Goal: Information Seeking & Learning: Find specific fact

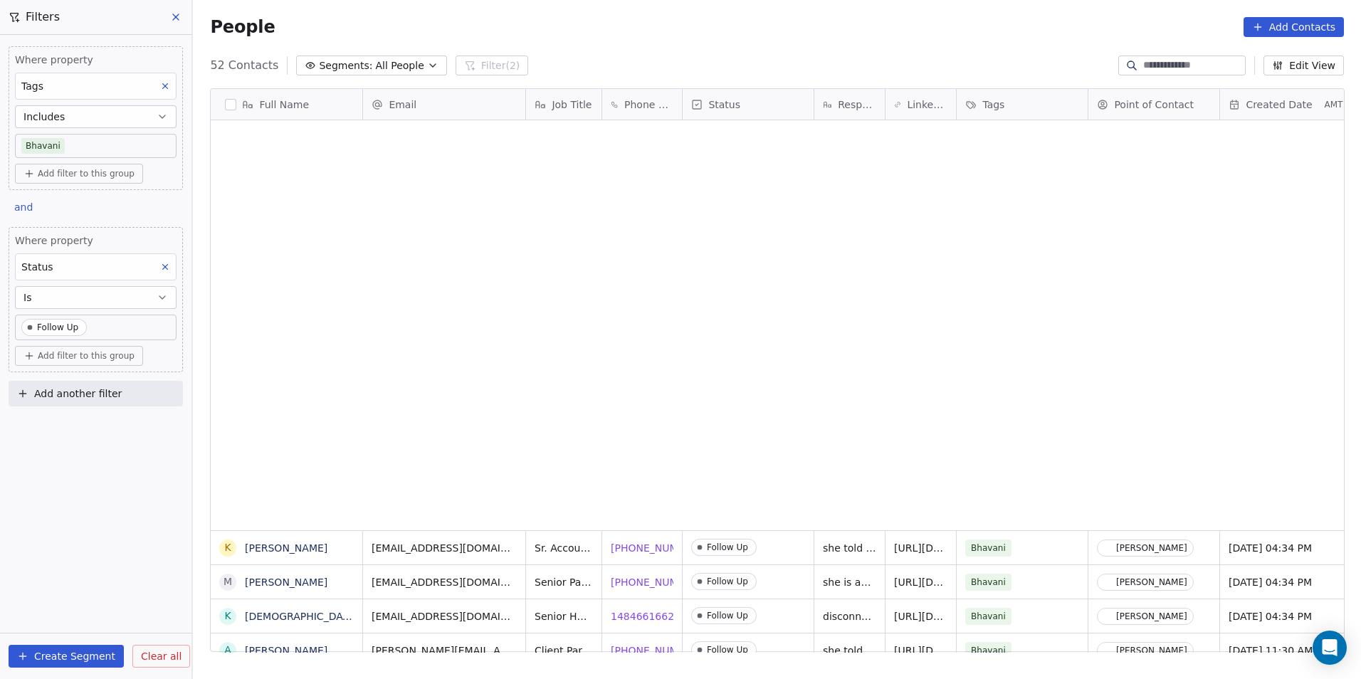
scroll to position [587, 1158]
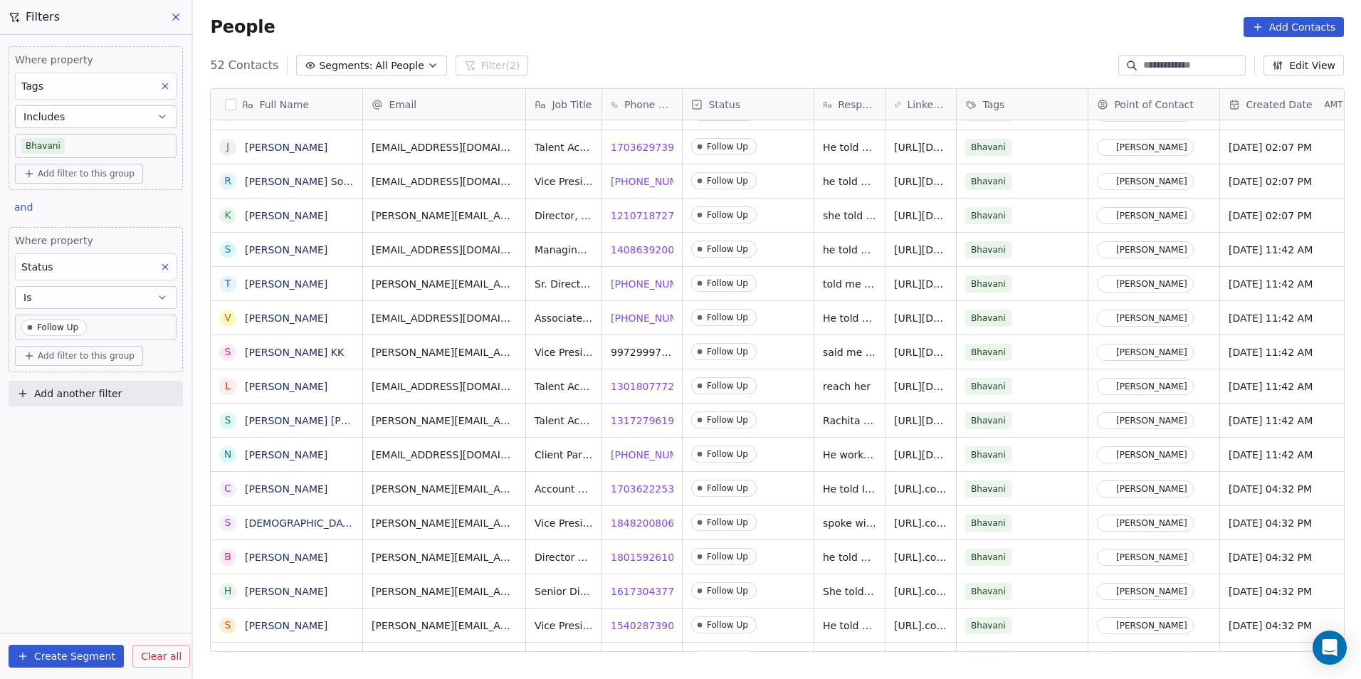
click at [1186, 67] on input at bounding box center [1193, 65] width 100 height 14
paste input "**********"
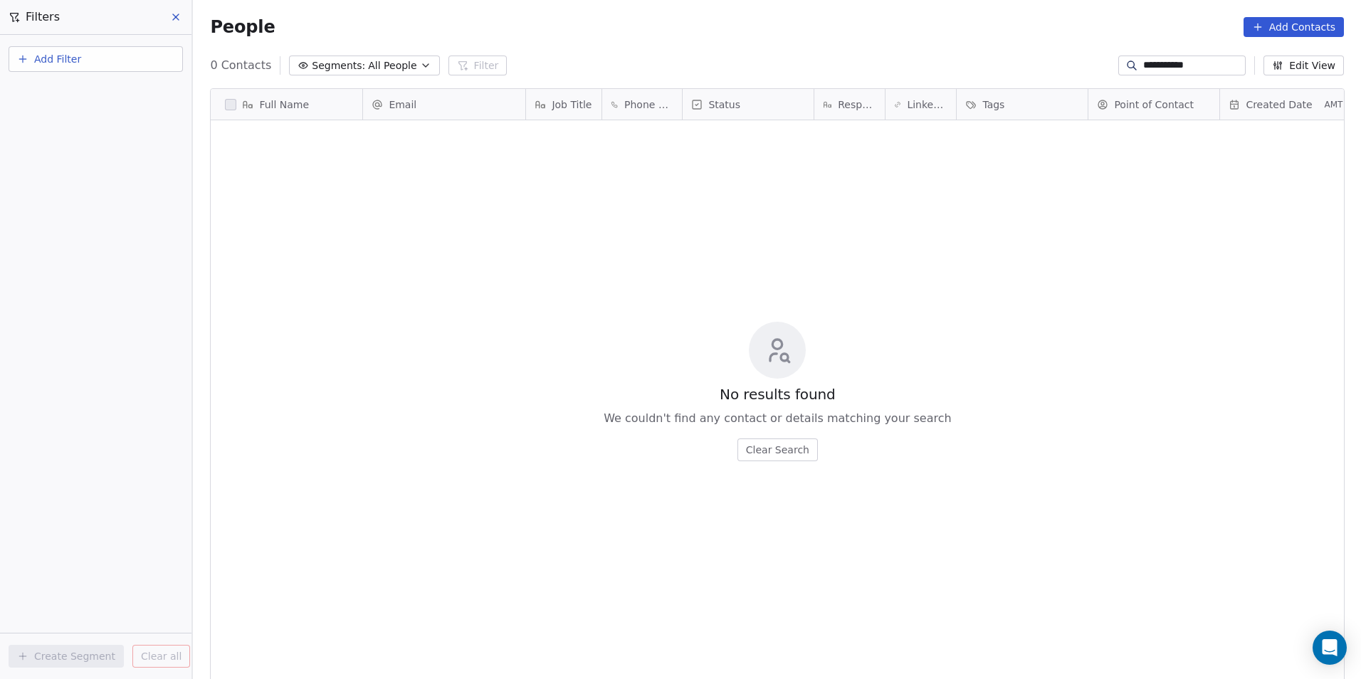
type input "**********"
drag, startPoint x: 1206, startPoint y: 65, endPoint x: 1107, endPoint y: 54, distance: 99.5
click at [1119, 56] on div "**********" at bounding box center [1182, 66] width 127 height 20
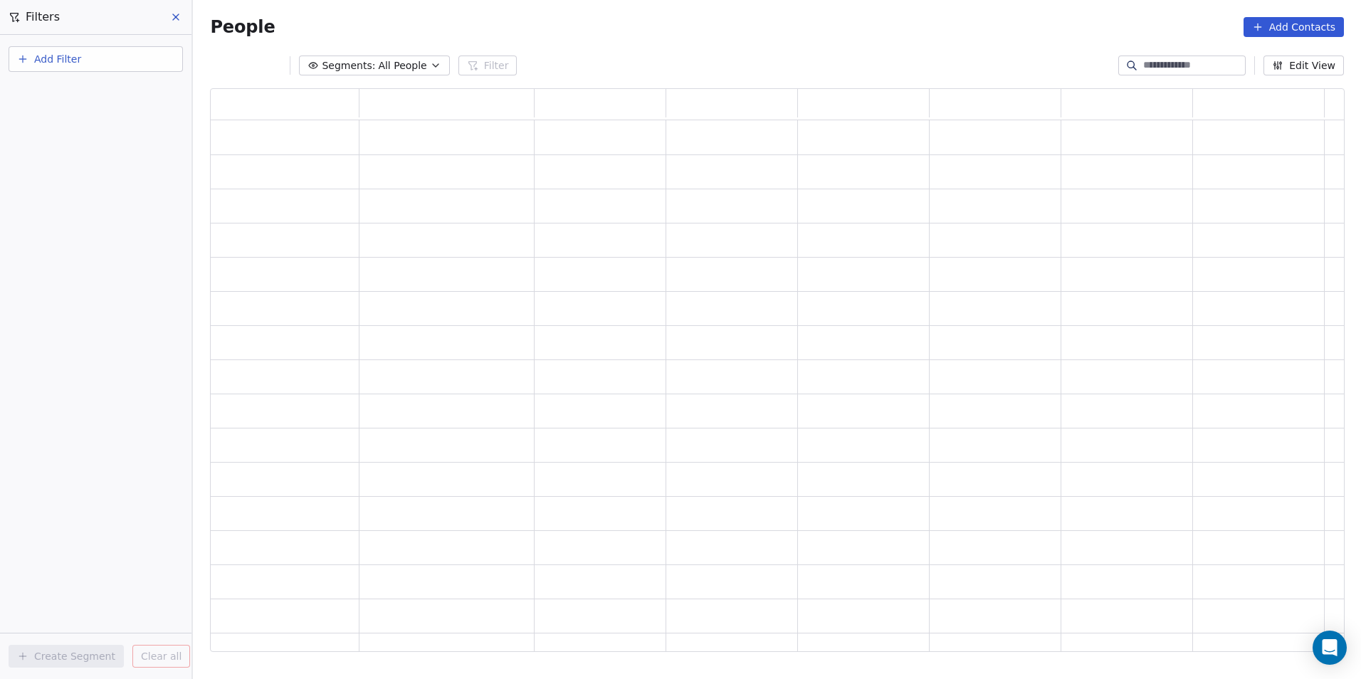
scroll to position [553, 1124]
click at [120, 56] on button "Add Filter" at bounding box center [96, 59] width 174 height 26
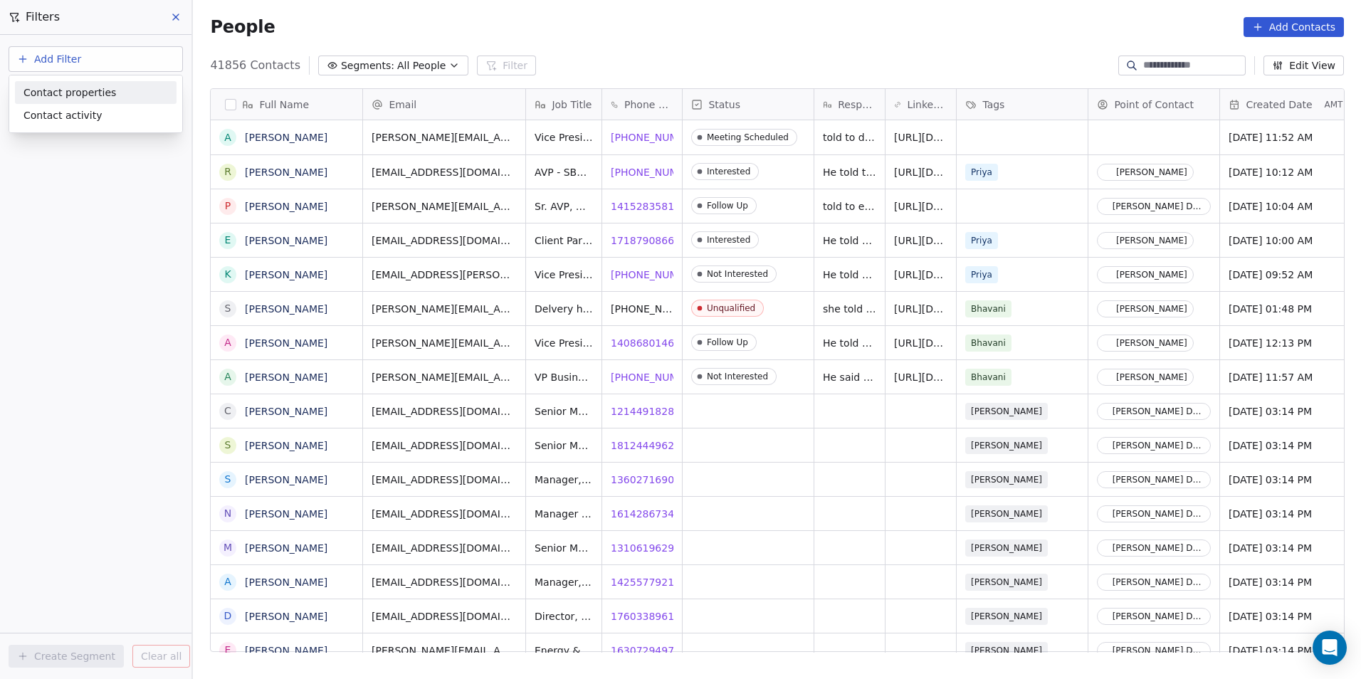
scroll to position [587, 1158]
click at [121, 94] on div "Contact properties" at bounding box center [95, 92] width 145 height 15
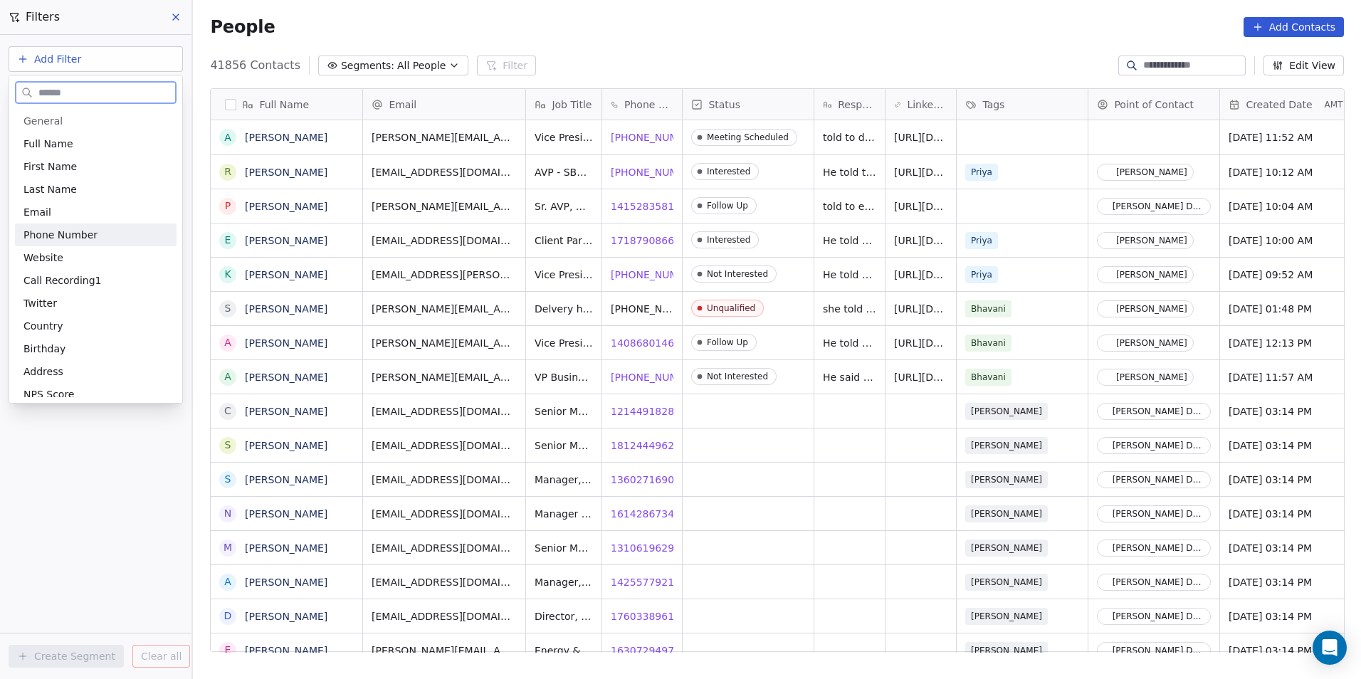
click at [98, 231] on div "Phone Number" at bounding box center [95, 235] width 145 height 14
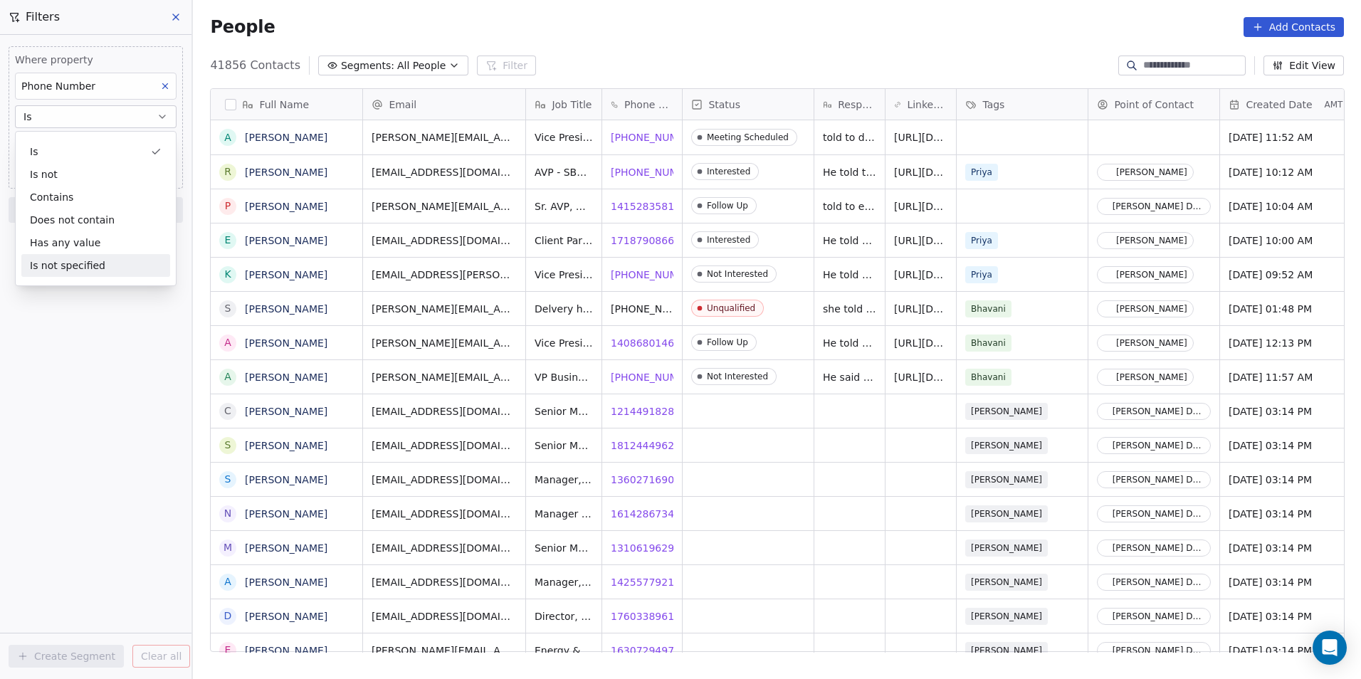
click at [104, 360] on div "Where property Phone Number Is Add Phone Number Add filter to this group Add an…" at bounding box center [96, 357] width 192 height 644
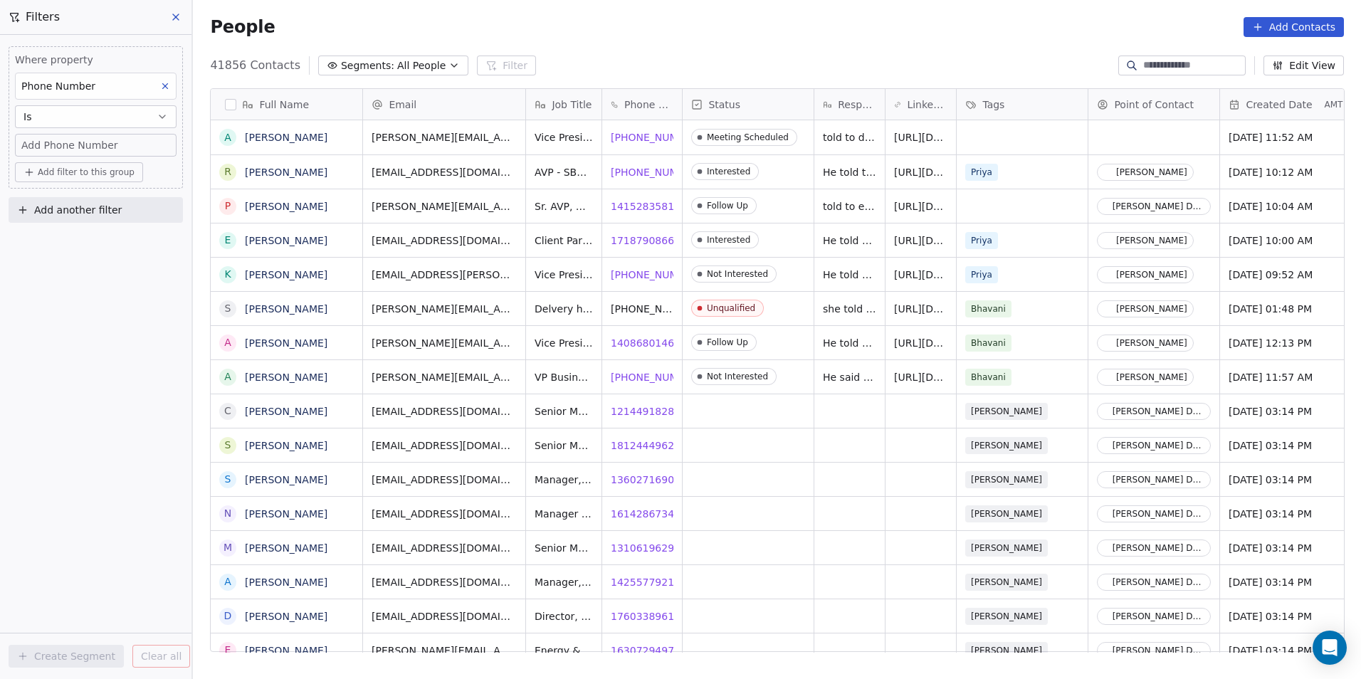
click at [104, 148] on span "Add Phone Number" at bounding box center [69, 145] width 97 height 14
type input "**********"
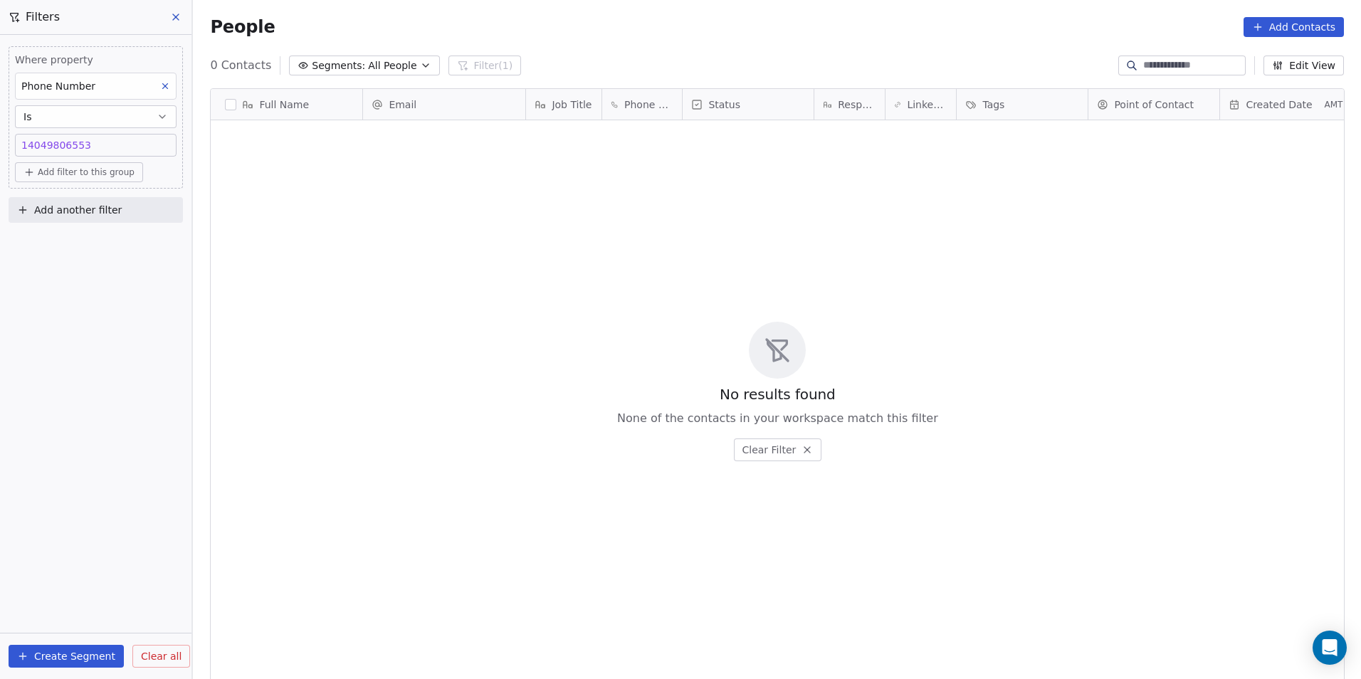
click at [112, 137] on div "14049806553 14049806553" at bounding box center [96, 145] width 162 height 23
drag, startPoint x: 773, startPoint y: 228, endPoint x: 646, endPoint y: 203, distance: 128.5
click at [770, 228] on html "DS Technologies Inc Contacts People Marketing Workflows Campaigns Sales Pipelin…" at bounding box center [680, 339] width 1361 height 679
drag, startPoint x: 102, startPoint y: 138, endPoint x: 23, endPoint y: 144, distance: 79.2
click at [23, 144] on div "14049806553 14049806553" at bounding box center [95, 145] width 149 height 14
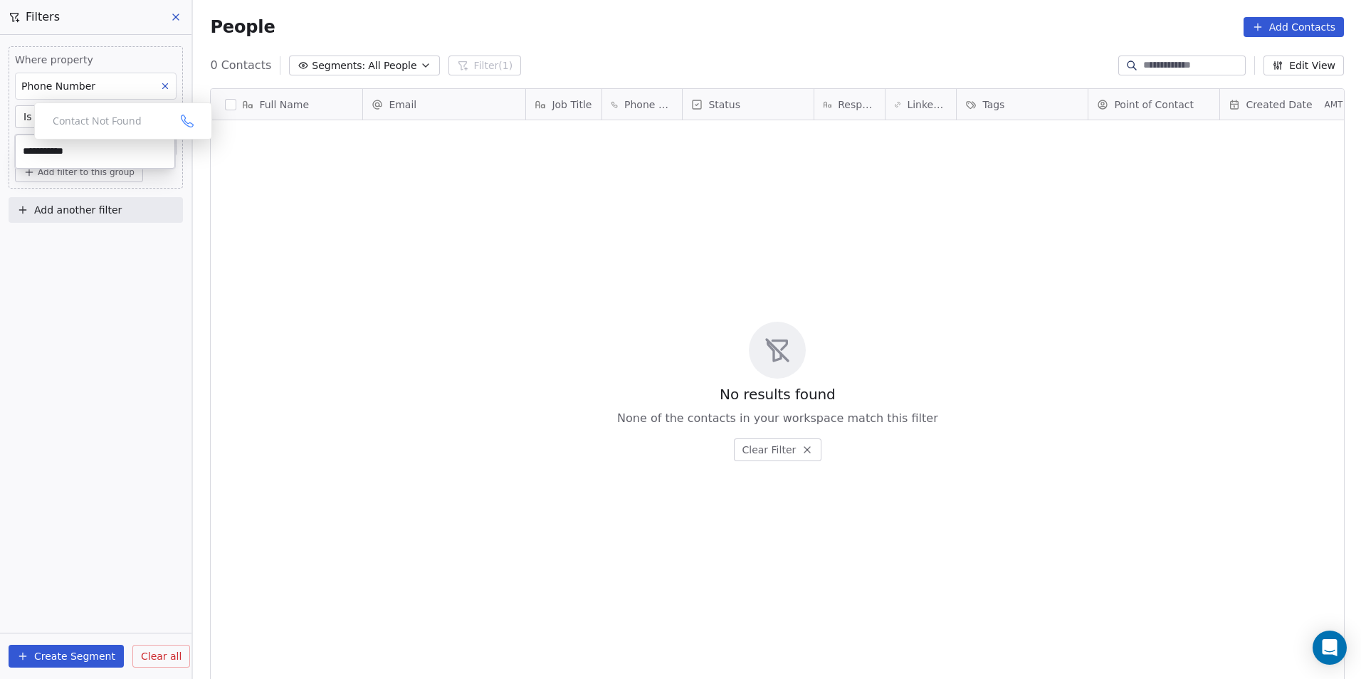
type input "**********"
click at [163, 82] on icon at bounding box center [165, 86] width 10 height 10
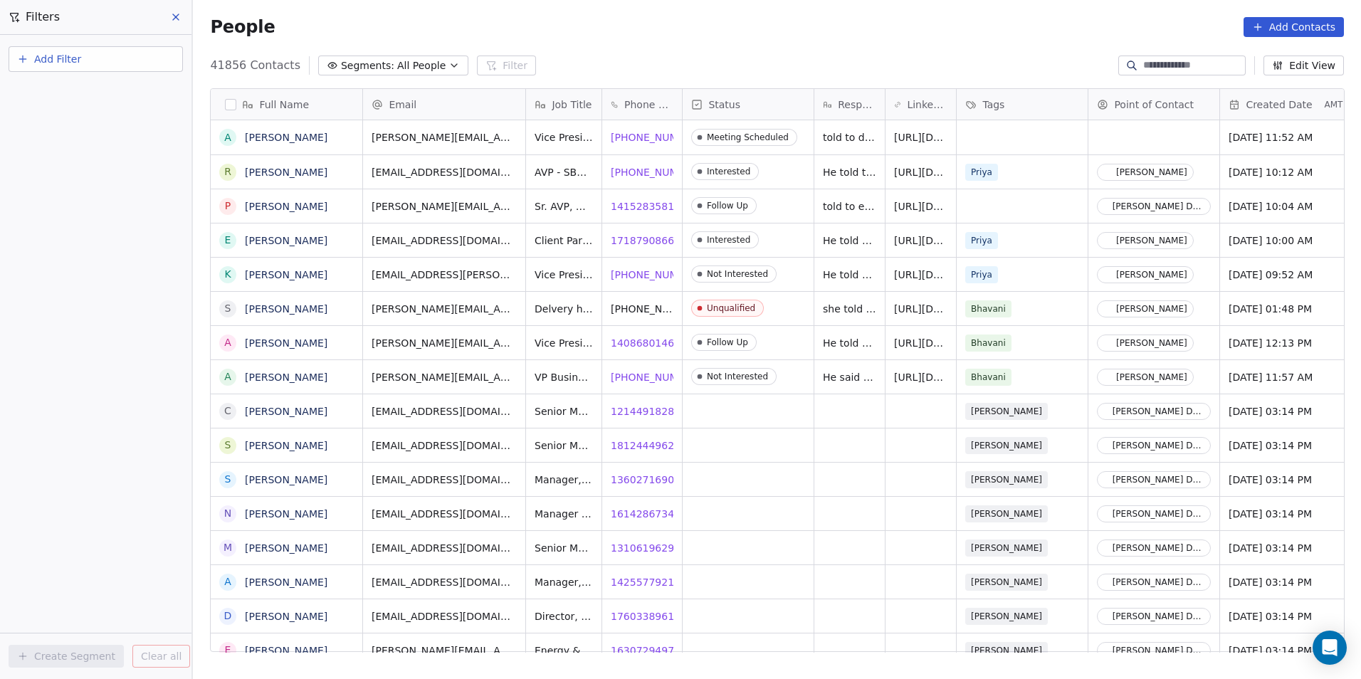
click at [155, 56] on button "Add Filter" at bounding box center [96, 59] width 174 height 26
click at [98, 88] on span "Contact properties" at bounding box center [69, 92] width 93 height 15
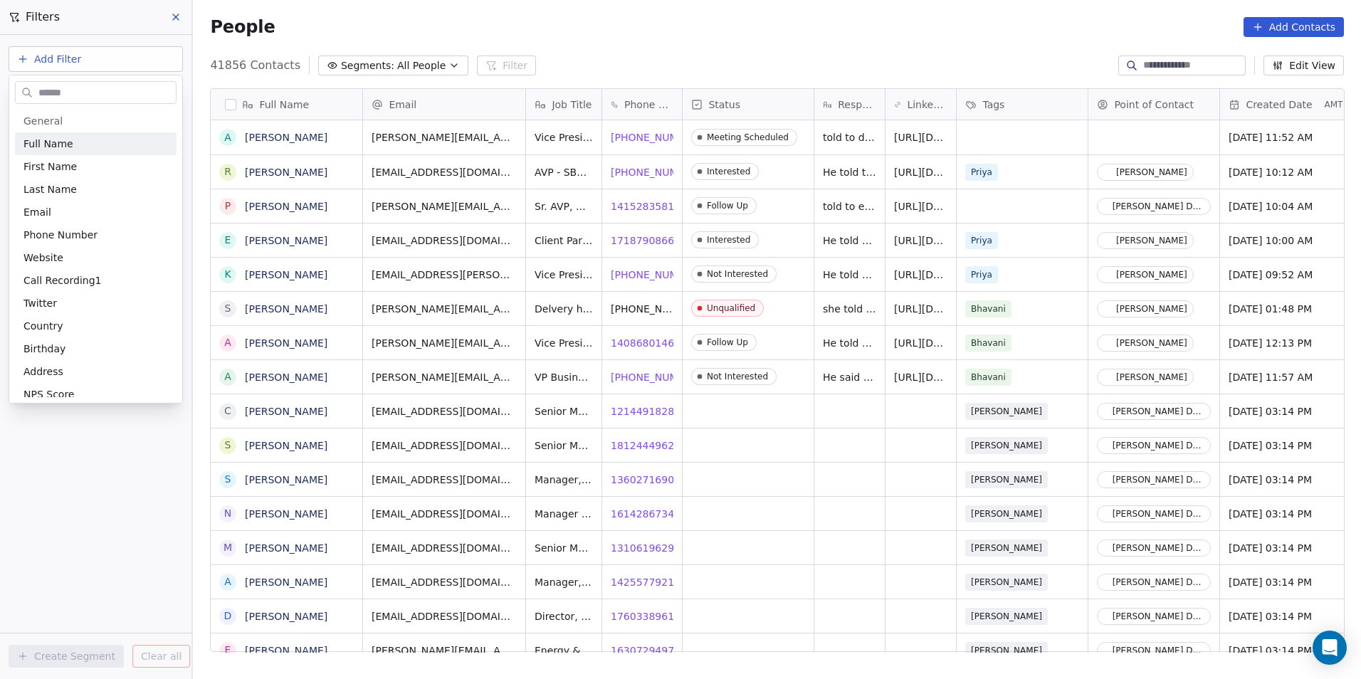
click at [121, 96] on input "text" at bounding box center [106, 93] width 140 height 21
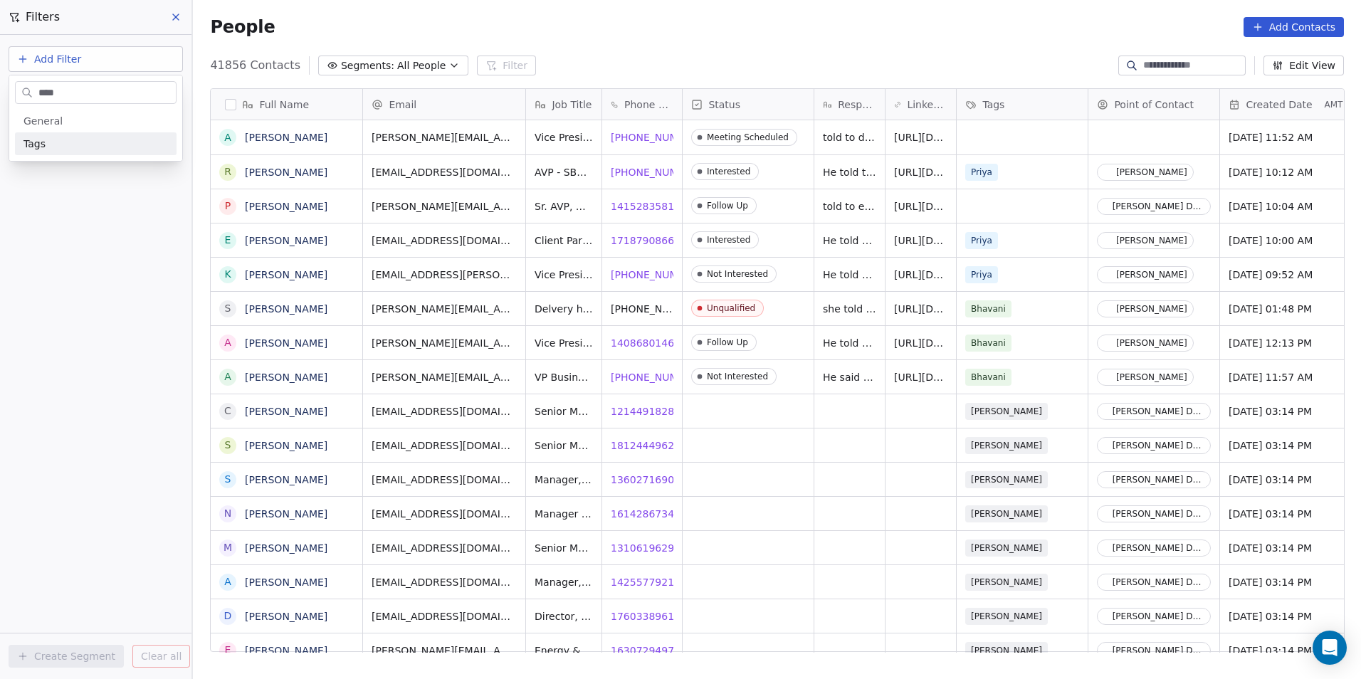
type input "****"
click at [105, 156] on div "General Tags System Custom B2B Fields Ecommerce Subscription / SaaS" at bounding box center [95, 132] width 173 height 57
click at [106, 135] on div "Tags" at bounding box center [96, 143] width 162 height 23
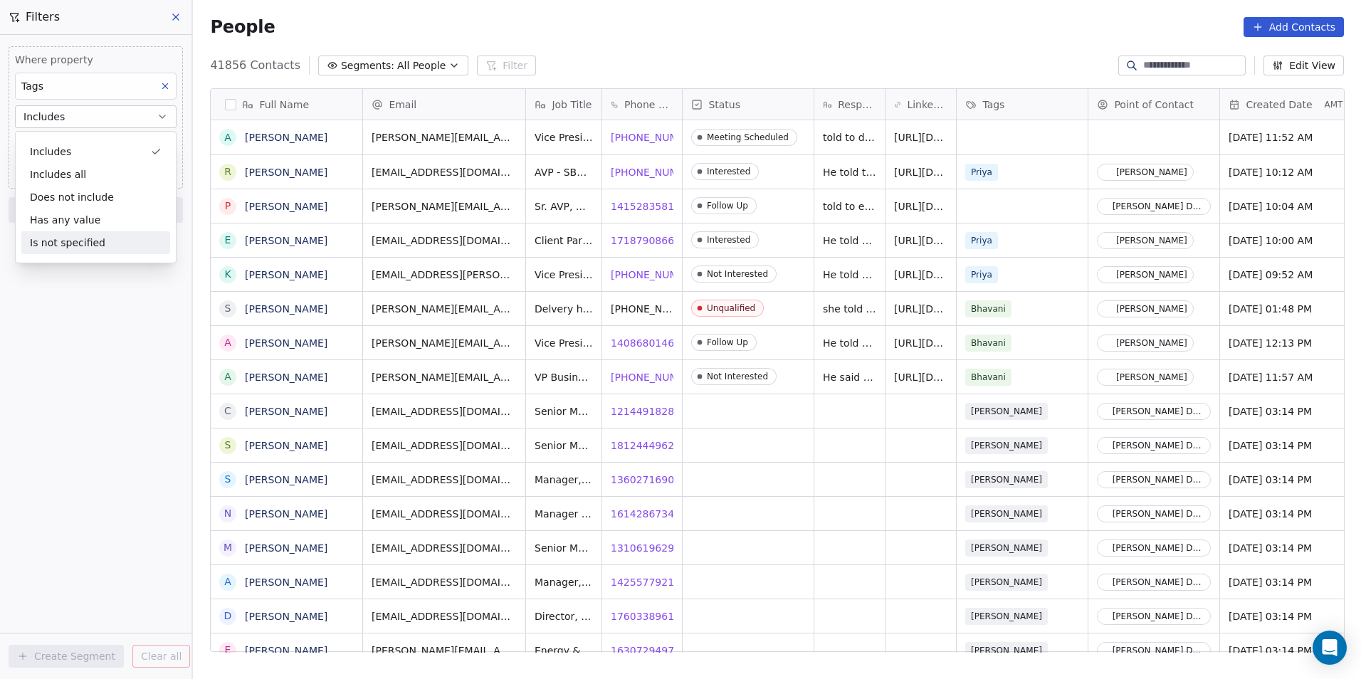
click at [97, 308] on div "Where property Tags Includes Select Tags Add filter to this group Add another f…" at bounding box center [96, 357] width 192 height 644
click at [105, 145] on body "DS Technologies Inc Contacts People Marketing Workflows Campaigns Sales Pipelin…" at bounding box center [680, 339] width 1361 height 679
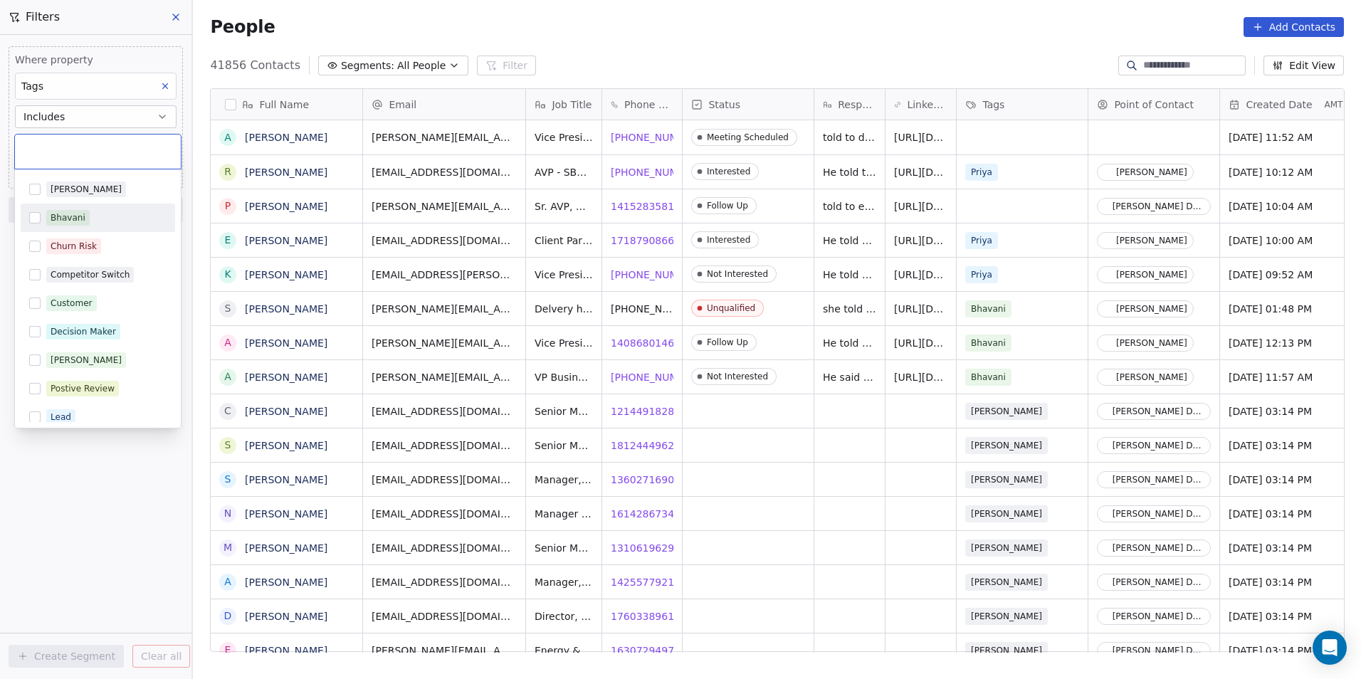
click at [70, 224] on span "Bhavani" at bounding box center [67, 218] width 43 height 16
click at [110, 496] on html "DS Technologies Inc Contacts People Marketing Workflows Campaigns Sales Pipelin…" at bounding box center [680, 339] width 1361 height 679
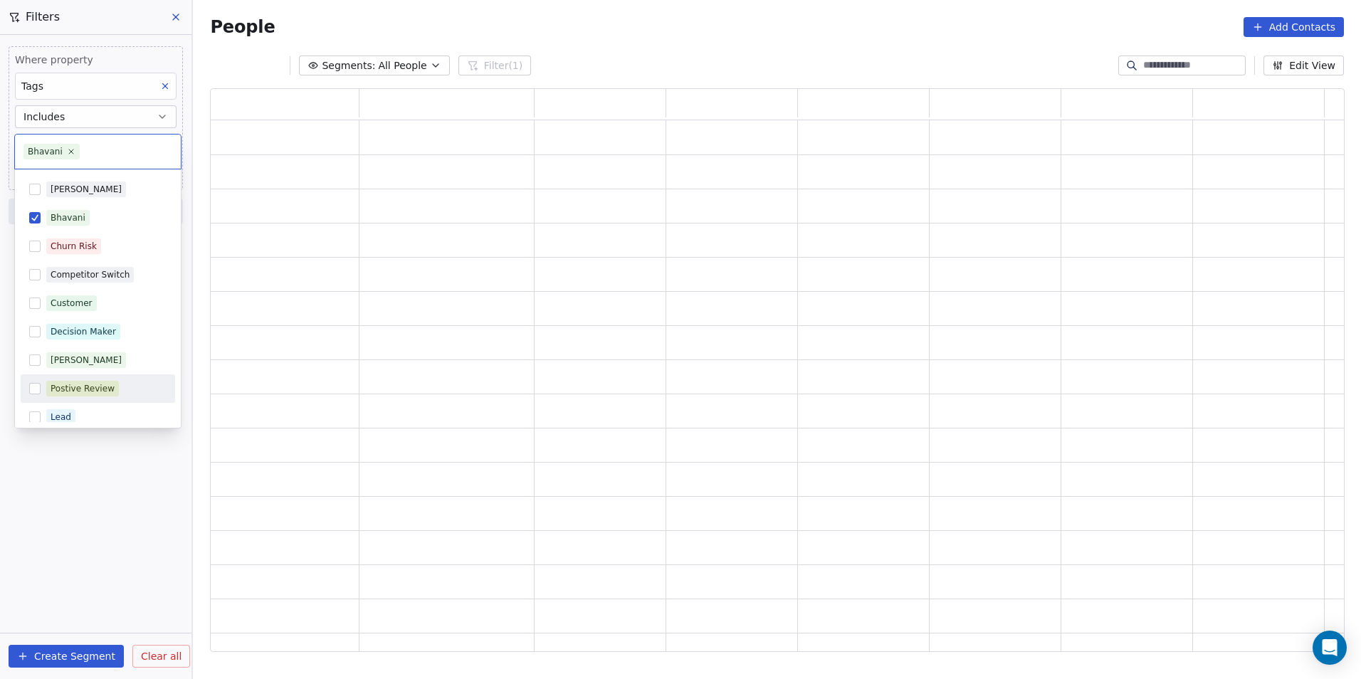
scroll to position [553, 1124]
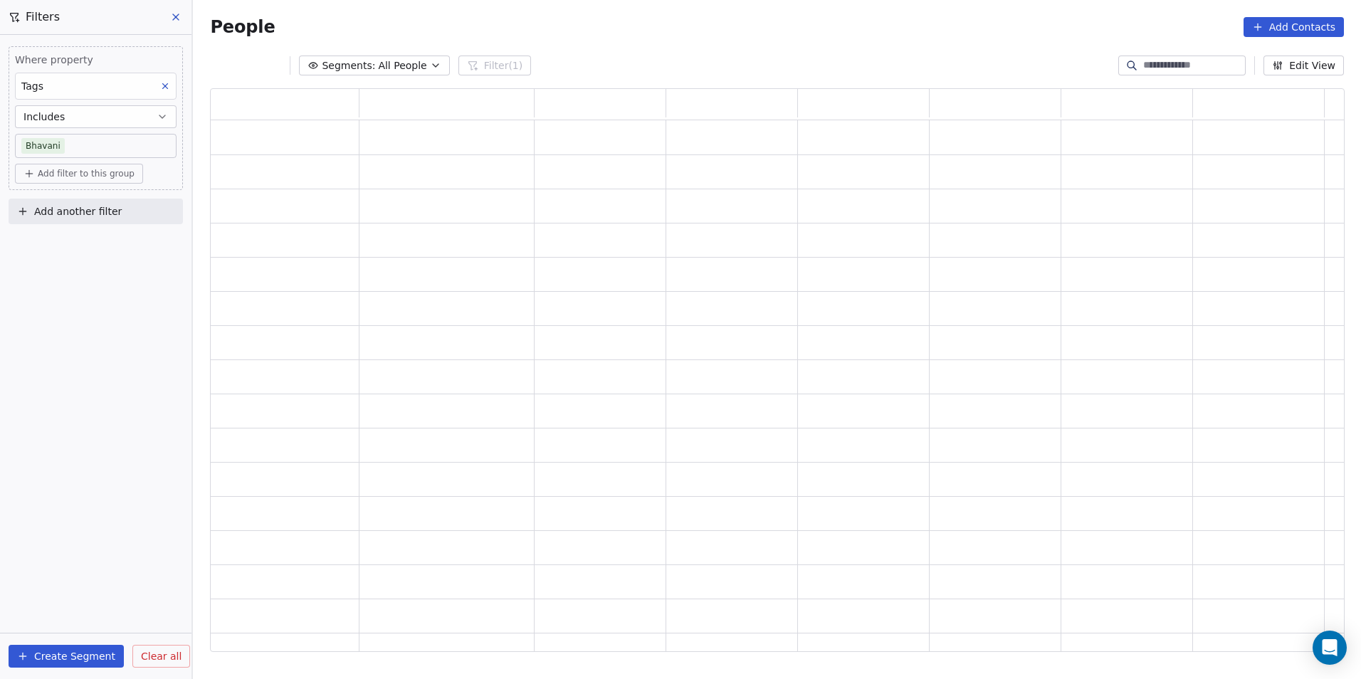
click at [108, 211] on span "Add another filter" at bounding box center [78, 211] width 88 height 15
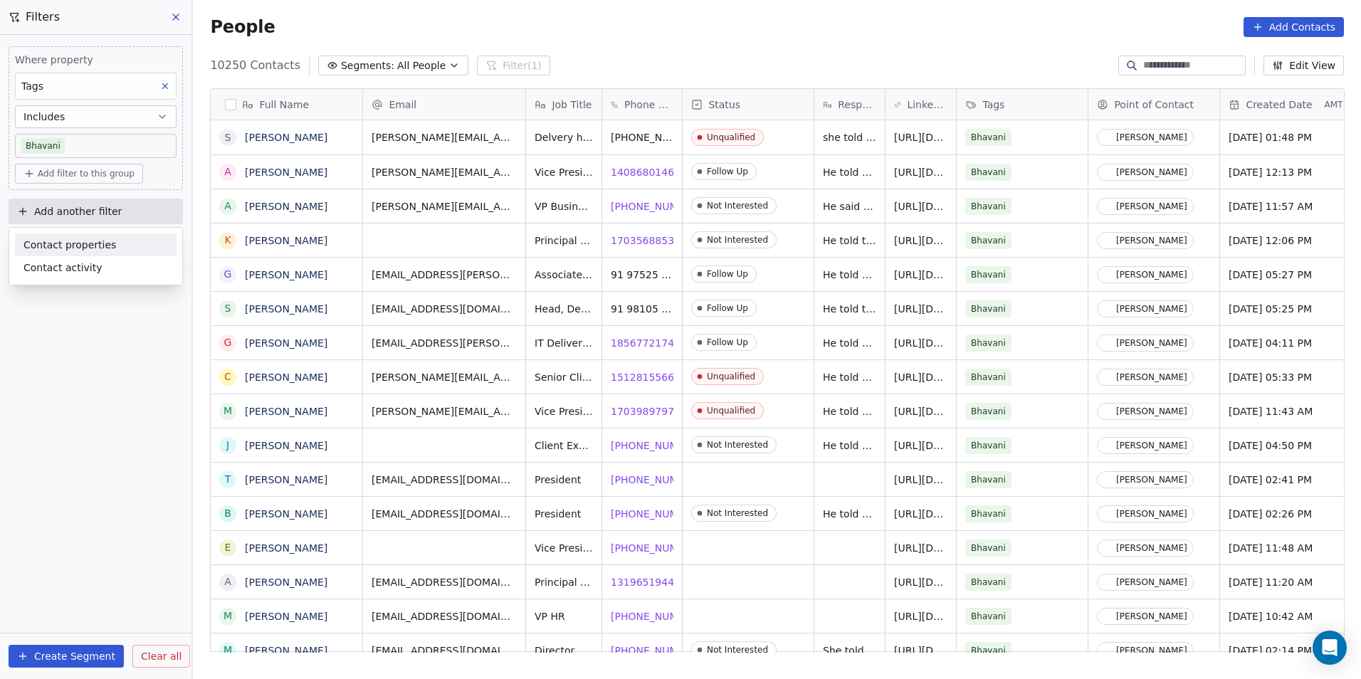
scroll to position [587, 1158]
click at [98, 252] on span "Contact properties" at bounding box center [69, 245] width 93 height 15
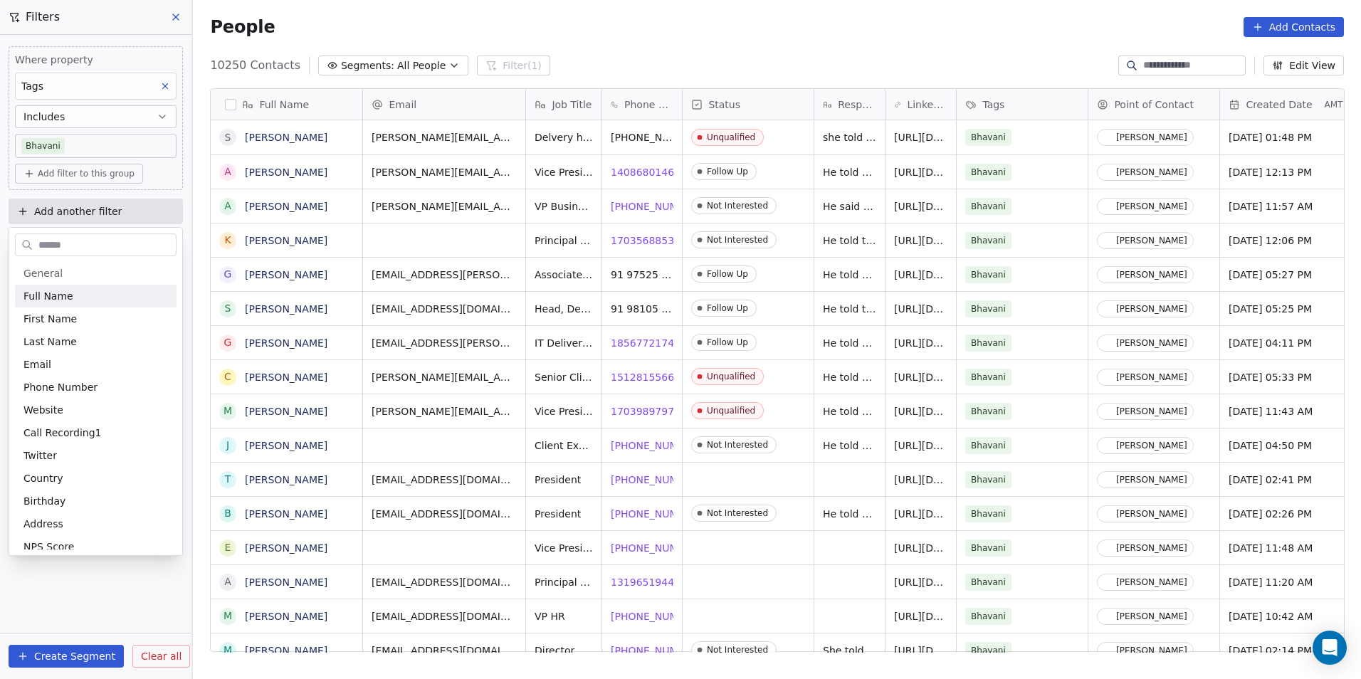
click at [86, 248] on input "text" at bounding box center [106, 245] width 140 height 21
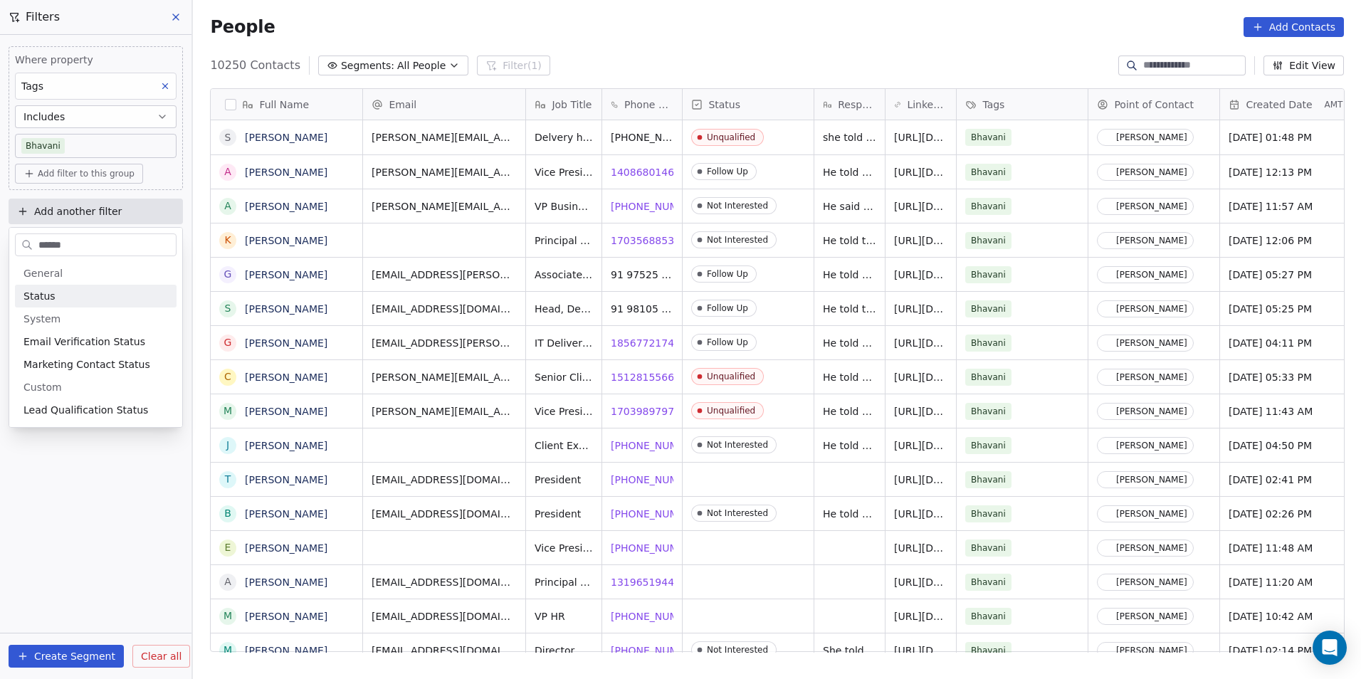
type input "******"
click at [89, 293] on div "Status" at bounding box center [95, 296] width 145 height 14
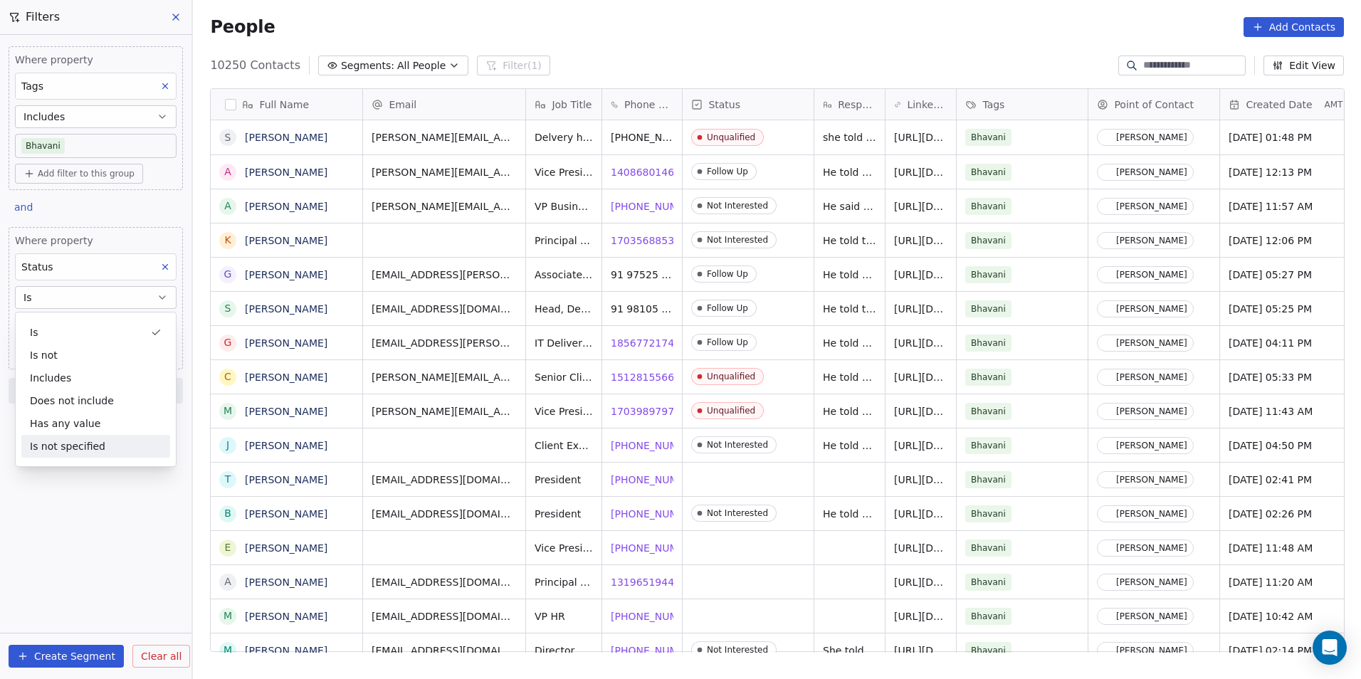
drag, startPoint x: 96, startPoint y: 507, endPoint x: 78, endPoint y: 459, distance: 51.6
click at [93, 508] on div "Where property Tags Includes Bhavani Add filter to this group and Where propert…" at bounding box center [96, 357] width 192 height 644
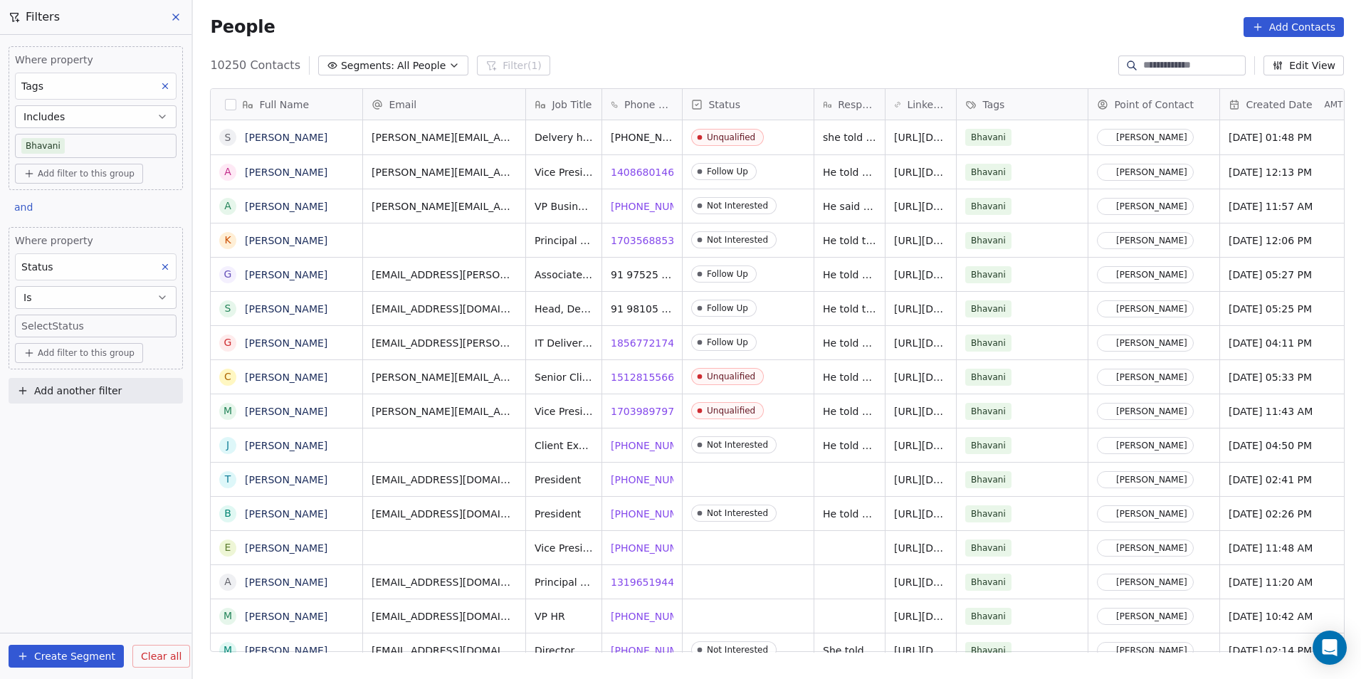
click at [108, 322] on body "DS Technologies Inc Contacts People Marketing Workflows Campaigns Sales Pipelin…" at bounding box center [680, 339] width 1361 height 679
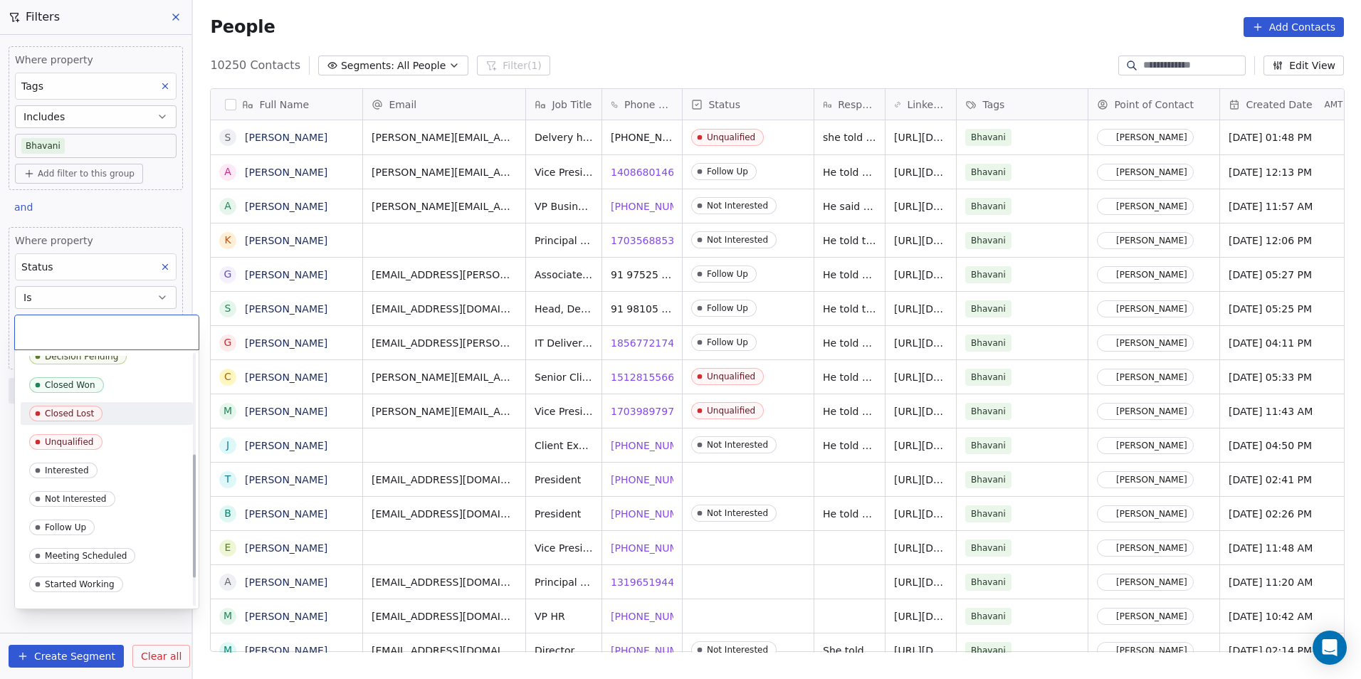
scroll to position [214, 0]
click at [85, 526] on span "Follow Up" at bounding box center [62, 524] width 66 height 16
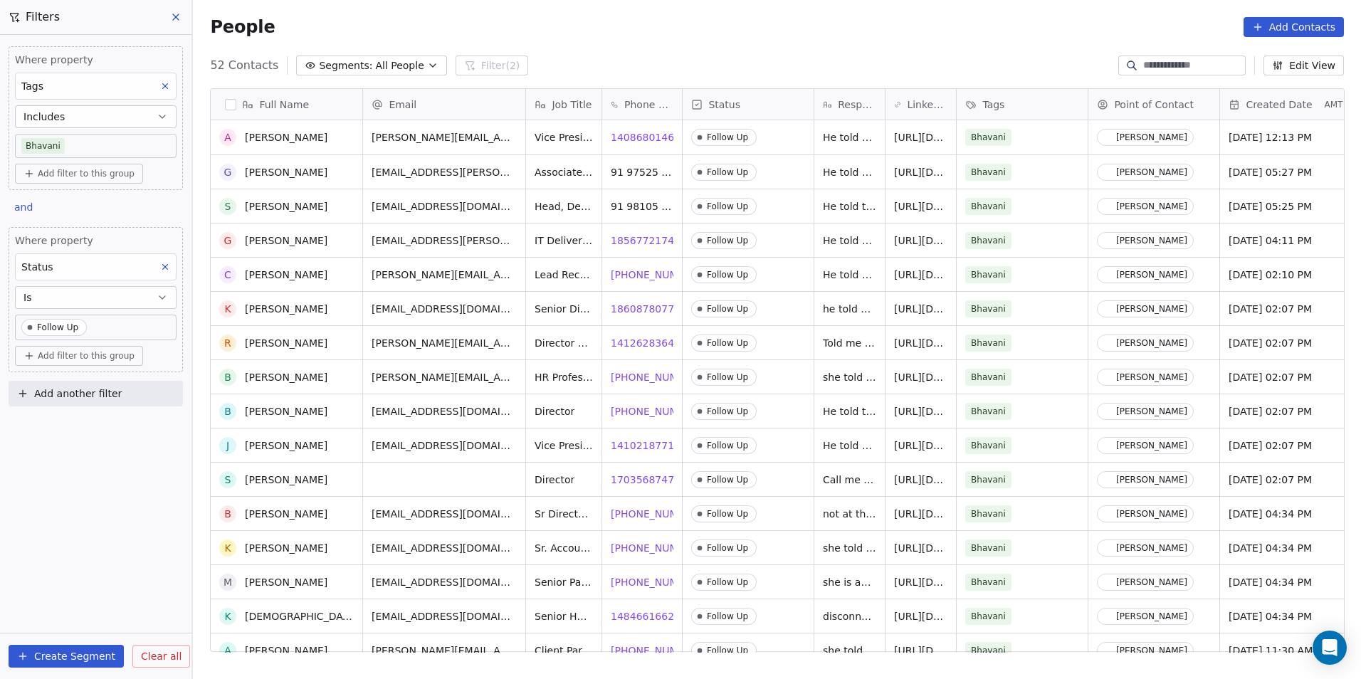
scroll to position [0, 0]
click at [161, 88] on icon at bounding box center [165, 86] width 10 height 10
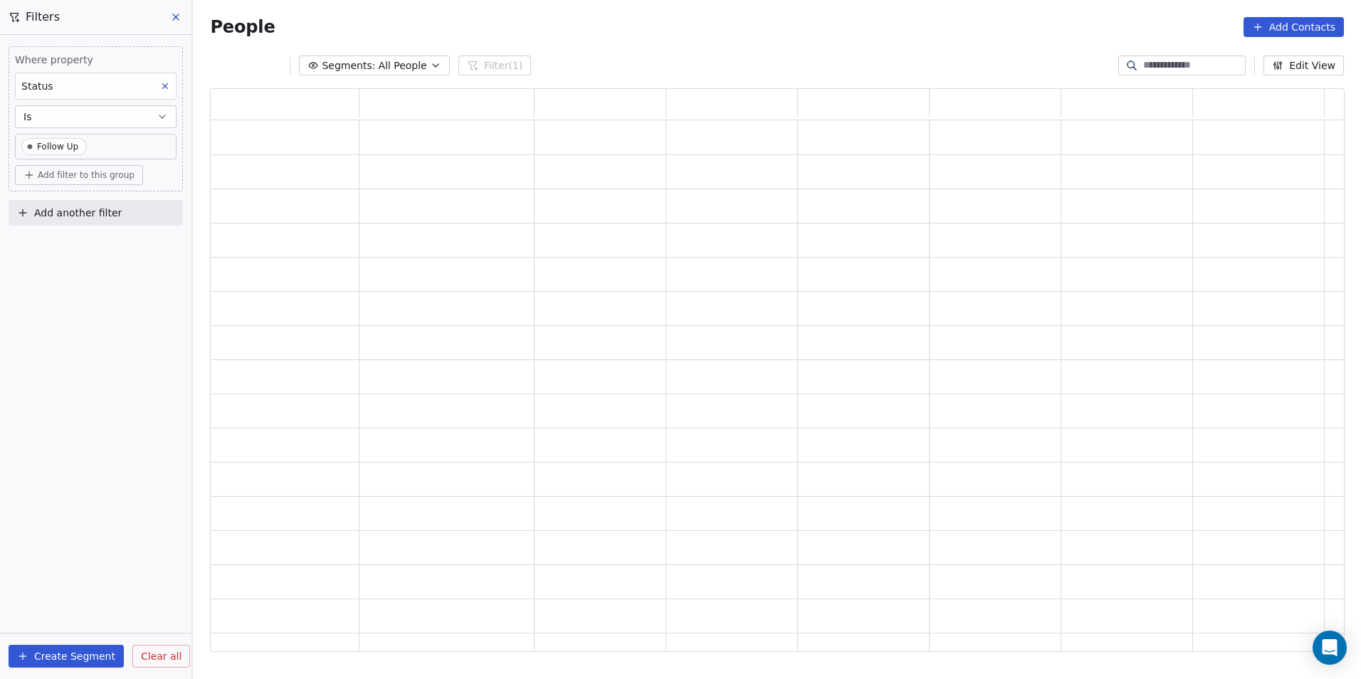
scroll to position [553, 1124]
click at [161, 88] on icon at bounding box center [165, 86] width 10 height 10
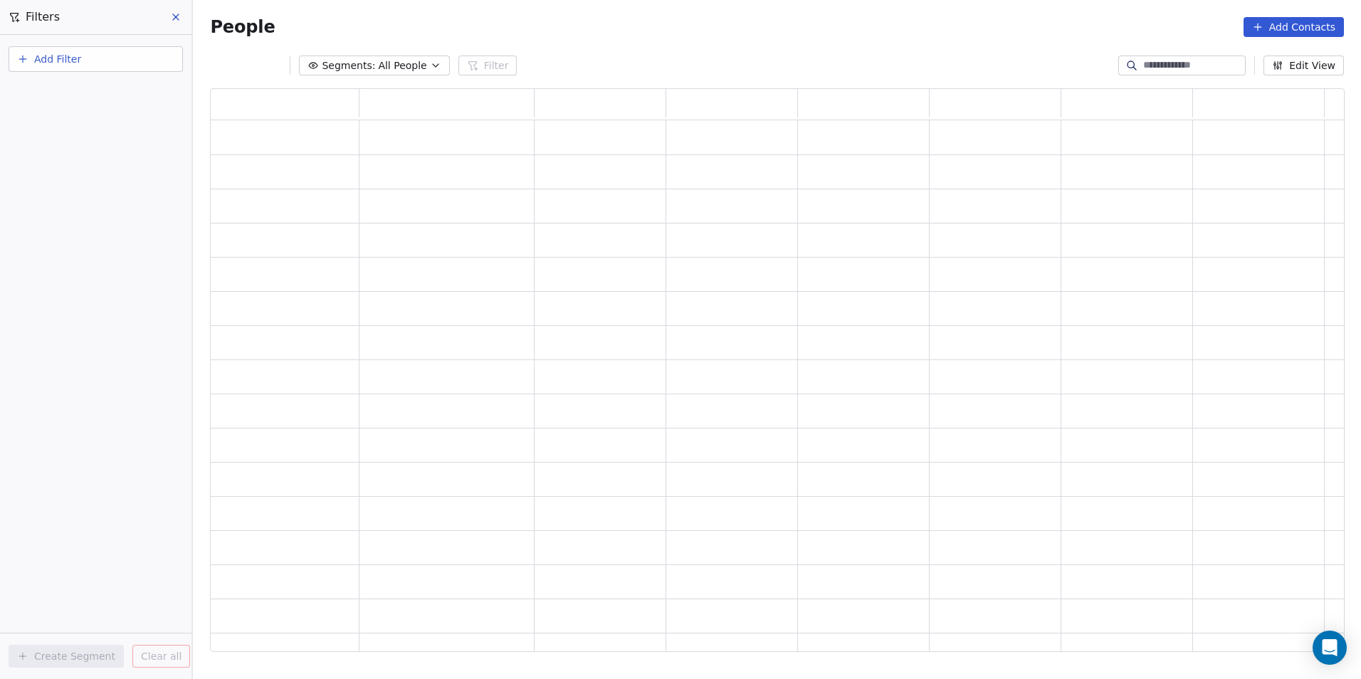
click at [152, 47] on button "Add Filter" at bounding box center [96, 59] width 174 height 26
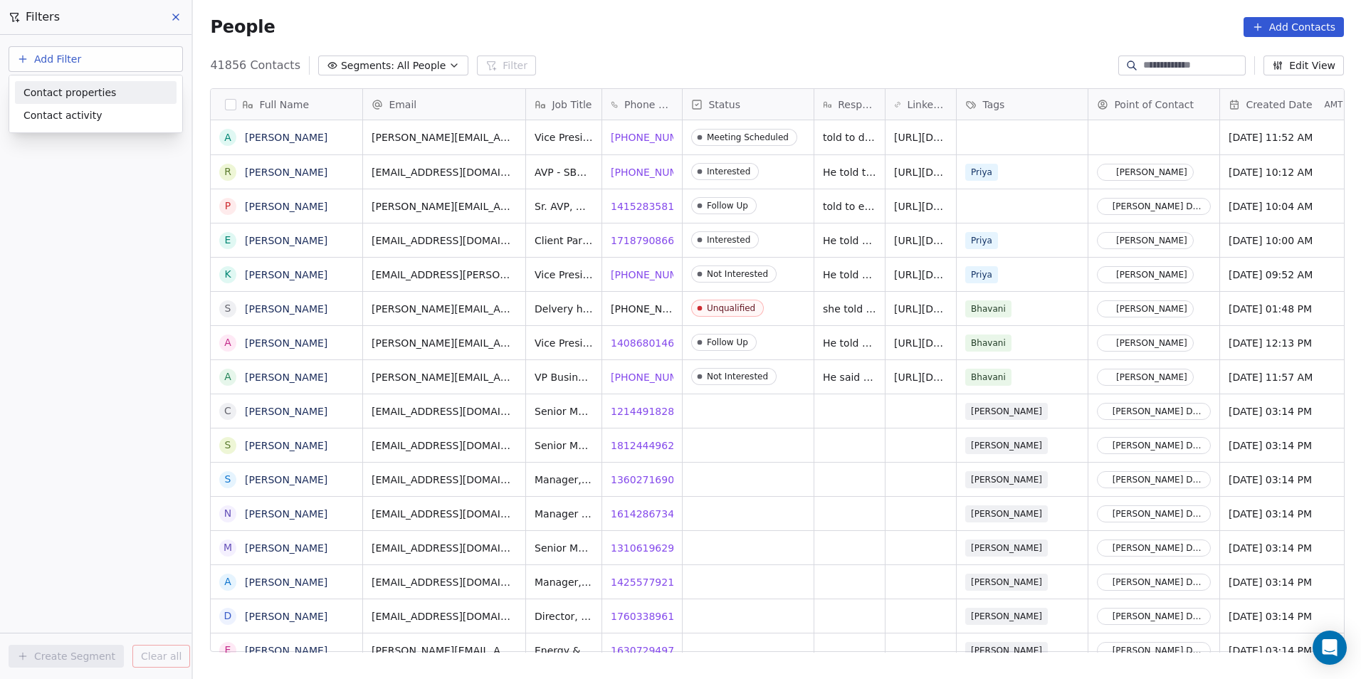
scroll to position [587, 1158]
click at [133, 85] on div "Contact properties" at bounding box center [95, 92] width 145 height 15
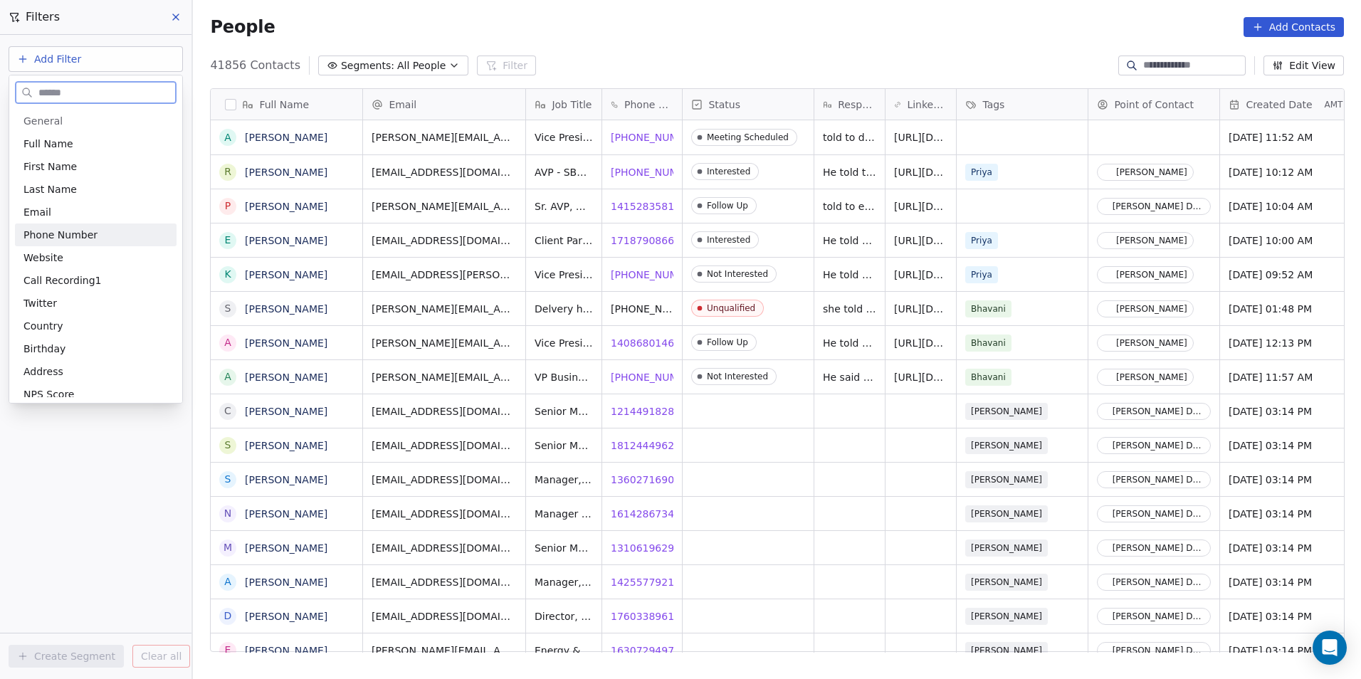
click at [96, 236] on div "Phone Number" at bounding box center [95, 235] width 145 height 14
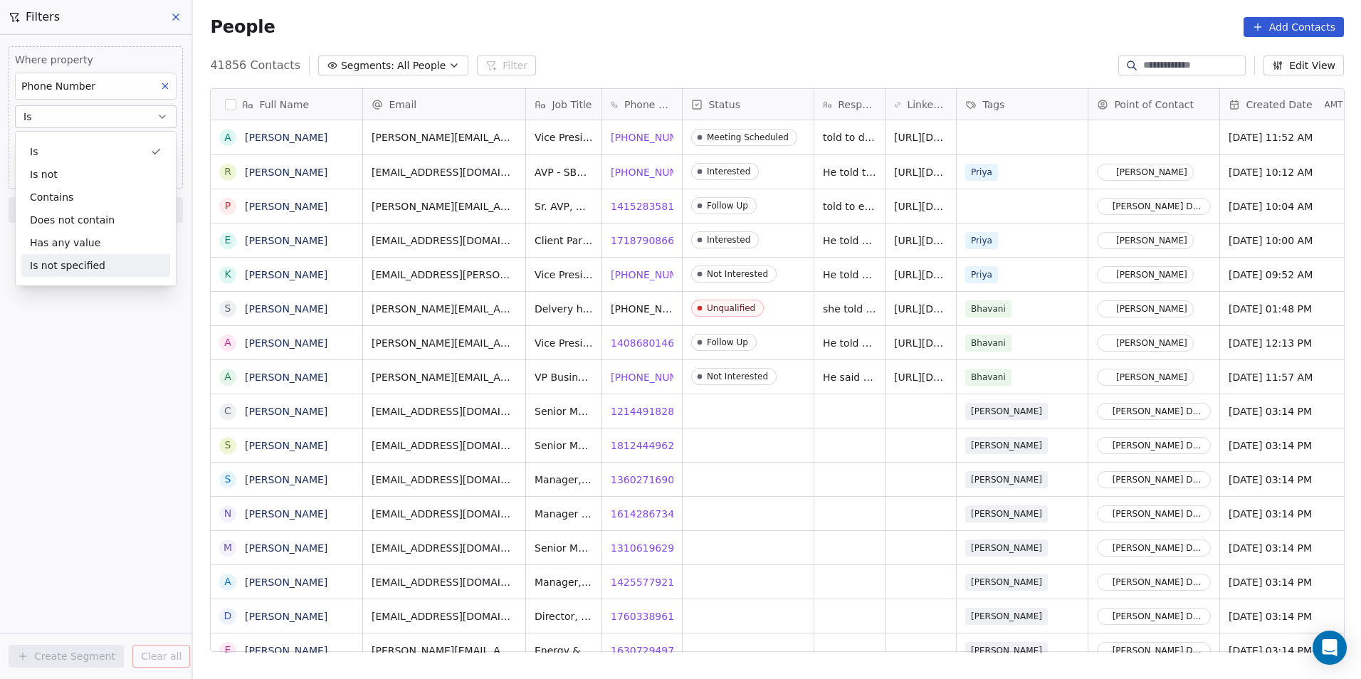
click at [104, 412] on div "Where property Phone Number Is Add Phone Number Add filter to this group Add an…" at bounding box center [96, 357] width 192 height 644
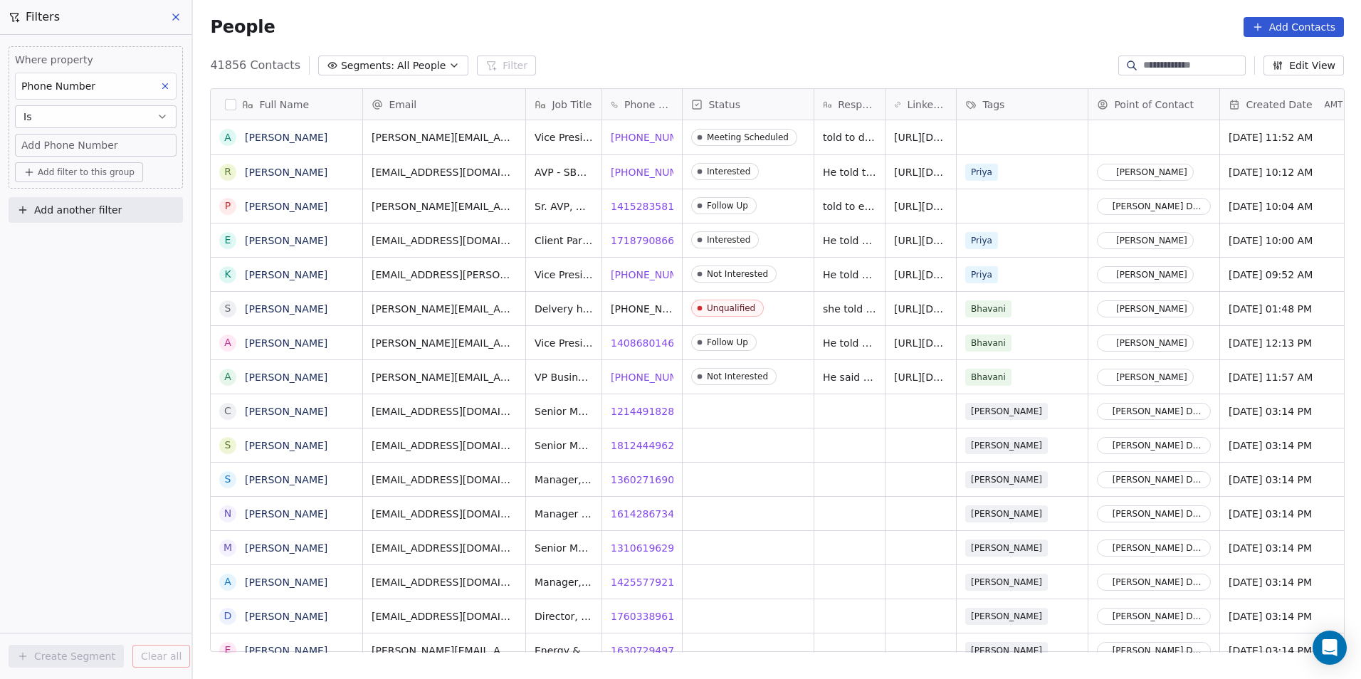
click at [106, 141] on span "Add Phone Number" at bounding box center [69, 145] width 97 height 14
type input "**********"
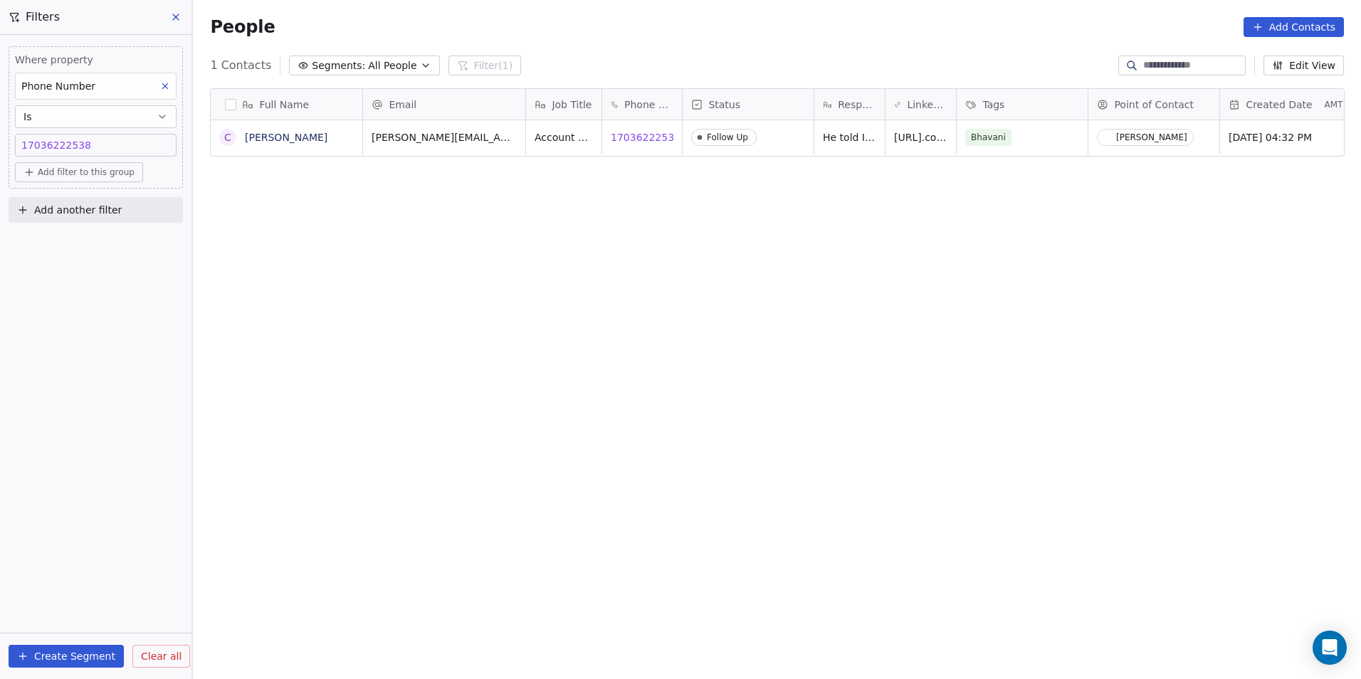
scroll to position [587, 1158]
click at [844, 161] on div "Full Name C [PERSON_NAME] Email Job Title Phone Number Status Response LinkedIn…" at bounding box center [777, 376] width 1168 height 598
click at [641, 136] on span "17036222538" at bounding box center [647, 137] width 70 height 14
click at [583, 199] on div "Full Name C Chris Guillaudeu Email Job Title Phone Number Status Response Linke…" at bounding box center [777, 376] width 1168 height 598
click at [459, 386] on div "Full Name C Chris Guillaudeu Email Job Title Phone Number Status Response Linke…" at bounding box center [777, 376] width 1168 height 598
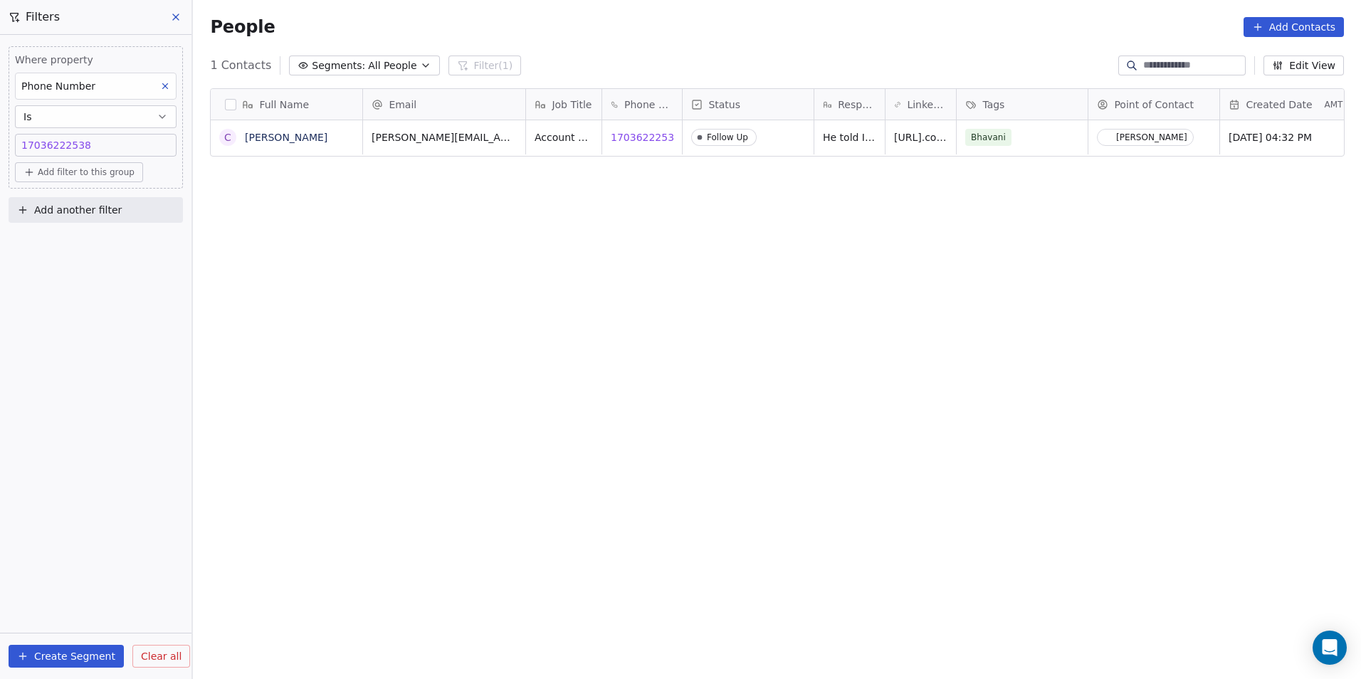
click at [169, 87] on icon at bounding box center [165, 86] width 10 height 10
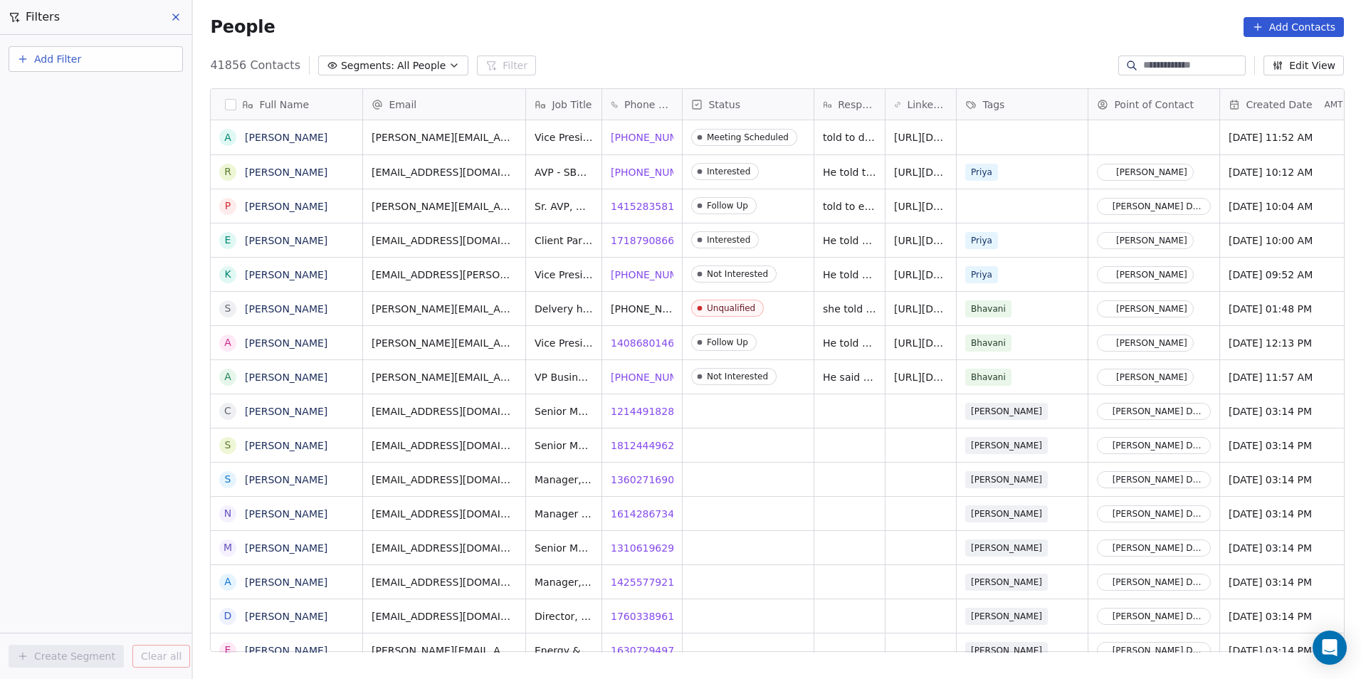
click at [117, 65] on button "Add Filter" at bounding box center [96, 59] width 174 height 26
click at [127, 90] on div "Contact properties" at bounding box center [95, 92] width 145 height 15
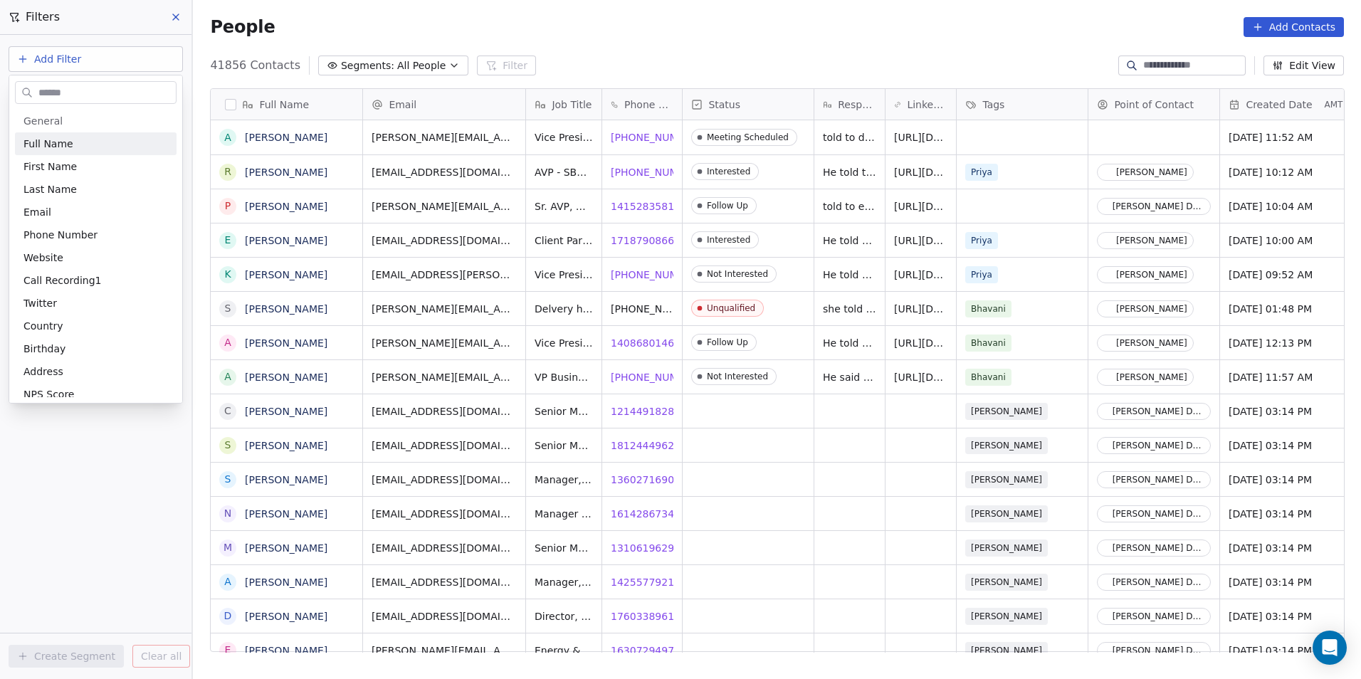
click at [123, 97] on input "text" at bounding box center [106, 93] width 140 height 21
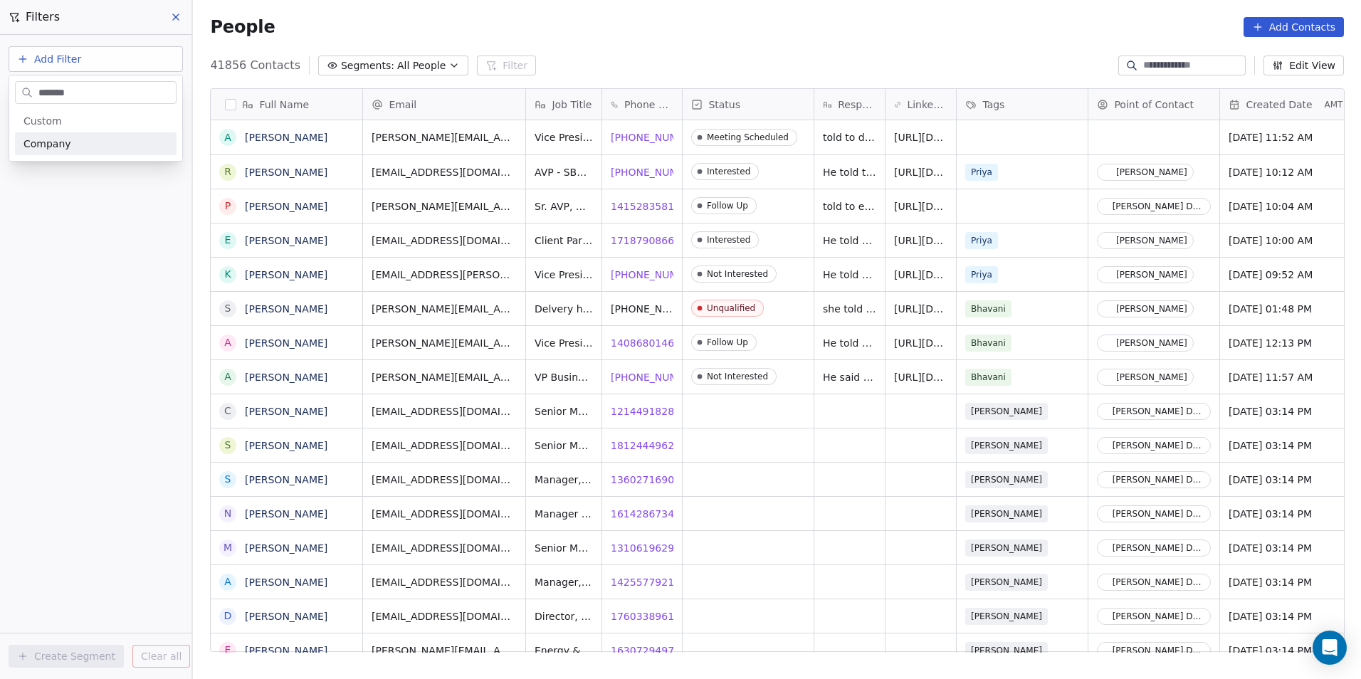
type input "*******"
click at [110, 135] on div "Company" at bounding box center [96, 143] width 162 height 23
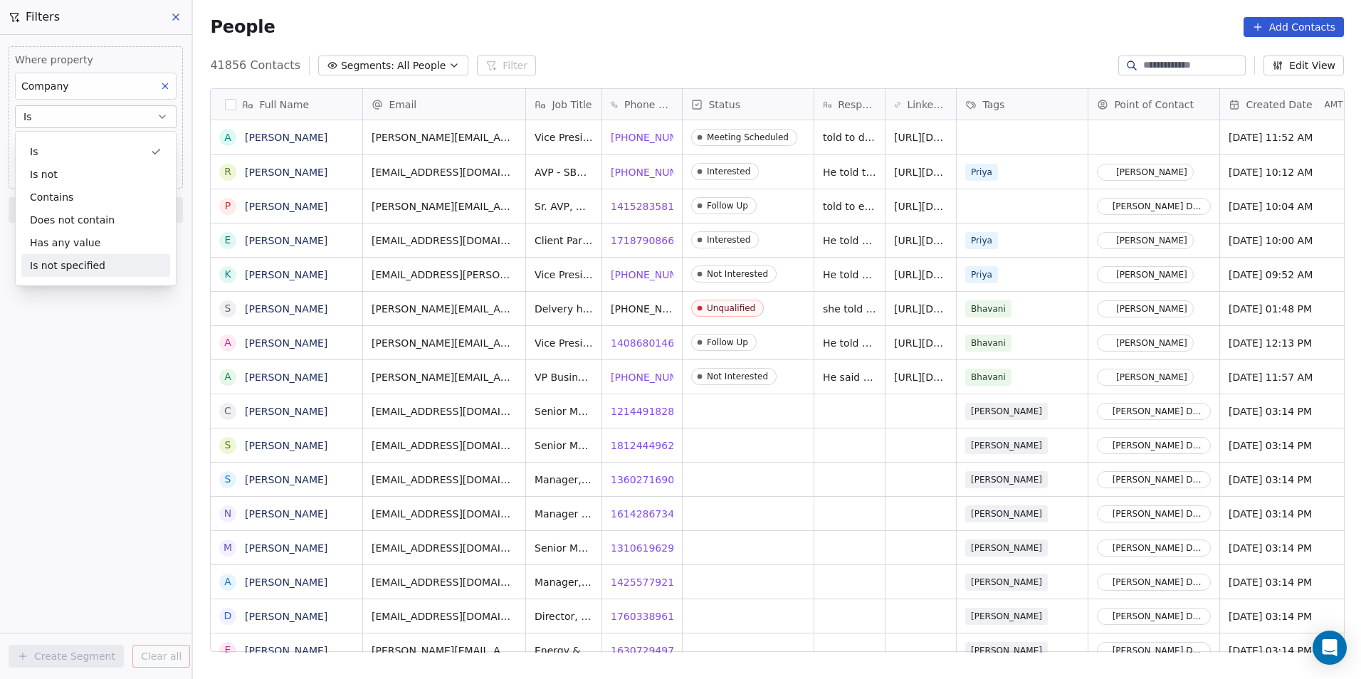
click at [50, 370] on div "Where property Company Is Add filter to this group Add another filter Create Se…" at bounding box center [96, 357] width 192 height 644
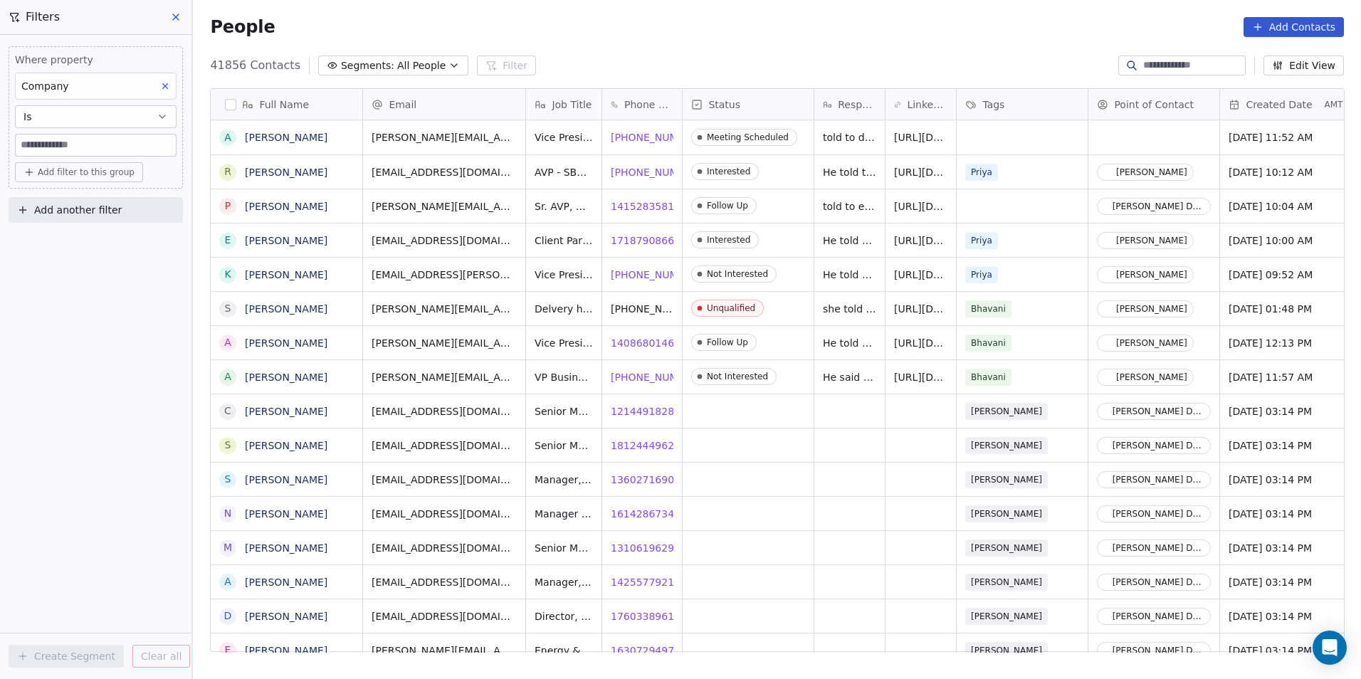
click at [67, 152] on input at bounding box center [96, 145] width 160 height 21
type input "*******"
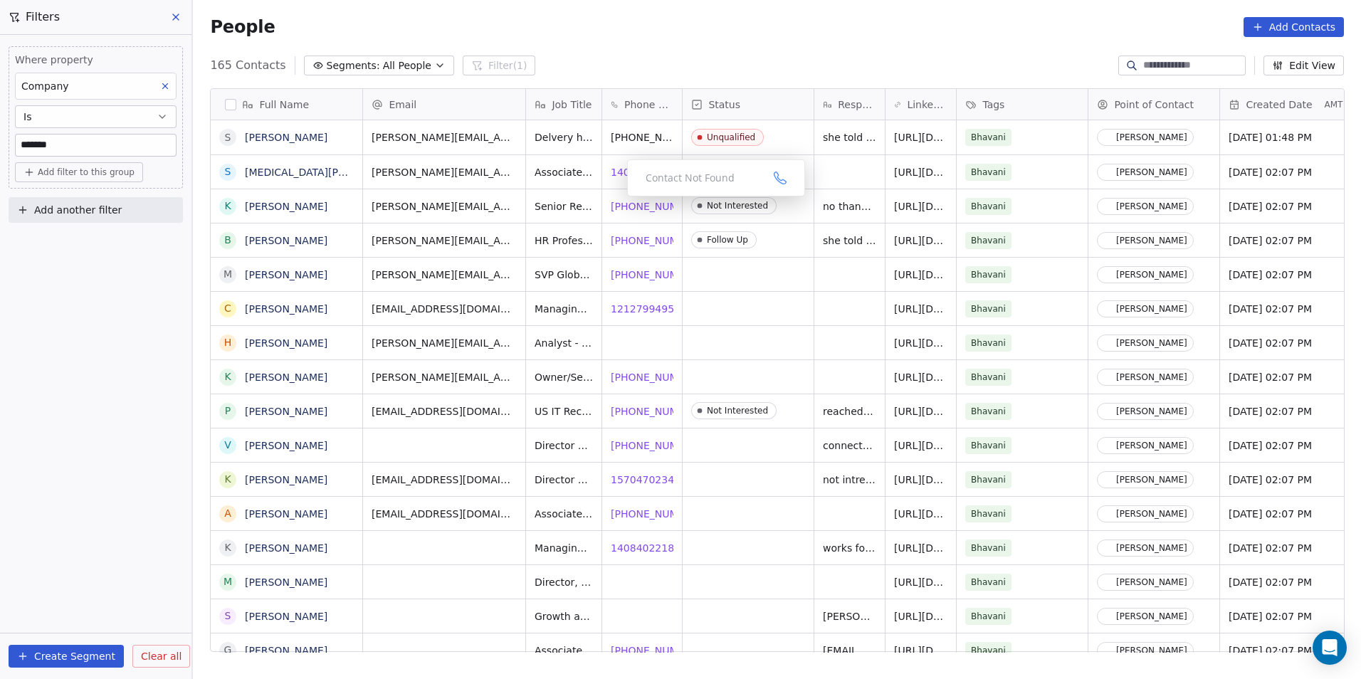
click at [629, 174] on div "Contact Not Found" at bounding box center [716, 177] width 178 height 37
click at [654, 204] on span "1 319-464-2809" at bounding box center [657, 206] width 91 height 14
click at [557, 210] on html "DS Technologies Inc Contacts People Marketing Workflows Campaigns Sales Pipelin…" at bounding box center [680, 339] width 1361 height 679
click at [760, 257] on div "michael@nagarro.com SVP Global Client Engagement 1 415-819-7578 1 415-819-7578 …" at bounding box center [1335, 274] width 1945 height 34
click at [641, 243] on span "1 404-922-1223" at bounding box center [657, 241] width 91 height 14
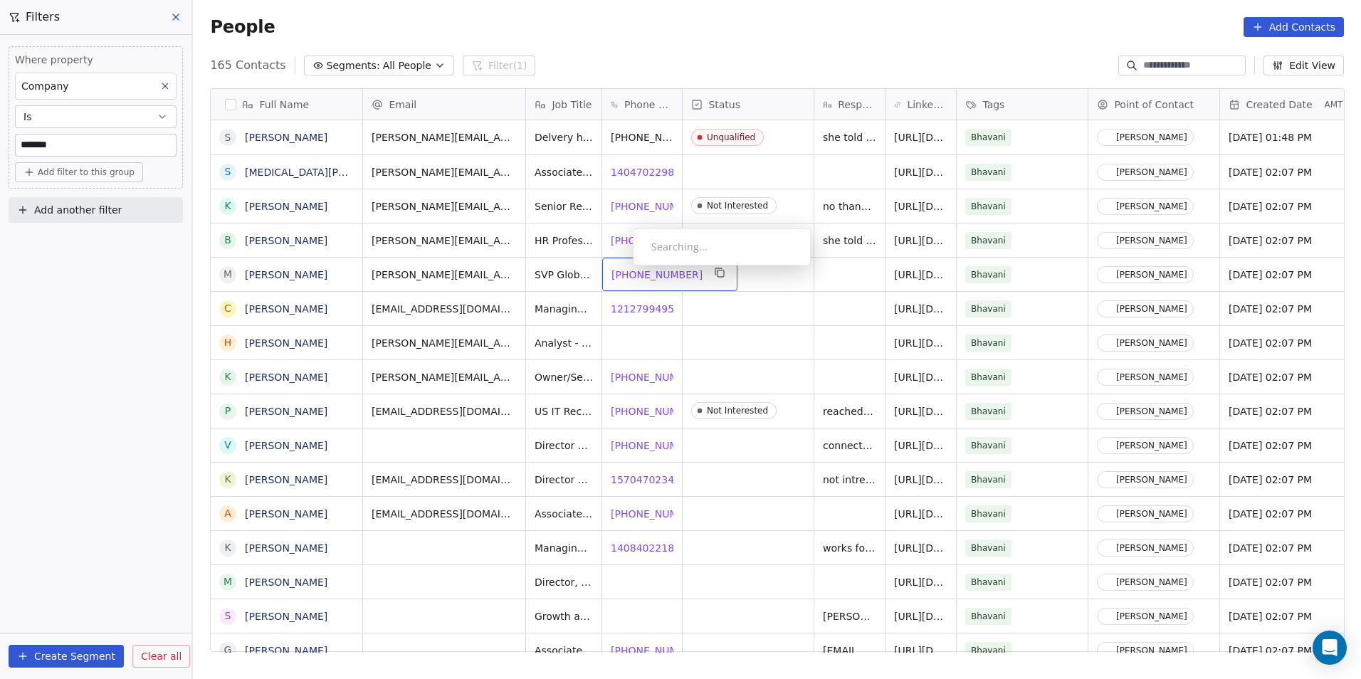
click at [622, 269] on span "1 415-819-7578" at bounding box center [657, 275] width 91 height 14
click at [620, 302] on span "12127994957" at bounding box center [647, 309] width 70 height 14
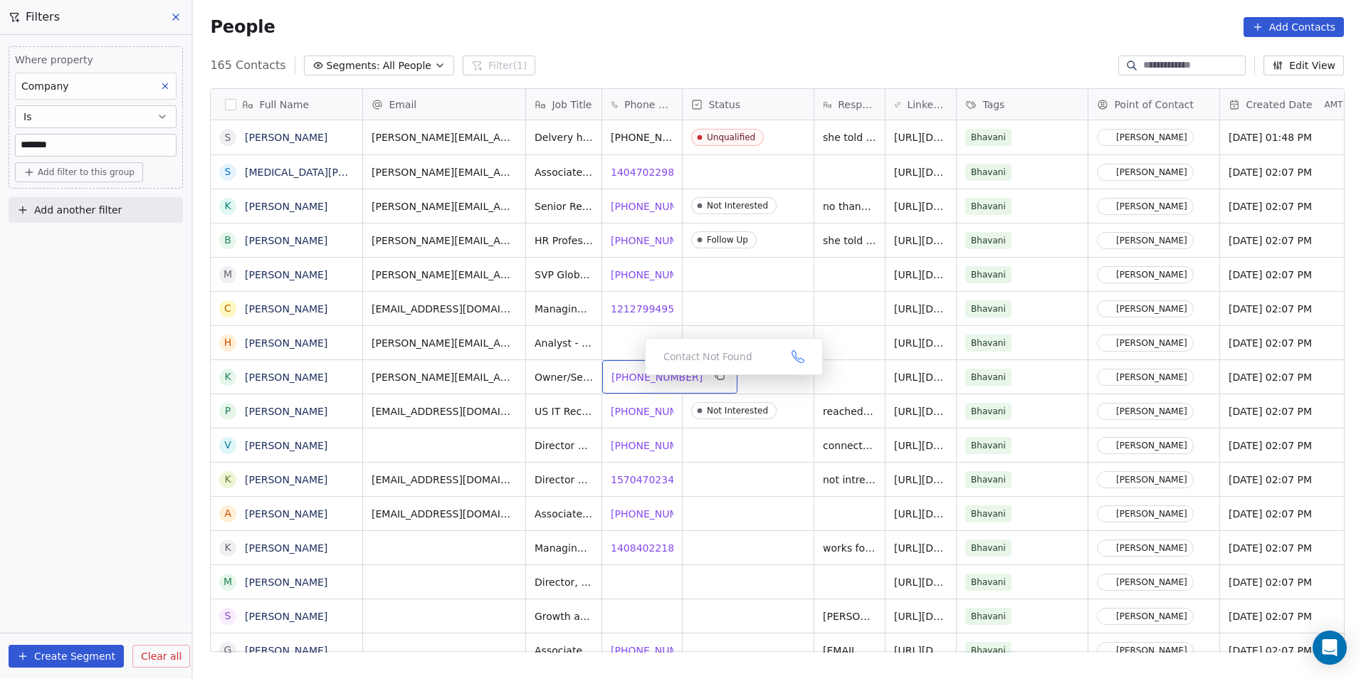
click at [632, 379] on span "1 518-225-0437" at bounding box center [657, 377] width 91 height 14
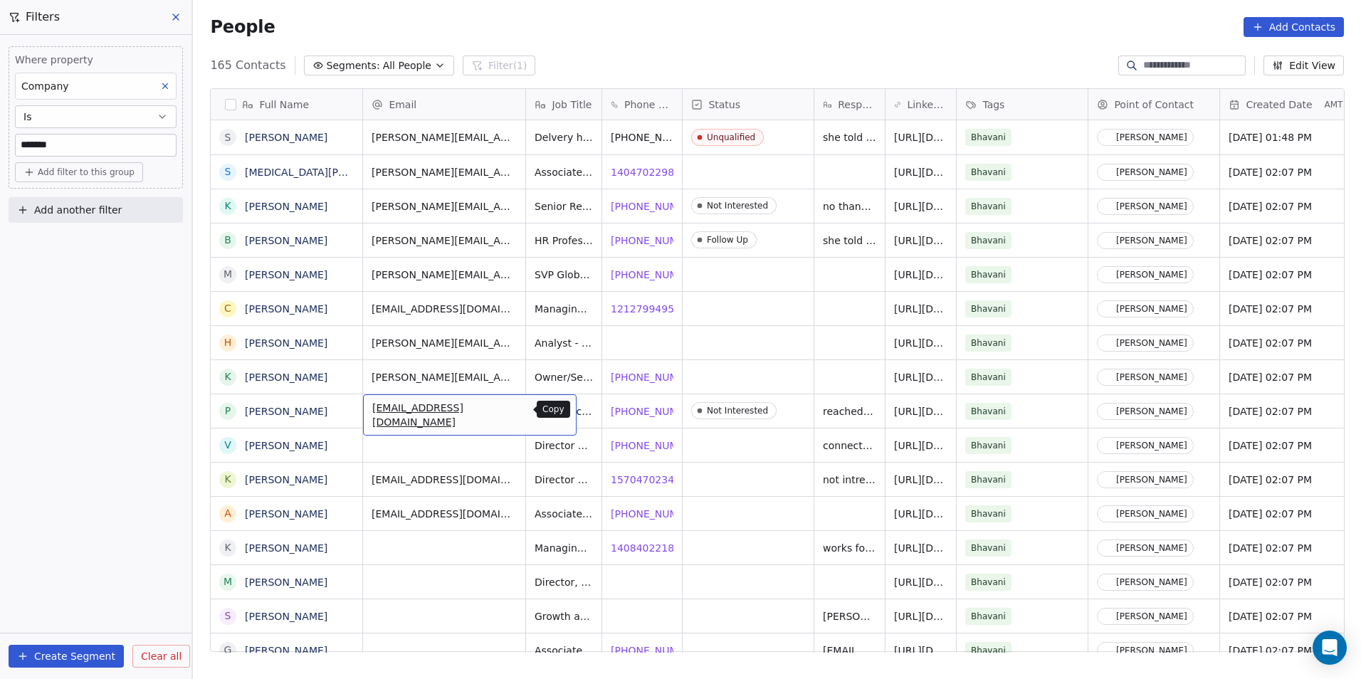
click at [553, 412] on icon "grid" at bounding box center [558, 409] width 11 height 11
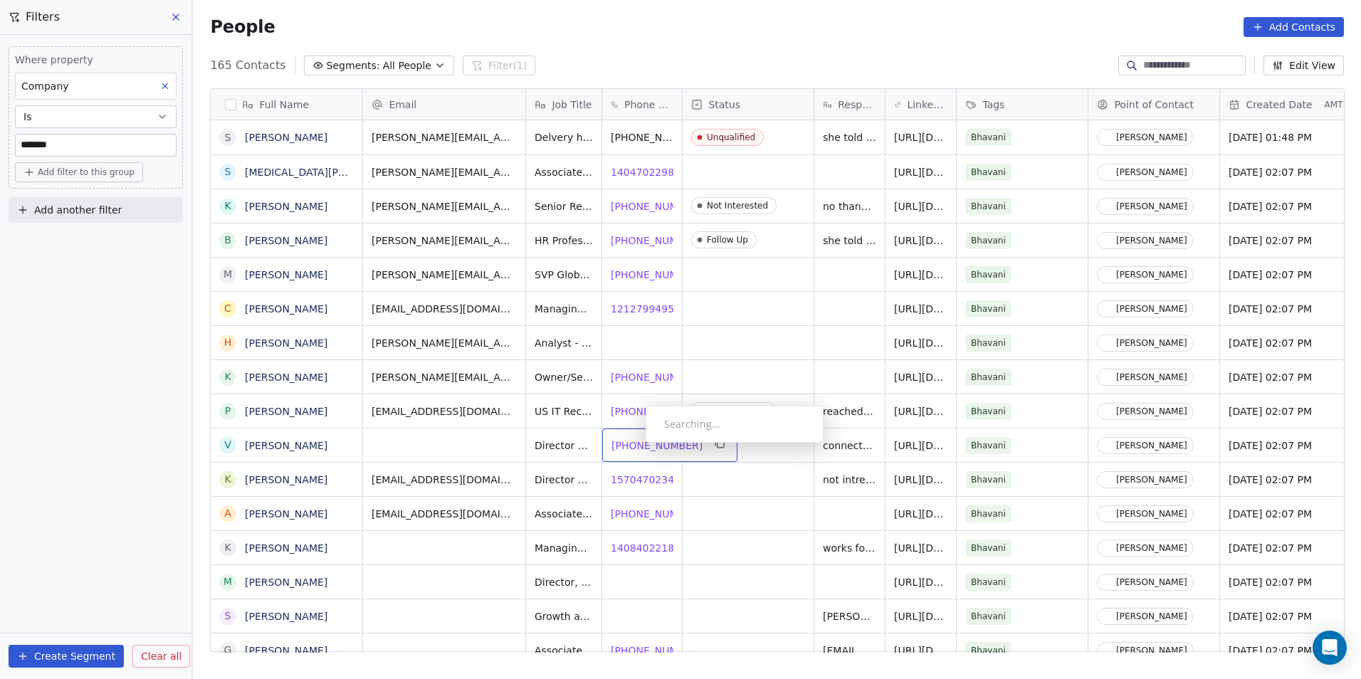
click at [634, 446] on span "1 408-436-6170" at bounding box center [657, 446] width 91 height 14
click at [634, 479] on span "15704702346" at bounding box center [647, 480] width 70 height 14
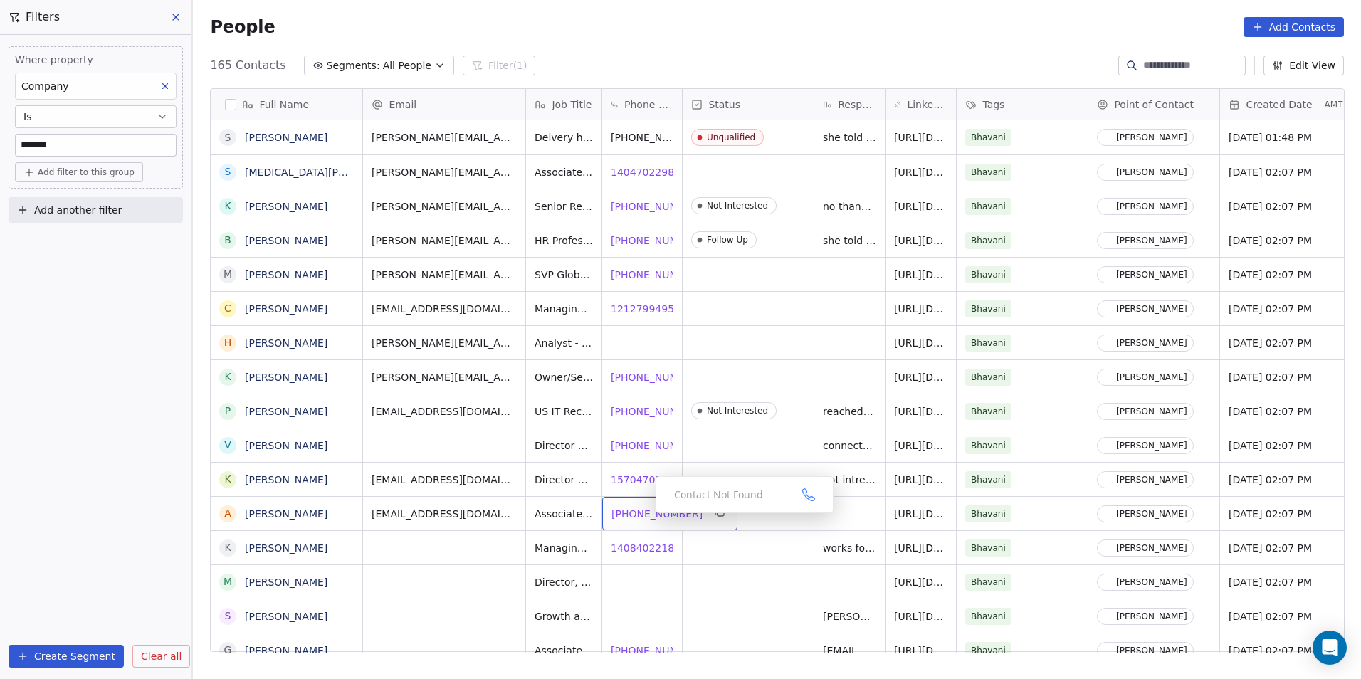
click at [644, 517] on span "1 954-965-6121" at bounding box center [657, 514] width 91 height 14
click at [632, 549] on span "14084022182" at bounding box center [647, 548] width 70 height 14
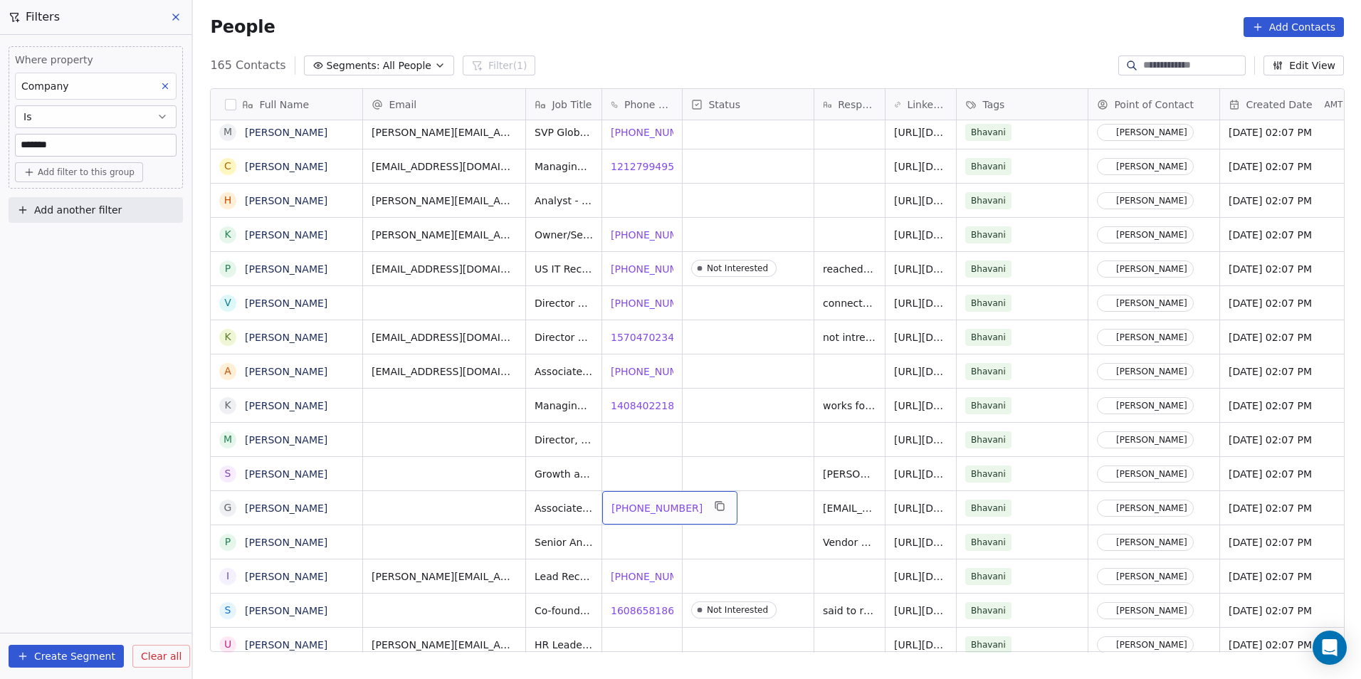
click at [643, 506] on span "1 949-527-2742" at bounding box center [657, 508] width 91 height 14
click at [640, 578] on span "1 470-749-5297" at bounding box center [657, 577] width 91 height 14
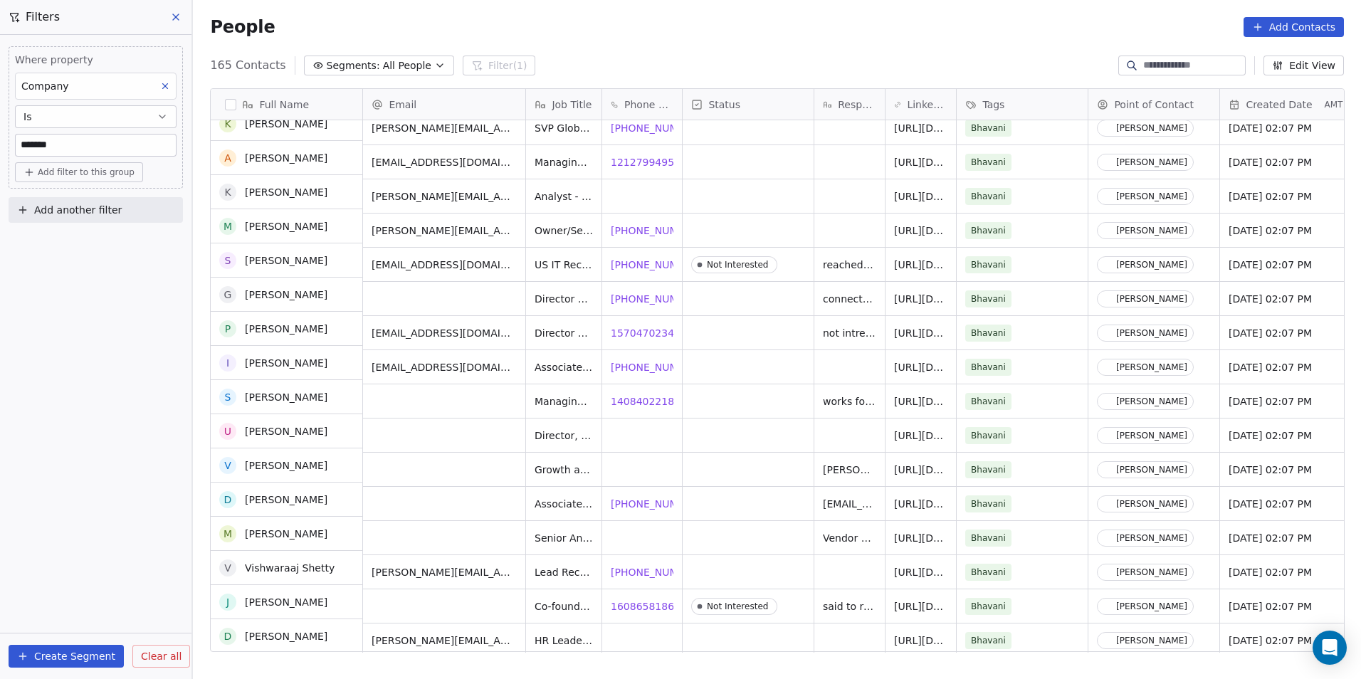
scroll to position [356, 0]
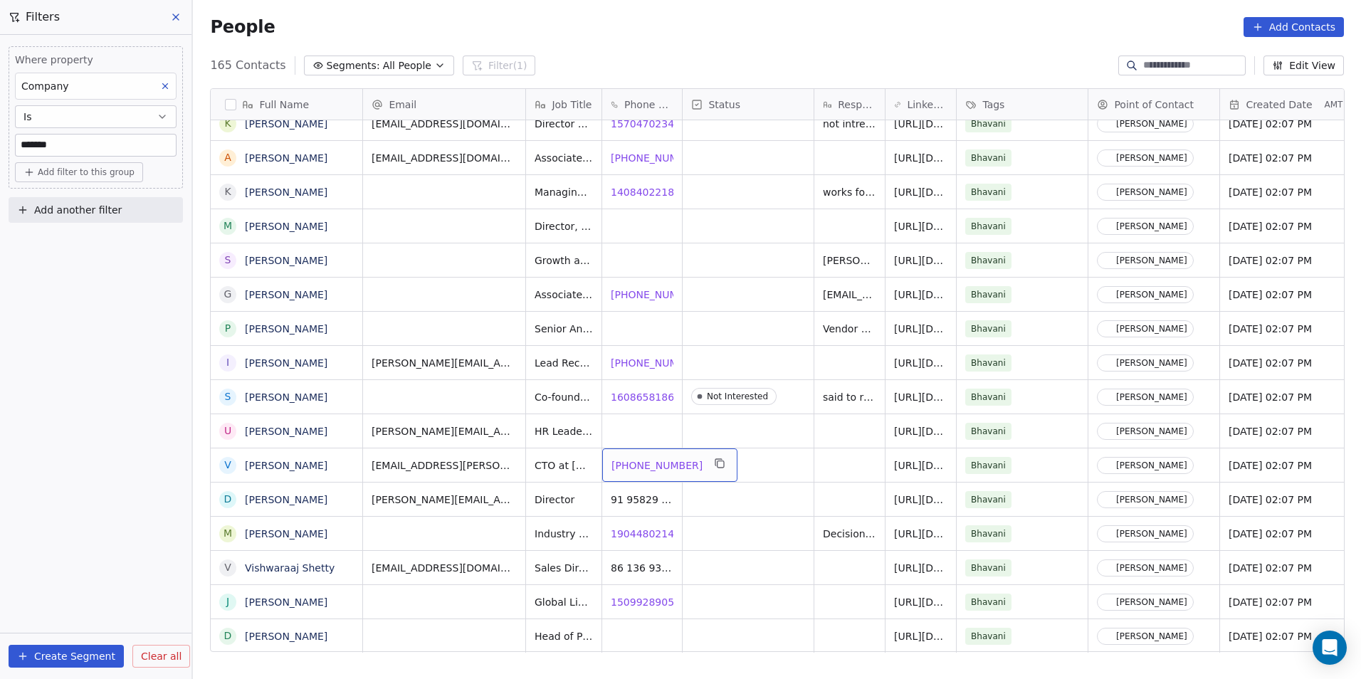
click at [639, 465] on span "1 917-361-9670" at bounding box center [657, 466] width 91 height 14
drag, startPoint x: 630, startPoint y: 530, endPoint x: 754, endPoint y: 539, distance: 124.2
click at [630, 530] on html "DS Technologies Inc Contacts People Marketing Workflows Campaigns Sales Pipelin…" at bounding box center [680, 339] width 1361 height 679
click at [651, 533] on span "19044802142" at bounding box center [647, 534] width 70 height 14
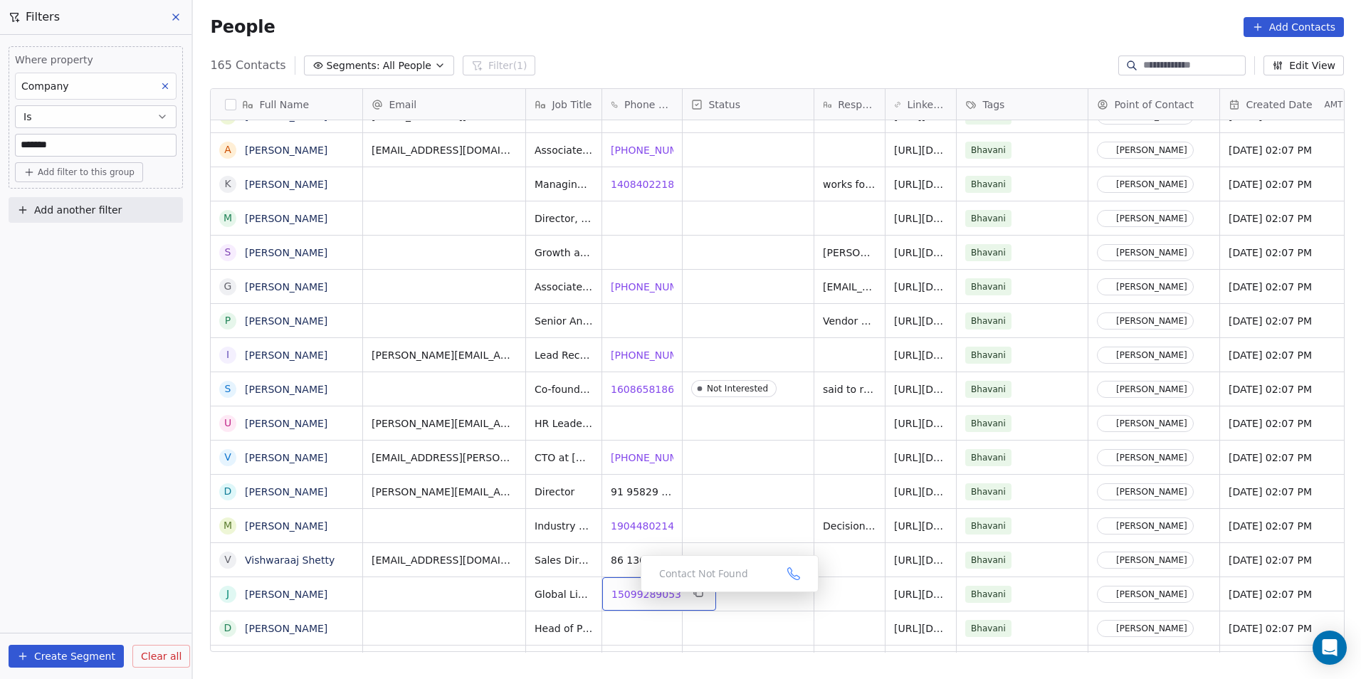
click at [629, 596] on span "15099289053" at bounding box center [647, 594] width 70 height 14
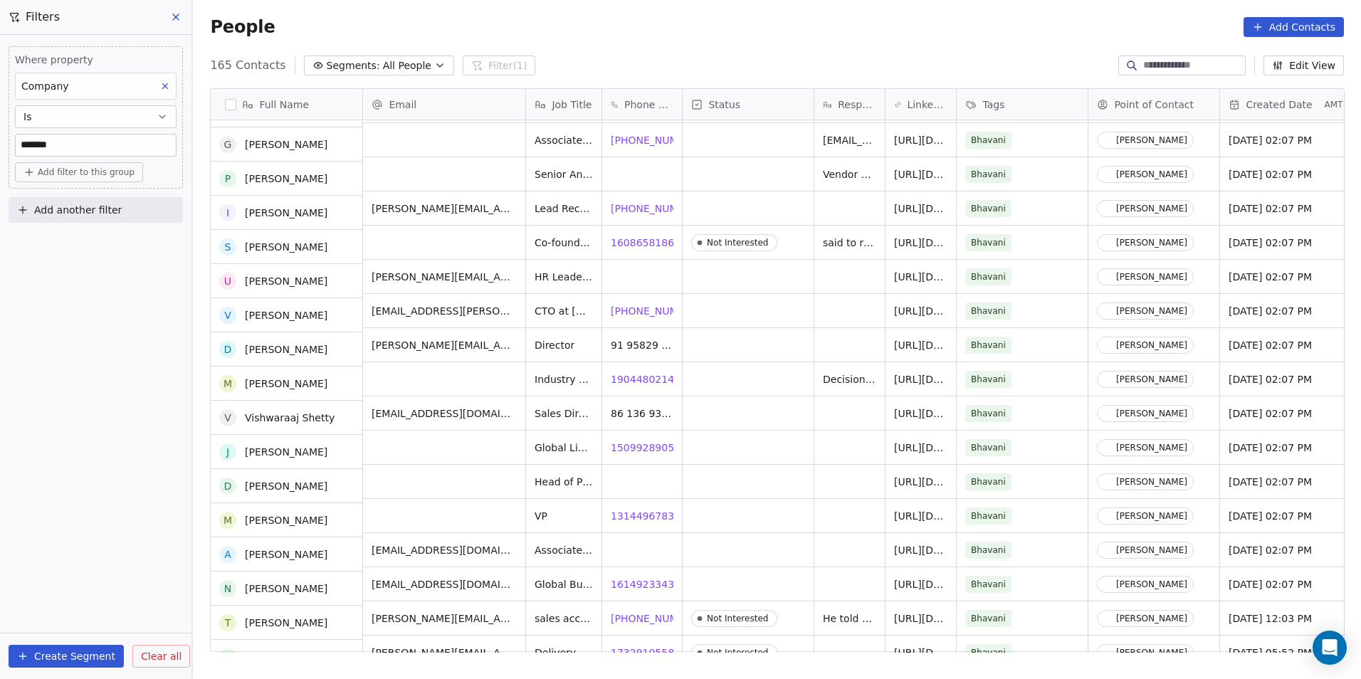
scroll to position [577, 0]
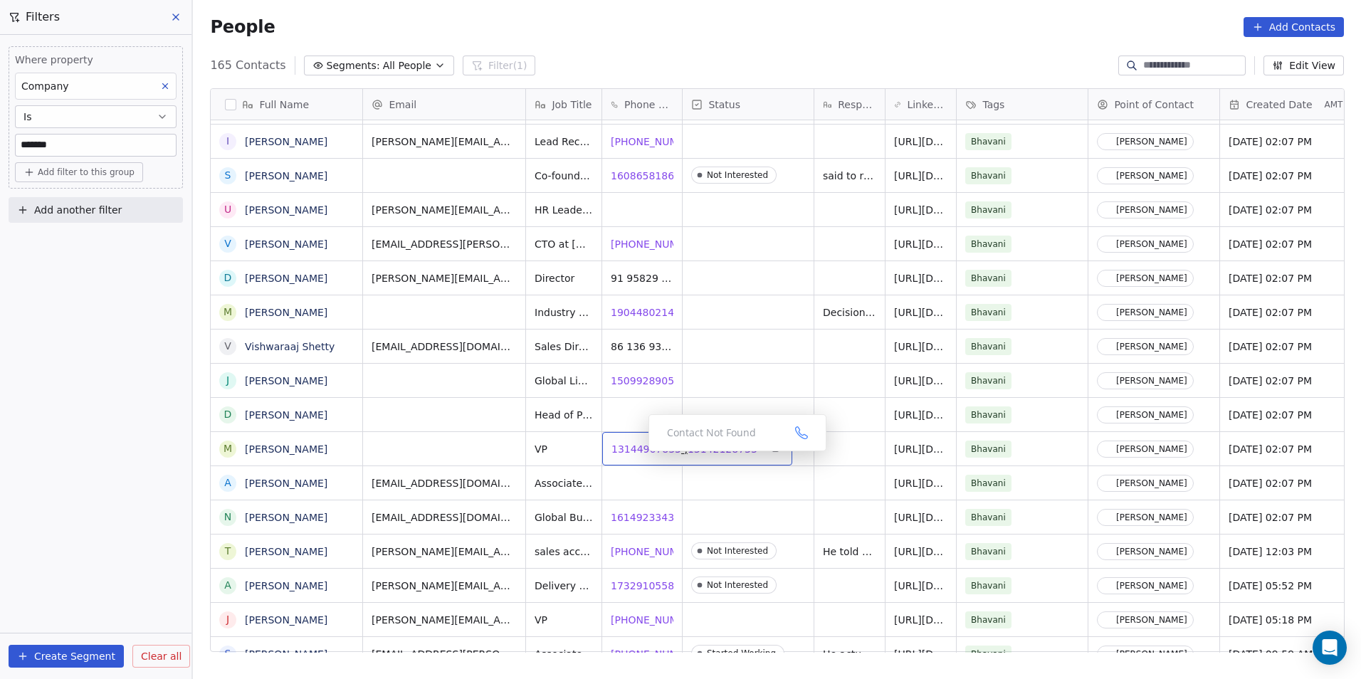
click at [629, 451] on span "13144967835" at bounding box center [647, 449] width 70 height 14
click at [697, 454] on span "13142128733" at bounding box center [723, 449] width 70 height 14
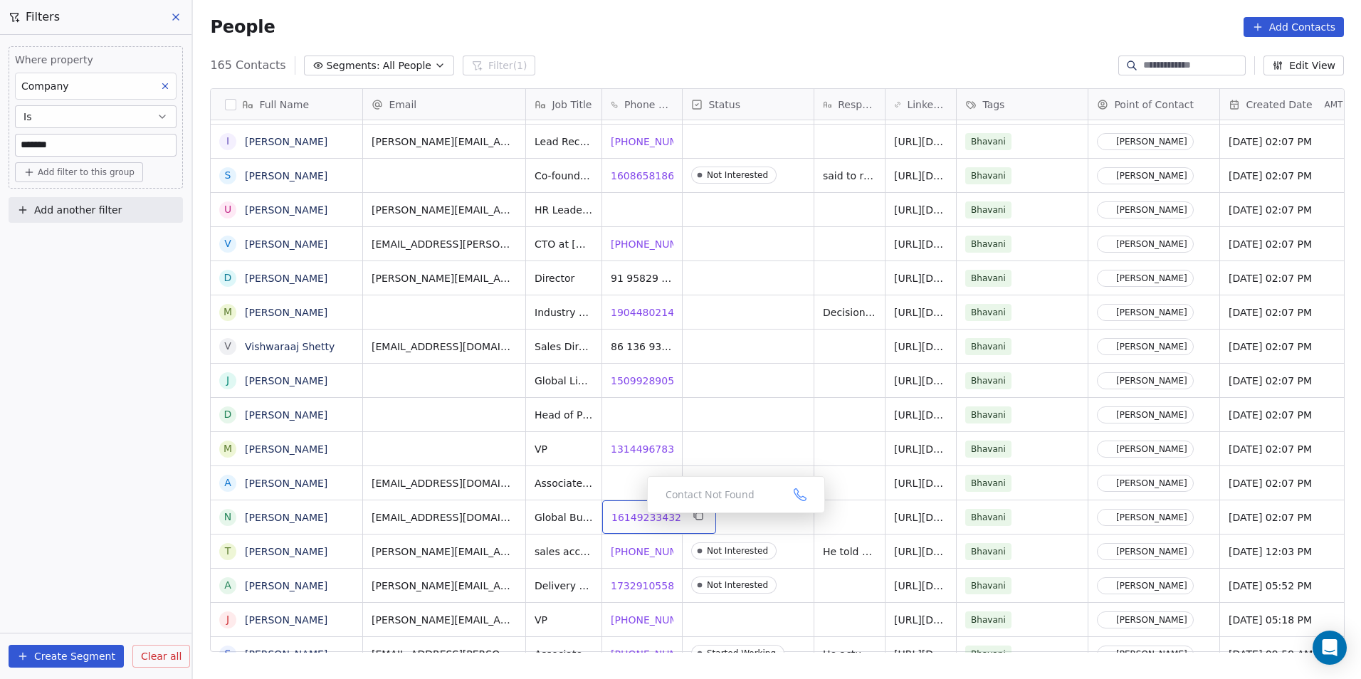
click at [636, 517] on span "16149233432" at bounding box center [647, 517] width 70 height 14
click at [639, 553] on span "+17087721469" at bounding box center [657, 552] width 91 height 14
click at [773, 478] on html "DS Technologies Inc Contacts People Marketing Workflows Campaigns Sales Pipelin…" at bounding box center [680, 339] width 1361 height 679
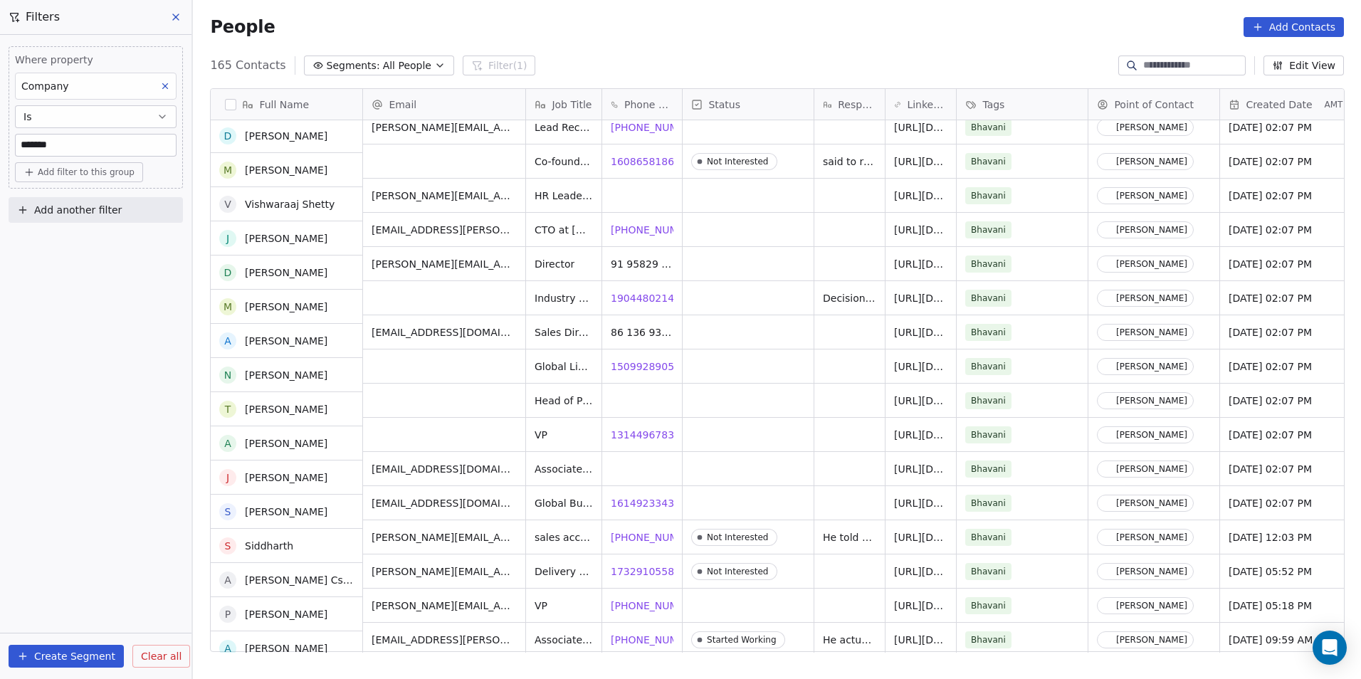
scroll to position [720, 0]
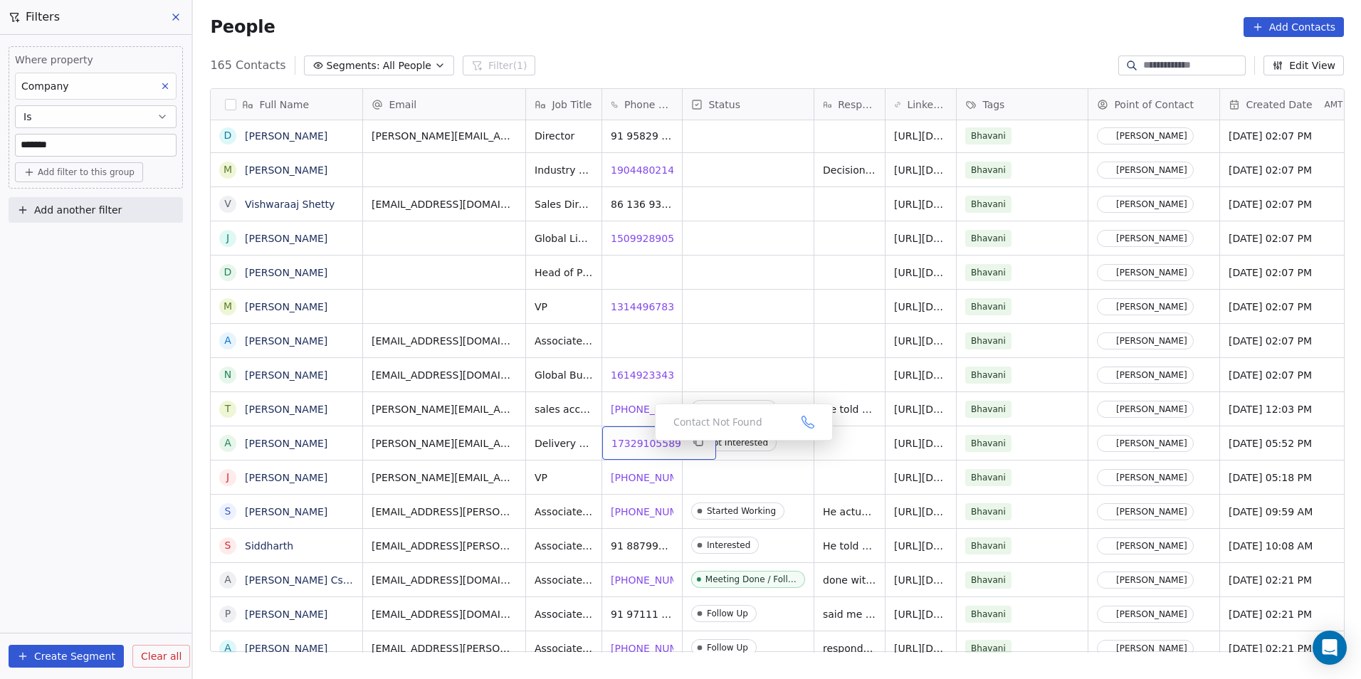
click at [636, 441] on span "17329105589" at bounding box center [647, 443] width 70 height 14
click at [641, 478] on span "1 612-559-9077" at bounding box center [657, 478] width 91 height 14
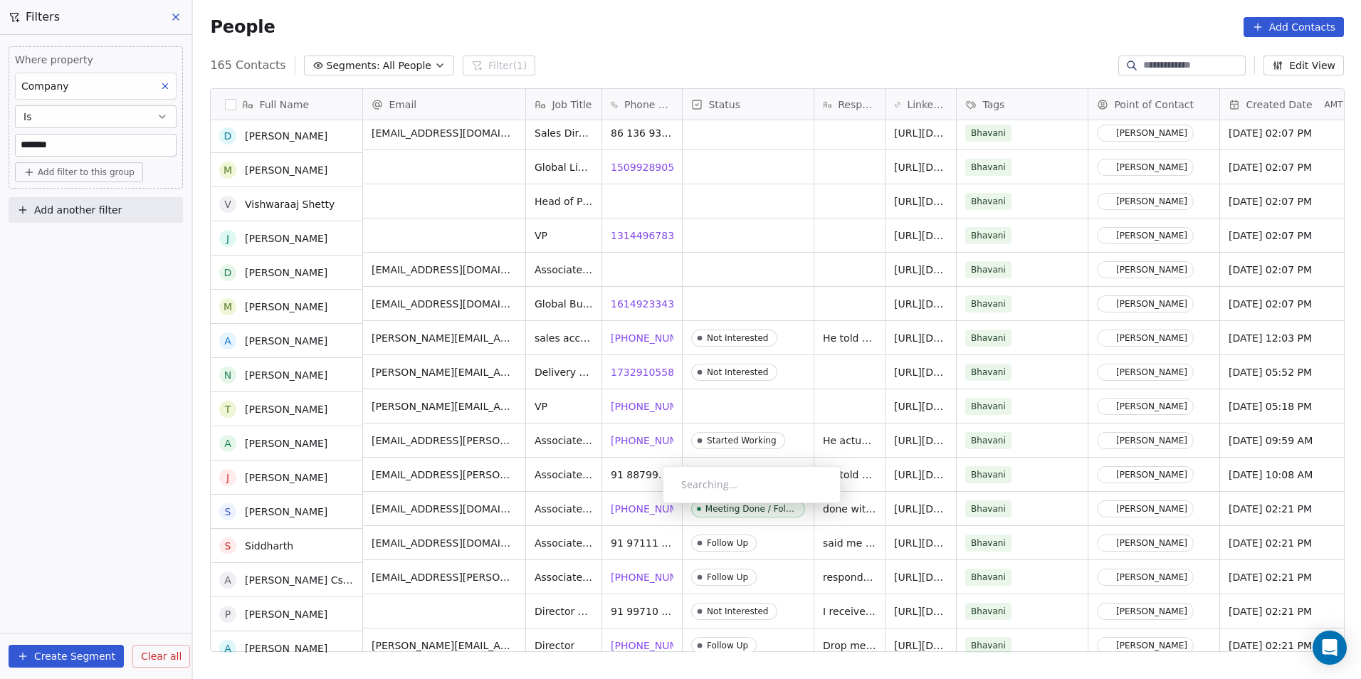
scroll to position [791, 0]
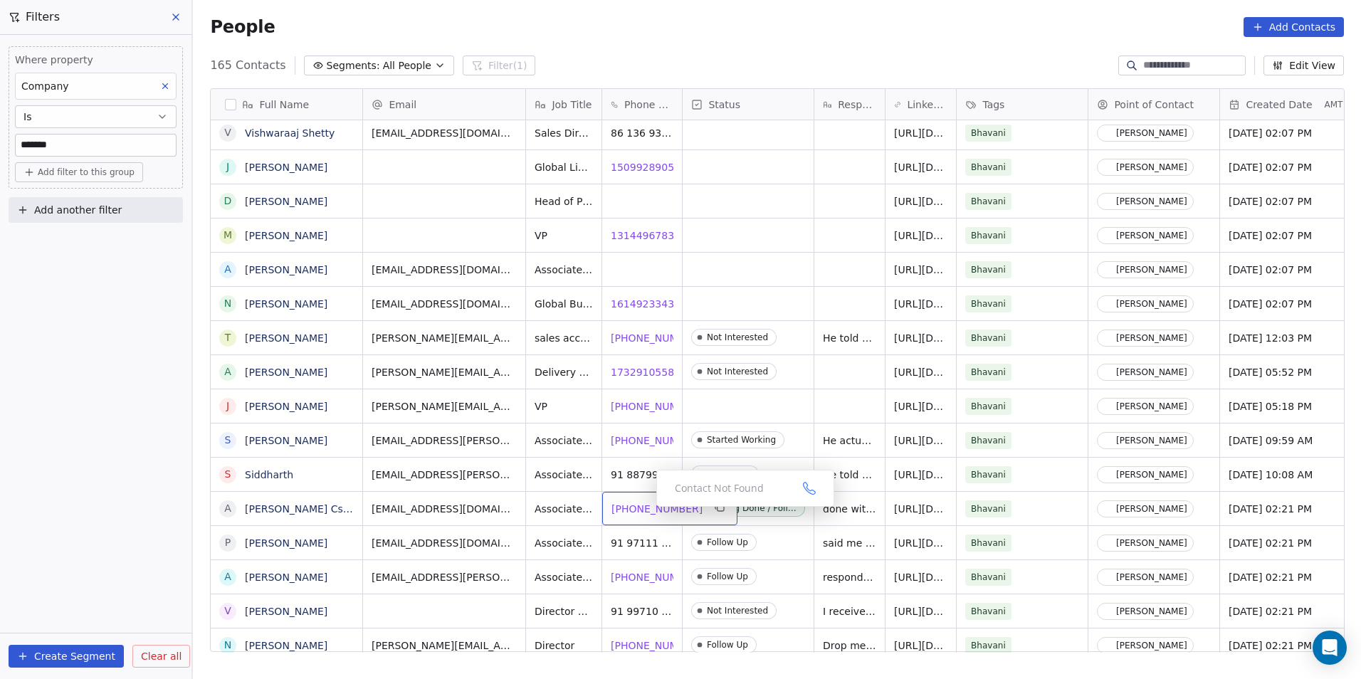
click at [645, 511] on span "1 804-885-0865" at bounding box center [657, 509] width 91 height 14
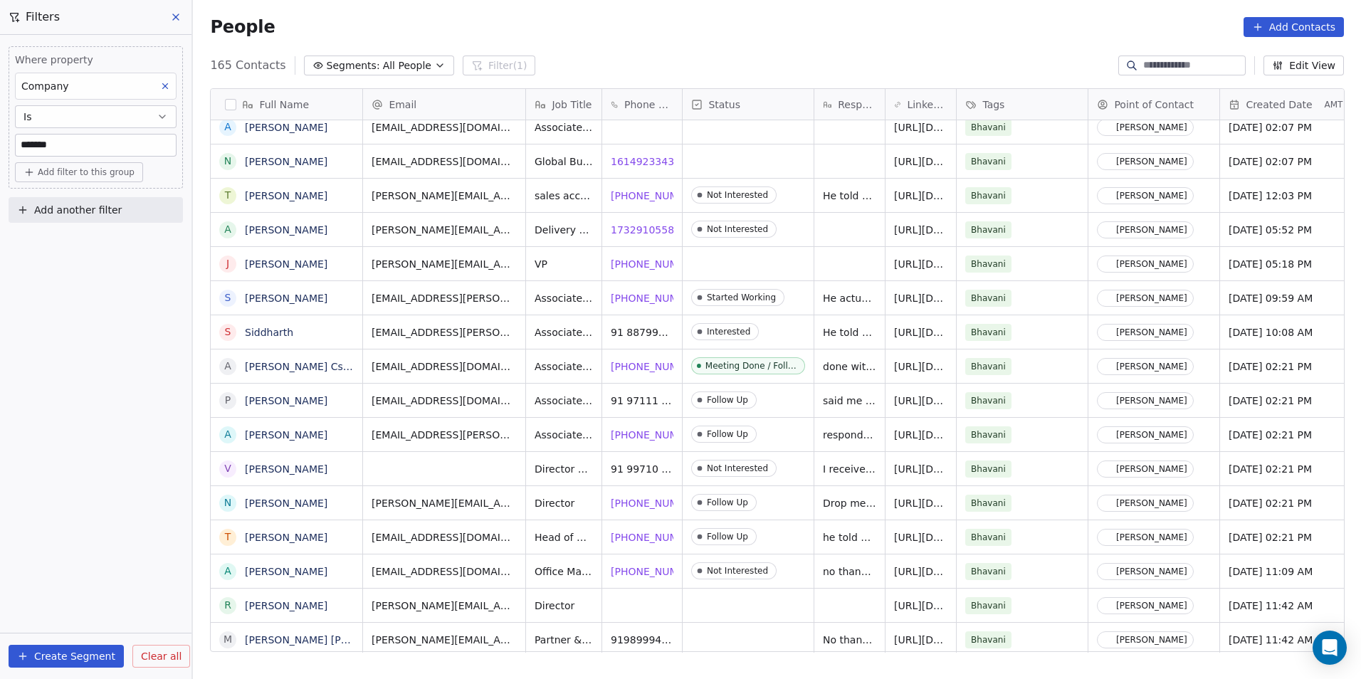
click at [795, 588] on div "rupak.rathore@atcs.com Director https://www.linkedin.com/in/rupakrathore/ Bhava…" at bounding box center [1335, 605] width 1945 height 34
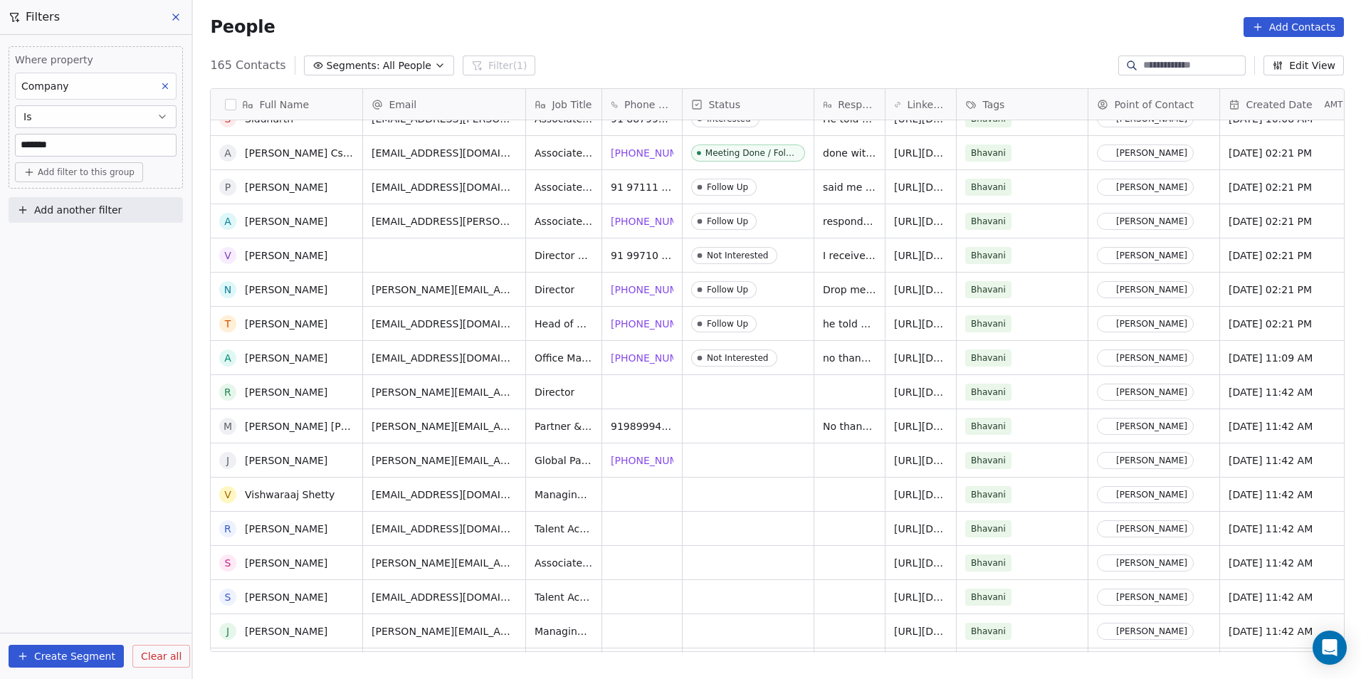
scroll to position [1147, 0]
click at [639, 457] on span "1 201-663-9159" at bounding box center [657, 461] width 91 height 14
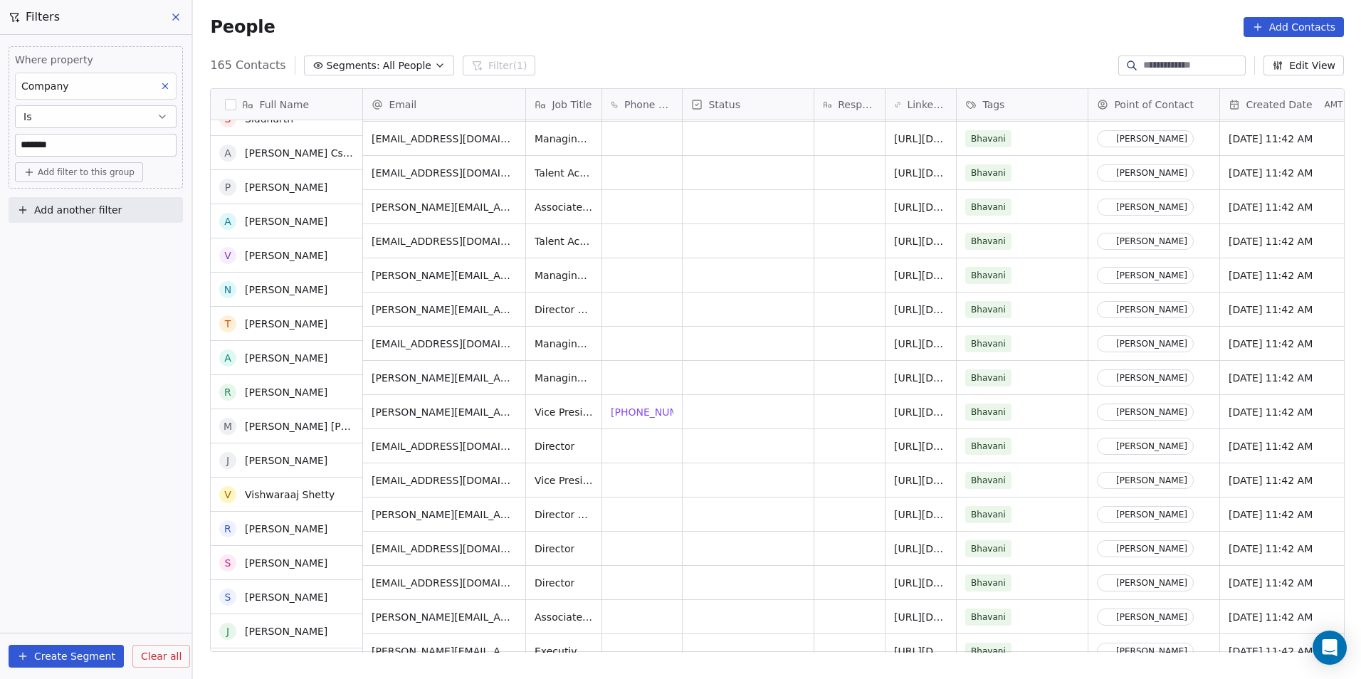
scroll to position [1503, 0]
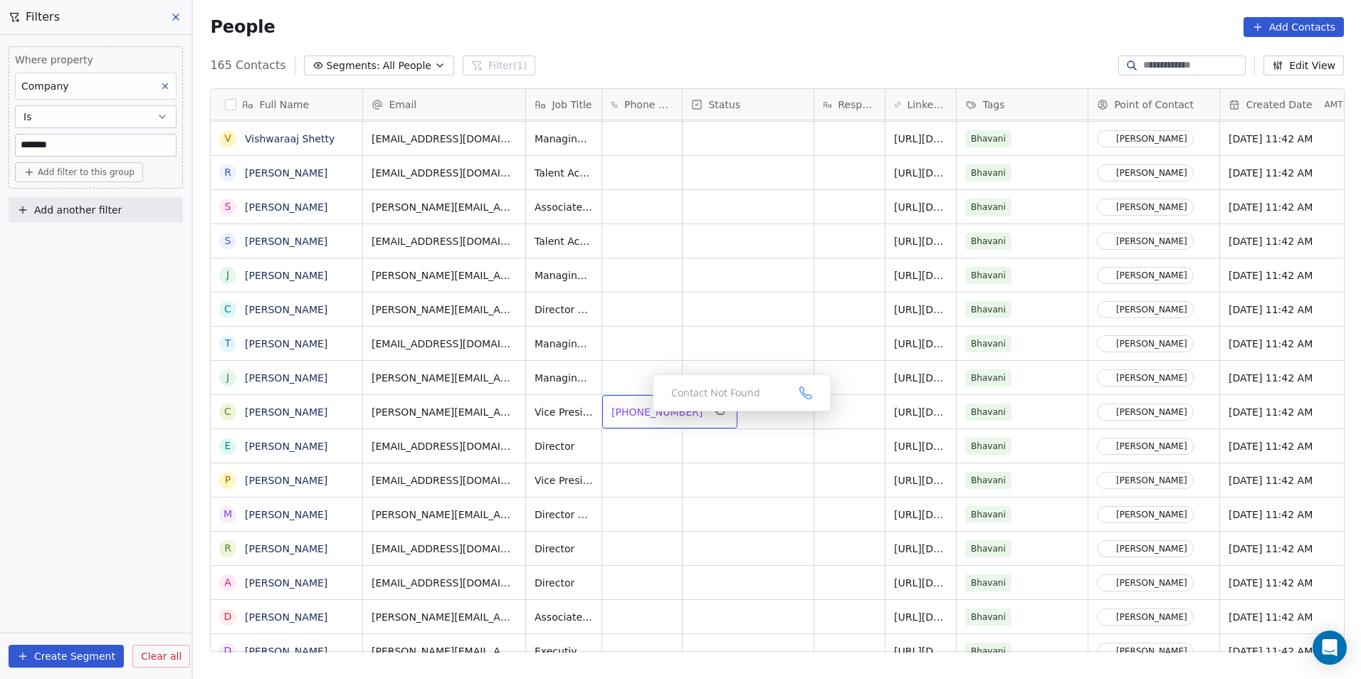
click at [641, 415] on span "+12127994957" at bounding box center [657, 412] width 91 height 14
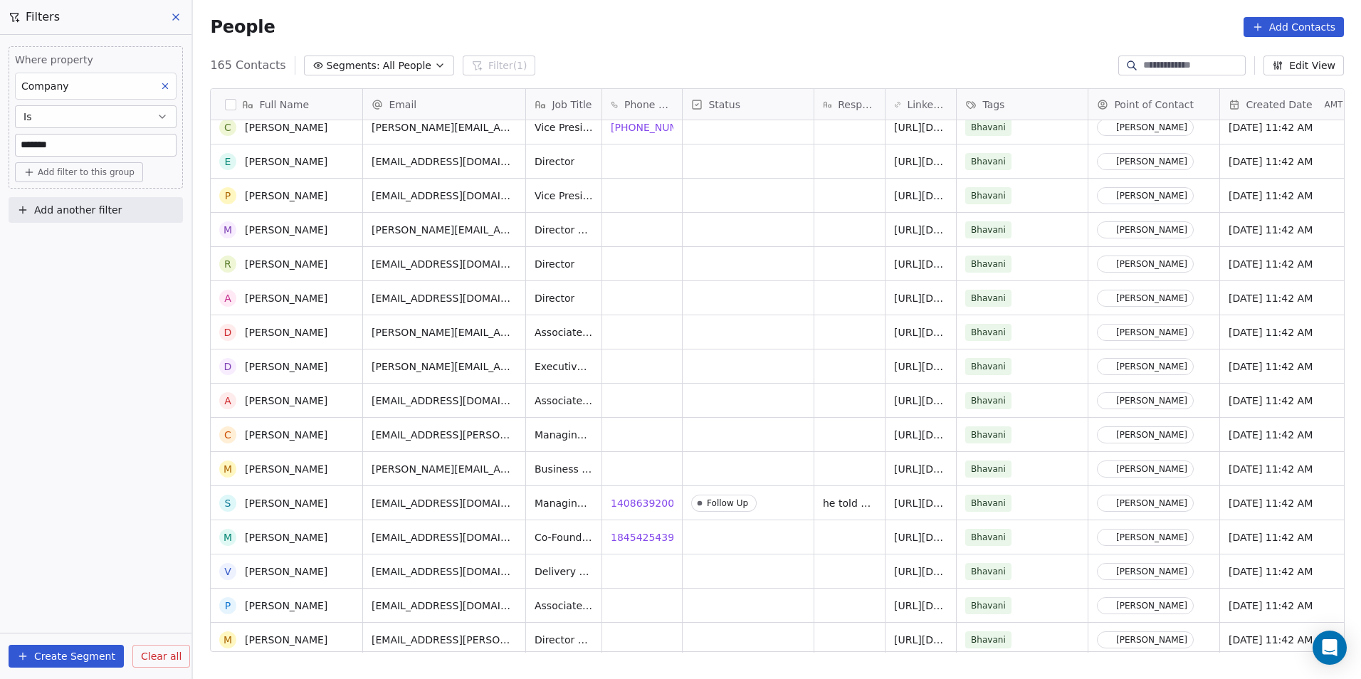
scroll to position [1930, 0]
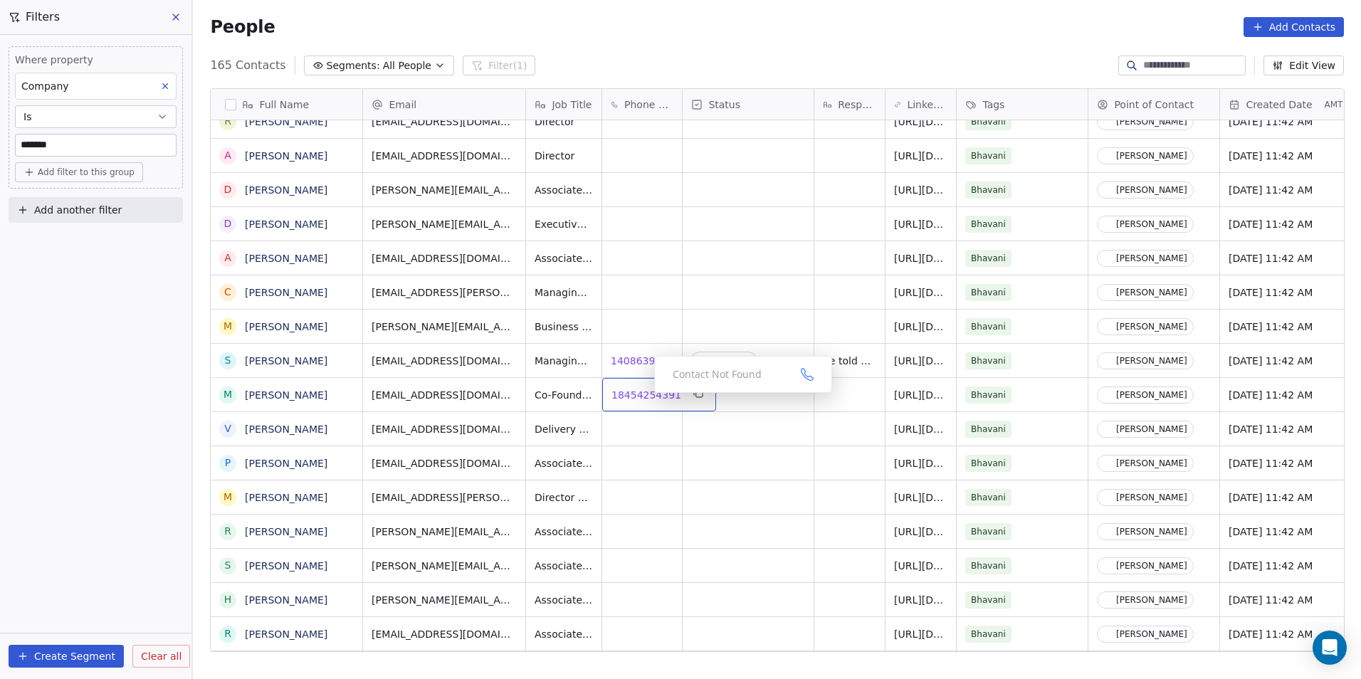
click at [643, 397] on span "18454254391" at bounding box center [647, 395] width 70 height 14
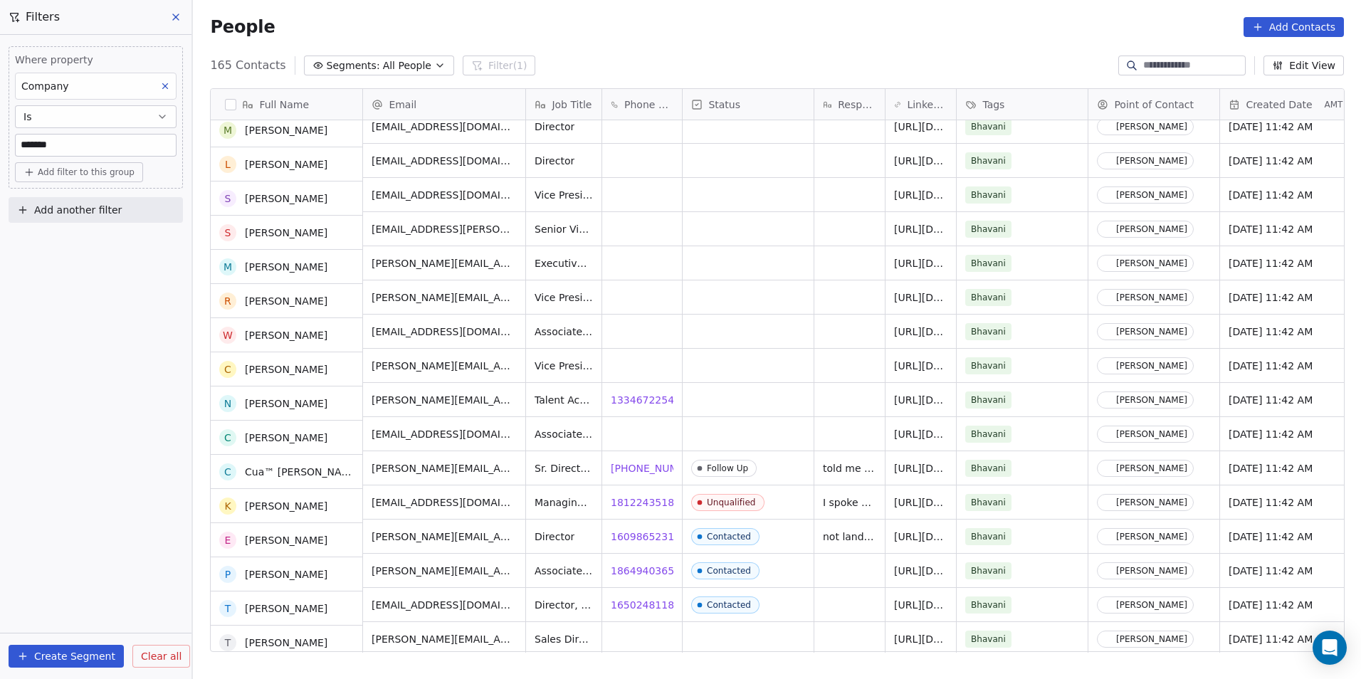
scroll to position [2713, 0]
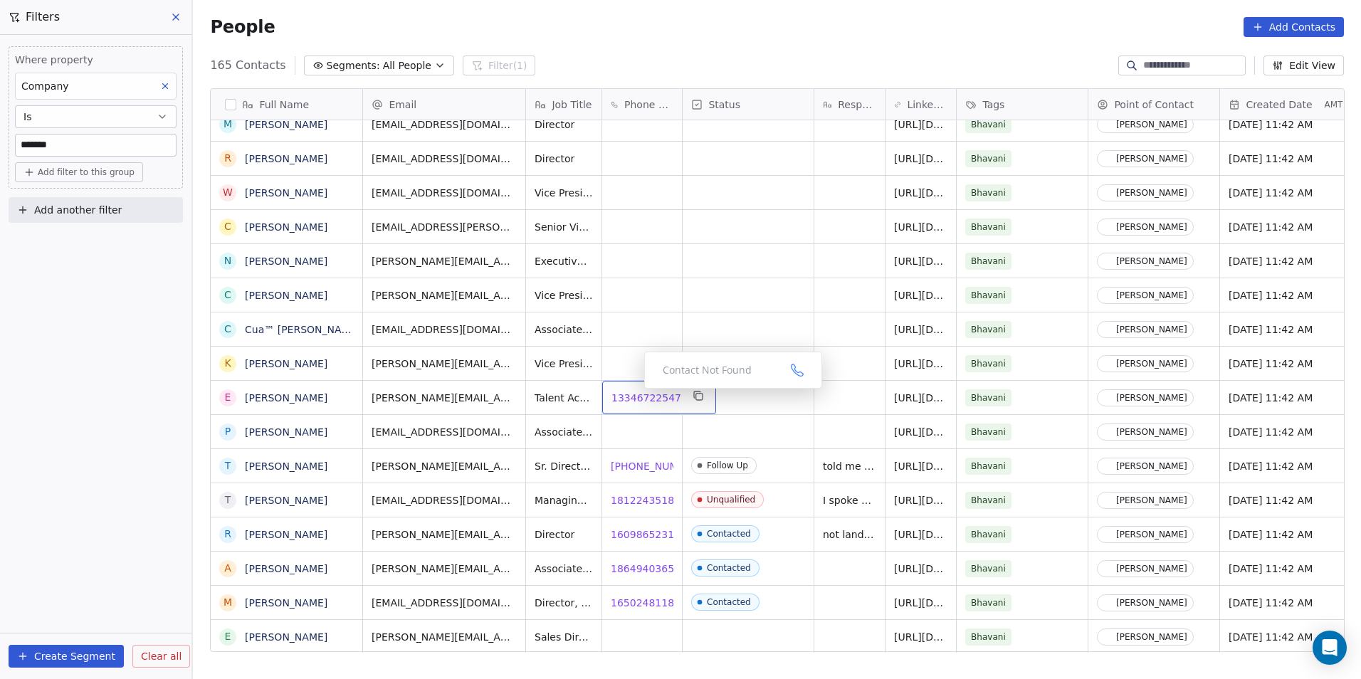
click at [624, 401] on span "13346722547" at bounding box center [647, 398] width 70 height 14
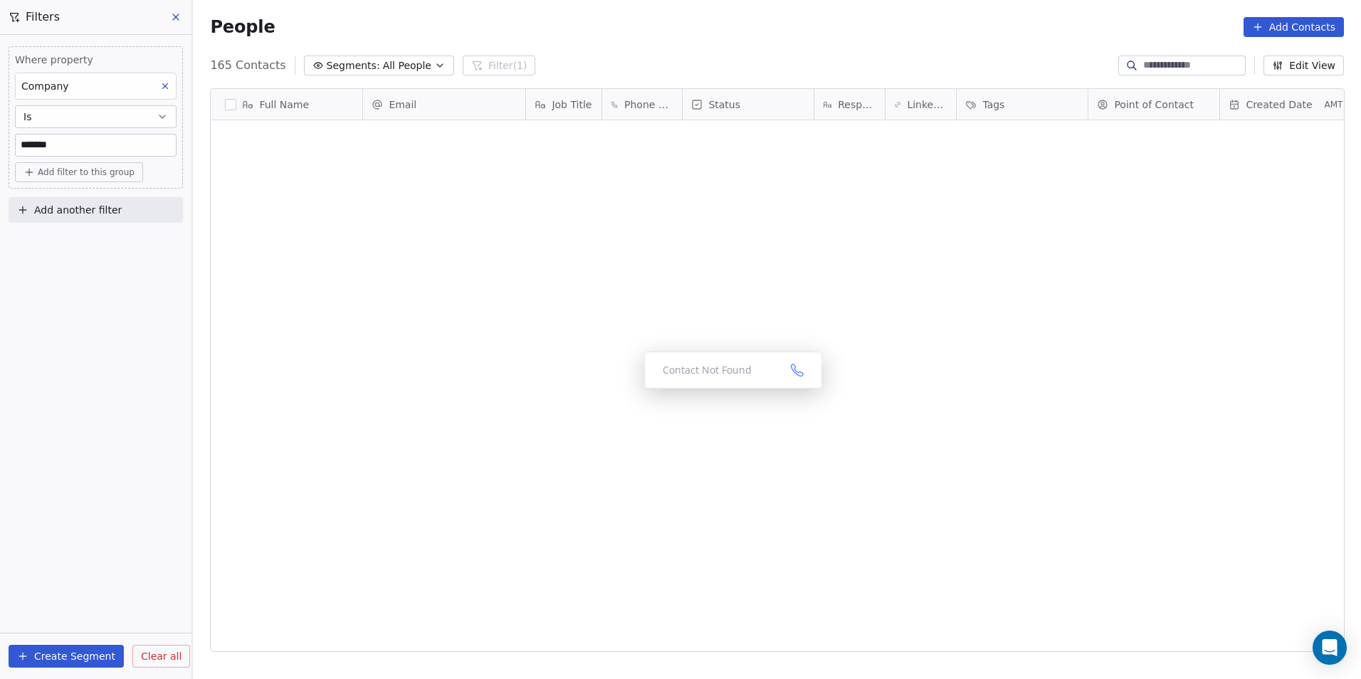
scroll to position [587, 1158]
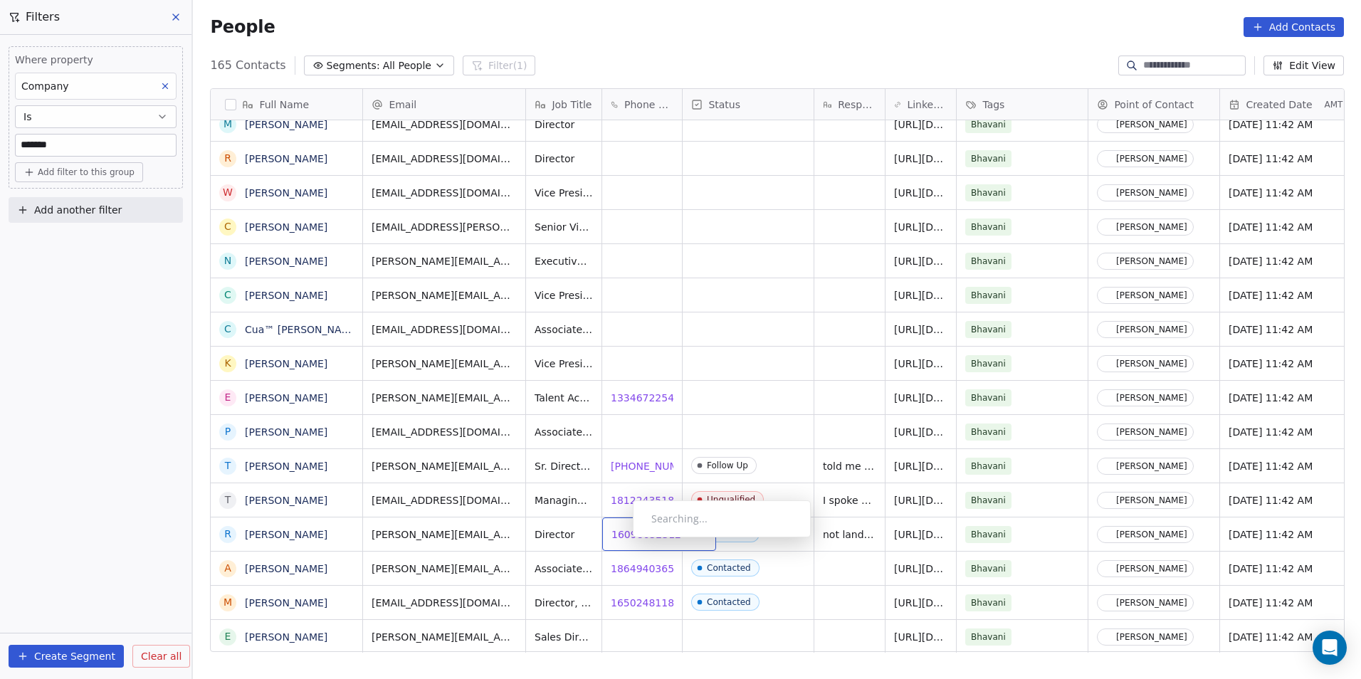
click at [622, 541] on span "16098652312" at bounding box center [647, 535] width 70 height 14
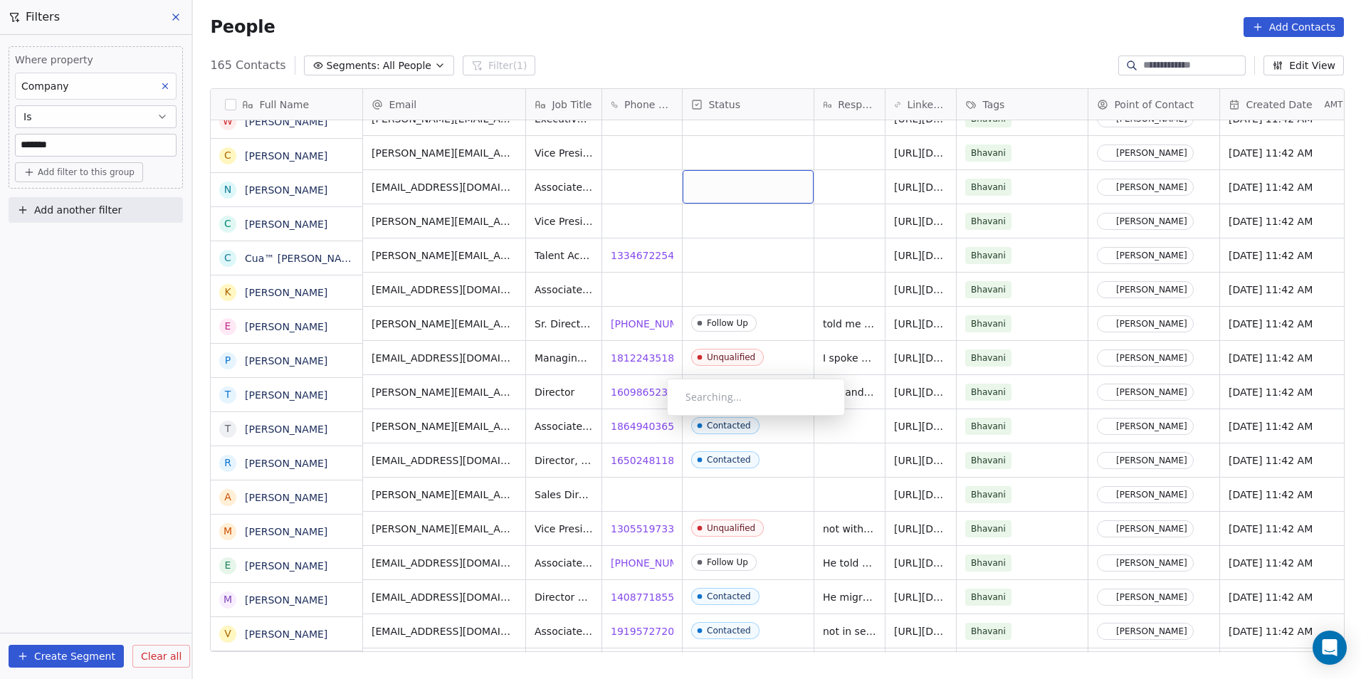
scroll to position [2856, 0]
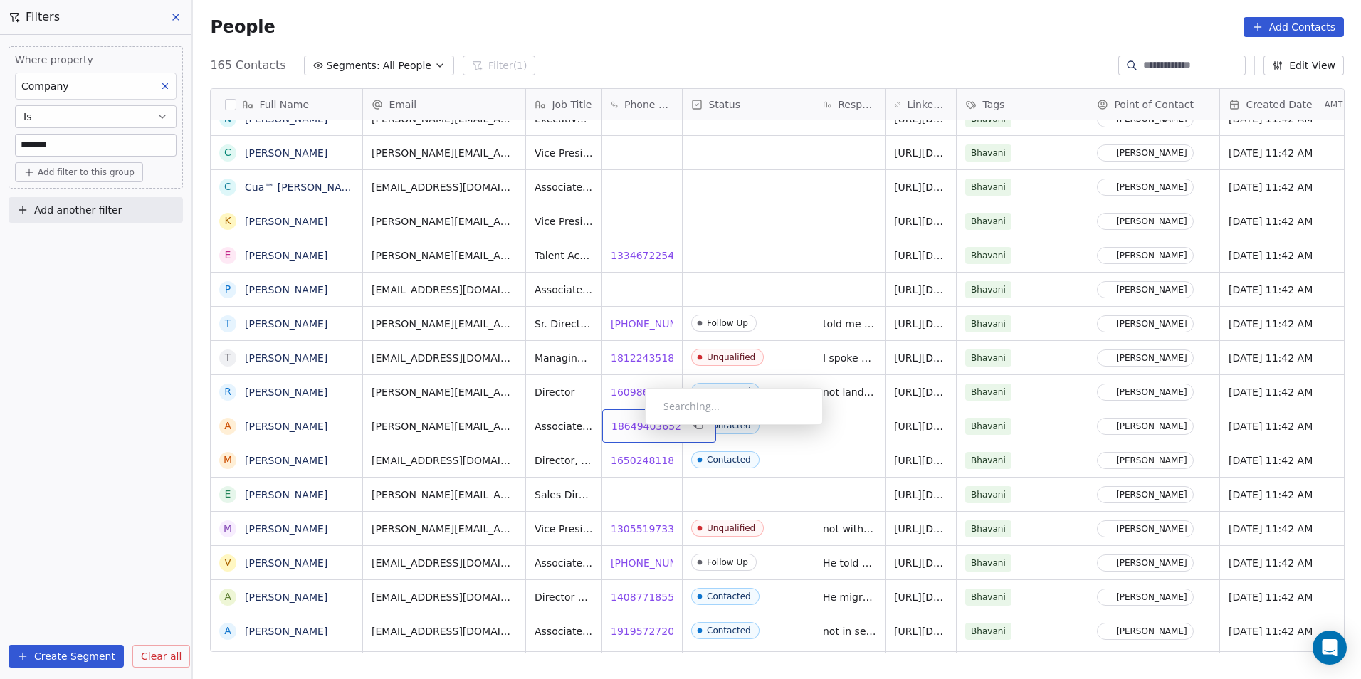
click at [634, 429] on span "18649403652" at bounding box center [647, 426] width 70 height 14
click at [645, 462] on span "16502481187" at bounding box center [647, 461] width 70 height 14
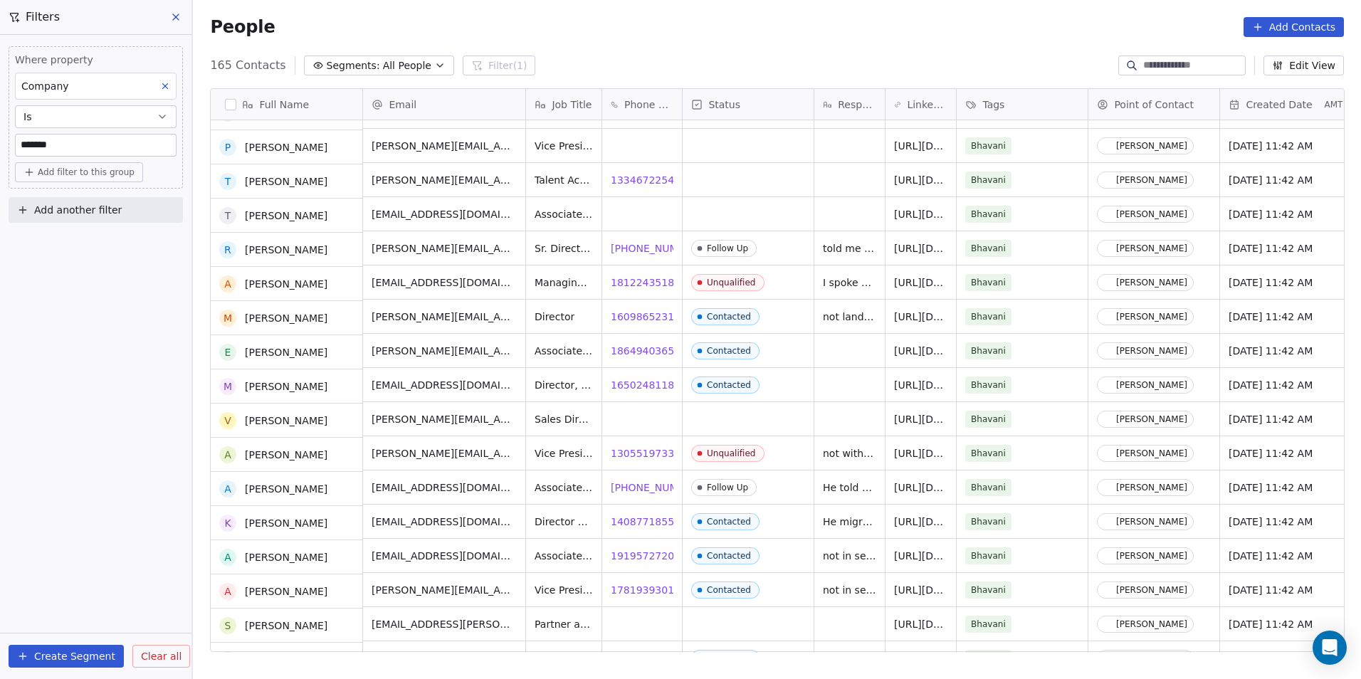
scroll to position [2998, 0]
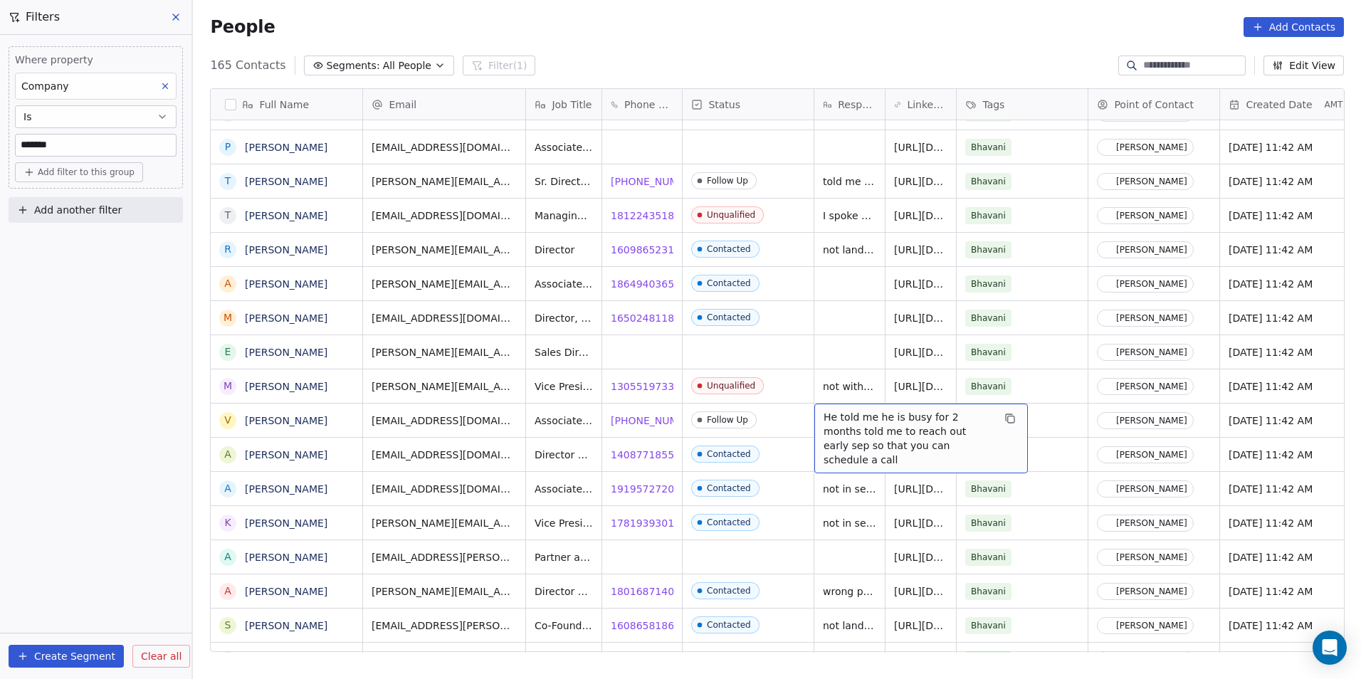
drag, startPoint x: 824, startPoint y: 421, endPoint x: 844, endPoint y: 411, distance: 22.6
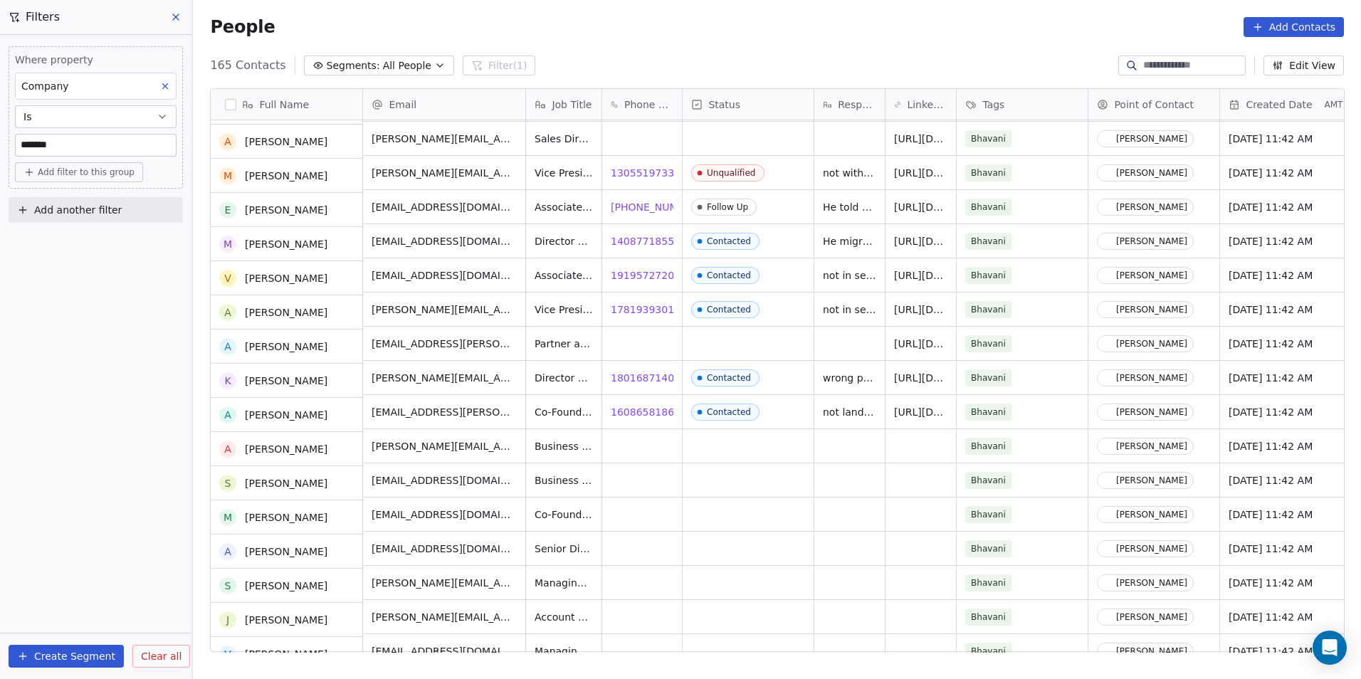
scroll to position [3212, 0]
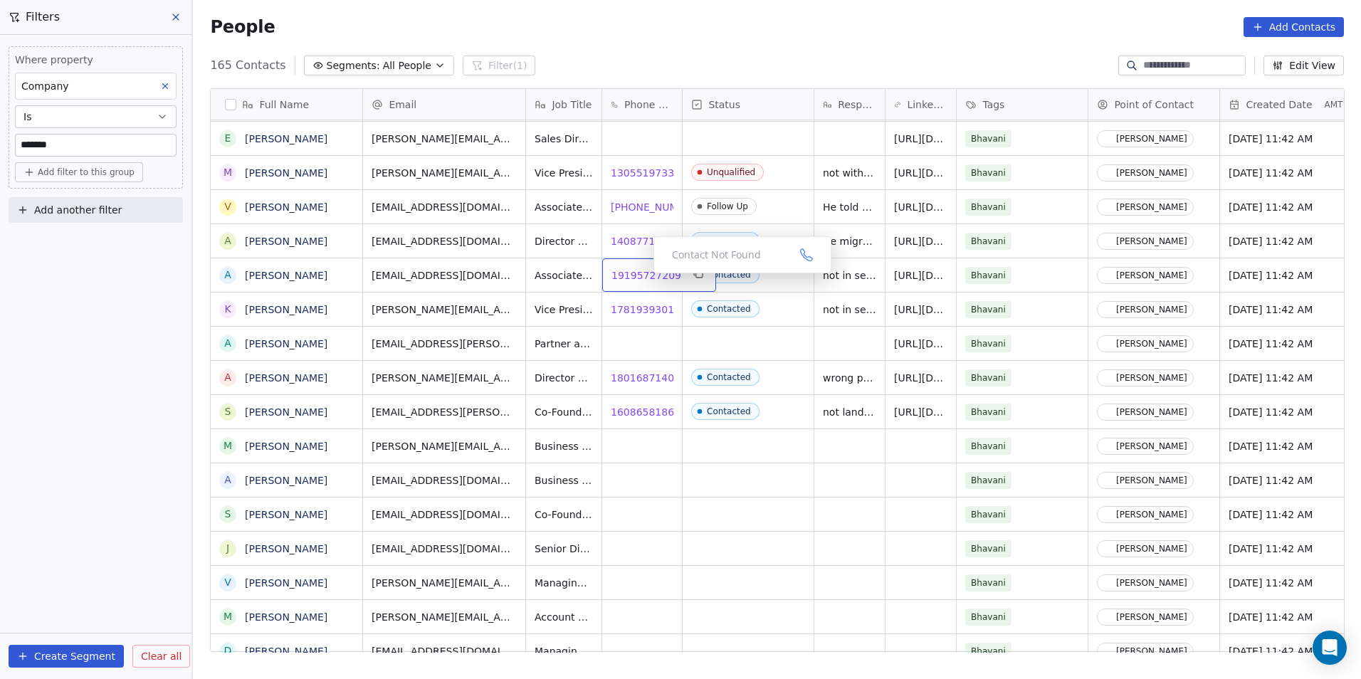
click at [642, 277] on span "19195727209" at bounding box center [647, 275] width 70 height 14
drag, startPoint x: 744, startPoint y: 577, endPoint x: 780, endPoint y: 468, distance: 113.9
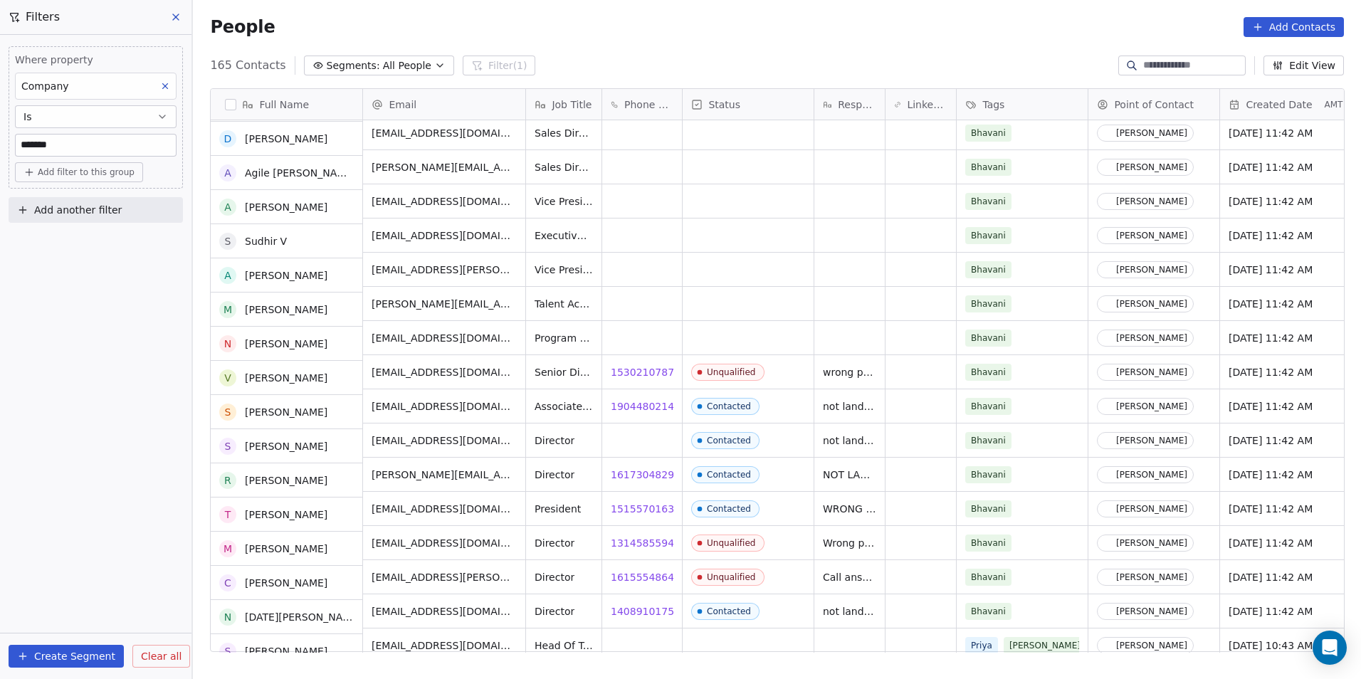
scroll to position [5063, 0]
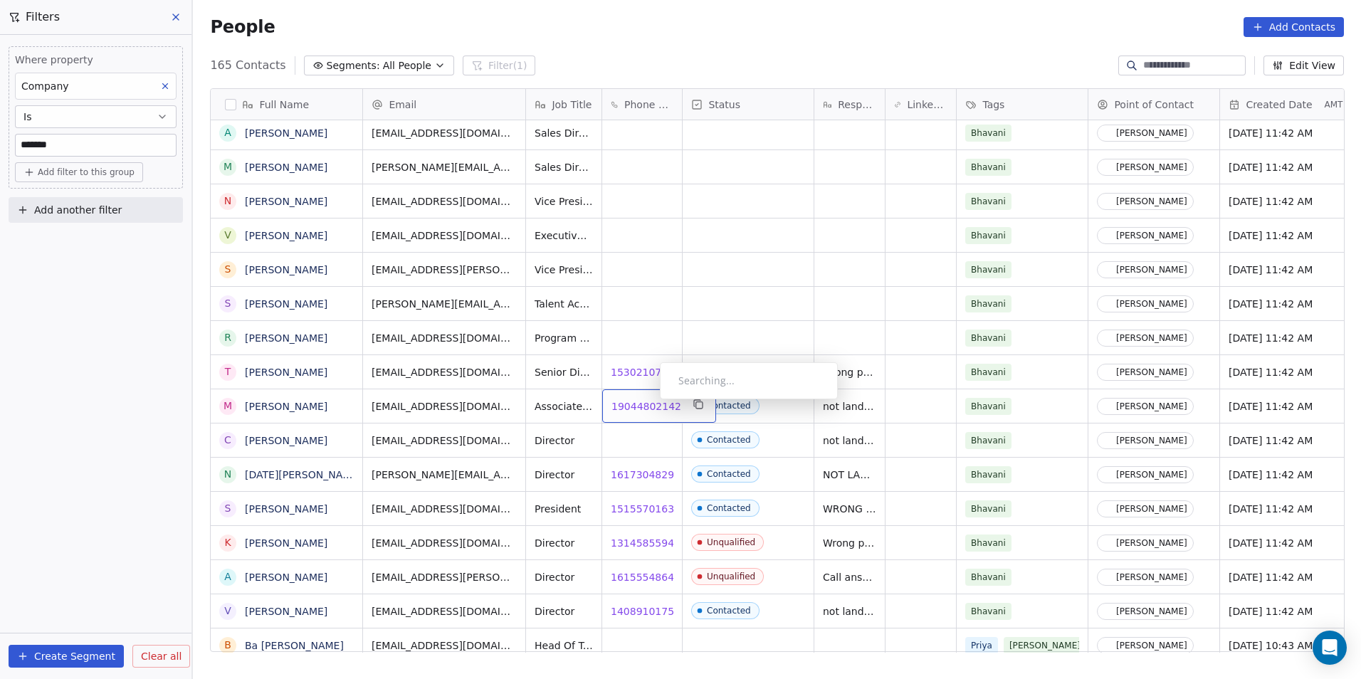
click at [649, 403] on span "19044802142" at bounding box center [647, 406] width 70 height 14
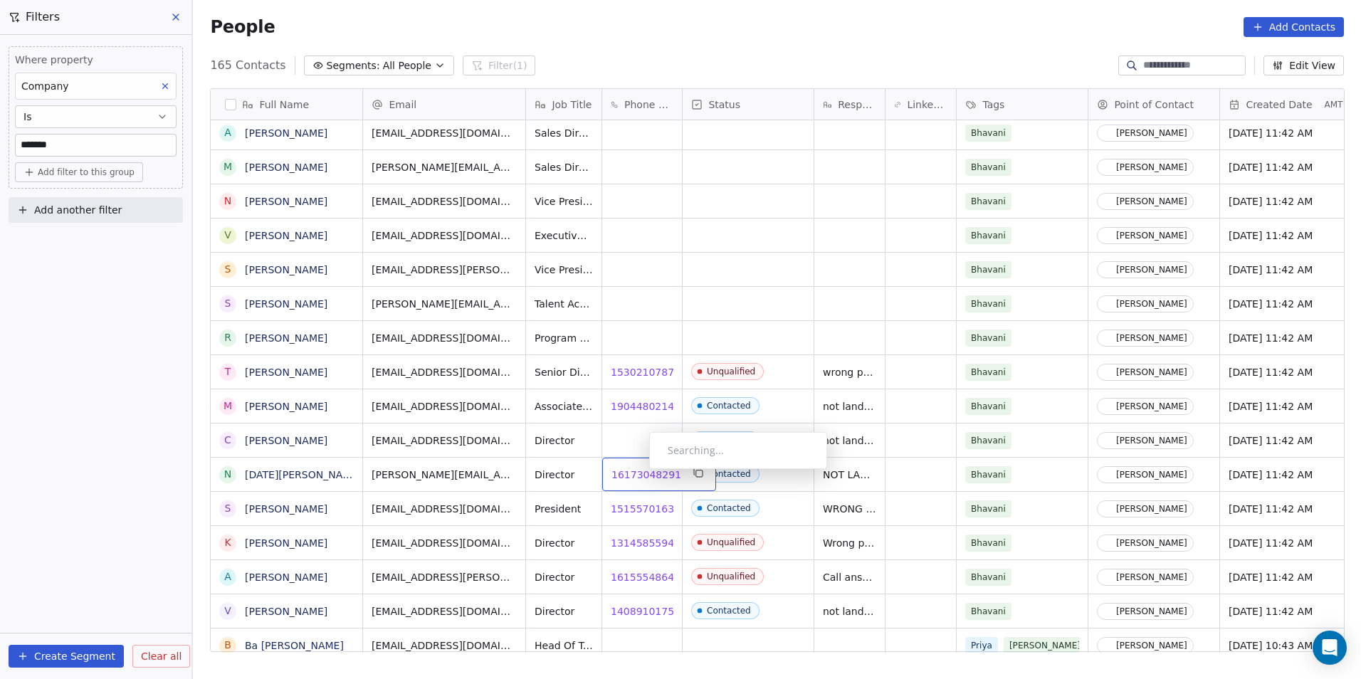
click at [638, 473] on span "16173048291" at bounding box center [647, 475] width 70 height 14
click at [639, 511] on span "15155701630" at bounding box center [647, 509] width 70 height 14
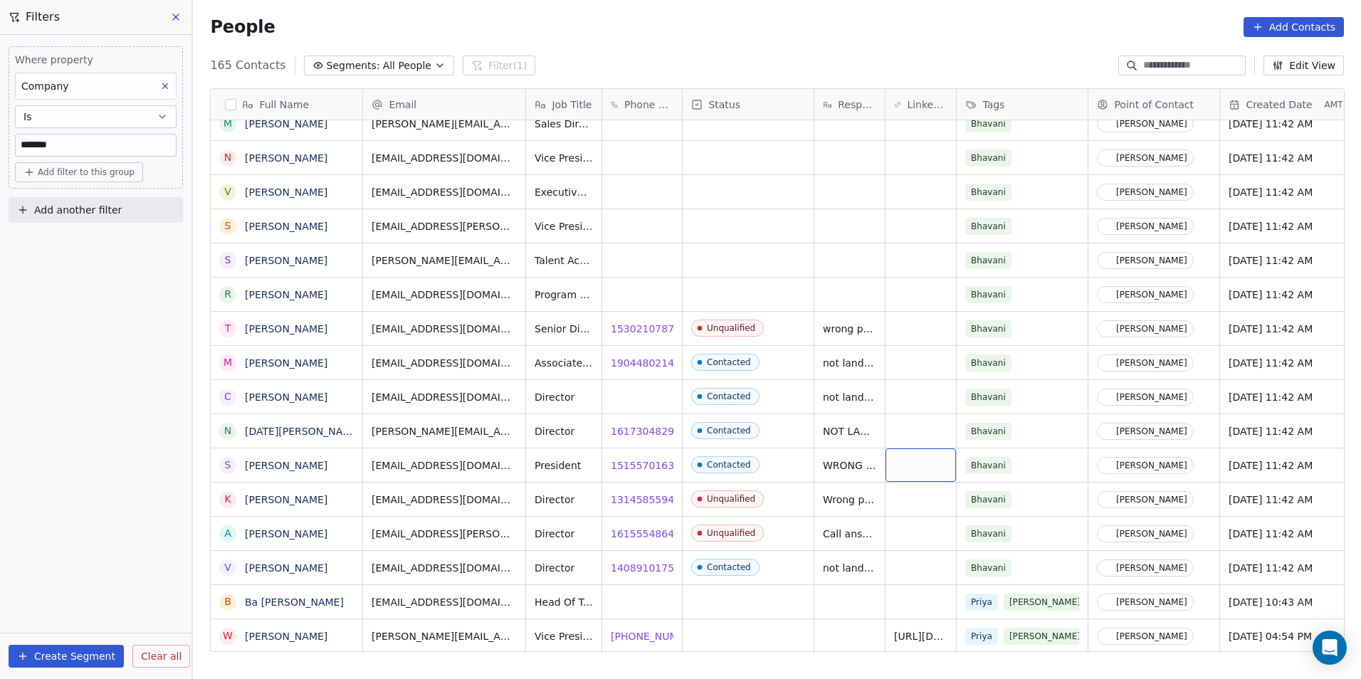
scroll to position [11, 0]
click at [635, 561] on span "14089101757" at bounding box center [647, 568] width 70 height 14
click at [639, 629] on span "1 408-436-6170" at bounding box center [657, 636] width 91 height 14
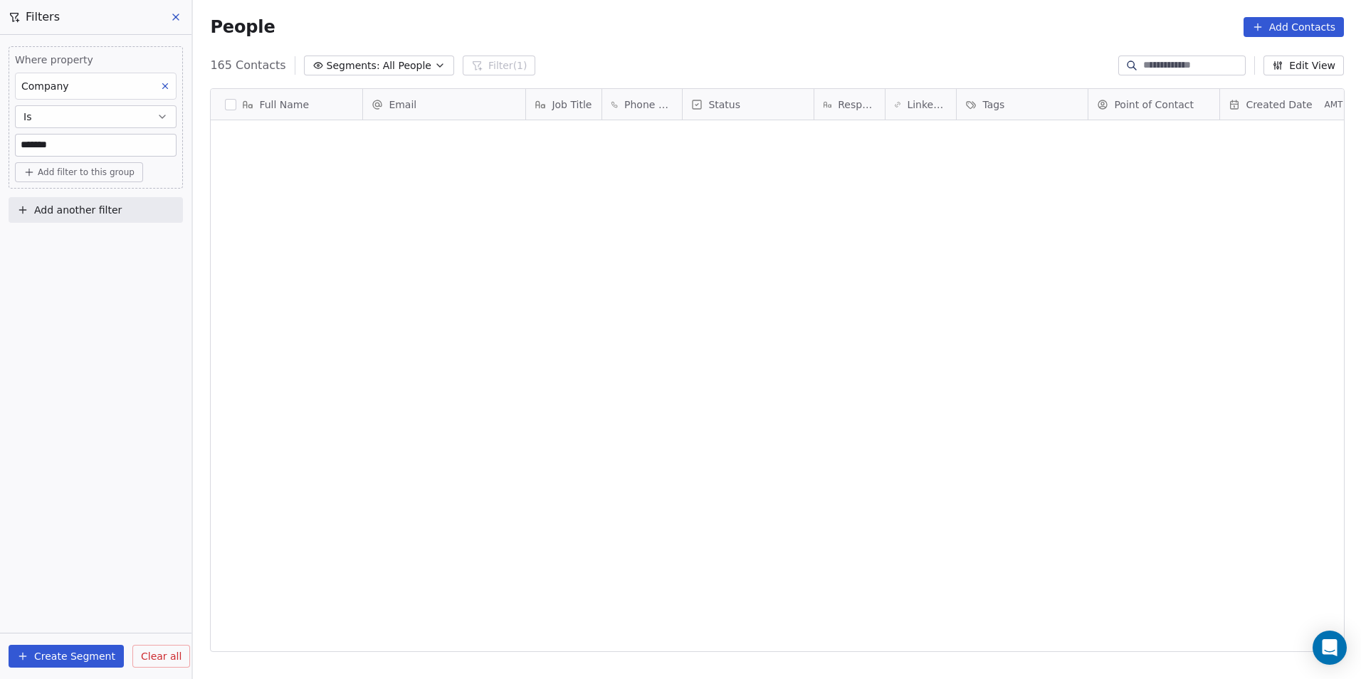
scroll to position [587, 1158]
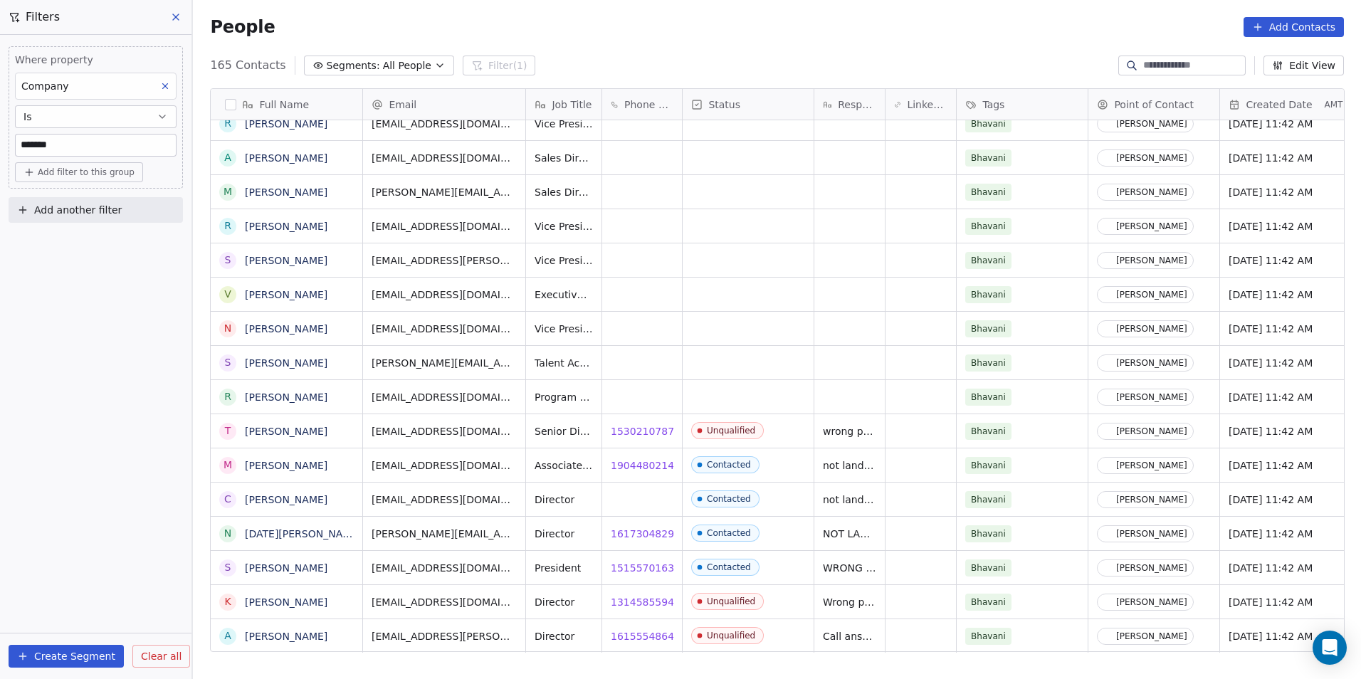
drag, startPoint x: 117, startPoint y: 147, endPoint x: 1, endPoint y: 138, distance: 117.1
click at [1, 138] on div "Where property Company Is ******* Add filter to this group Add another filter" at bounding box center [96, 132] width 192 height 194
paste input "**"
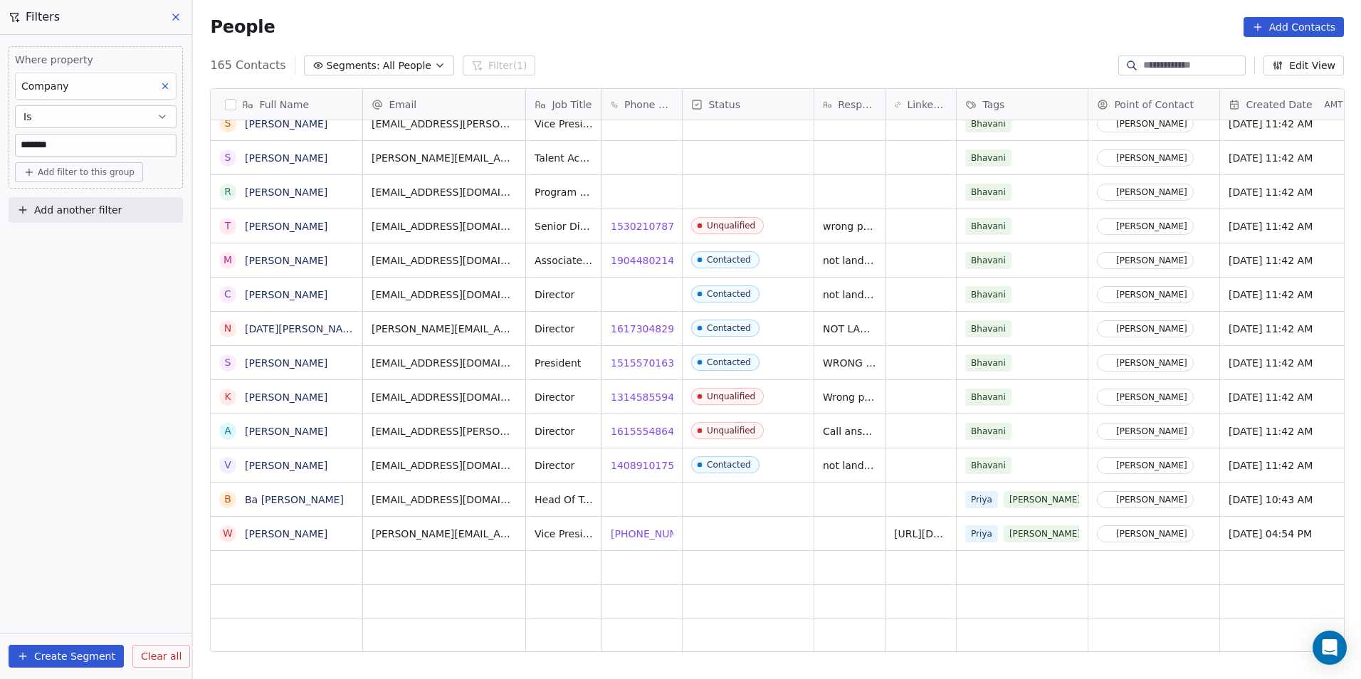
drag, startPoint x: 45, startPoint y: 148, endPoint x: 1, endPoint y: 147, distance: 44.2
click at [1, 147] on div "Where property Company Is ******* Add filter to this group Add another filter" at bounding box center [96, 132] width 192 height 194
paste input "**"
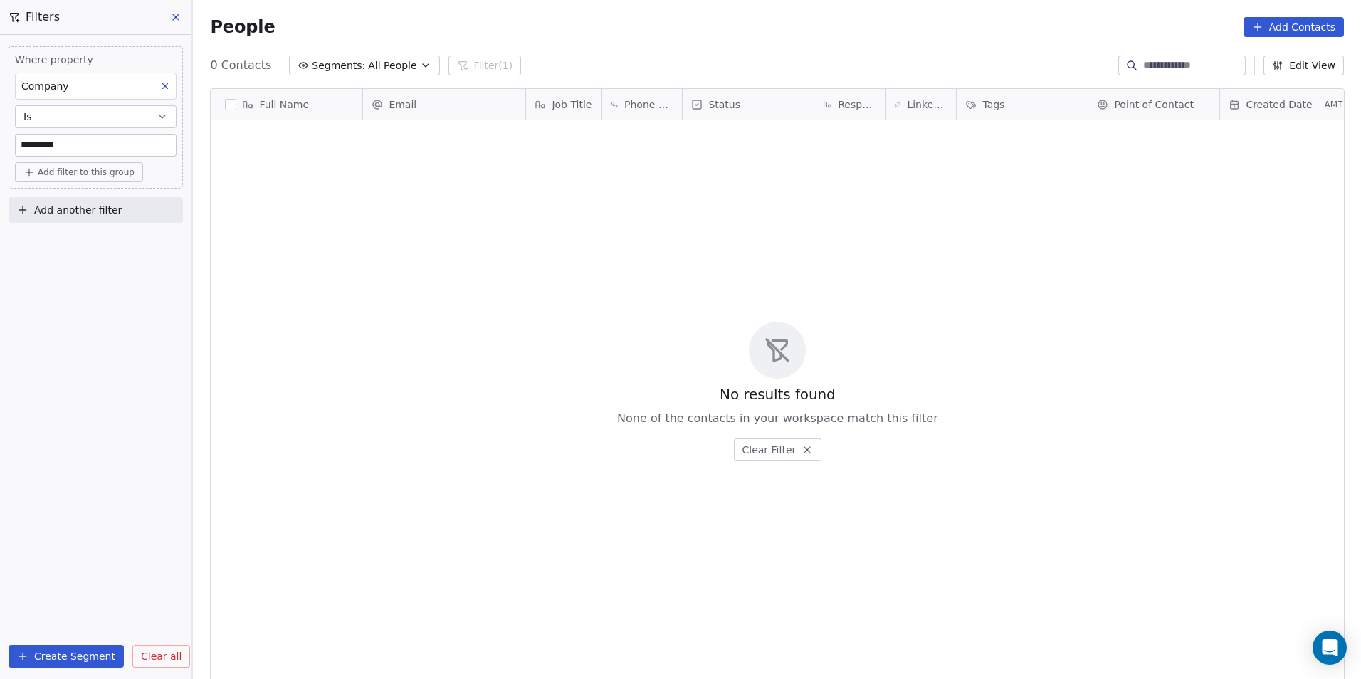
click at [90, 150] on input "*********" at bounding box center [96, 145] width 160 height 21
click at [39, 146] on input "*********" at bounding box center [96, 145] width 160 height 21
drag, startPoint x: 80, startPoint y: 142, endPoint x: 0, endPoint y: 133, distance: 80.9
click at [0, 133] on html "DS Technologies Inc Contacts People Marketing Workflows Campaigns Sales Pipelin…" at bounding box center [680, 339] width 1361 height 679
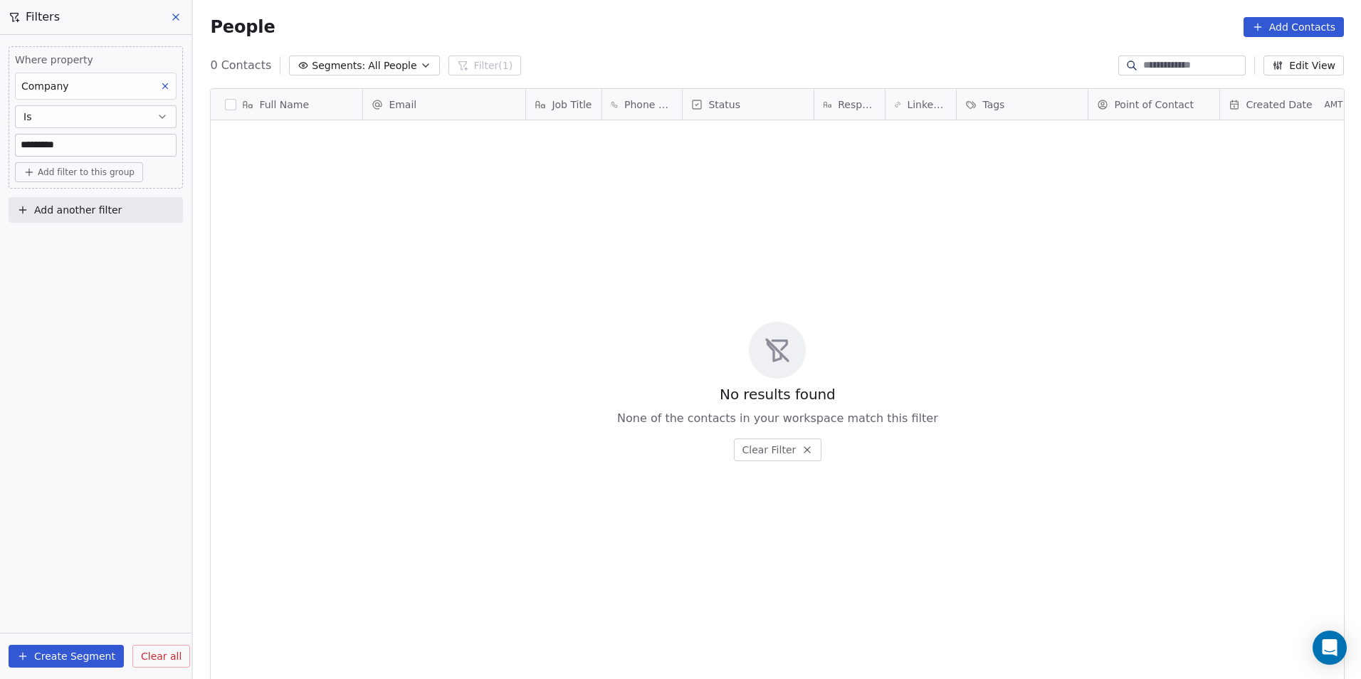
click at [85, 142] on input "*********" at bounding box center [96, 145] width 160 height 21
click at [45, 145] on input "*********" at bounding box center [96, 145] width 160 height 21
click at [46, 140] on input "*********" at bounding box center [96, 145] width 160 height 21
click at [49, 140] on input "*********" at bounding box center [96, 145] width 160 height 21
type input "*********"
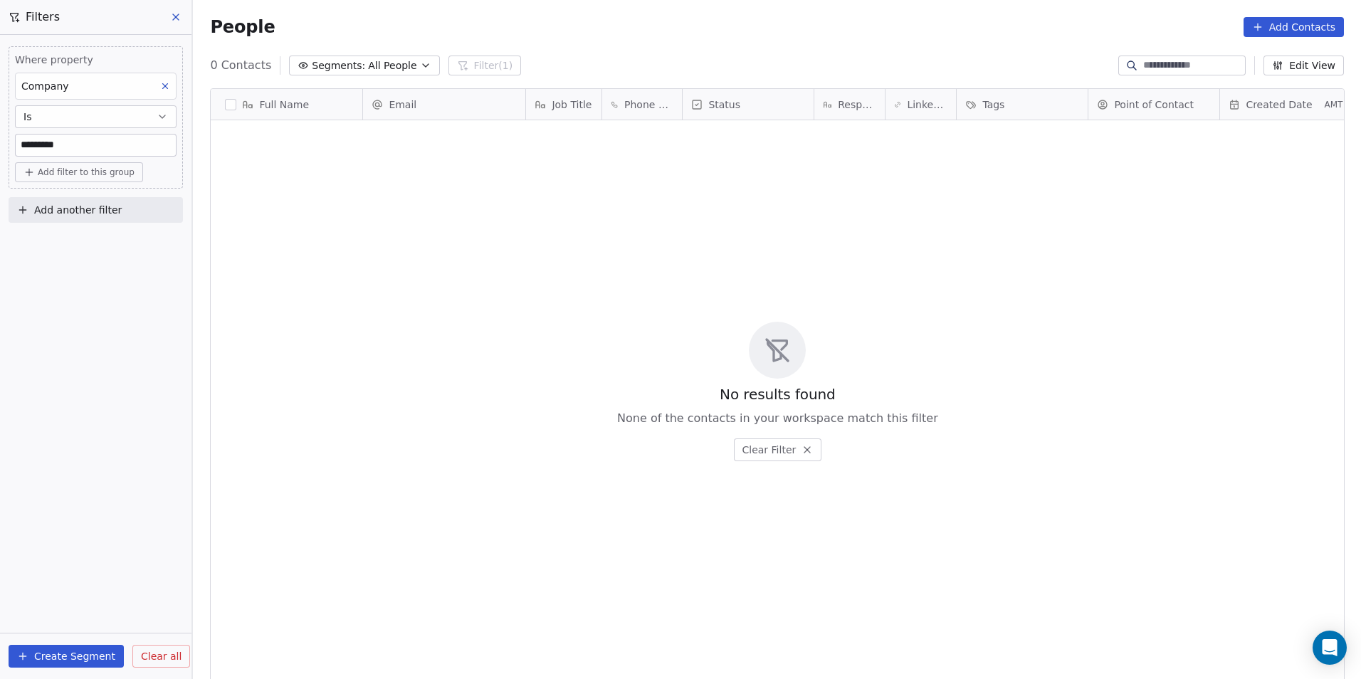
drag, startPoint x: 72, startPoint y: 145, endPoint x: -3, endPoint y: 159, distance: 76.1
click at [0, 159] on html "DS Technologies Inc Contacts People Marketing Workflows Campaigns Sales Pipelin…" at bounding box center [680, 339] width 1361 height 679
drag, startPoint x: 112, startPoint y: 139, endPoint x: 5, endPoint y: 142, distance: 106.9
click at [5, 142] on div "Where property Company Is ********* Add filter to this group Add another filter" at bounding box center [96, 132] width 192 height 194
paste input
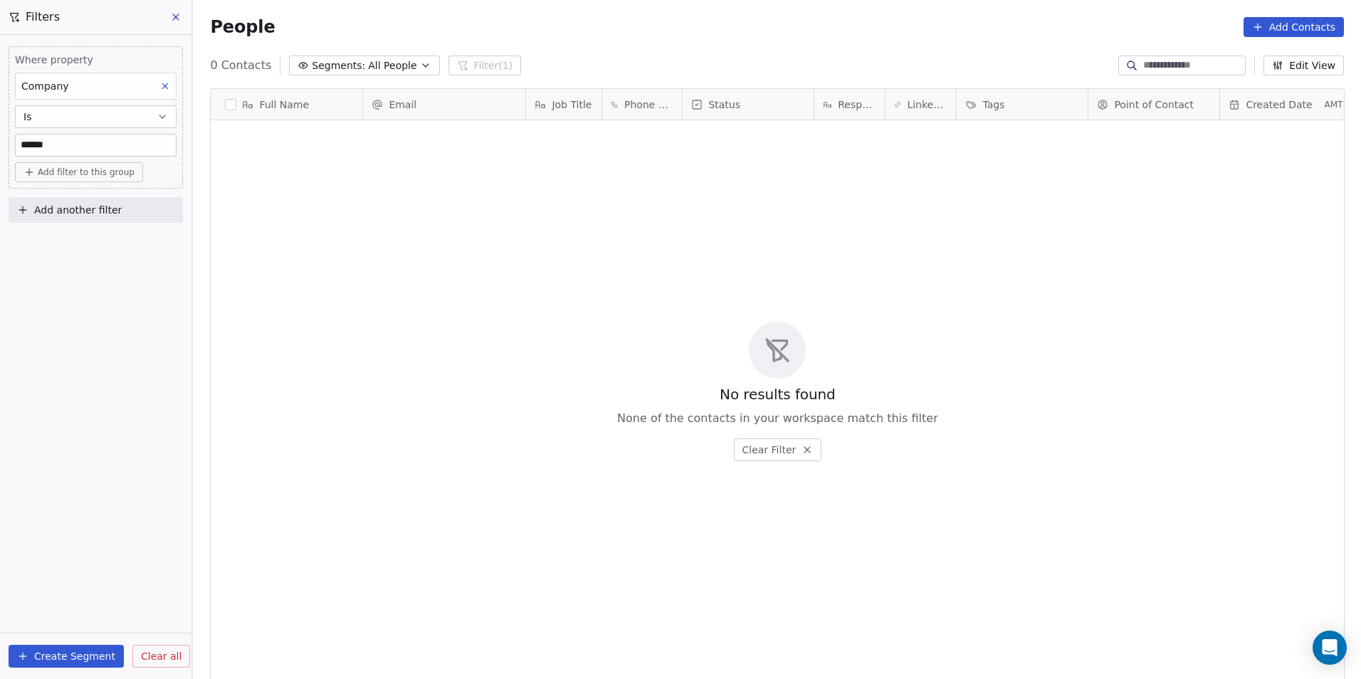
type input "******"
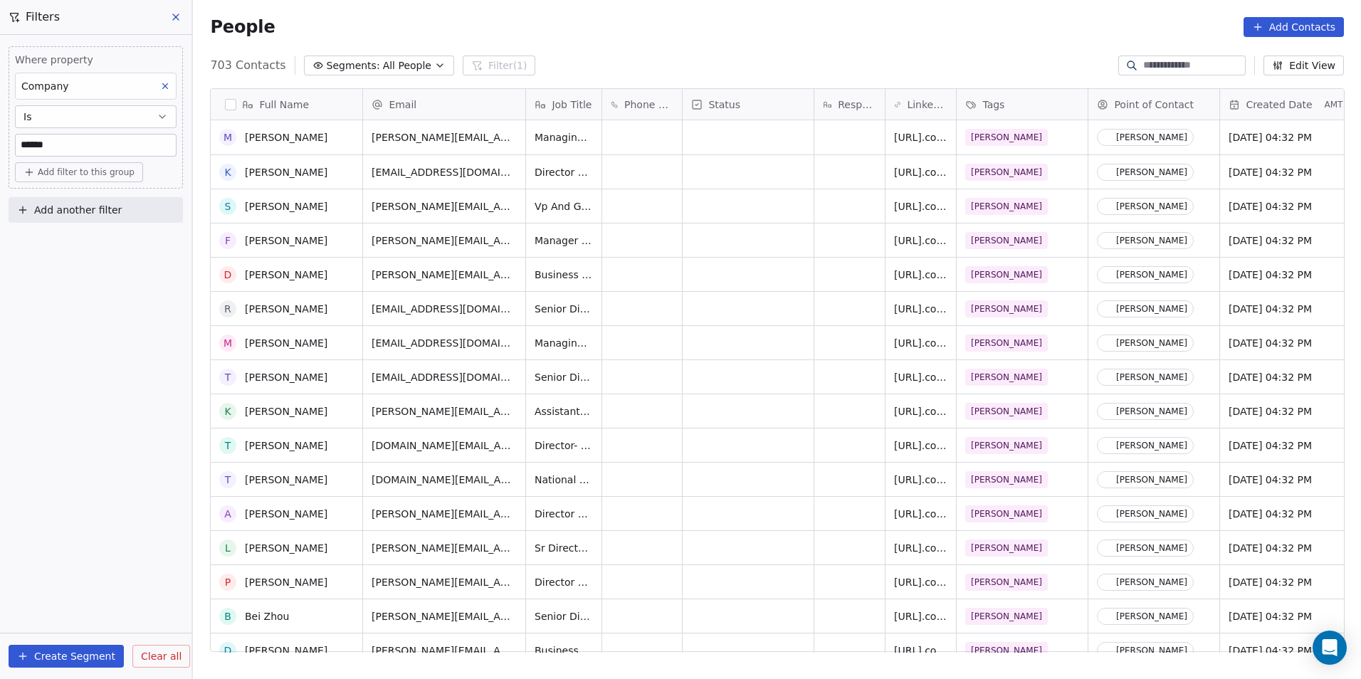
scroll to position [71, 0]
click at [670, 298] on html "DS Technologies Inc Contacts People Marketing Workflows Campaigns Sales Pipelin…" at bounding box center [680, 339] width 1361 height 679
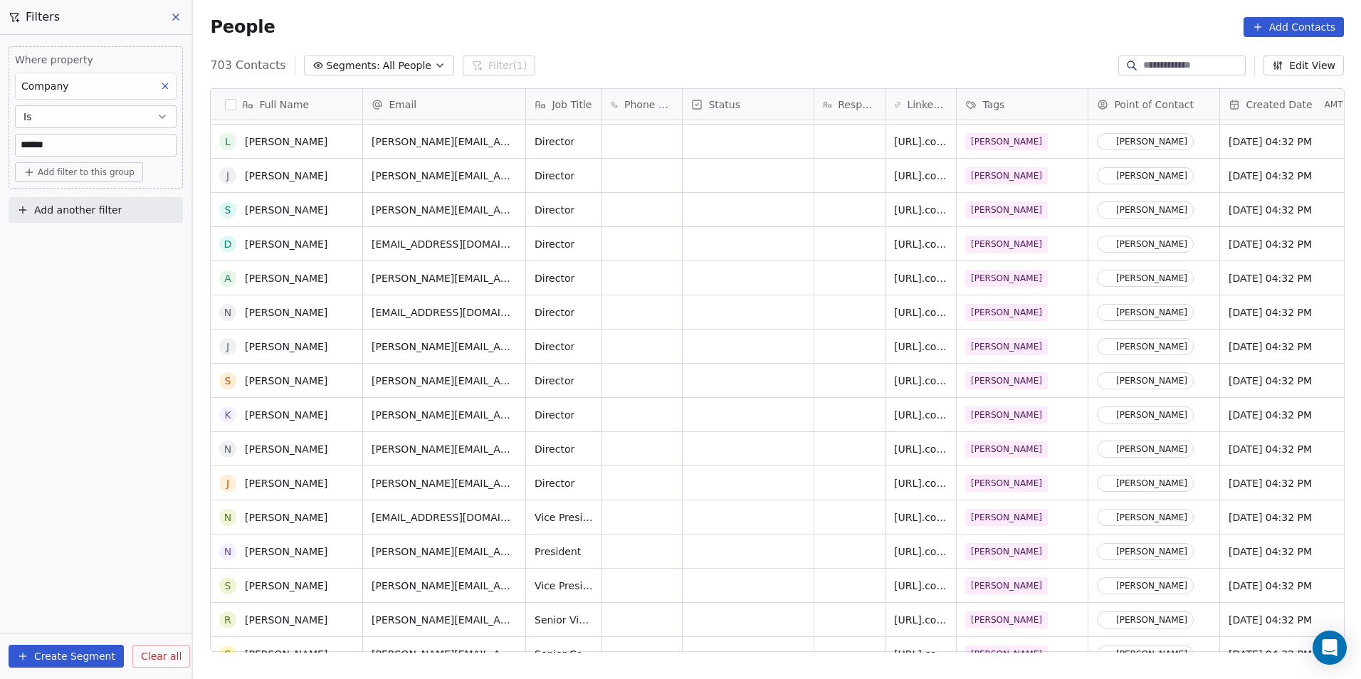
scroll to position [0, 0]
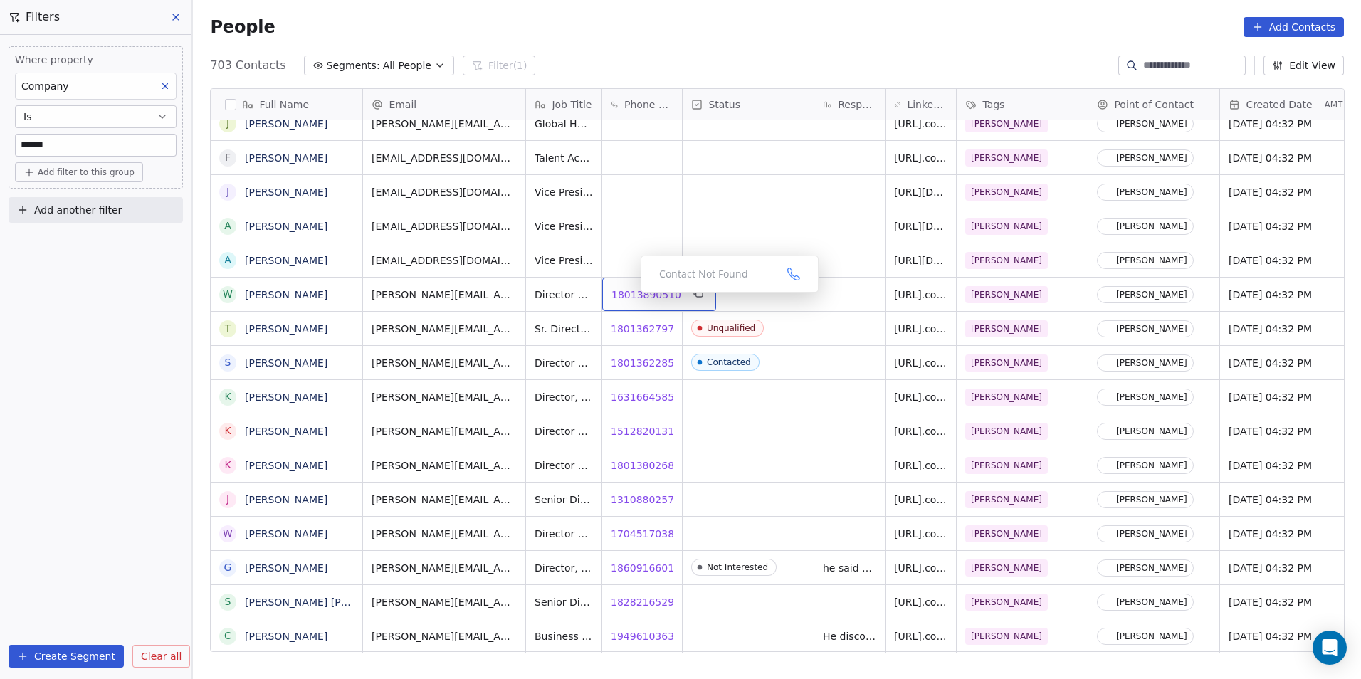
click at [629, 296] on span "18013890510" at bounding box center [647, 295] width 70 height 14
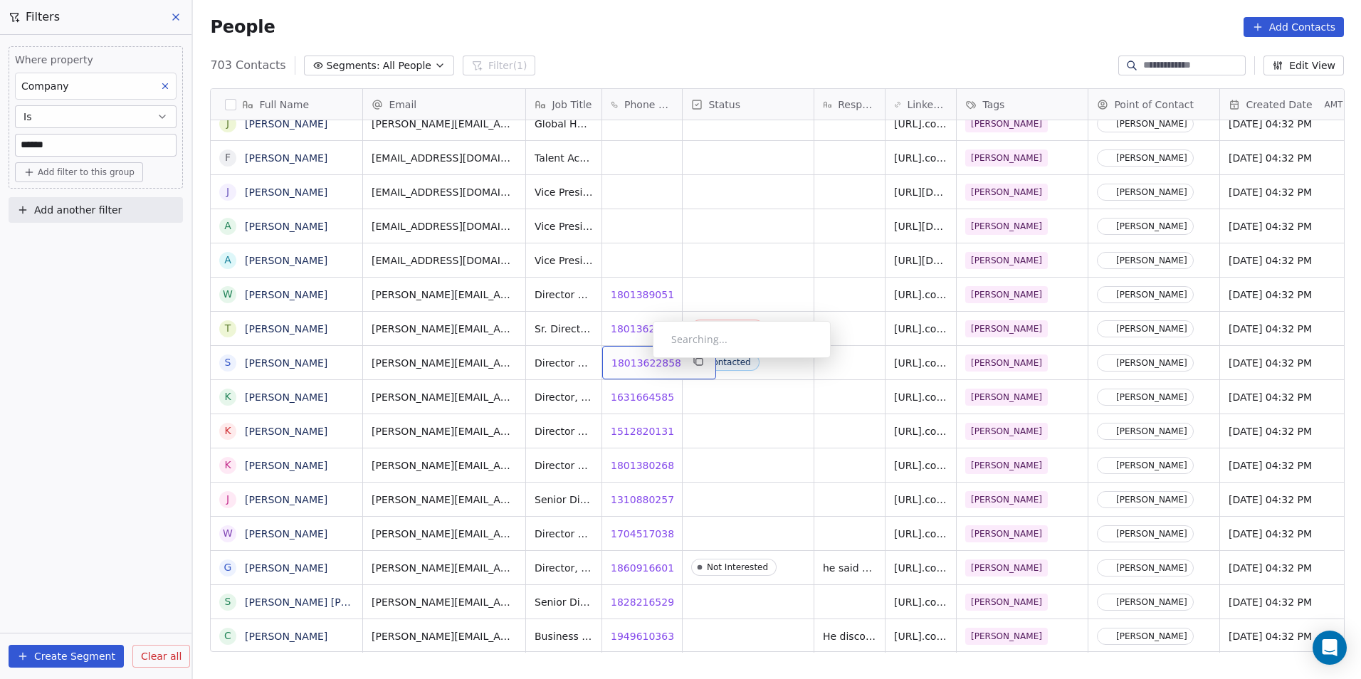
click at [641, 362] on span "18013622858" at bounding box center [647, 363] width 70 height 14
click at [639, 399] on span "16316645856" at bounding box center [647, 397] width 70 height 14
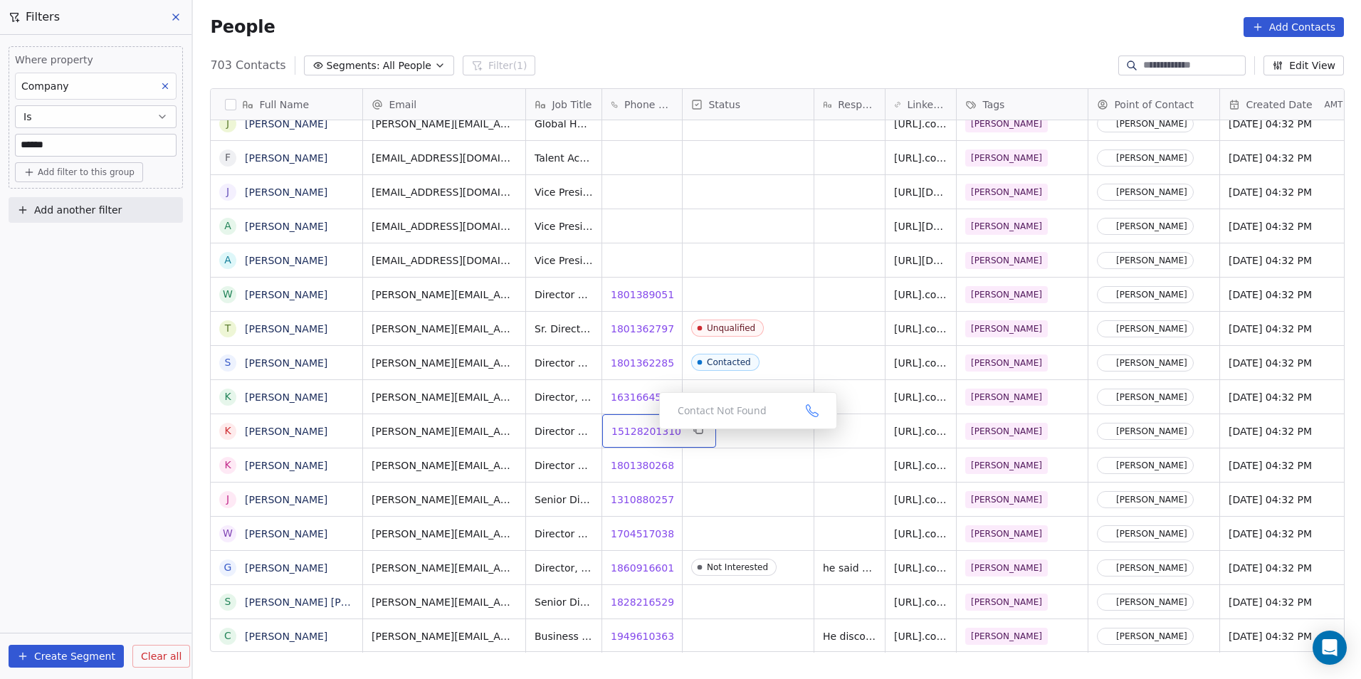
click at [648, 433] on span "15128201310" at bounding box center [647, 431] width 70 height 14
click at [629, 464] on span "18013802681" at bounding box center [647, 466] width 70 height 14
click at [768, 414] on div "k.ruiz@verisk.com Director Of Operations, Property Technology Solutions At Veri…" at bounding box center [1335, 431] width 1945 height 34
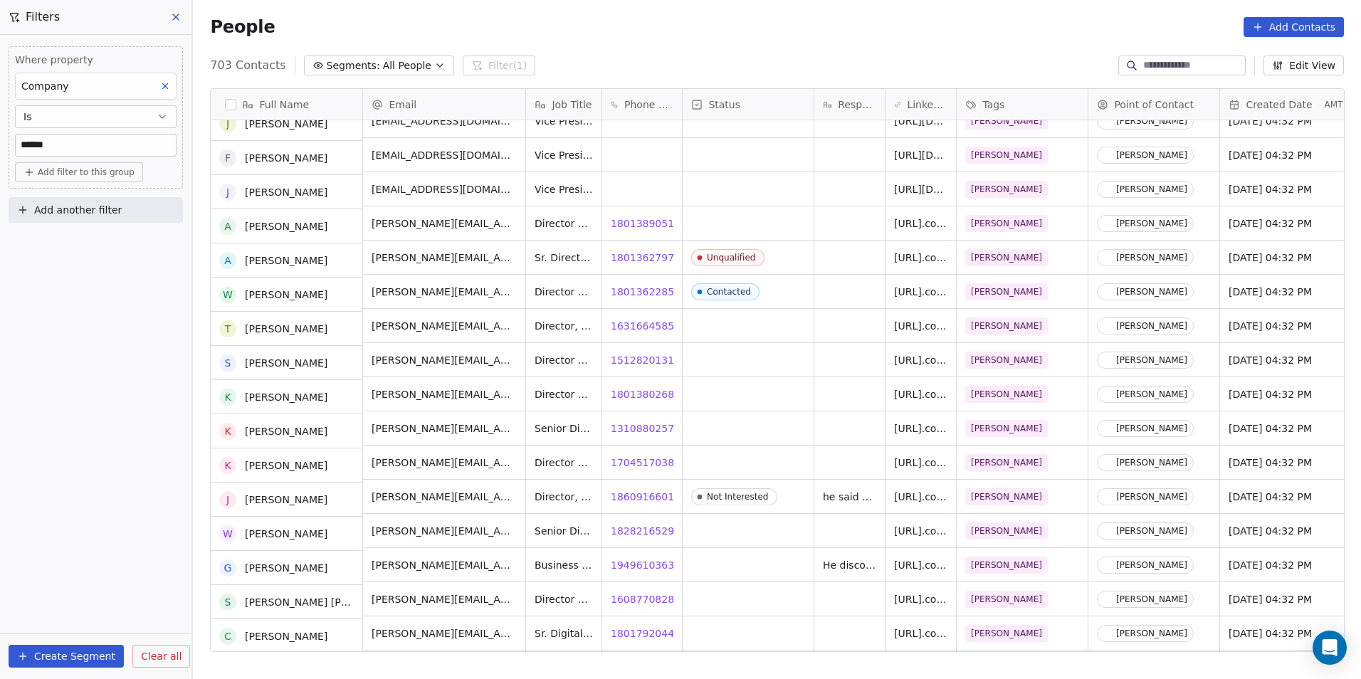
scroll to position [6408, 0]
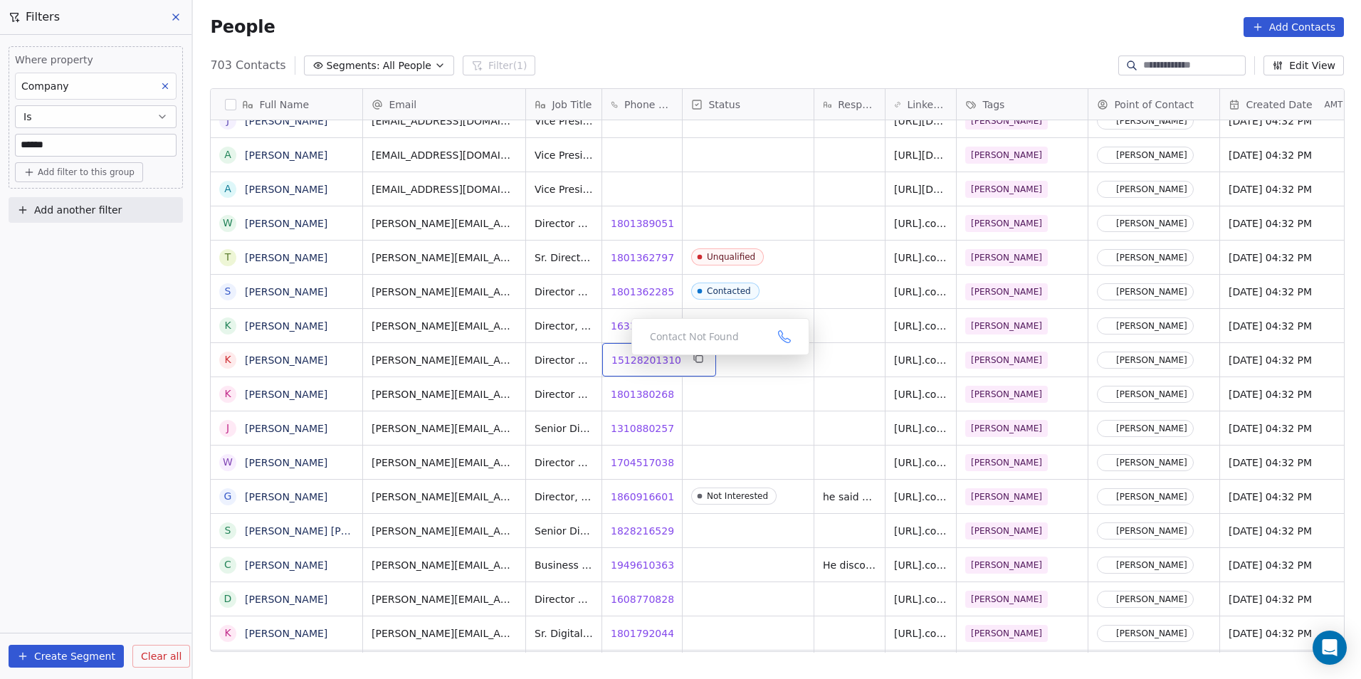
click at [625, 358] on span "15128201310" at bounding box center [647, 360] width 70 height 14
click at [631, 393] on span "18013802681" at bounding box center [647, 394] width 70 height 14
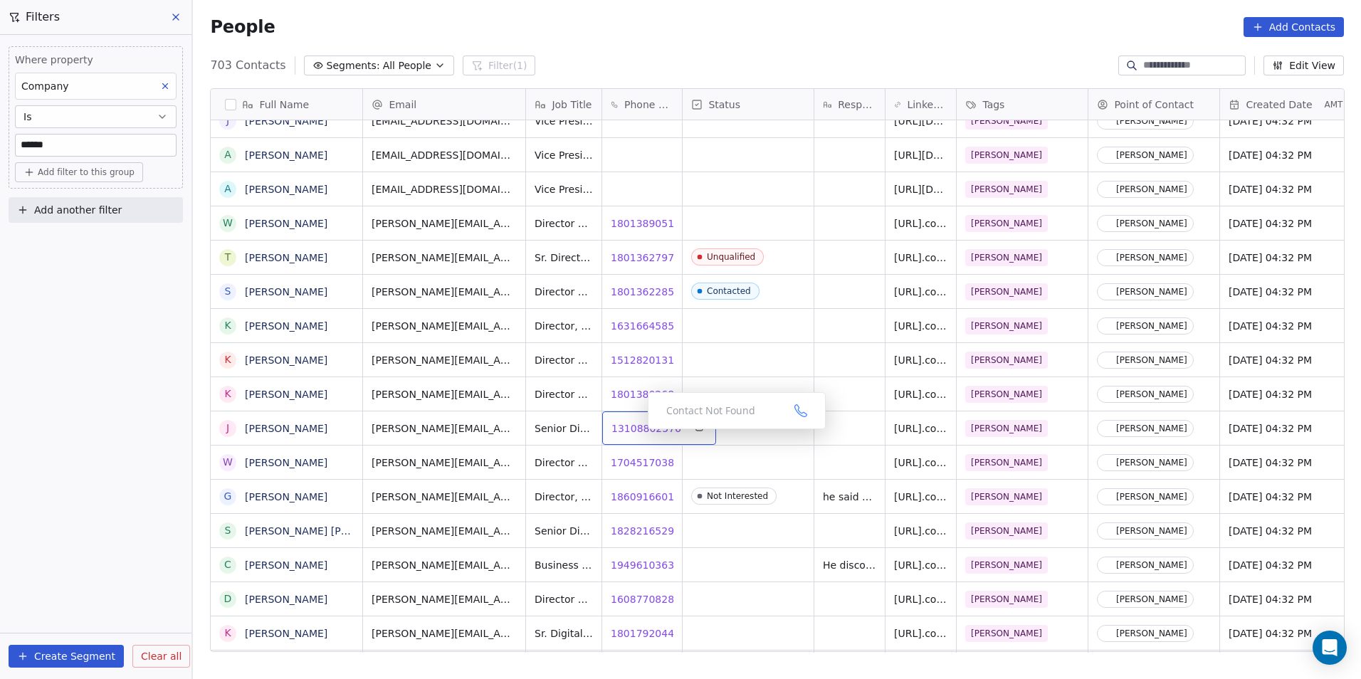
click at [637, 433] on span "13108802576" at bounding box center [647, 428] width 70 height 14
click at [623, 459] on span "17045170384" at bounding box center [647, 463] width 70 height 14
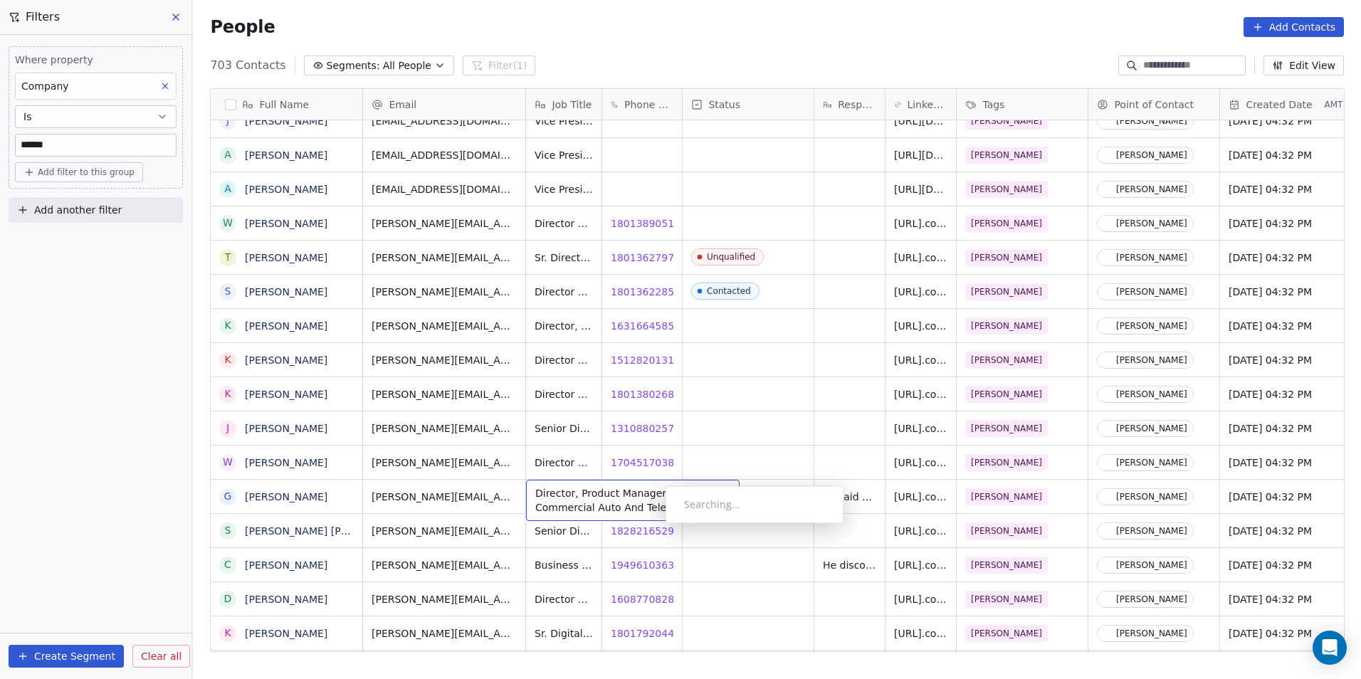
click at [804, 582] on div "d.tangwall@verisk.com Director Of Marketing Strategy/Marketing Strategist 16087…" at bounding box center [1335, 599] width 1945 height 34
click at [644, 528] on span "18282165293" at bounding box center [647, 531] width 70 height 14
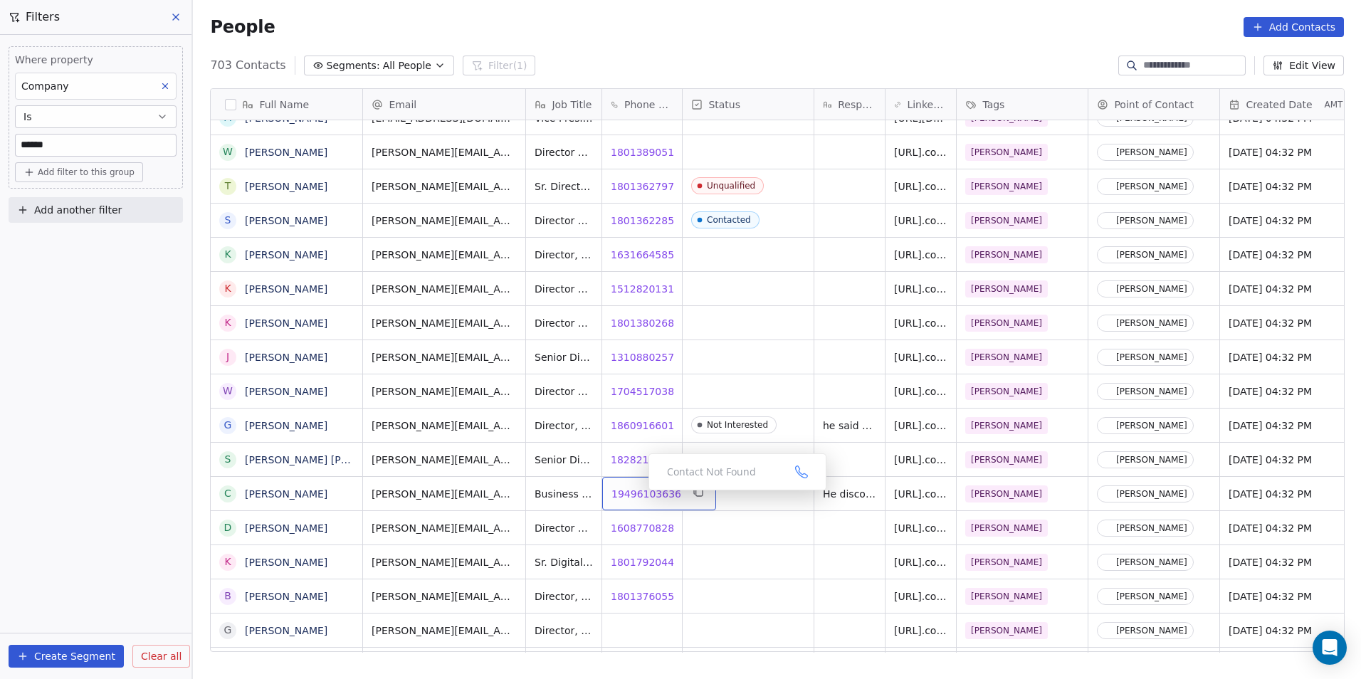
click at [735, 545] on div "k.vernon@verisk.com Sr. Digital Designer, Assoc. Art Director 18017920443 18017…" at bounding box center [1335, 562] width 1945 height 34
click at [643, 528] on span "16087708283" at bounding box center [647, 528] width 70 height 14
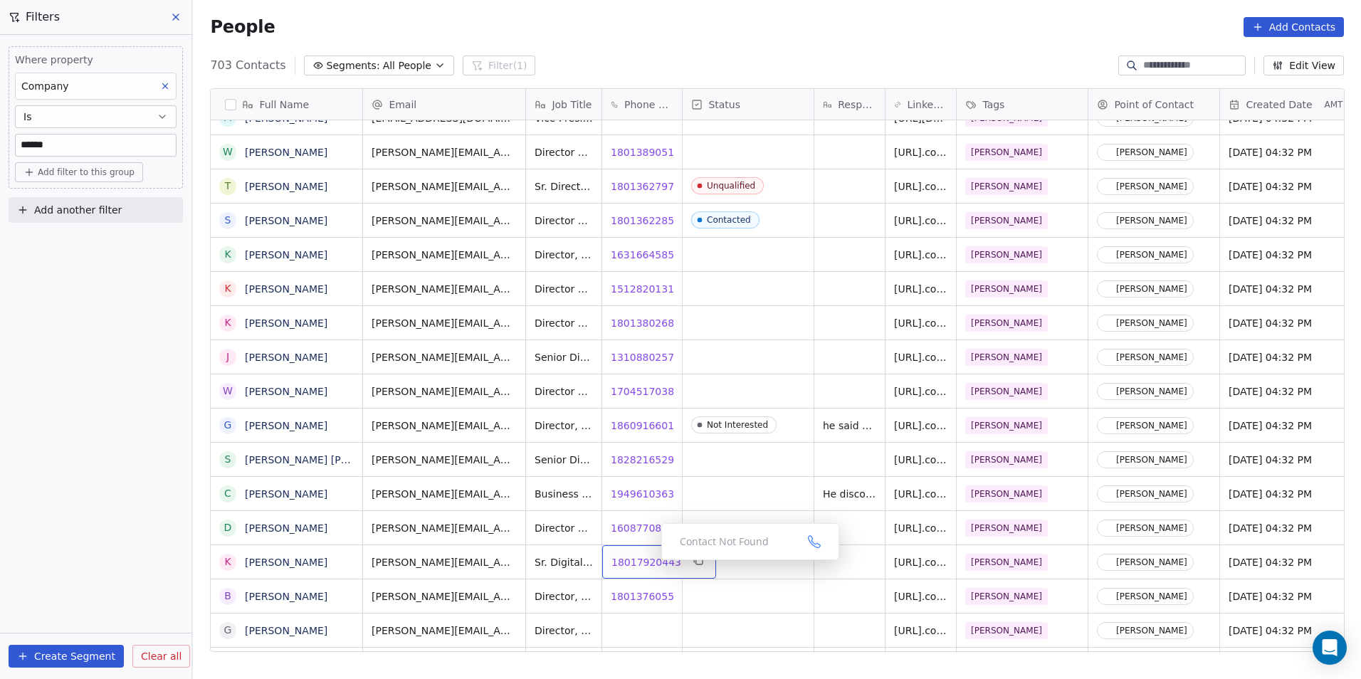
click at [650, 564] on span "18017920443" at bounding box center [647, 562] width 70 height 14
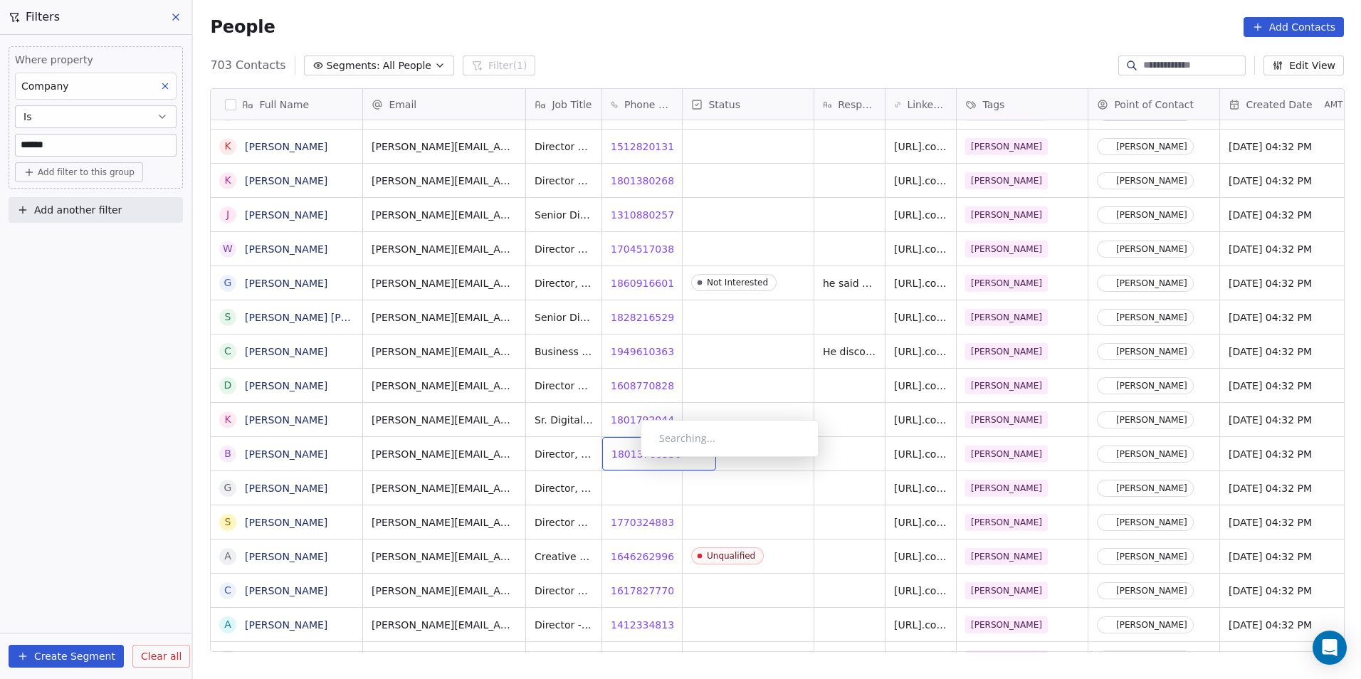
click at [629, 464] on div "18013760556 18013760556" at bounding box center [659, 453] width 114 height 33
click at [642, 449] on span "18013760556" at bounding box center [647, 454] width 70 height 14
click at [630, 526] on span "17703248833" at bounding box center [647, 522] width 70 height 14
click at [648, 596] on span "16178277706" at bounding box center [647, 591] width 70 height 14
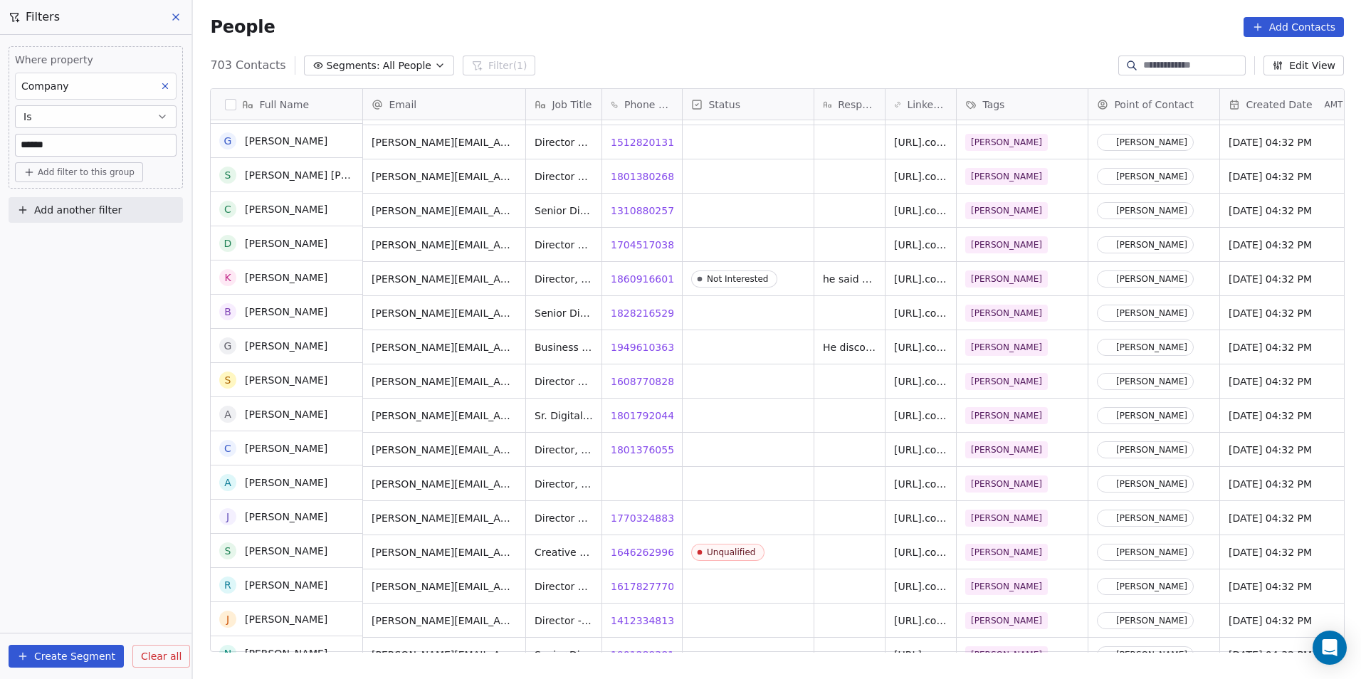
scroll to position [6764, 0]
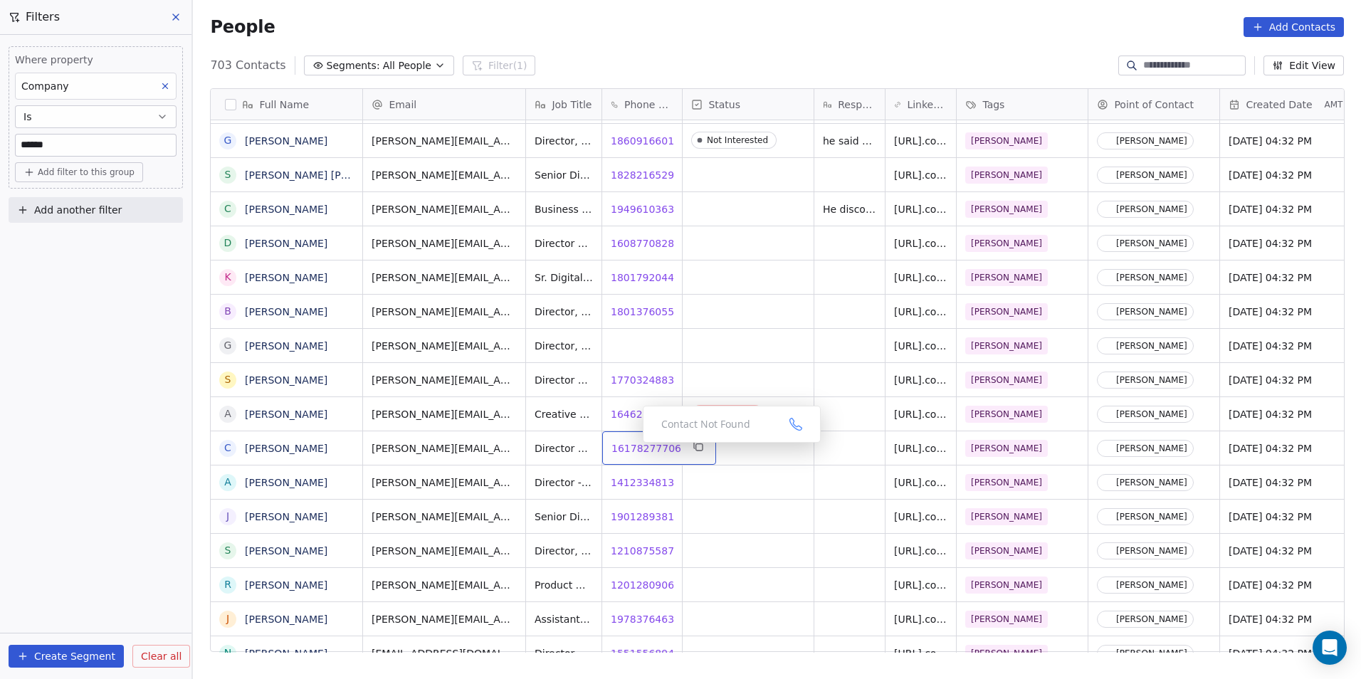
click at [632, 446] on span "16178277706" at bounding box center [647, 448] width 70 height 14
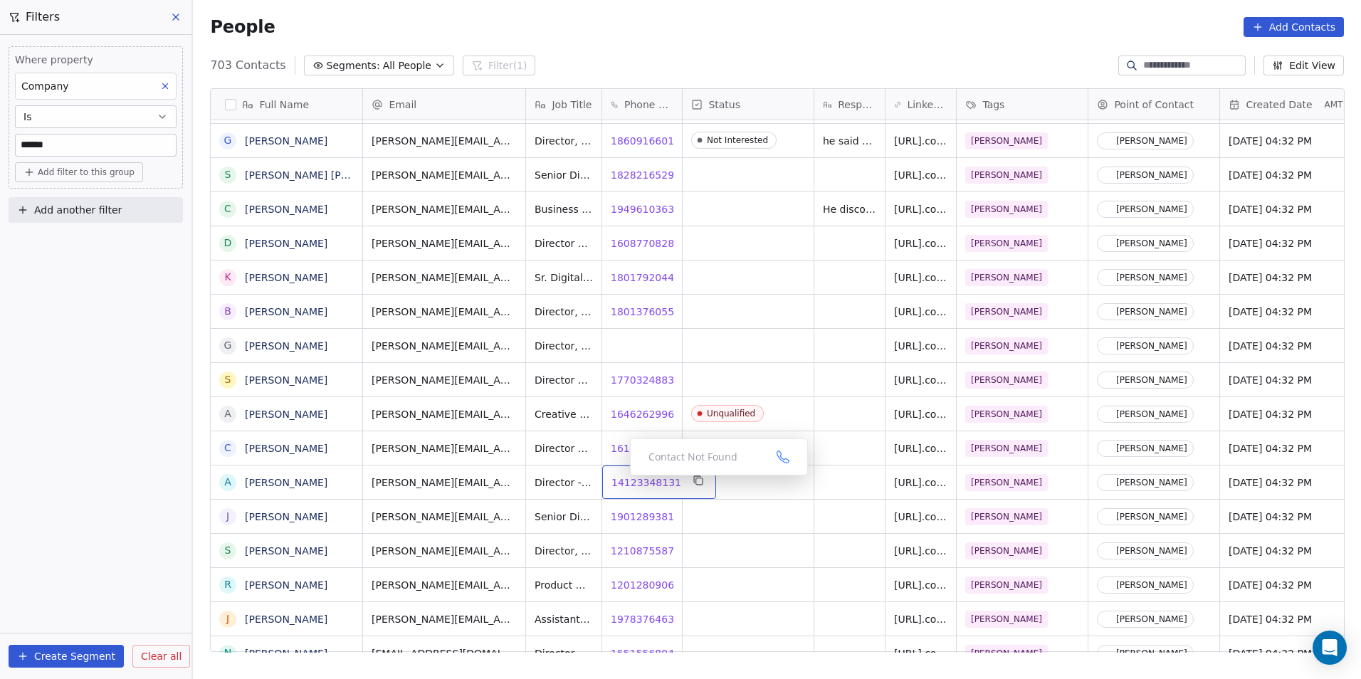
click at [624, 485] on span "14123348131" at bounding box center [647, 483] width 70 height 14
click at [716, 486] on div "grid" at bounding box center [748, 482] width 131 height 33
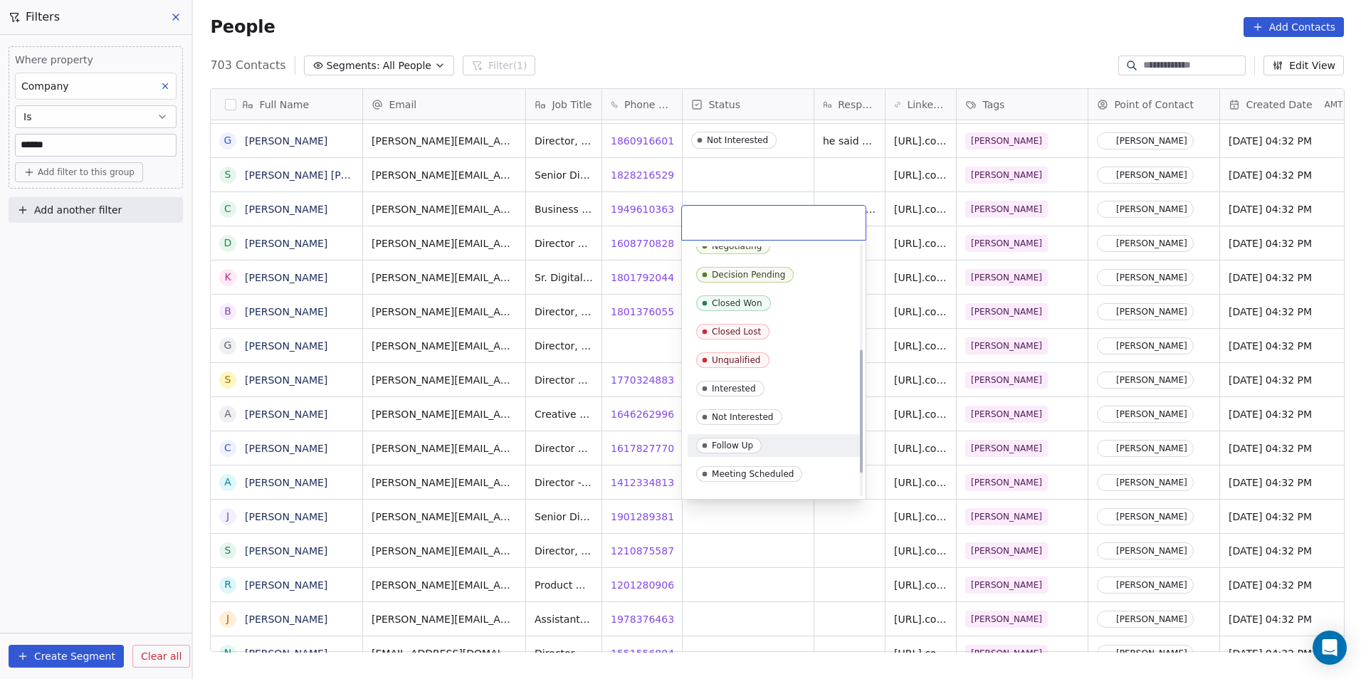
scroll to position [214, 0]
click at [746, 418] on div "Follow Up" at bounding box center [732, 414] width 41 height 10
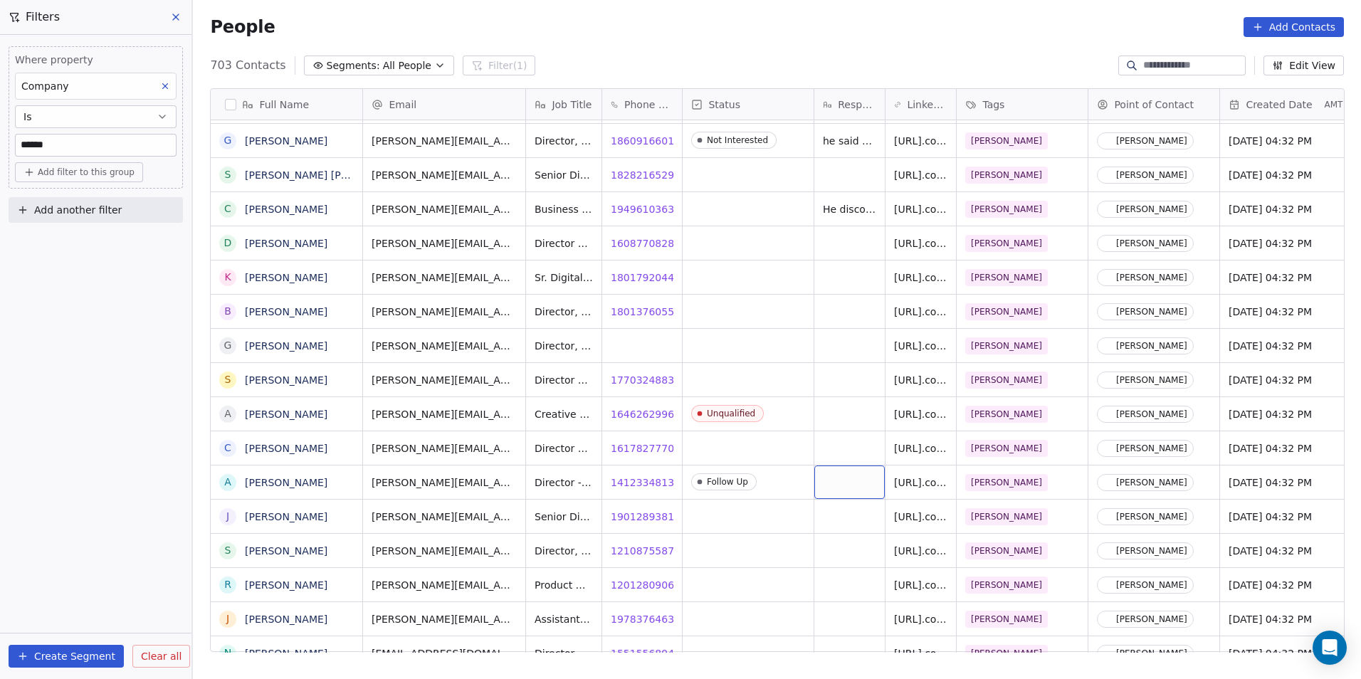
click at [833, 482] on div "grid" at bounding box center [850, 482] width 70 height 33
type textarea "**"
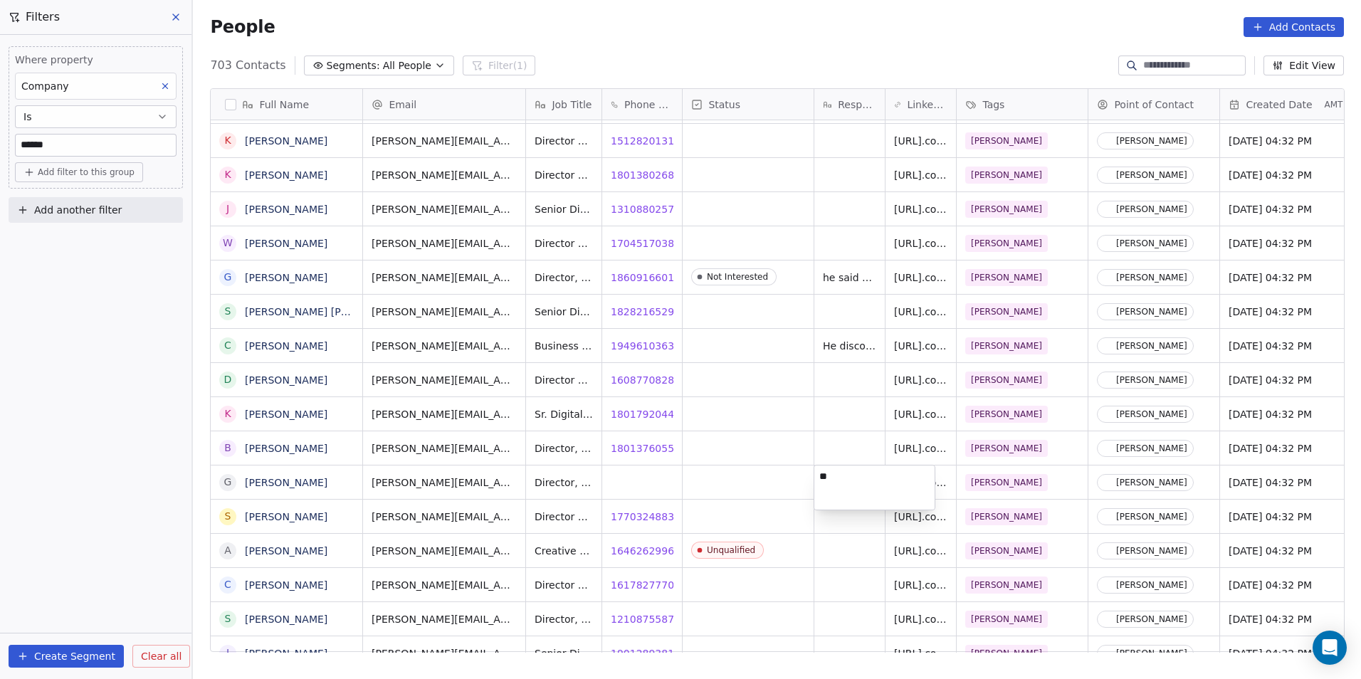
type textarea "*"
click at [780, 426] on html "DS Technologies Inc Contacts People Marketing Workflows Campaigns Sales Pipelin…" at bounding box center [680, 339] width 1361 height 679
click at [832, 671] on div "grid" at bounding box center [850, 687] width 70 height 33
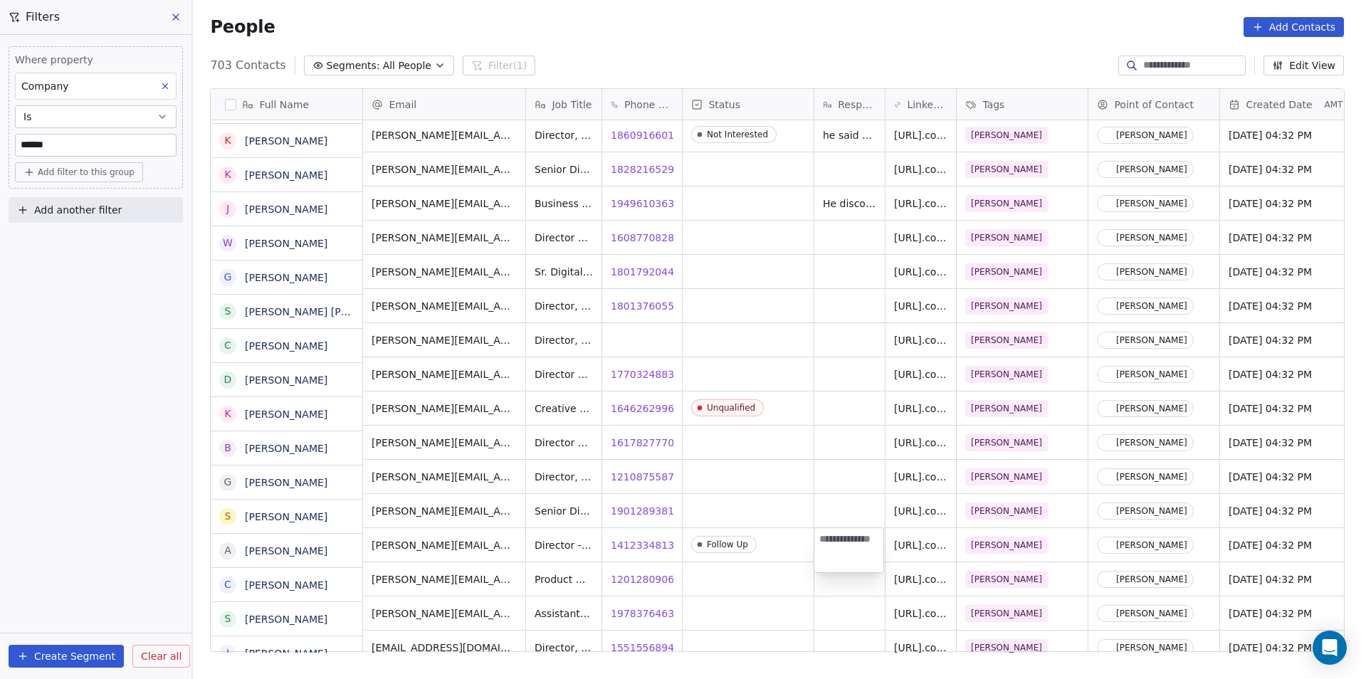
scroll to position [6906, 0]
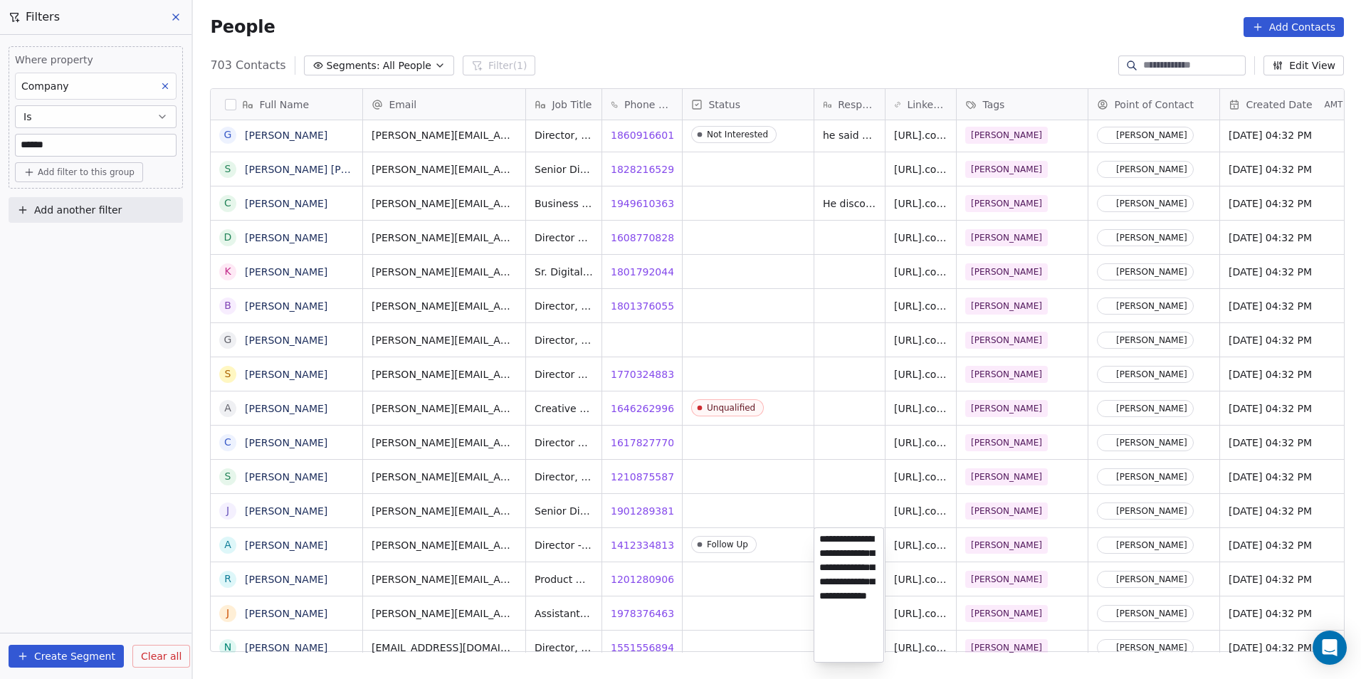
click at [817, 443] on html "DS Technologies Inc Contacts People Marketing Workflows Campaigns Sales Pipelin…" at bounding box center [680, 339] width 1361 height 679
type textarea "**********"
click at [792, 568] on html "DS Technologies Inc Contacts People Marketing Workflows Campaigns Sales Pipelin…" at bounding box center [680, 339] width 1361 height 679
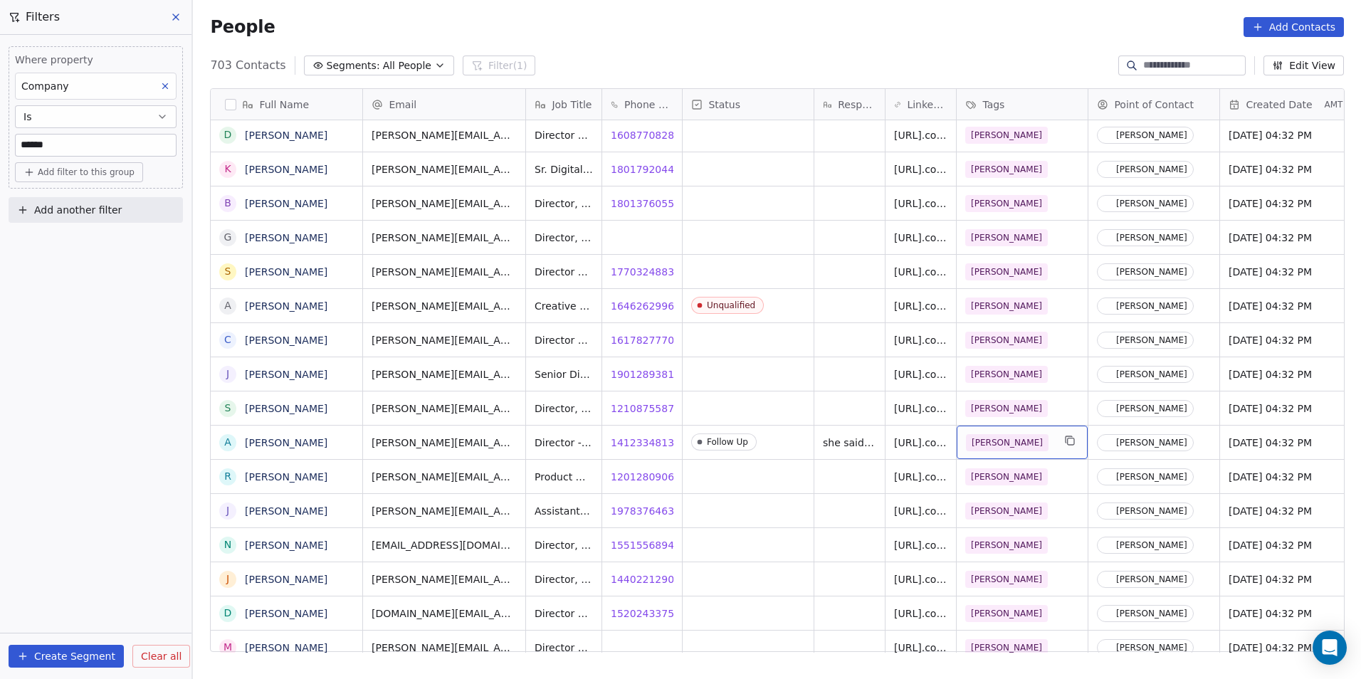
click at [1029, 439] on div "[PERSON_NAME]" at bounding box center [1009, 442] width 87 height 17
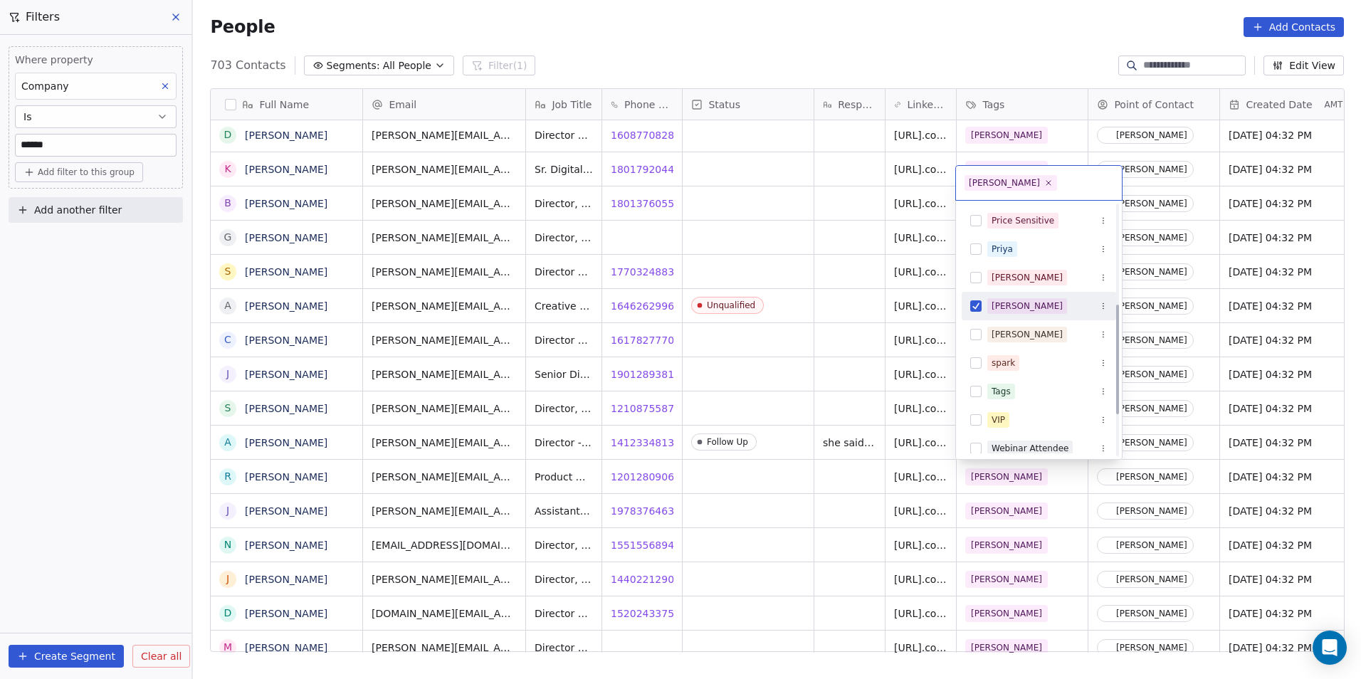
scroll to position [587, 1158]
click at [1004, 298] on span "[PERSON_NAME]" at bounding box center [1028, 306] width 80 height 16
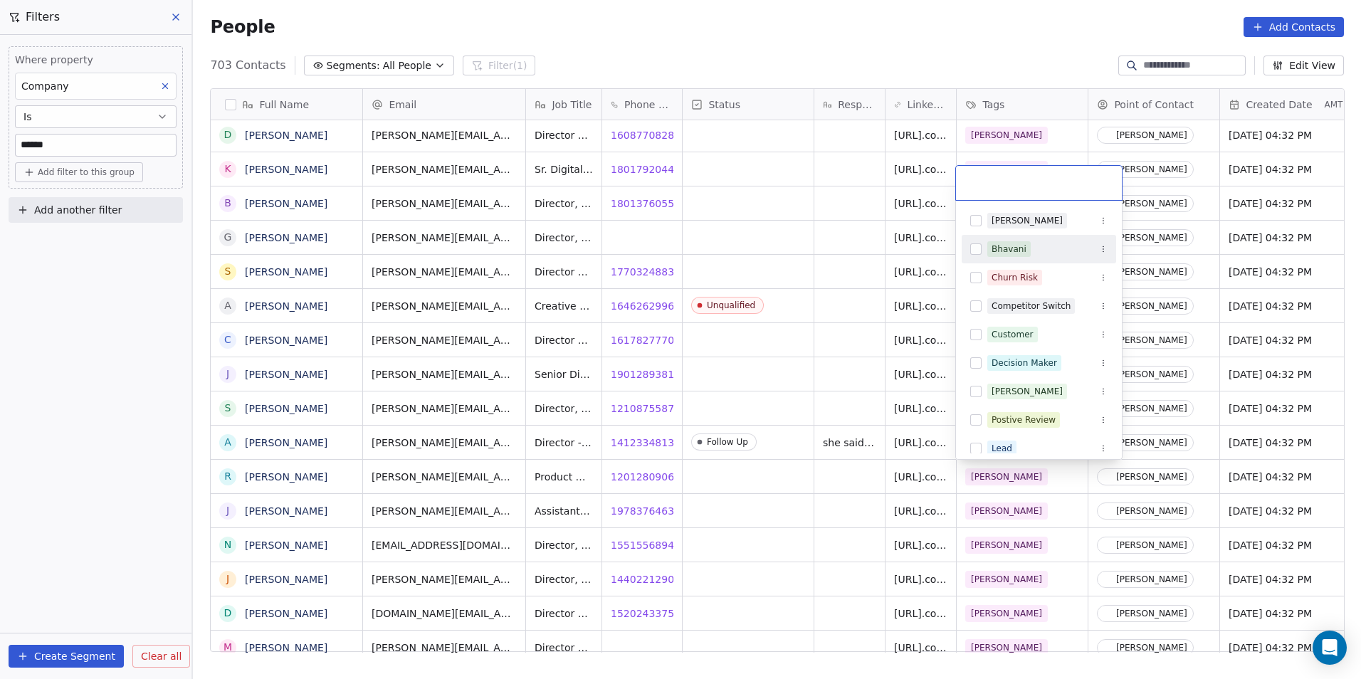
click at [1020, 248] on div "Bhavani" at bounding box center [1009, 249] width 35 height 13
click at [828, 393] on html "DS Technologies Inc Contacts People Marketing Workflows Campaigns Sales Pipelin…" at bounding box center [680, 339] width 1361 height 679
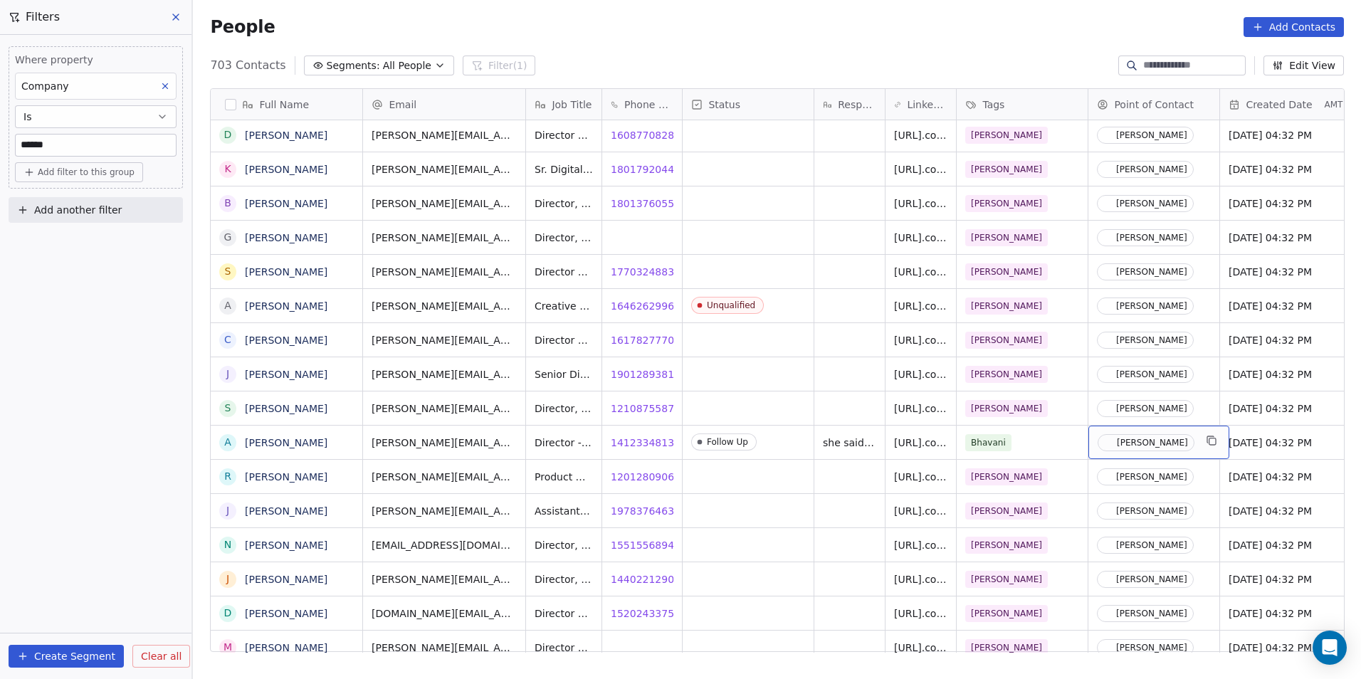
click at [1139, 456] on div "[PERSON_NAME]" at bounding box center [1159, 442] width 141 height 33
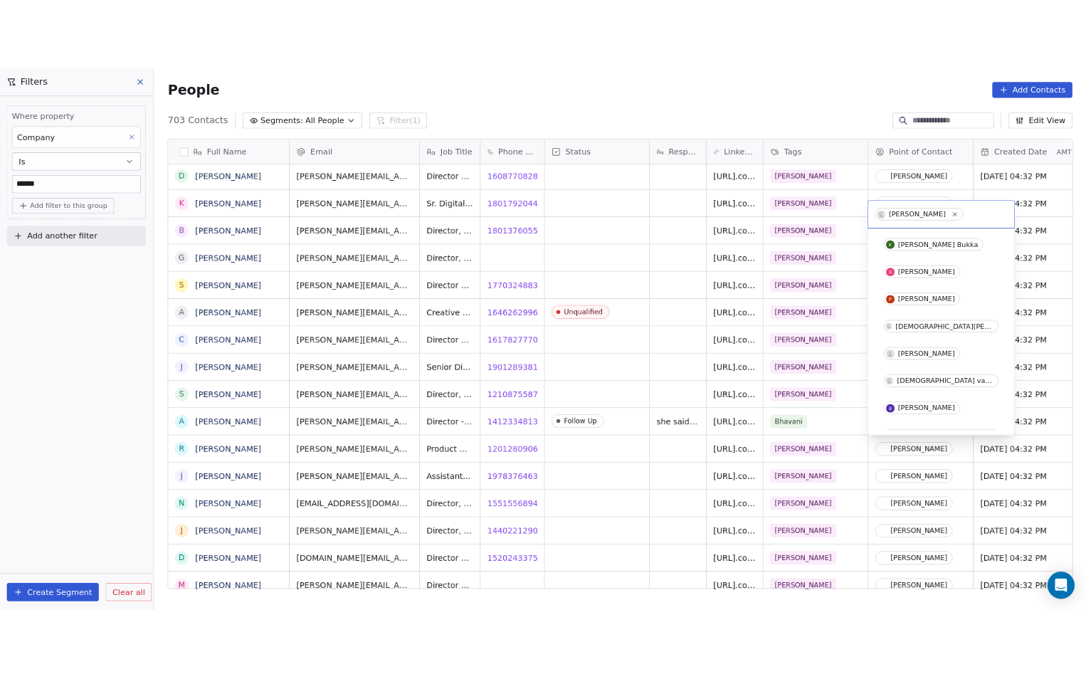
scroll to position [55, 0]
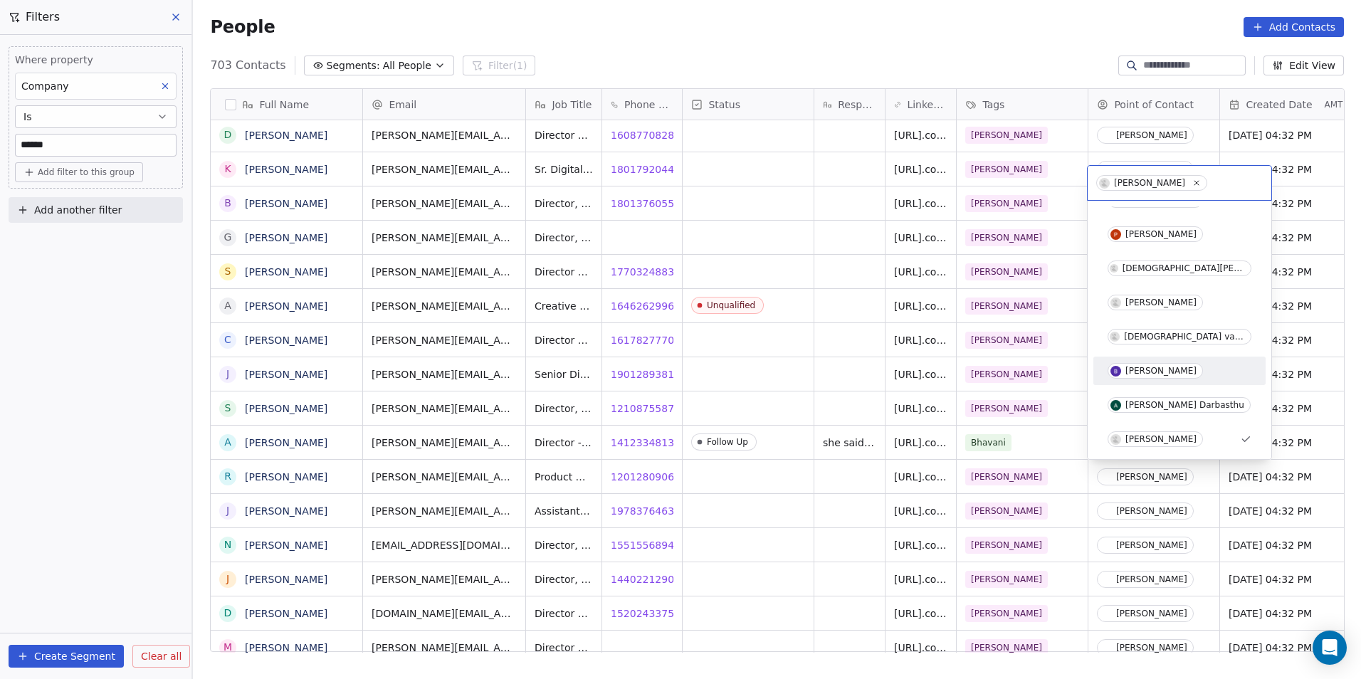
click at [1173, 362] on div "[PERSON_NAME]" at bounding box center [1179, 371] width 161 height 23
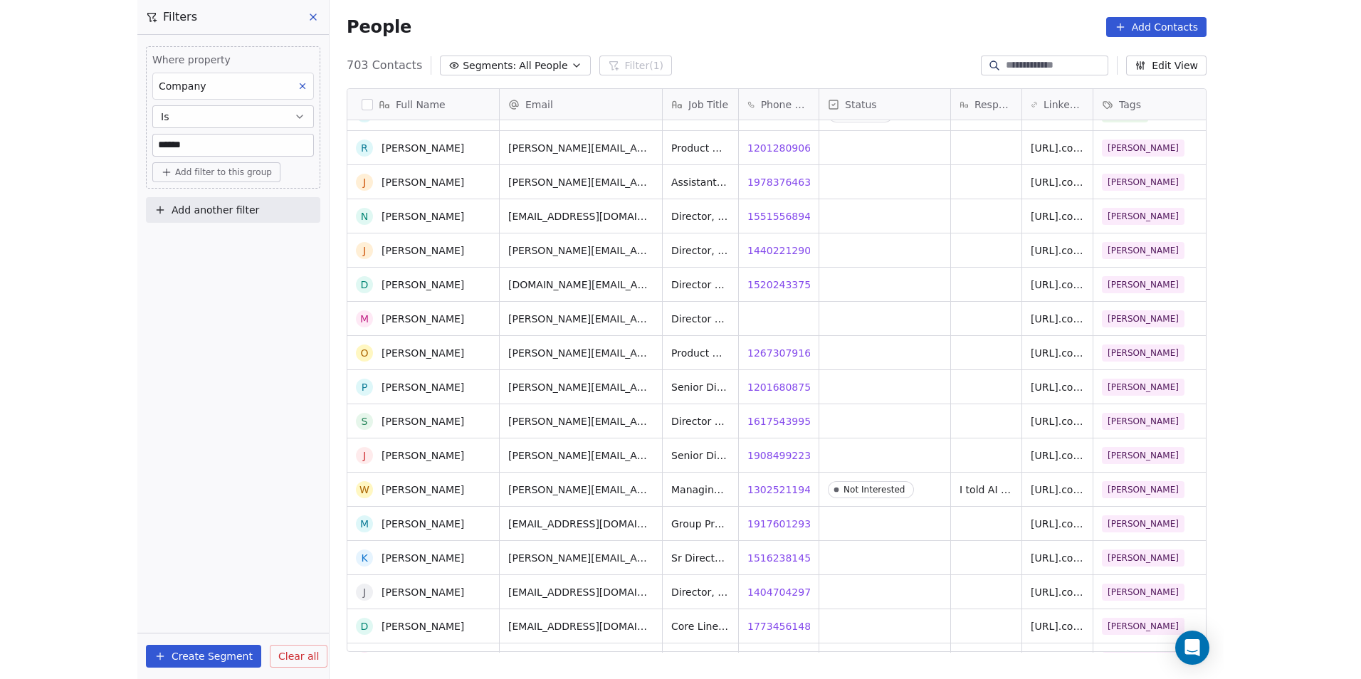
scroll to position [6906, 0]
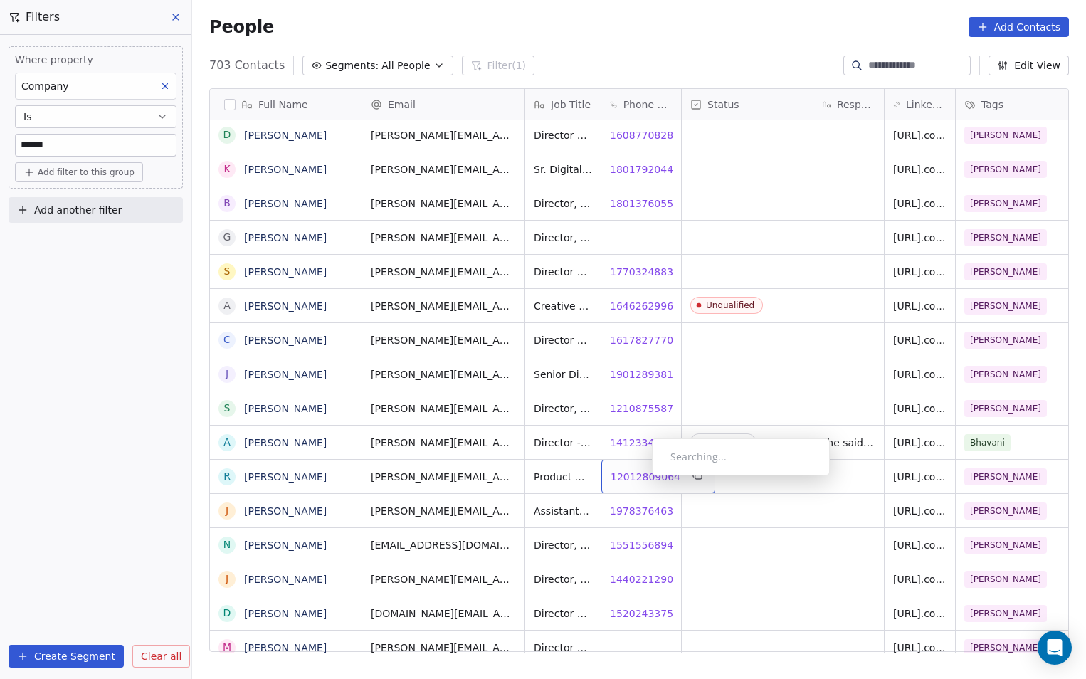
click at [641, 479] on span "12012809064" at bounding box center [646, 477] width 70 height 14
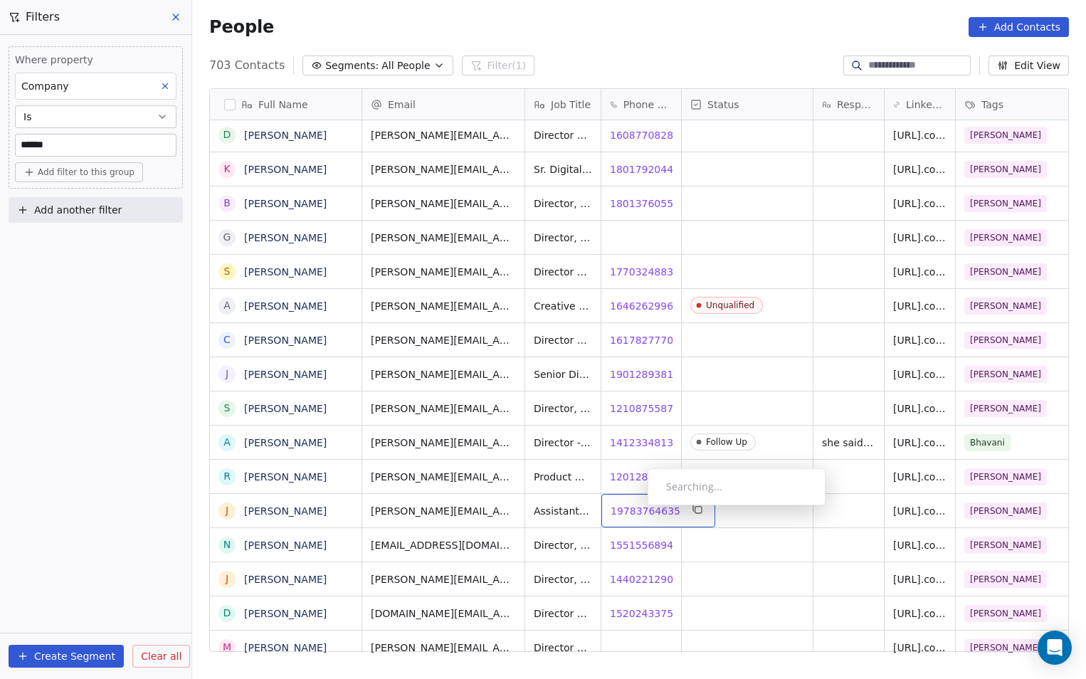
click at [637, 510] on span "19783764635" at bounding box center [646, 511] width 70 height 14
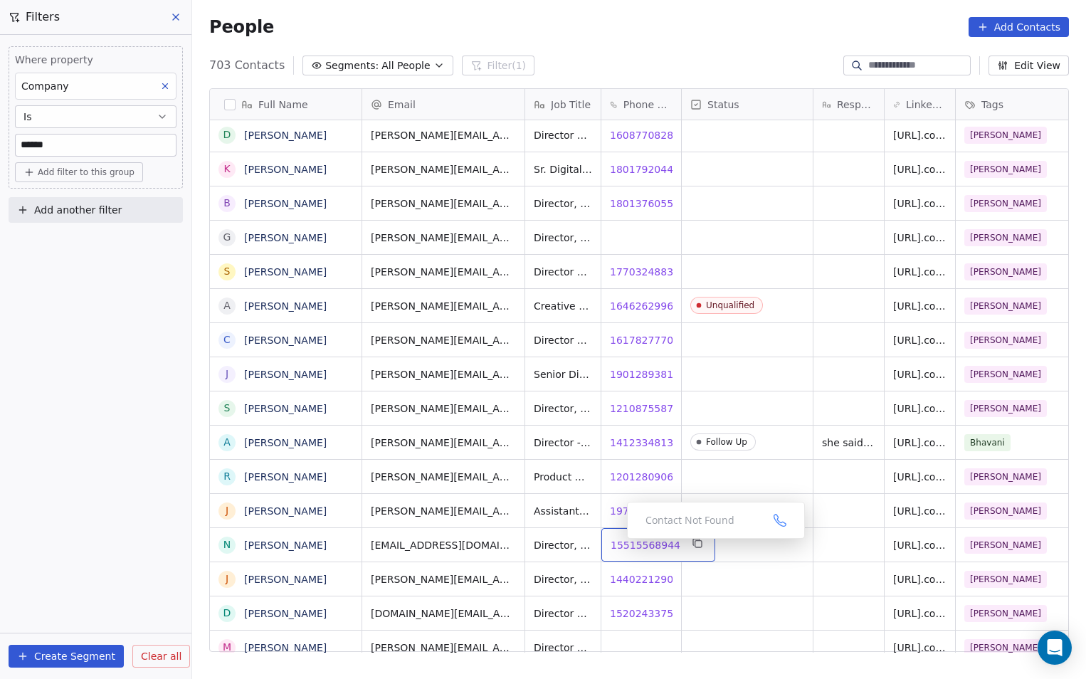
click at [627, 543] on span "15515568944" at bounding box center [646, 545] width 70 height 14
click at [632, 582] on span "14402212906" at bounding box center [646, 579] width 70 height 14
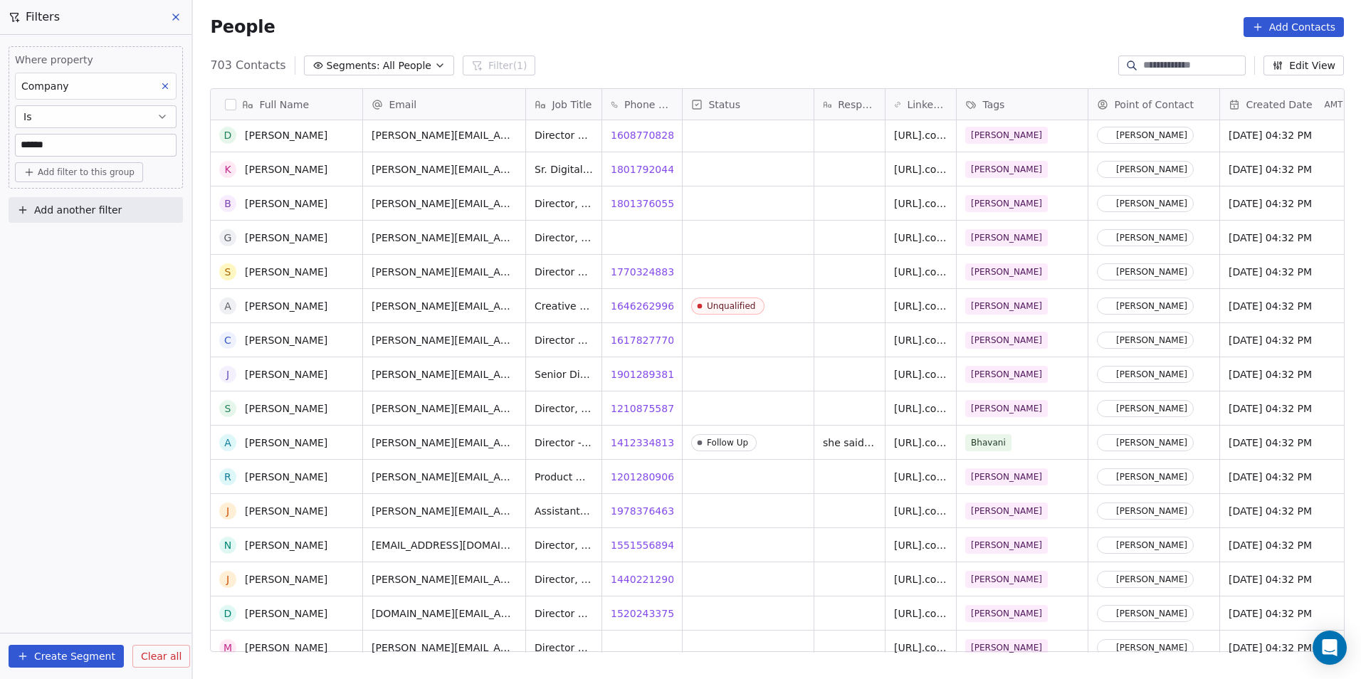
scroll to position [7120, 0]
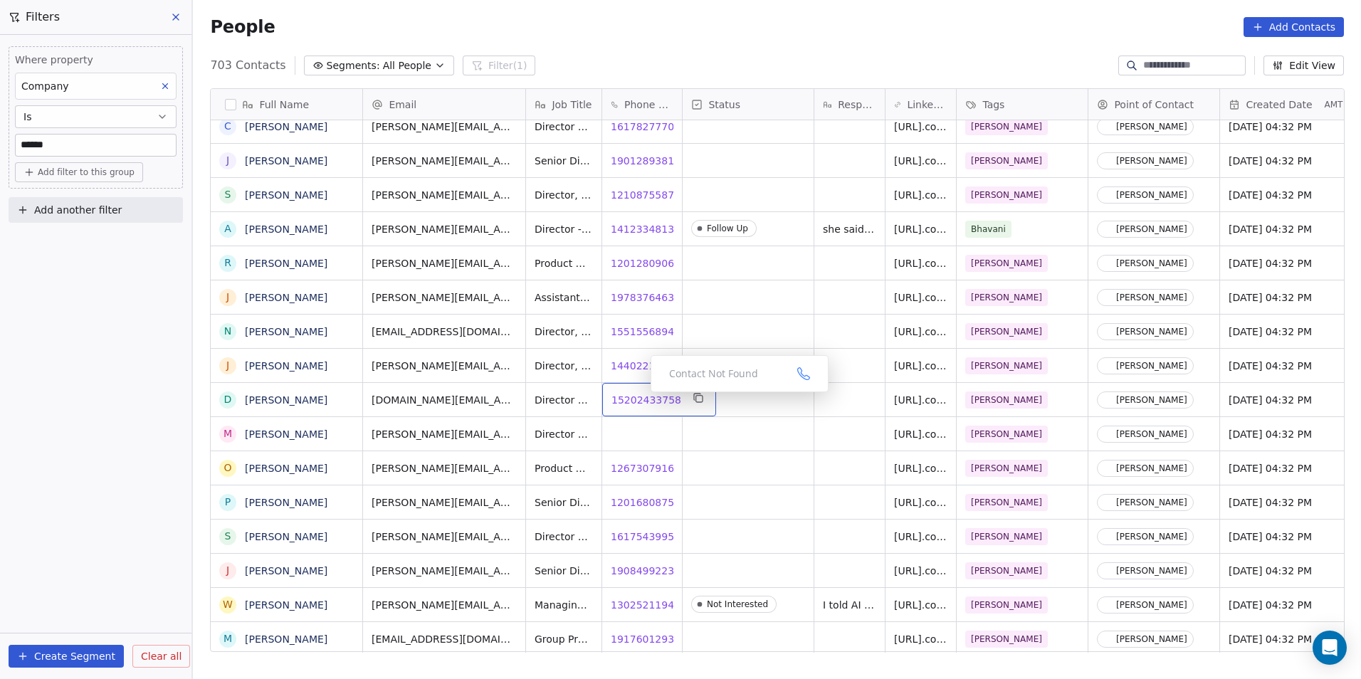
click at [631, 399] on span "15202433758" at bounding box center [647, 400] width 70 height 14
drag, startPoint x: 627, startPoint y: 465, endPoint x: 637, endPoint y: 468, distance: 10.6
click at [627, 465] on html "DS Technologies Inc Contacts People Marketing Workflows Campaigns Sales Pipelin…" at bounding box center [680, 339] width 1361 height 679
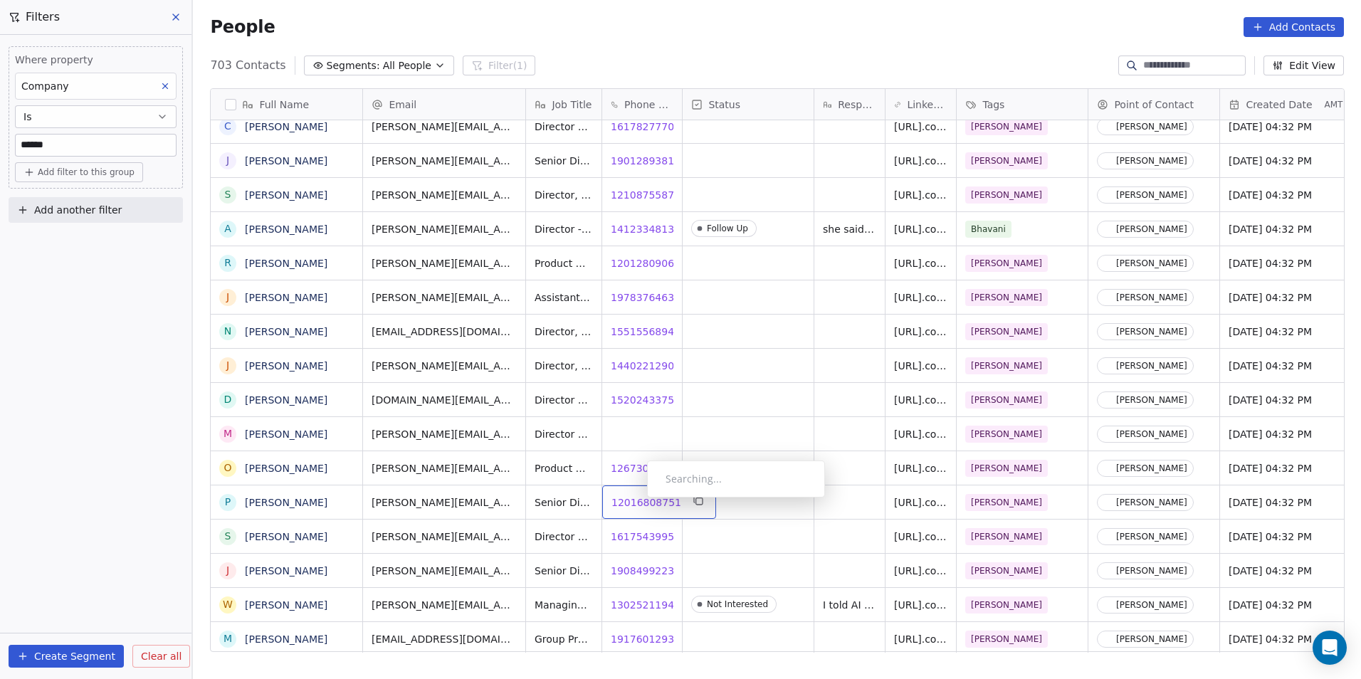
click at [636, 501] on span "12016808751" at bounding box center [647, 503] width 70 height 14
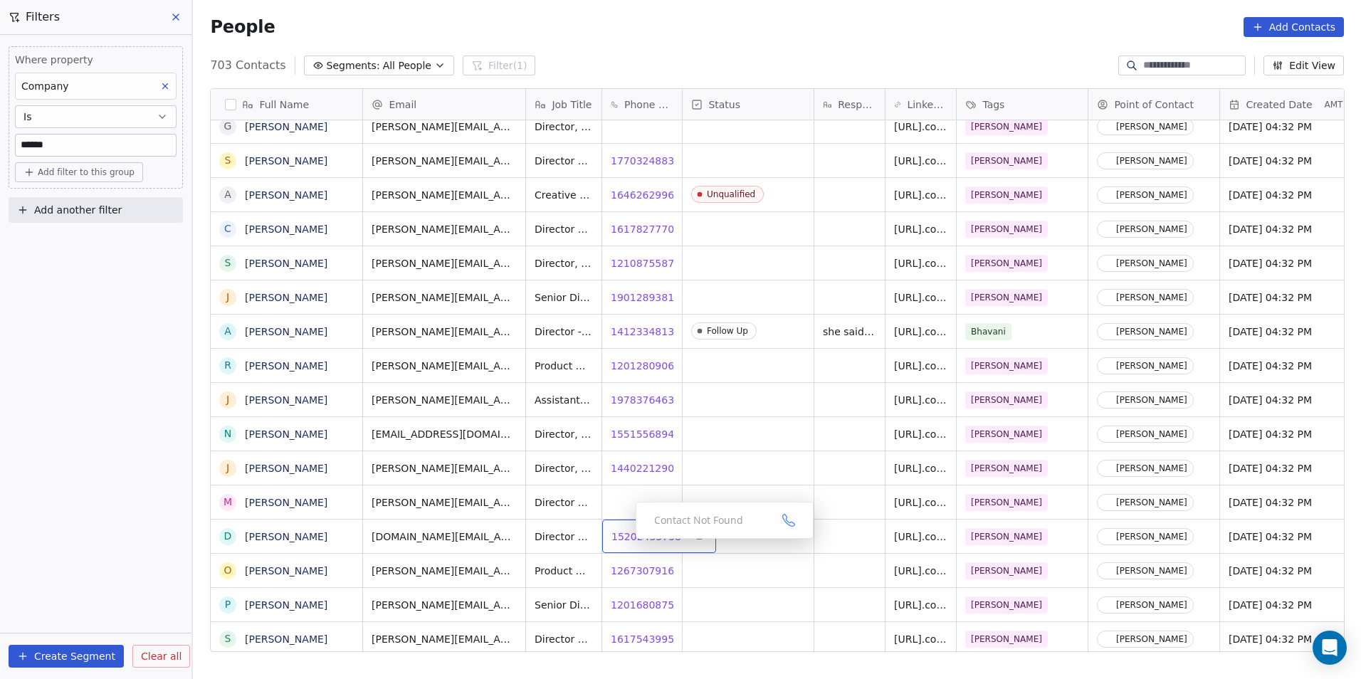
click at [630, 537] on span "15202433758" at bounding box center [647, 537] width 70 height 14
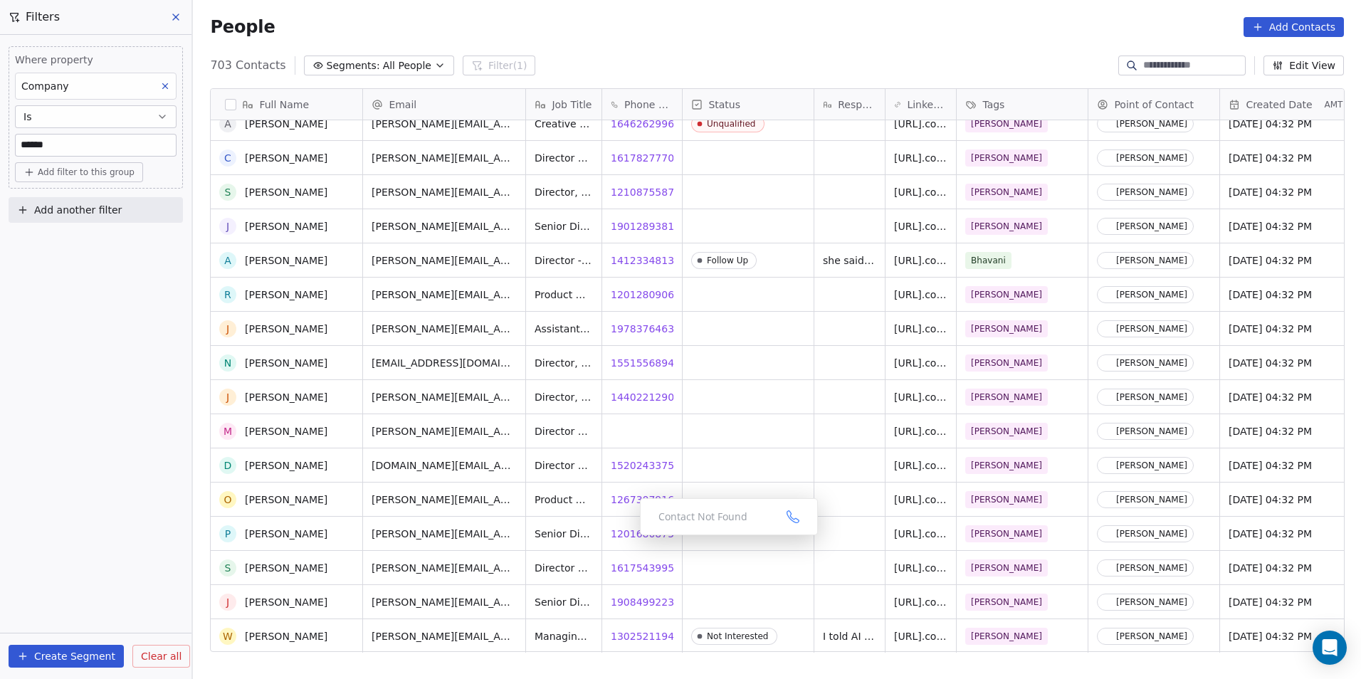
scroll to position [7262, 0]
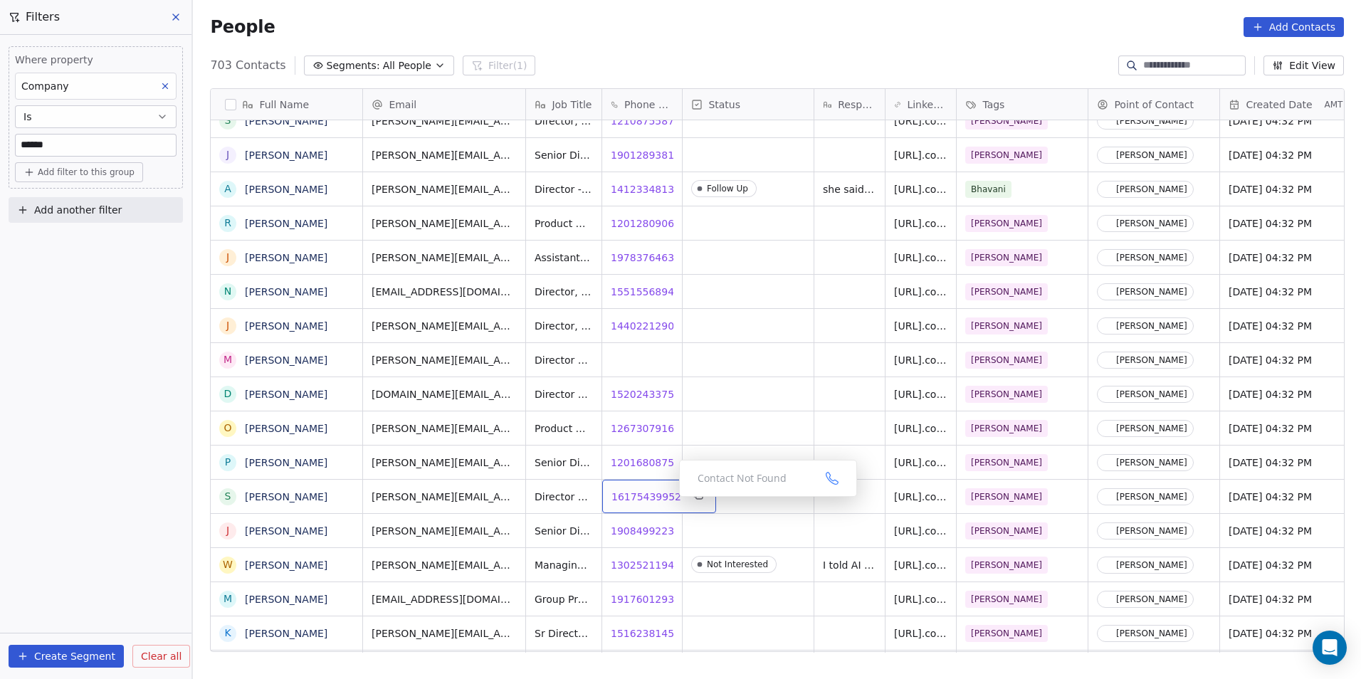
click at [652, 496] on span "16175439952" at bounding box center [647, 497] width 70 height 14
click at [620, 528] on span "19084992233" at bounding box center [647, 531] width 70 height 14
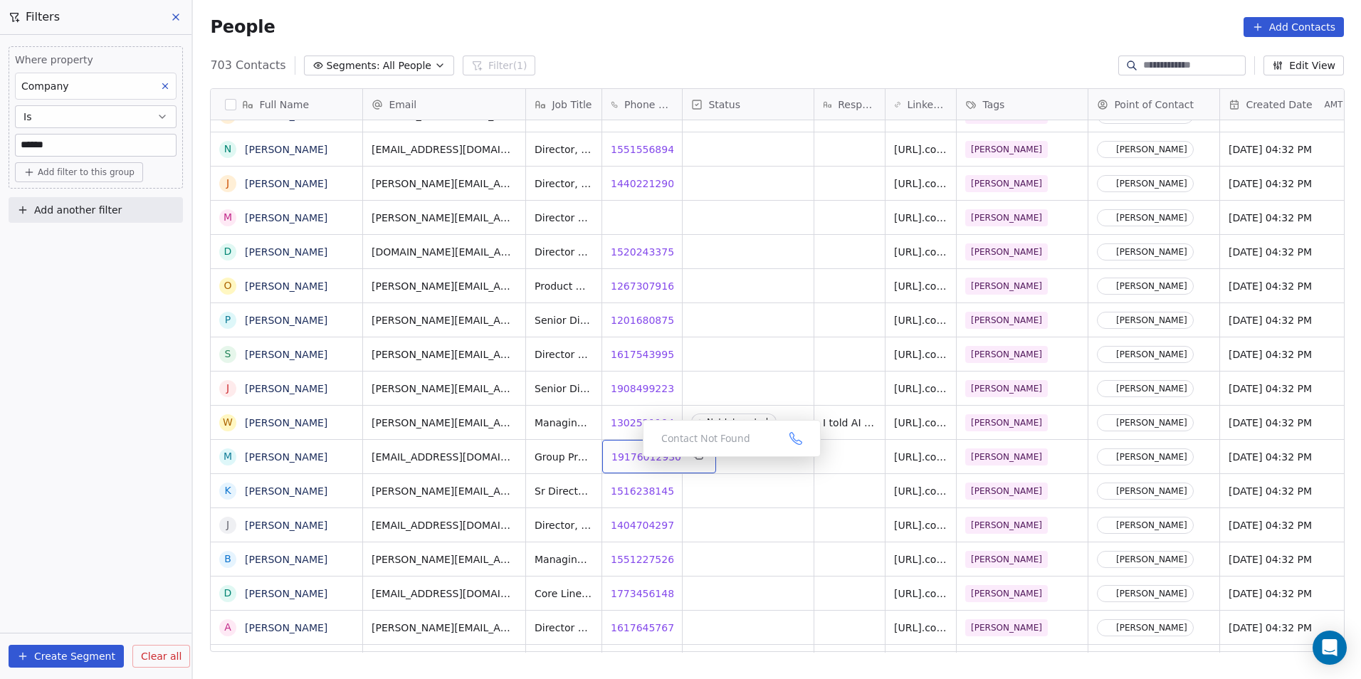
click at [632, 461] on span "19176012930" at bounding box center [647, 457] width 70 height 14
click at [724, 465] on div "grid" at bounding box center [748, 456] width 131 height 33
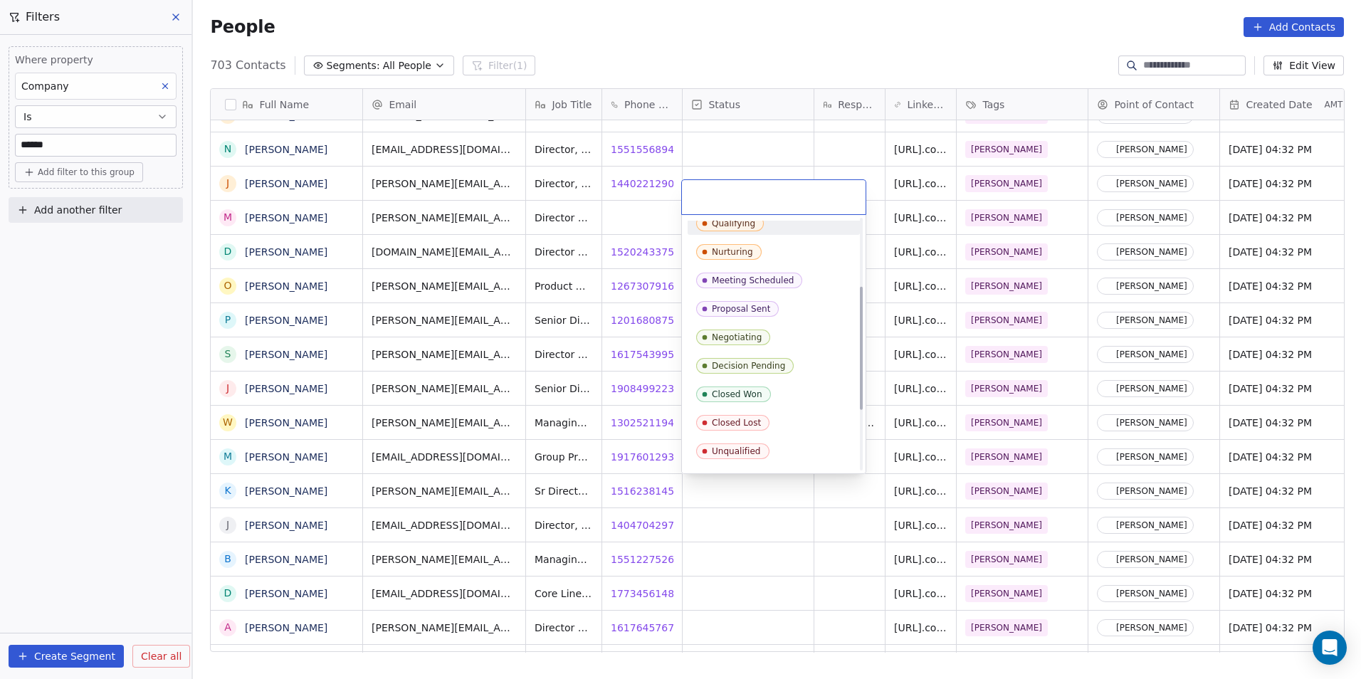
scroll to position [142, 0]
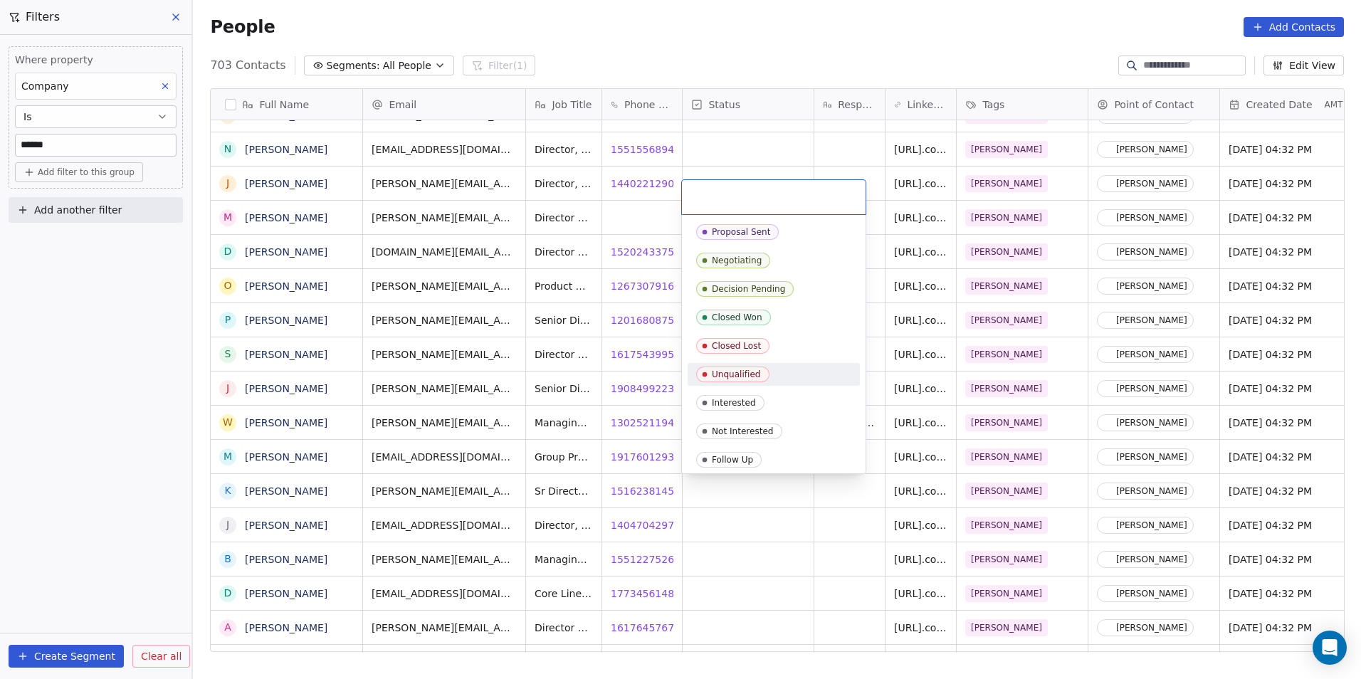
click at [749, 377] on div "Unqualified" at bounding box center [736, 375] width 49 height 10
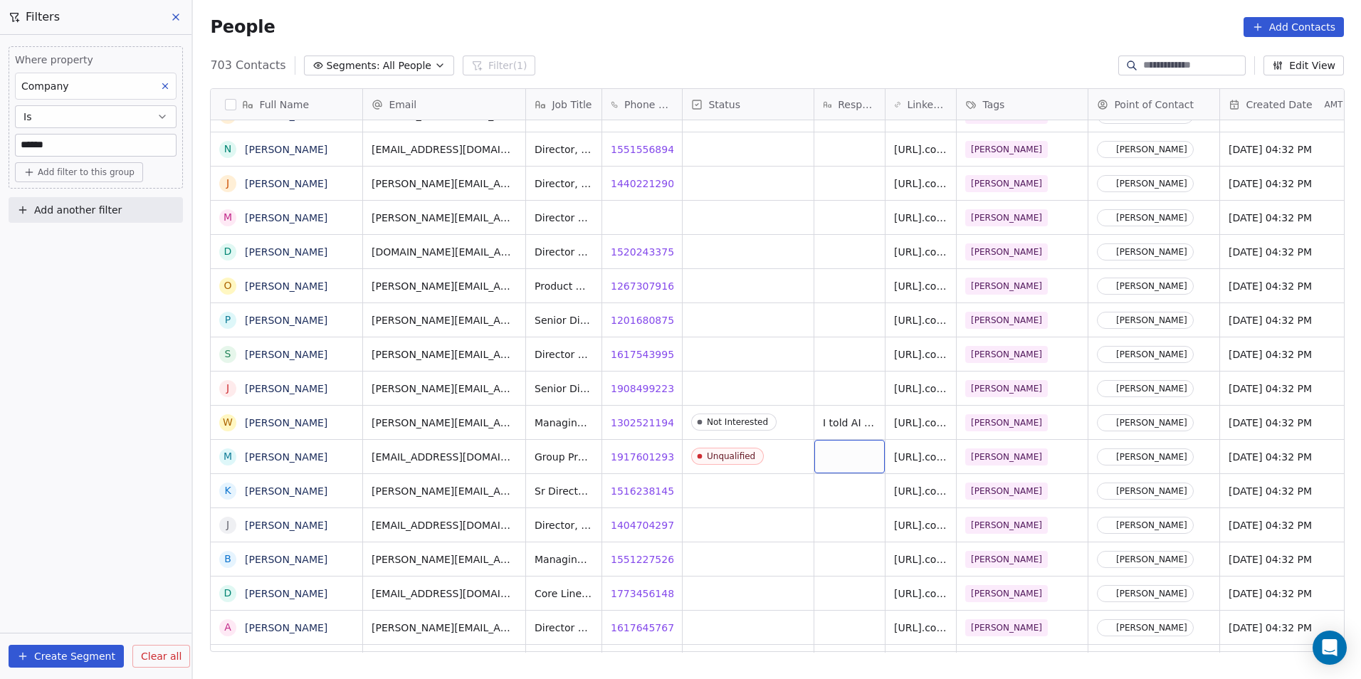
click at [854, 457] on div "grid" at bounding box center [850, 456] width 70 height 33
type textarea "***"
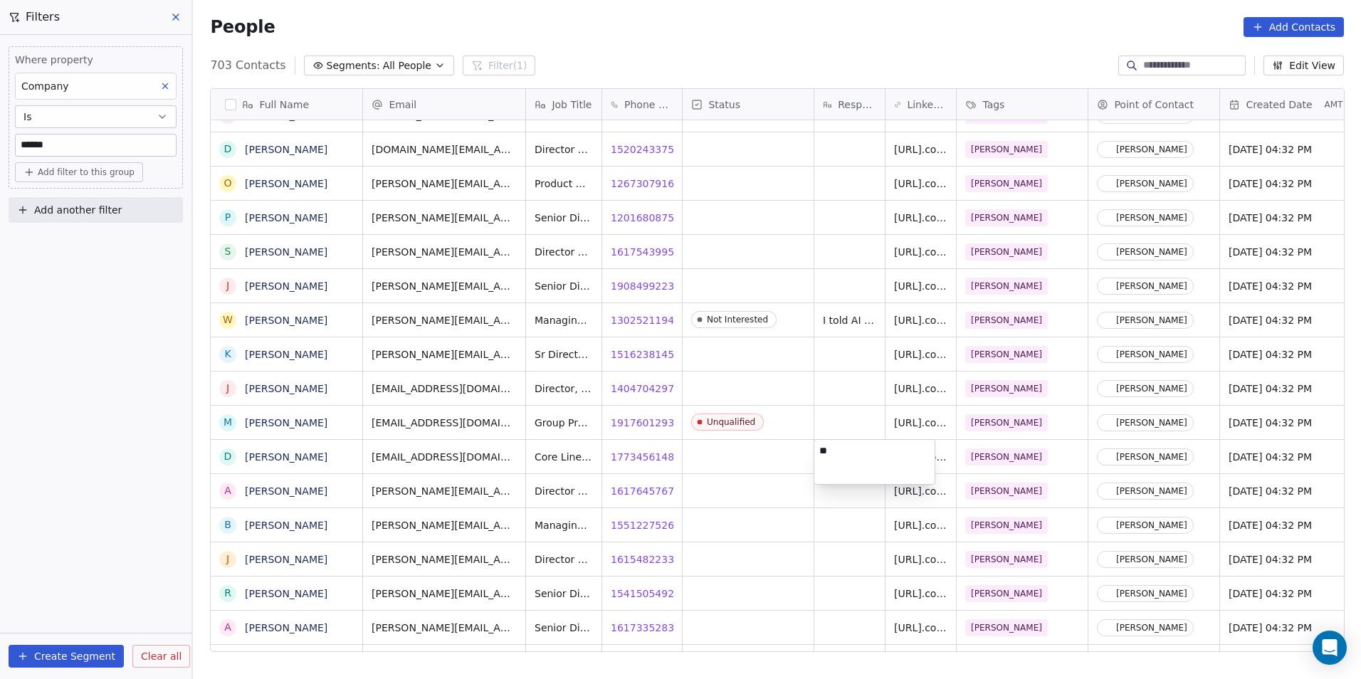
type textarea "*"
click at [832, 419] on html "DS Technologies Inc Contacts People Marketing Workflows Campaigns Sales Pipelin…" at bounding box center [680, 339] width 1361 height 679
click at [832, 419] on div "grid" at bounding box center [850, 422] width 70 height 33
click at [837, 414] on div "grid" at bounding box center [850, 422] width 70 height 33
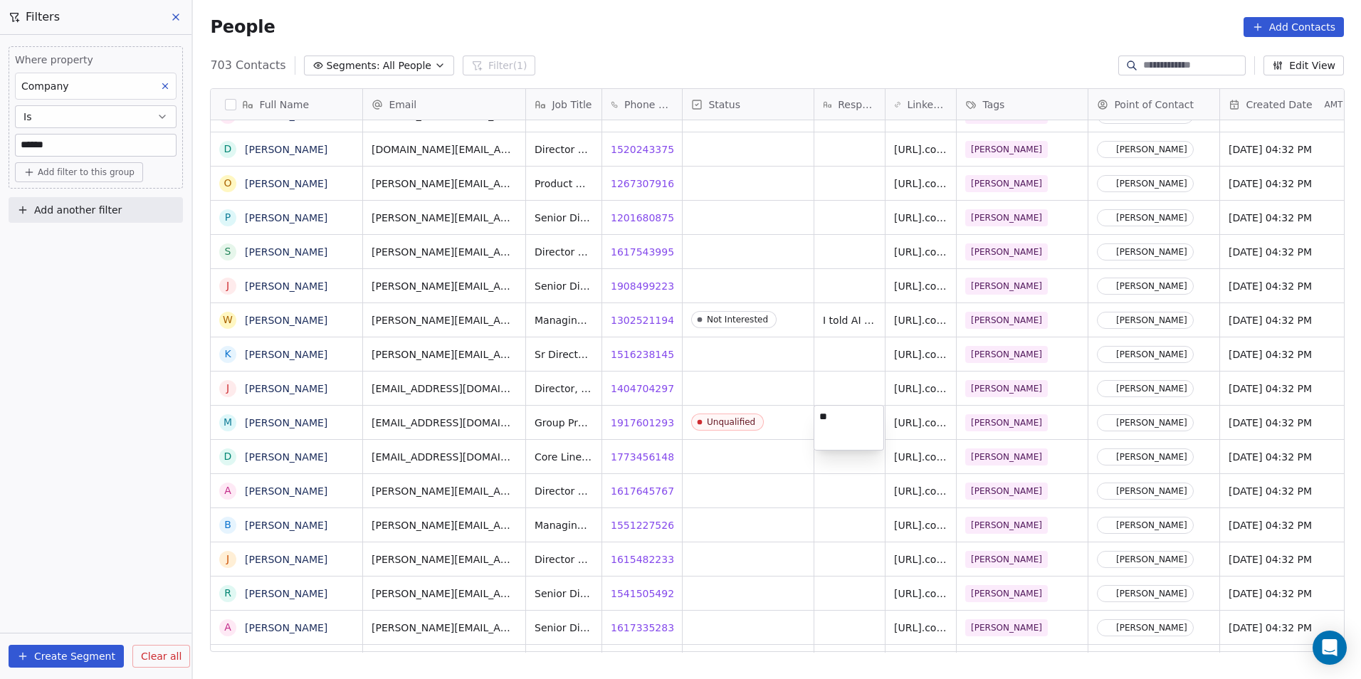
type textarea "*"
type textarea "**********"
click at [745, 513] on html "DS Technologies Inc Contacts People Marketing Workflows Campaigns Sales Pipelin…" at bounding box center [680, 339] width 1361 height 679
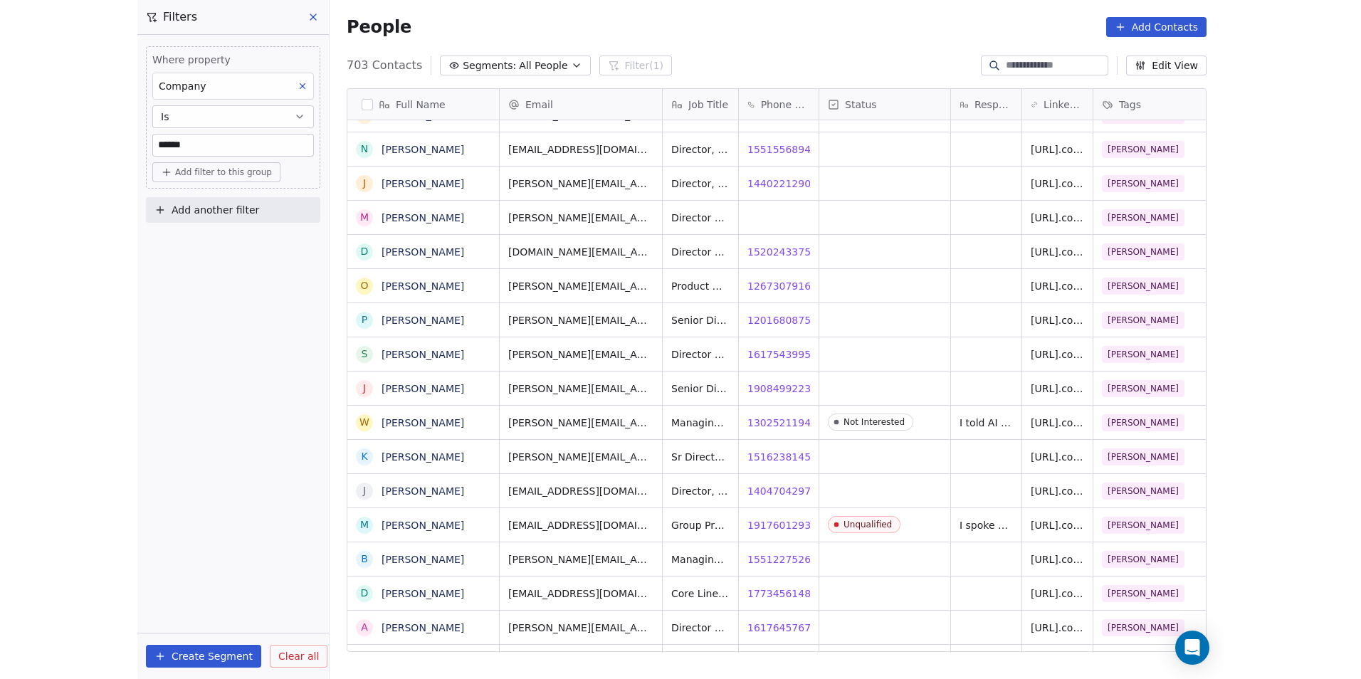
scroll to position [0, 30]
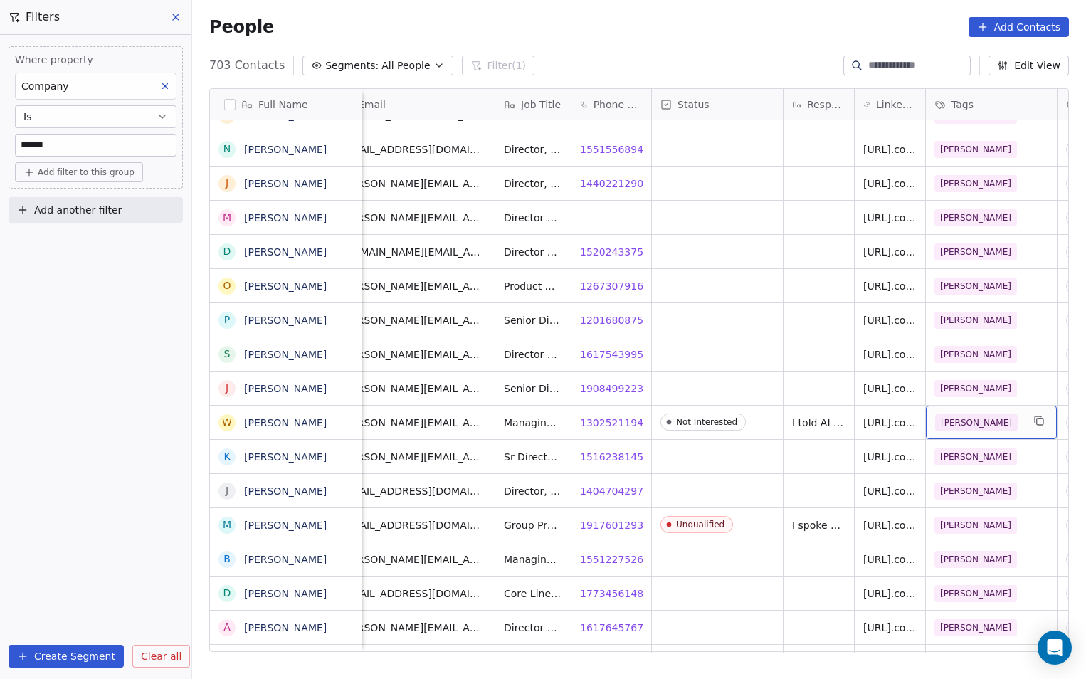
click at [1023, 431] on div "[PERSON_NAME]" at bounding box center [991, 422] width 131 height 33
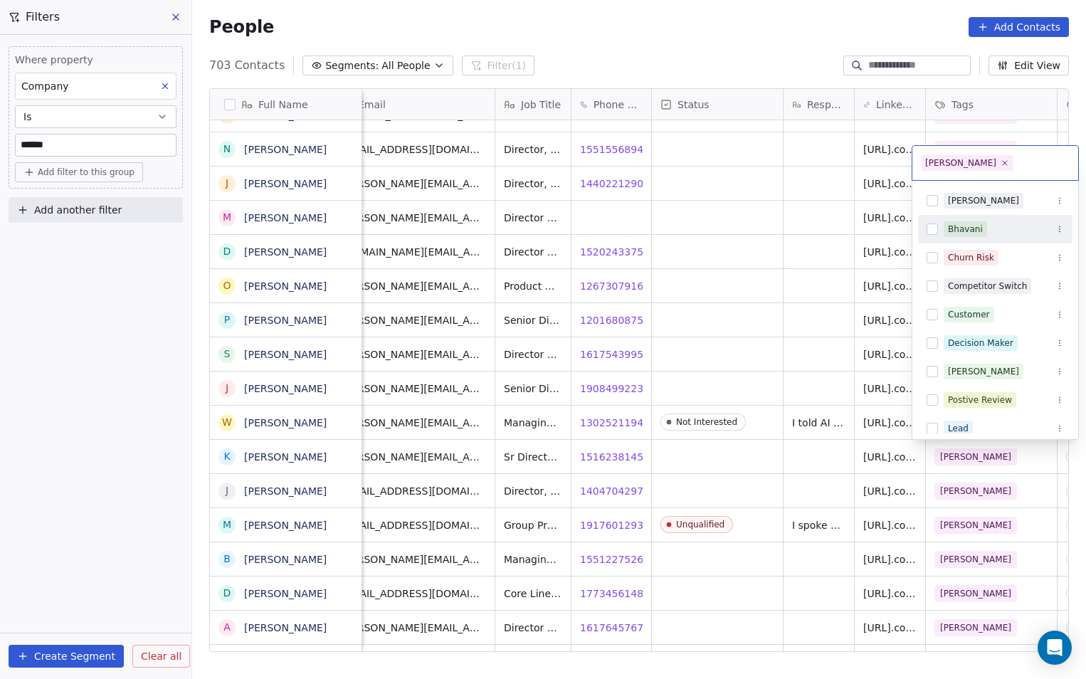
click at [970, 226] on div "Bhavani" at bounding box center [965, 229] width 35 height 13
click at [1000, 147] on icon at bounding box center [1004, 144] width 9 height 9
click at [784, 220] on html "DS Technologies Inc Contacts People Marketing Workflows Campaigns Sales Pipelin…" at bounding box center [543, 339] width 1086 height 679
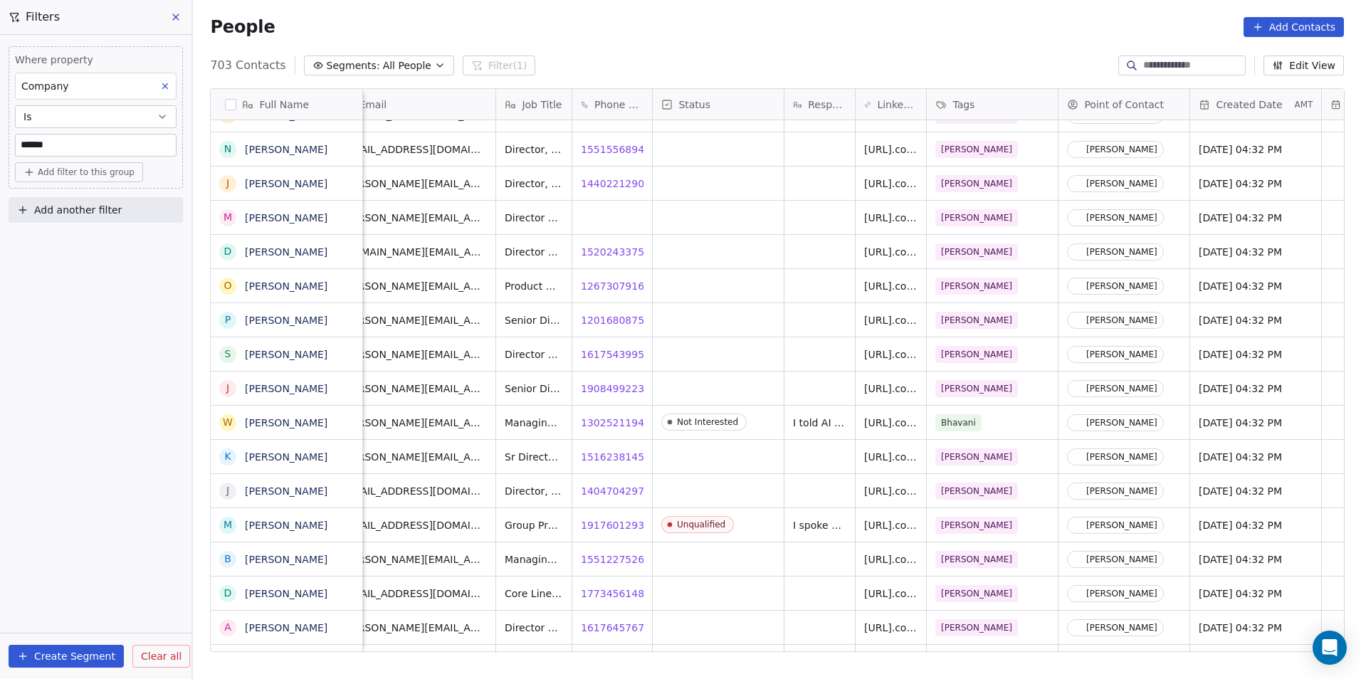
scroll to position [11, 11]
click at [1101, 432] on div "[PERSON_NAME]" at bounding box center [1129, 422] width 141 height 33
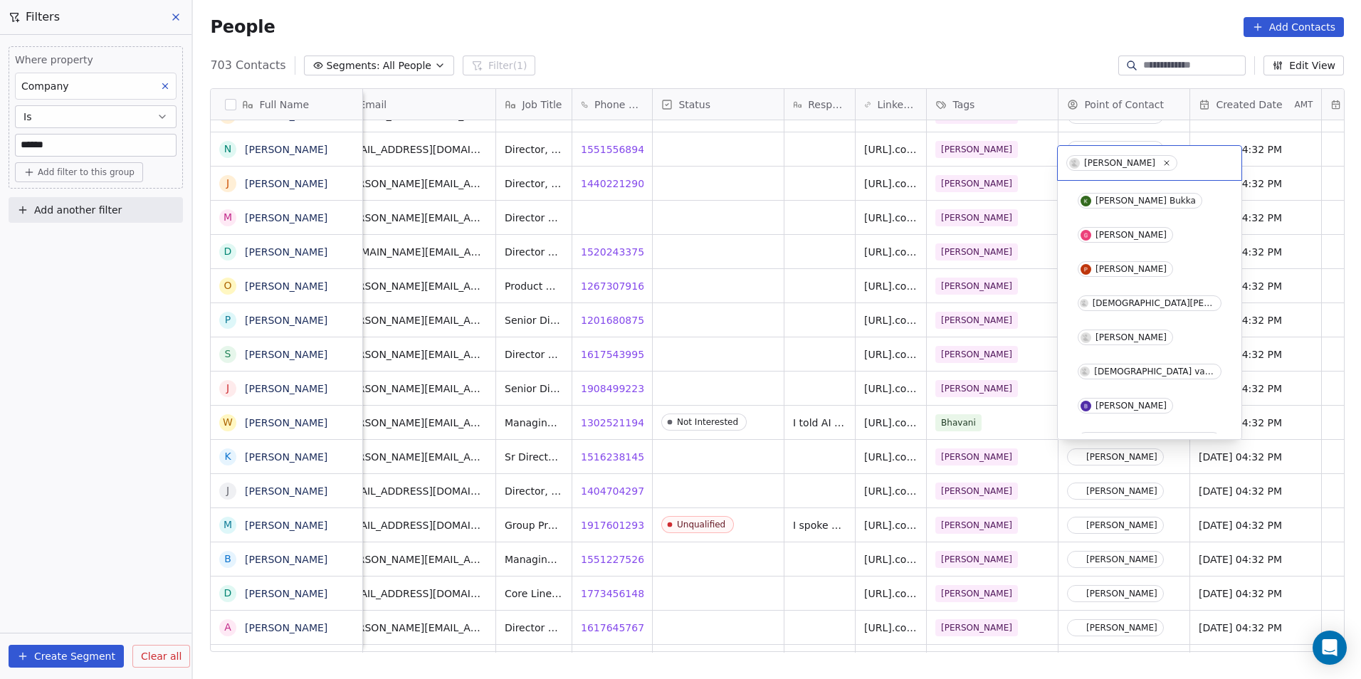
scroll to position [55, 0]
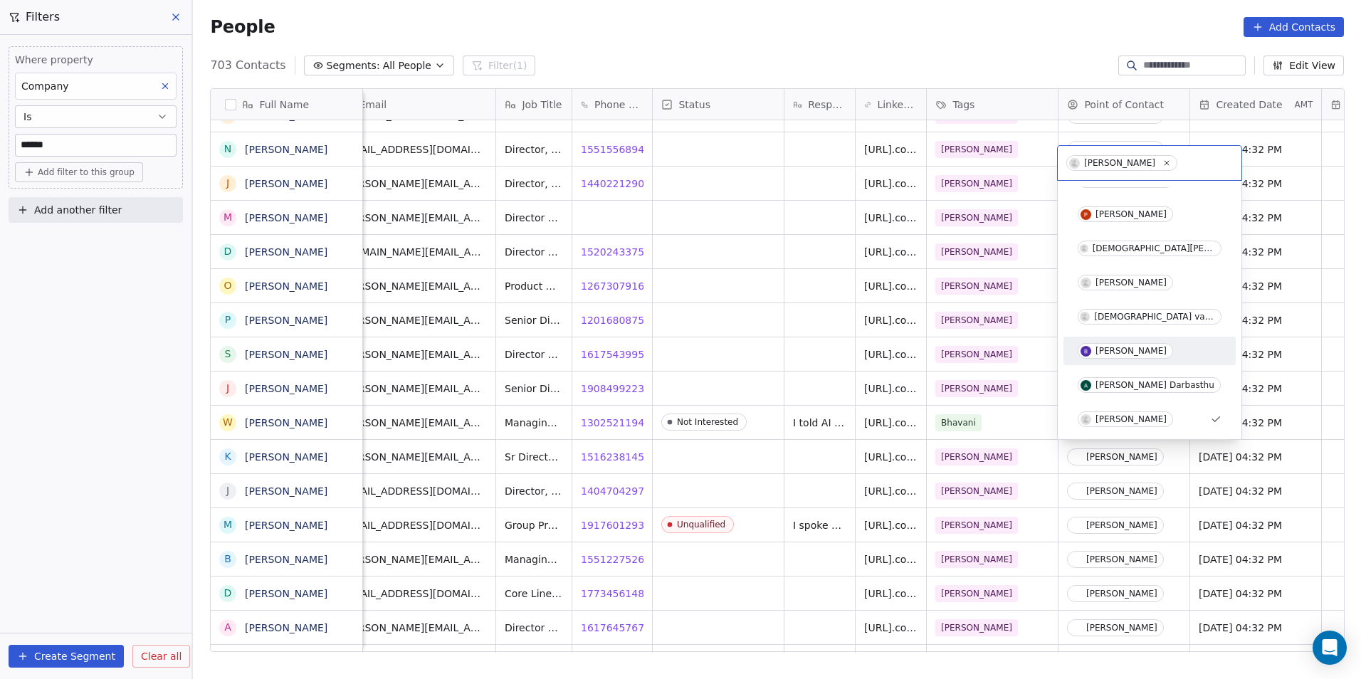
click at [1126, 354] on div "[PERSON_NAME]" at bounding box center [1131, 351] width 71 height 10
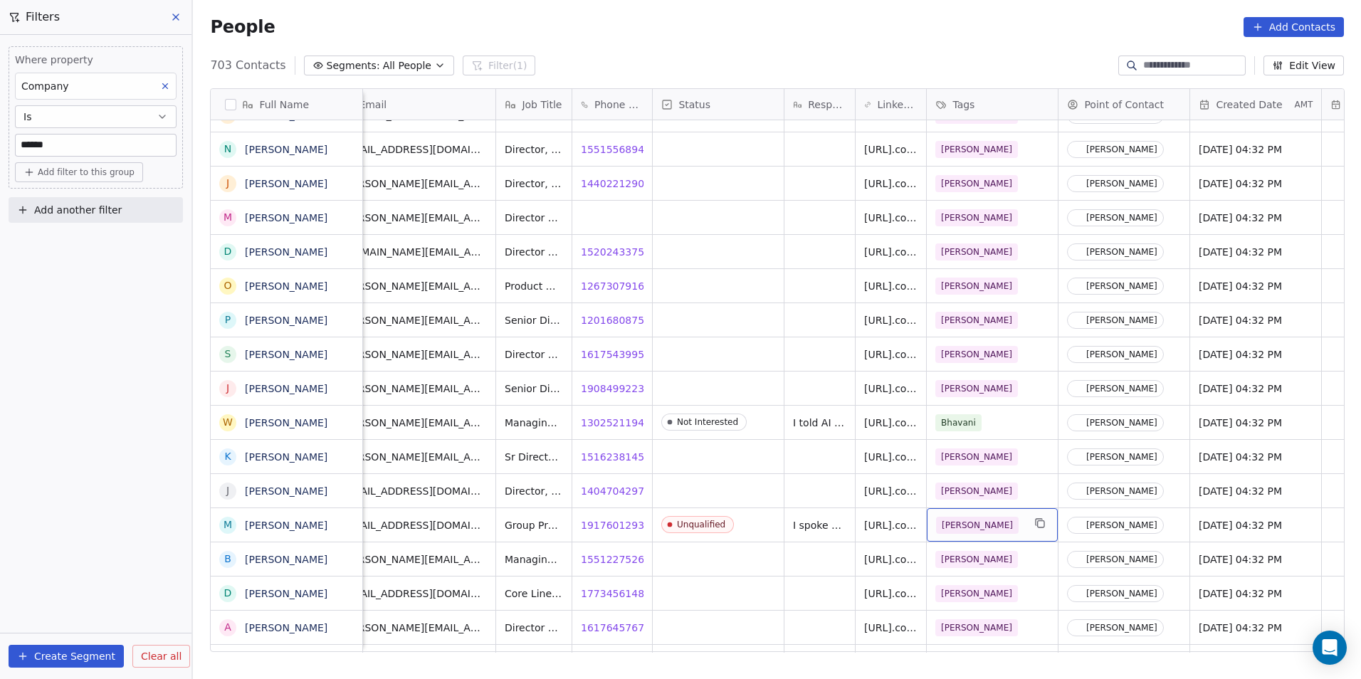
click at [1003, 523] on div "[PERSON_NAME]" at bounding box center [979, 525] width 87 height 17
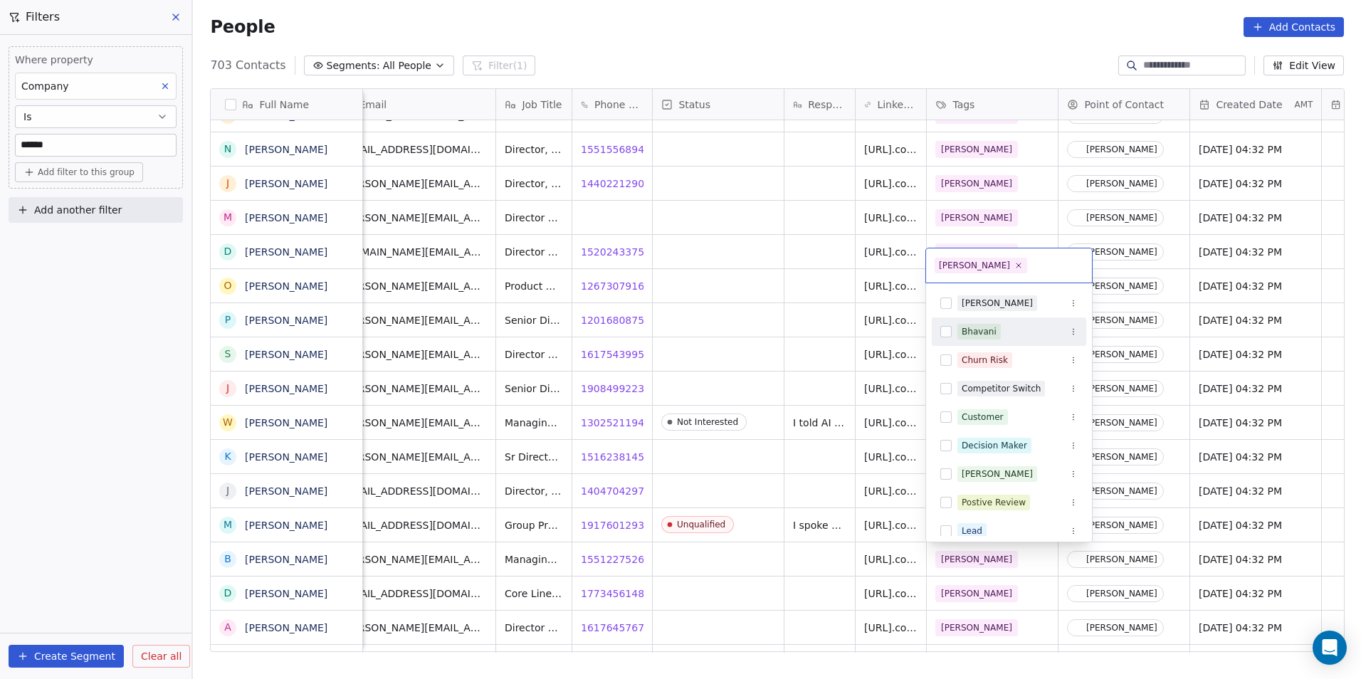
click at [997, 324] on div "Bhavani" at bounding box center [979, 332] width 43 height 16
click at [1017, 249] on icon at bounding box center [1019, 248] width 5 height 5
click at [766, 285] on html "DS Technologies Inc Contacts People Marketing Workflows Campaigns Sales Pipelin…" at bounding box center [680, 339] width 1361 height 679
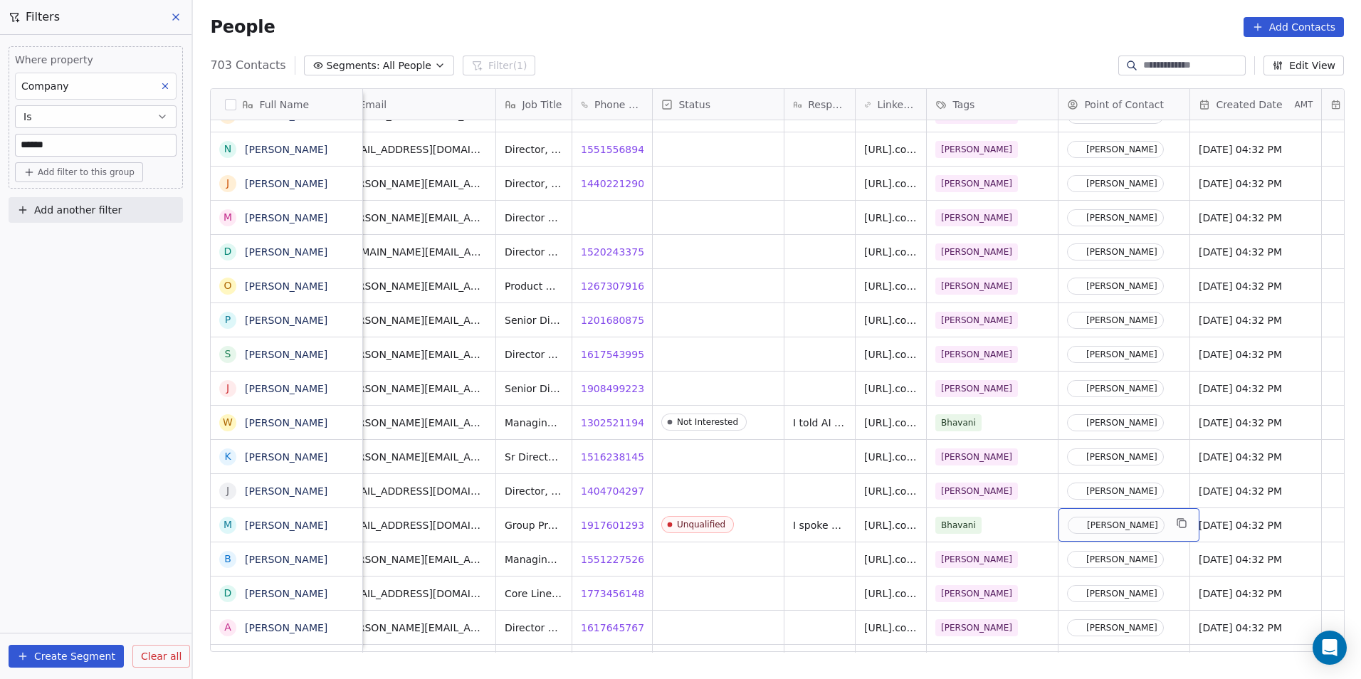
click at [1094, 535] on div "[PERSON_NAME]" at bounding box center [1129, 524] width 141 height 33
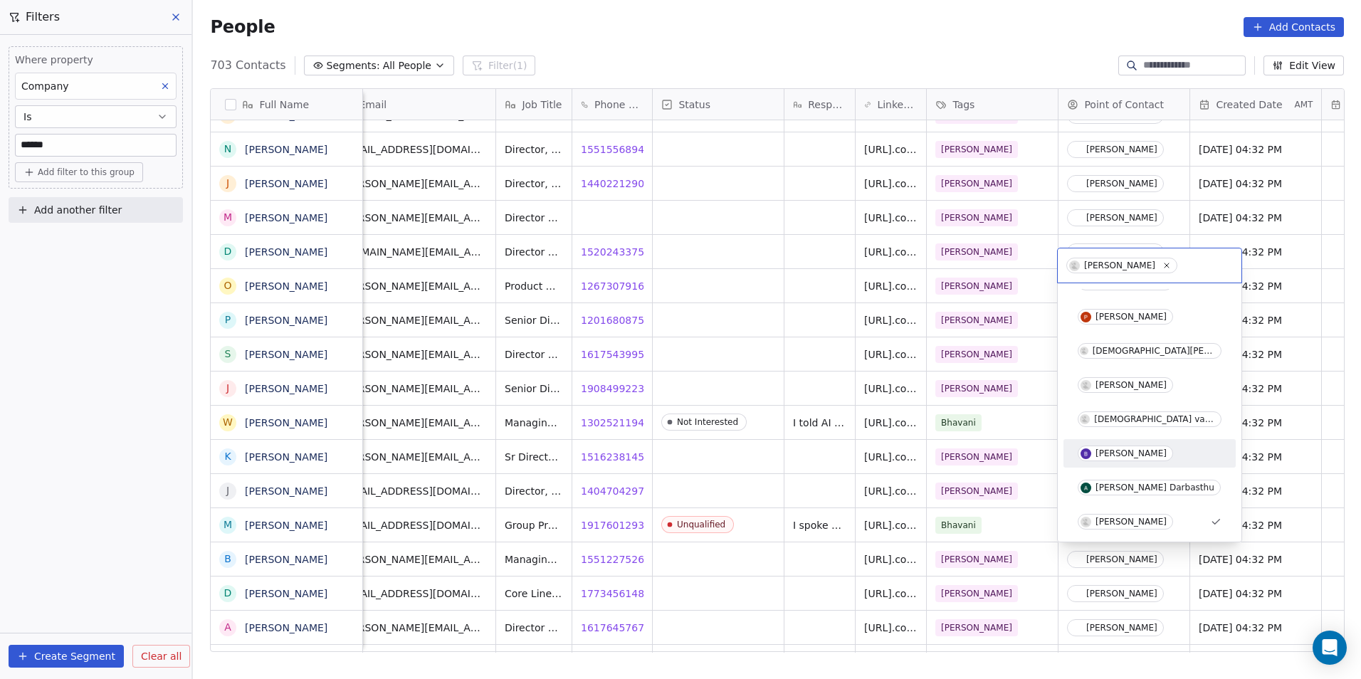
click at [1124, 449] on div "[PERSON_NAME]" at bounding box center [1131, 454] width 71 height 10
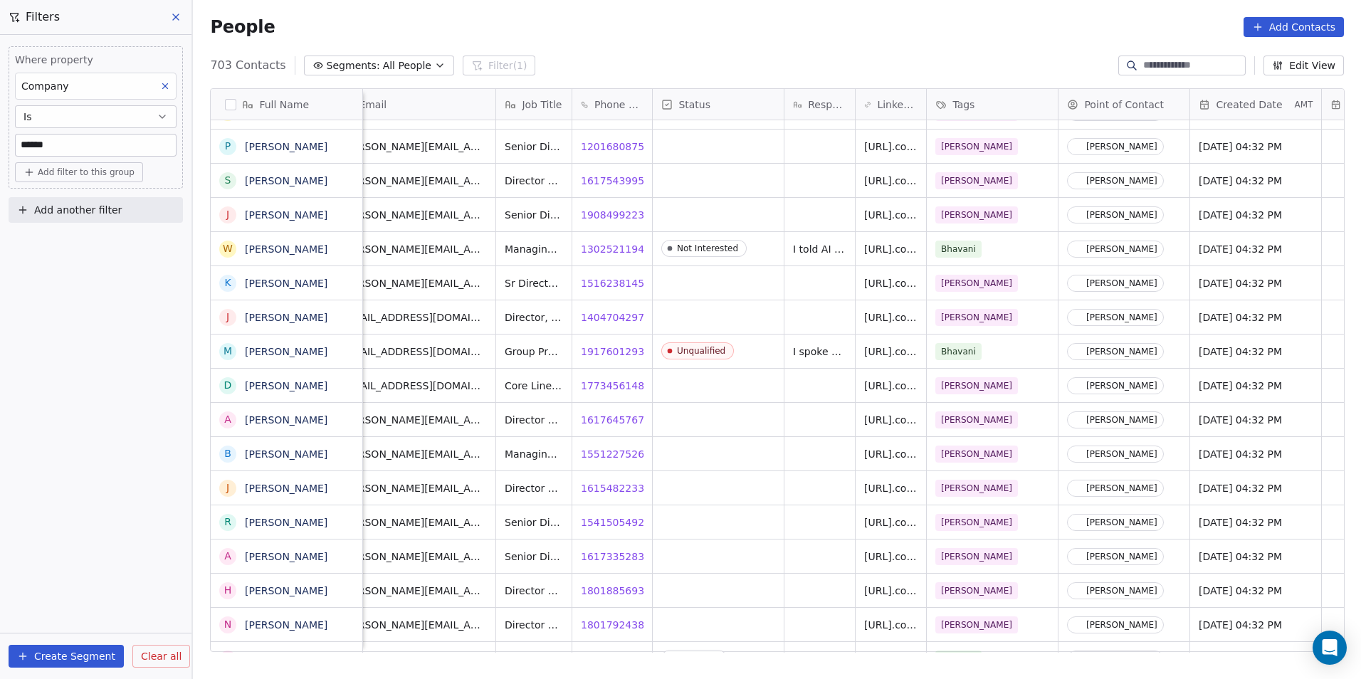
scroll to position [0, 0]
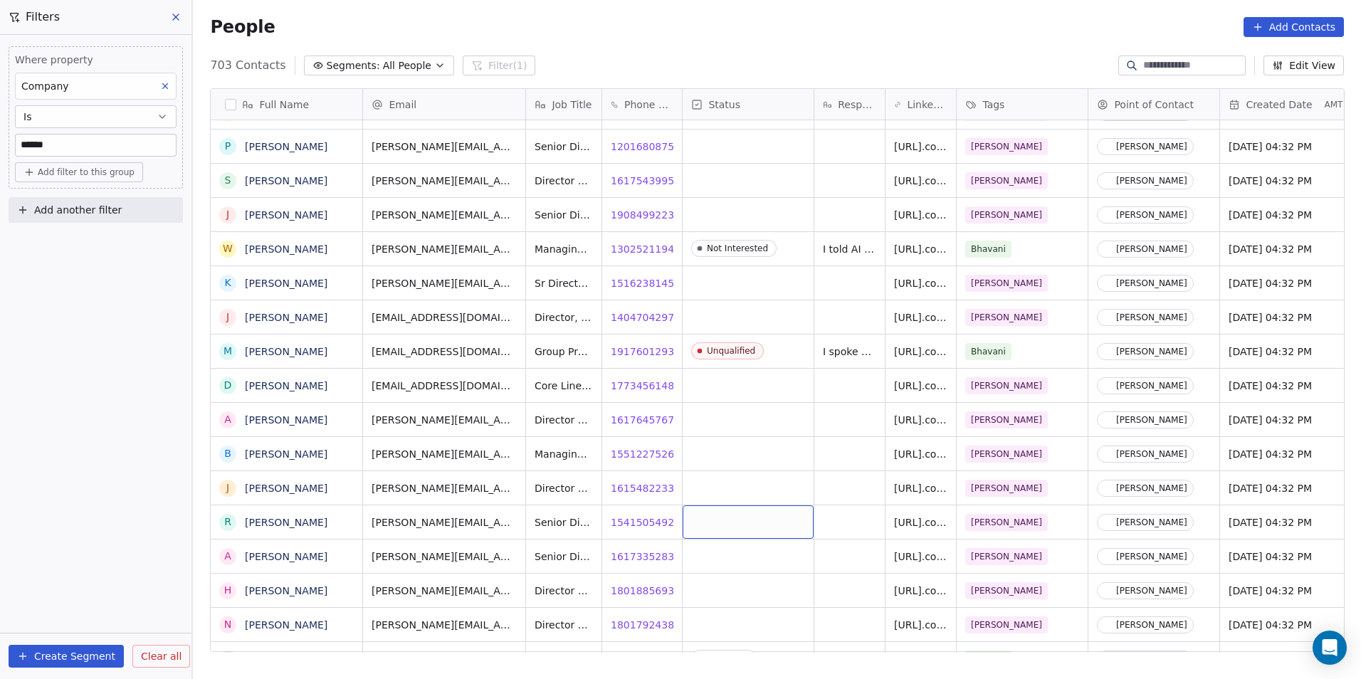
drag, startPoint x: 795, startPoint y: 519, endPoint x: 732, endPoint y: 495, distance: 67.2
click at [634, 453] on span "15512275262" at bounding box center [647, 454] width 70 height 14
click at [632, 490] on span "16154822331" at bounding box center [647, 488] width 70 height 14
click at [639, 520] on span "15415054924" at bounding box center [647, 522] width 70 height 14
click at [642, 556] on span "16173352837" at bounding box center [647, 557] width 70 height 14
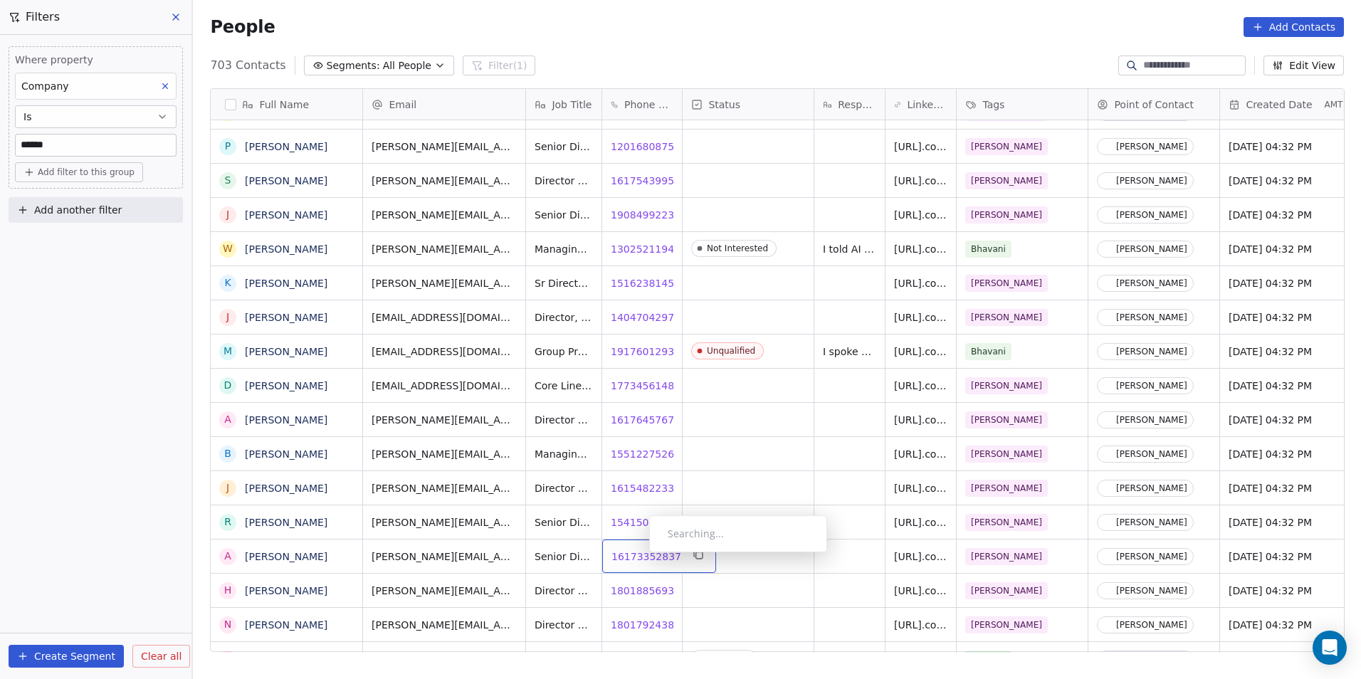
click at [637, 556] on span "16173352837" at bounding box center [647, 557] width 70 height 14
click at [634, 590] on span "18018856933" at bounding box center [647, 591] width 70 height 14
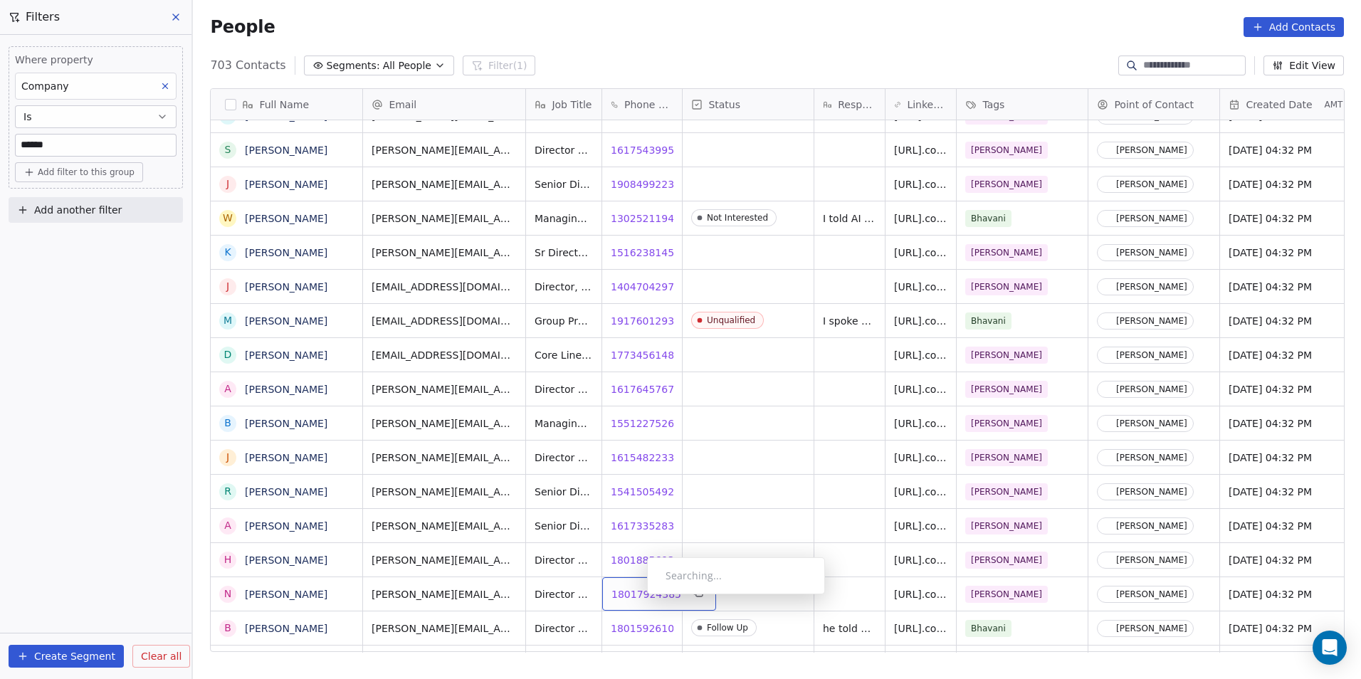
click at [636, 598] on span "18017924385" at bounding box center [647, 594] width 70 height 14
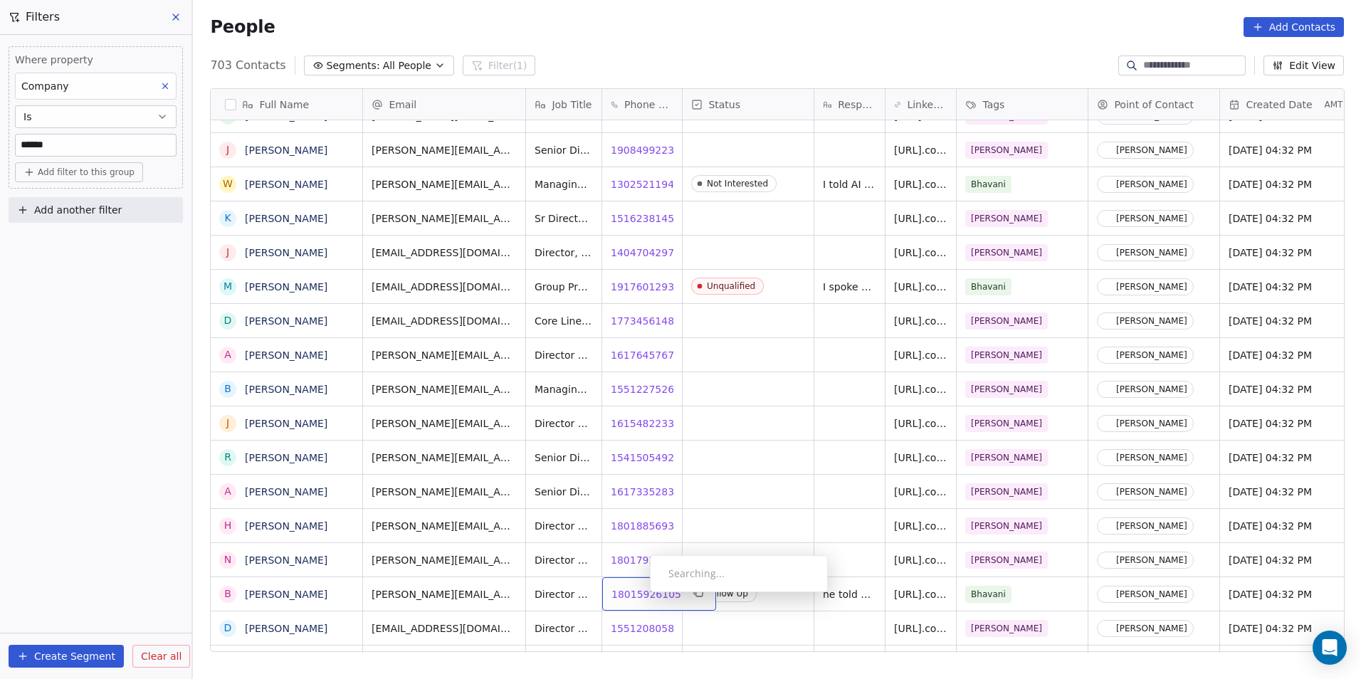
click at [639, 596] on span "18015926105" at bounding box center [647, 594] width 70 height 14
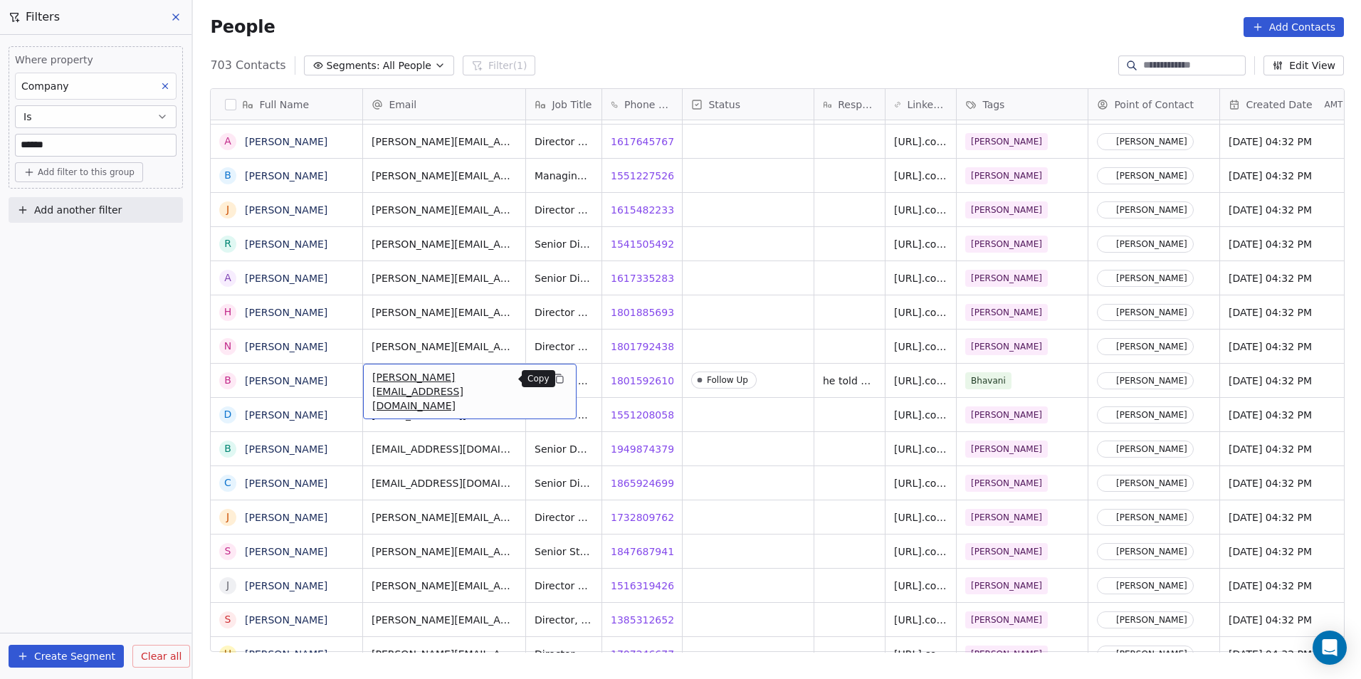
click at [557, 383] on icon "grid" at bounding box center [560, 380] width 6 height 6
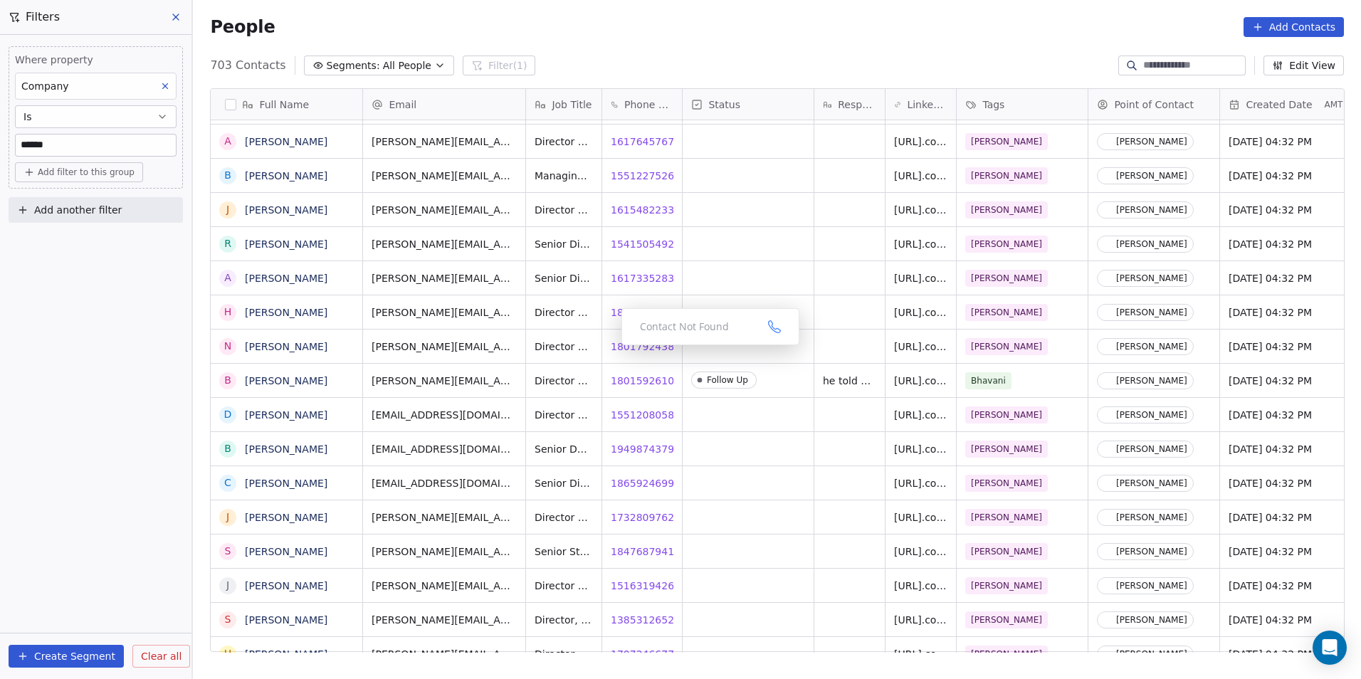
click at [622, 344] on div "Contact Not Found" at bounding box center [711, 326] width 178 height 37
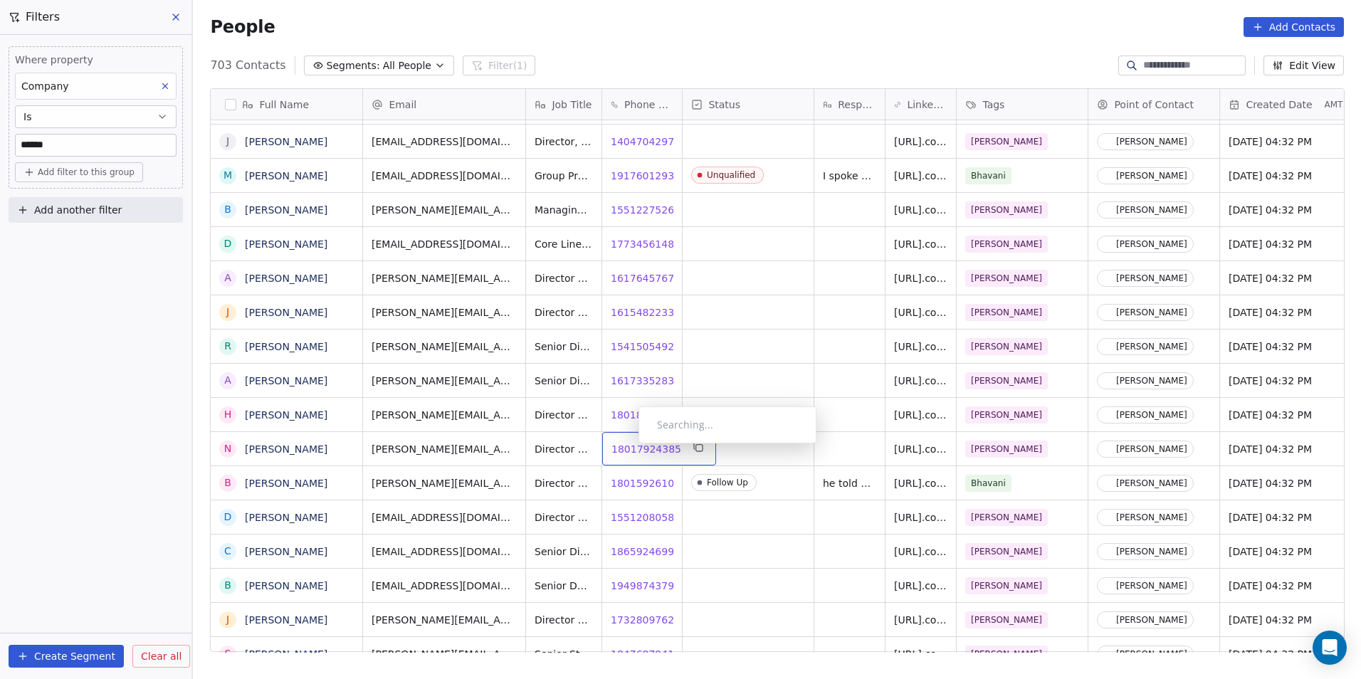
click at [627, 448] on span "18017924385" at bounding box center [647, 449] width 70 height 14
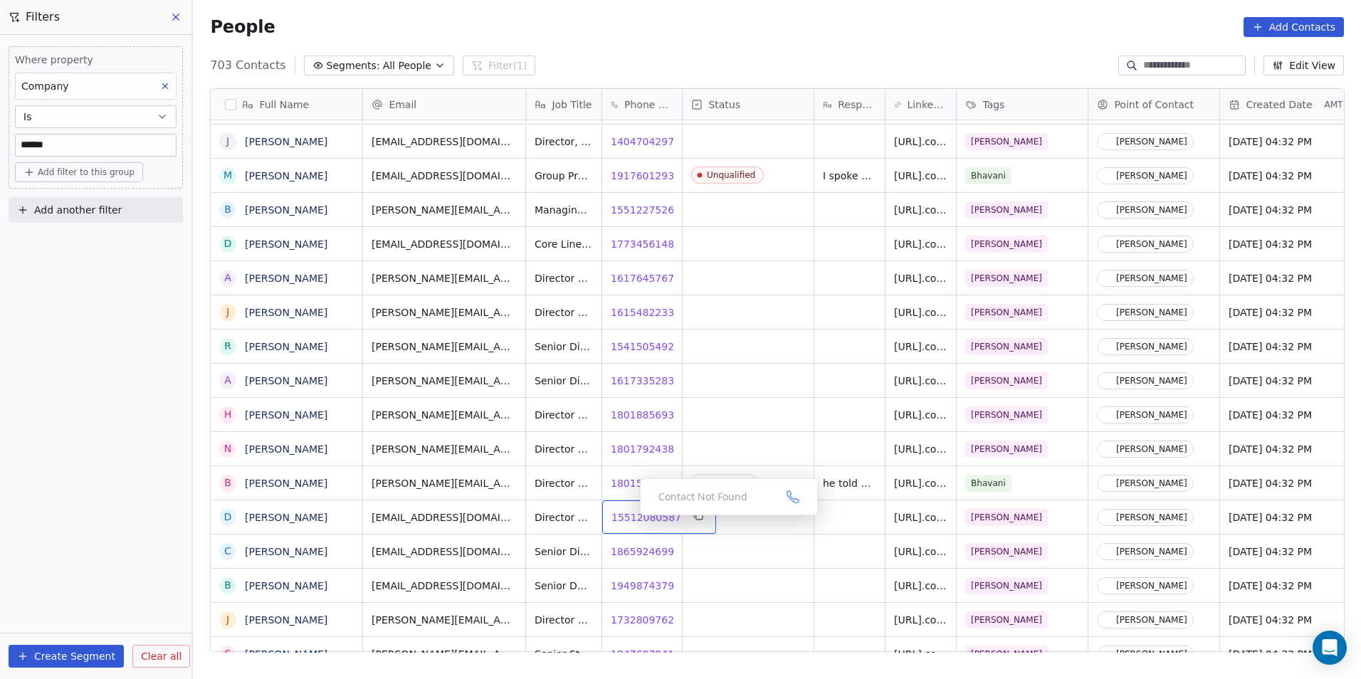
click at [629, 519] on span "15512080587" at bounding box center [647, 517] width 70 height 14
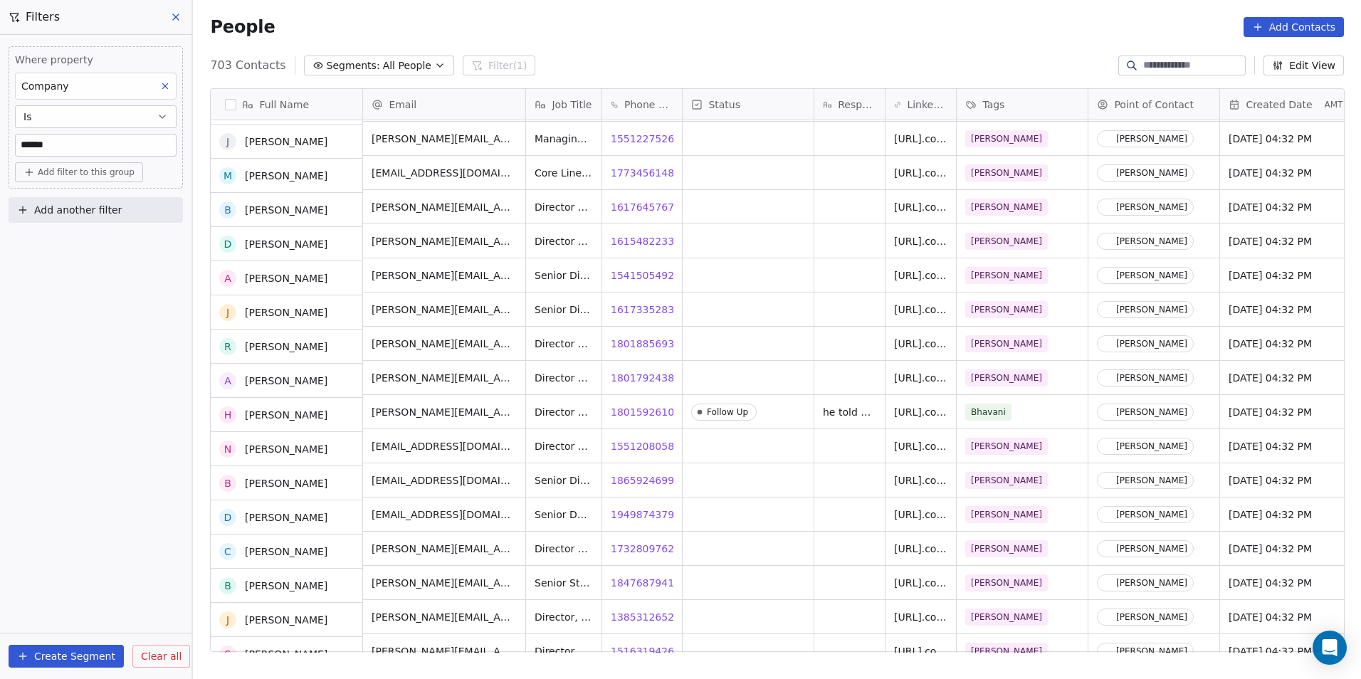
scroll to position [7825, 0]
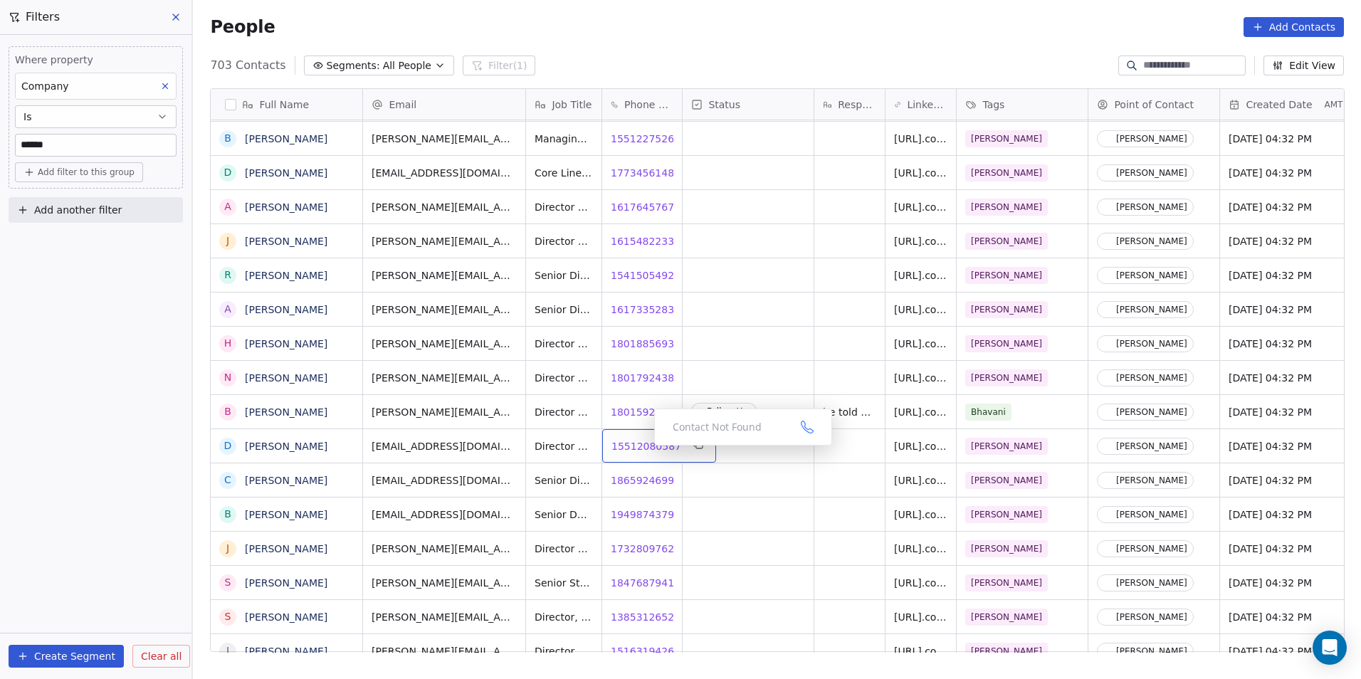
click at [643, 449] on span "15512080587" at bounding box center [647, 446] width 70 height 14
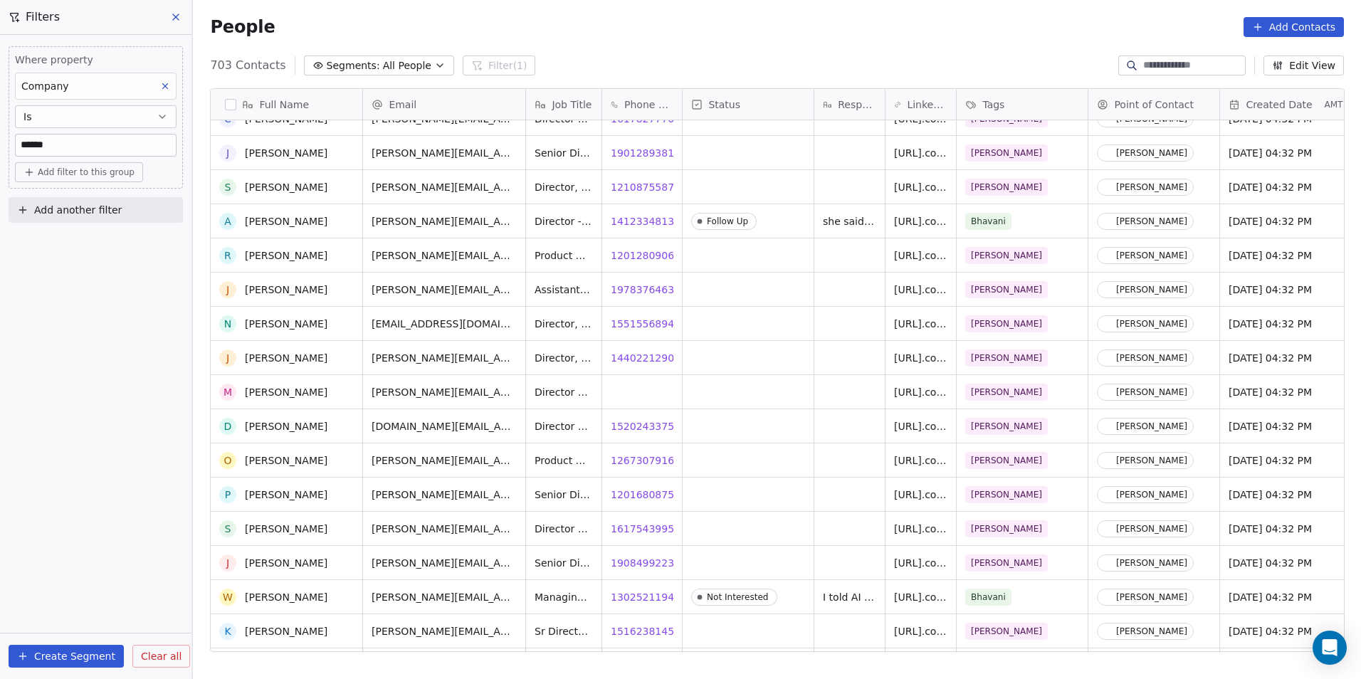
scroll to position [7113, 0]
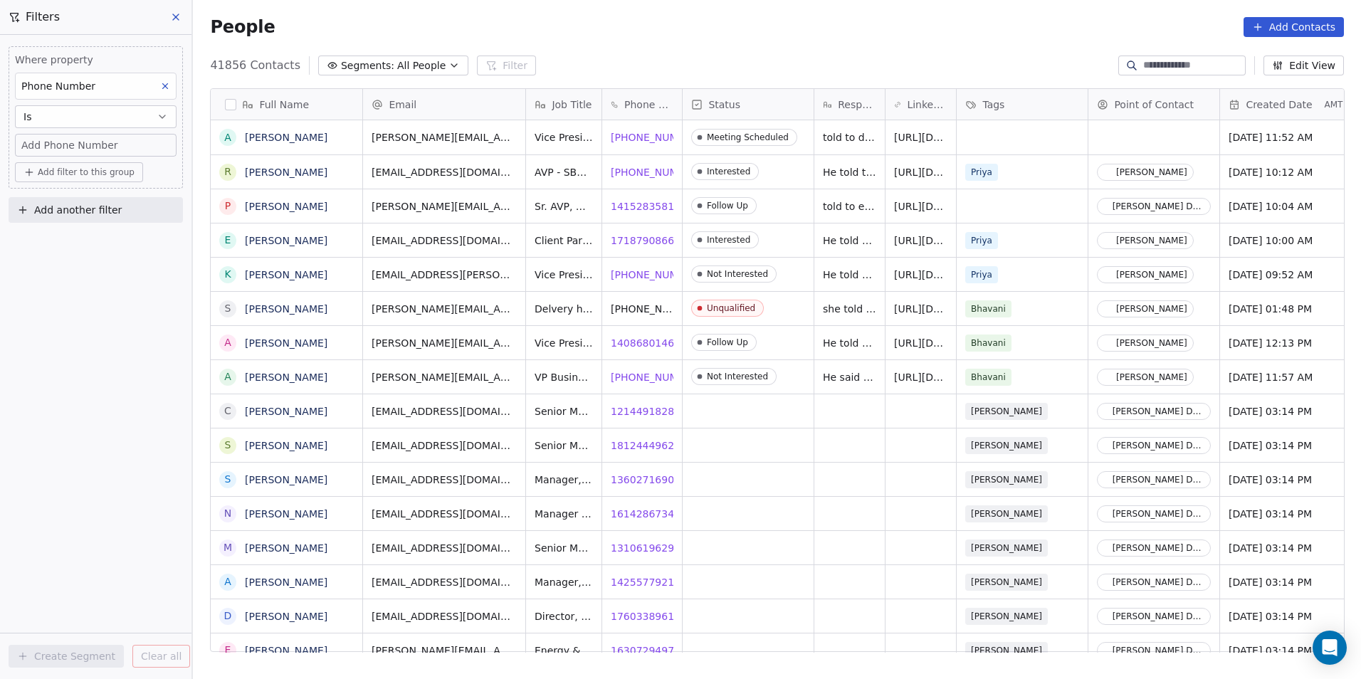
scroll to position [587, 1158]
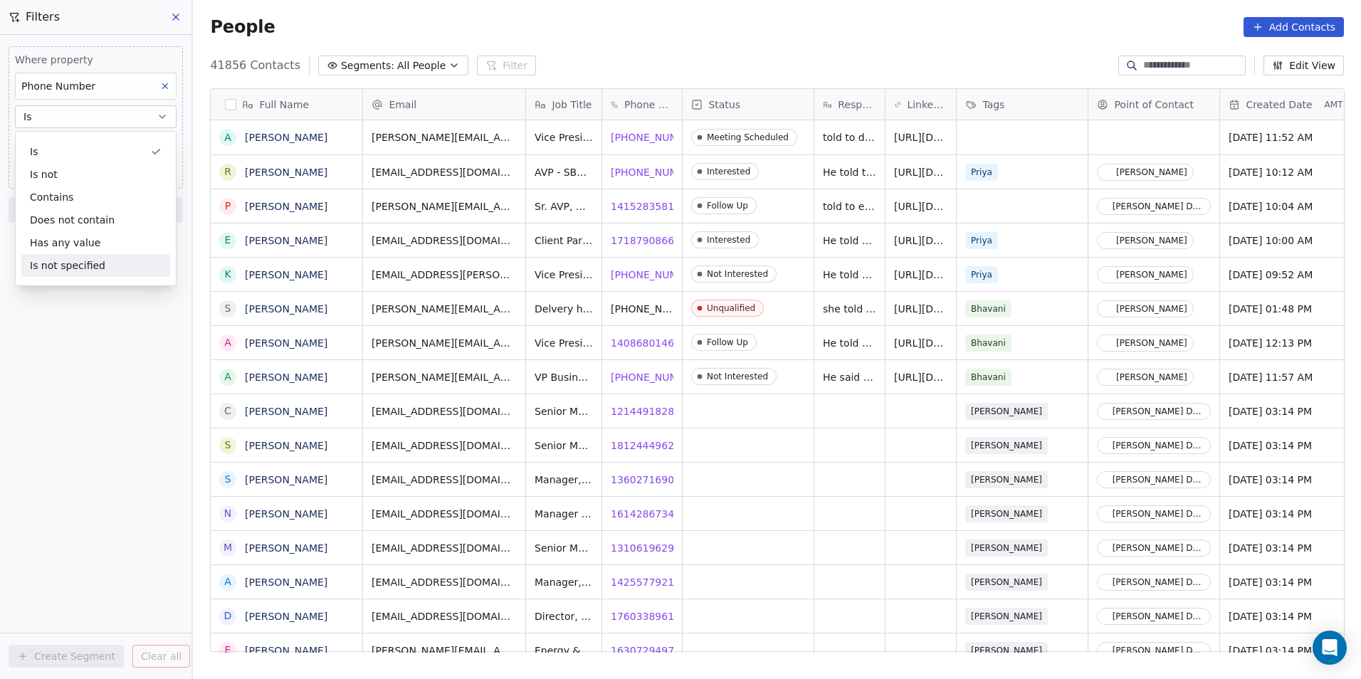
click at [90, 379] on div "Where property Phone Number Is Add Phone Number Add filter to this group Add an…" at bounding box center [96, 357] width 192 height 644
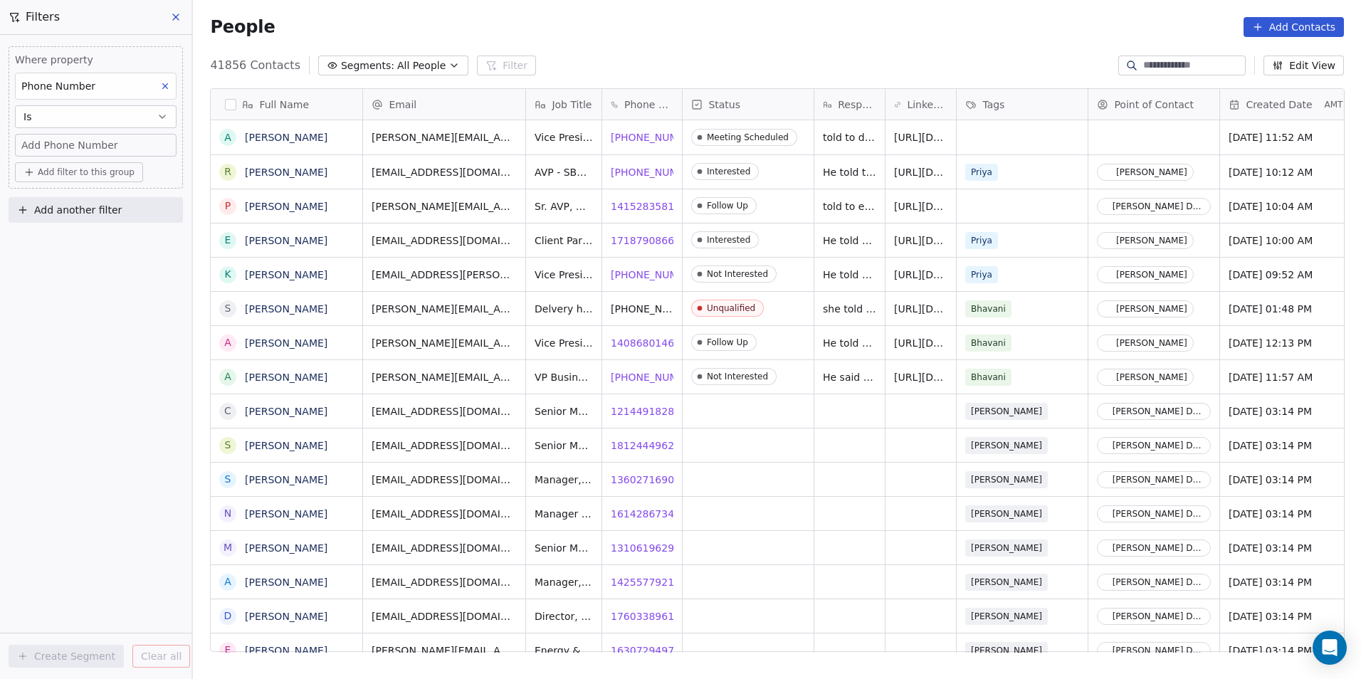
click at [105, 149] on span "Add Phone Number" at bounding box center [69, 145] width 97 height 14
type input "**********"
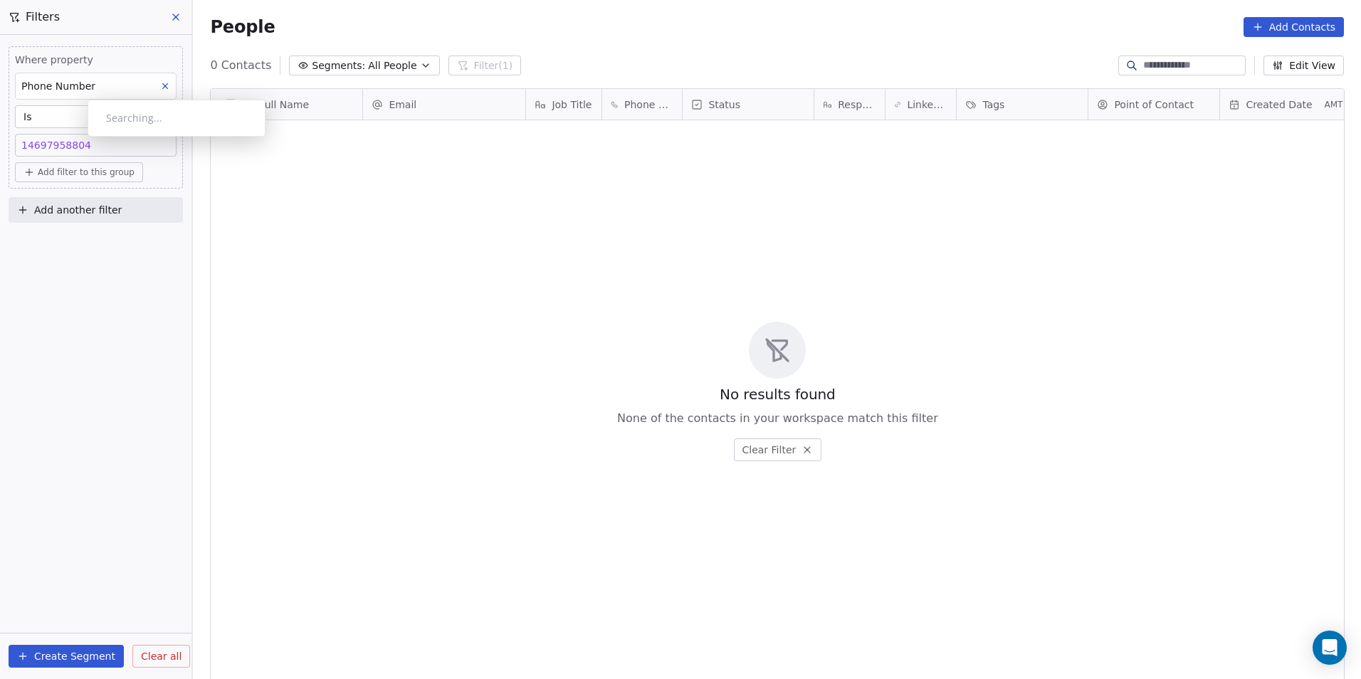
drag, startPoint x: 103, startPoint y: 143, endPoint x: 75, endPoint y: 141, distance: 27.1
click at [75, 141] on div "14697958804 14697958804" at bounding box center [95, 145] width 149 height 14
drag, startPoint x: 111, startPoint y: 150, endPoint x: 17, endPoint y: 142, distance: 94.3
click at [17, 142] on div "**********" at bounding box center [95, 152] width 160 height 34
click at [168, 88] on html "DS Technologies Inc Contacts People Marketing Workflows Campaigns Sales Pipelin…" at bounding box center [680, 339] width 1361 height 679
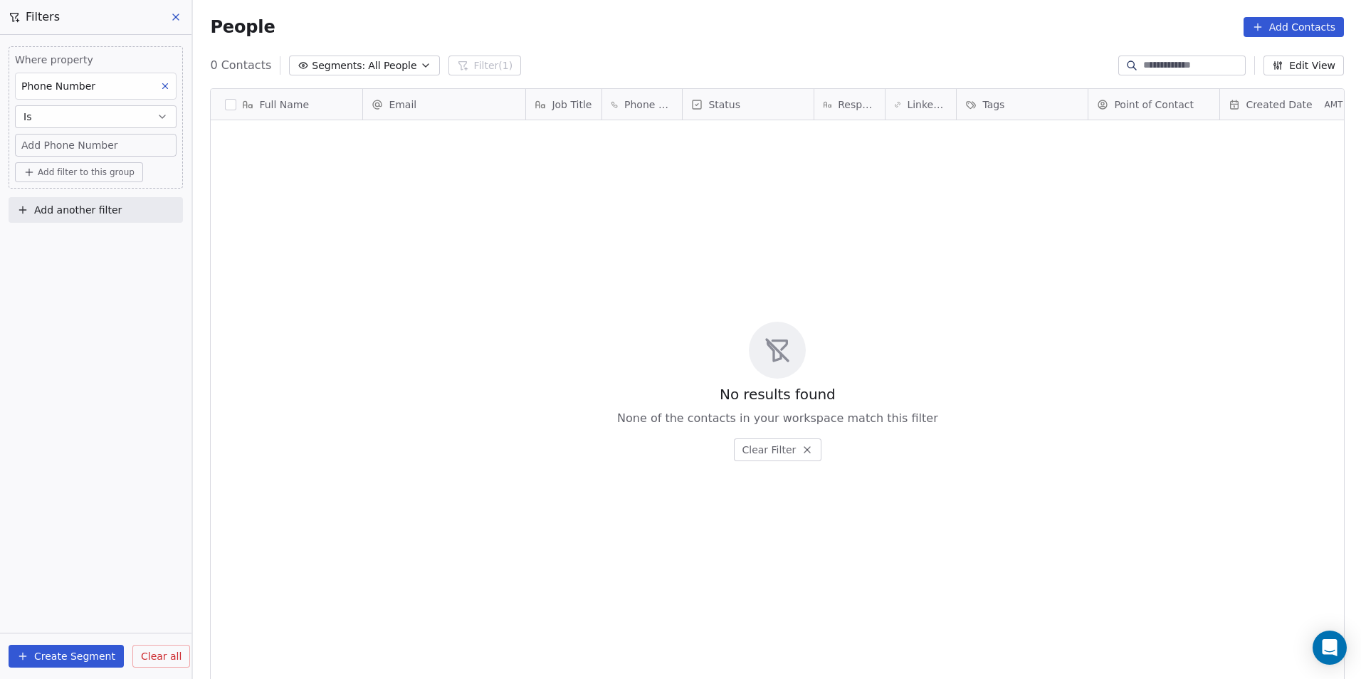
click at [164, 85] on icon at bounding box center [165, 86] width 5 height 5
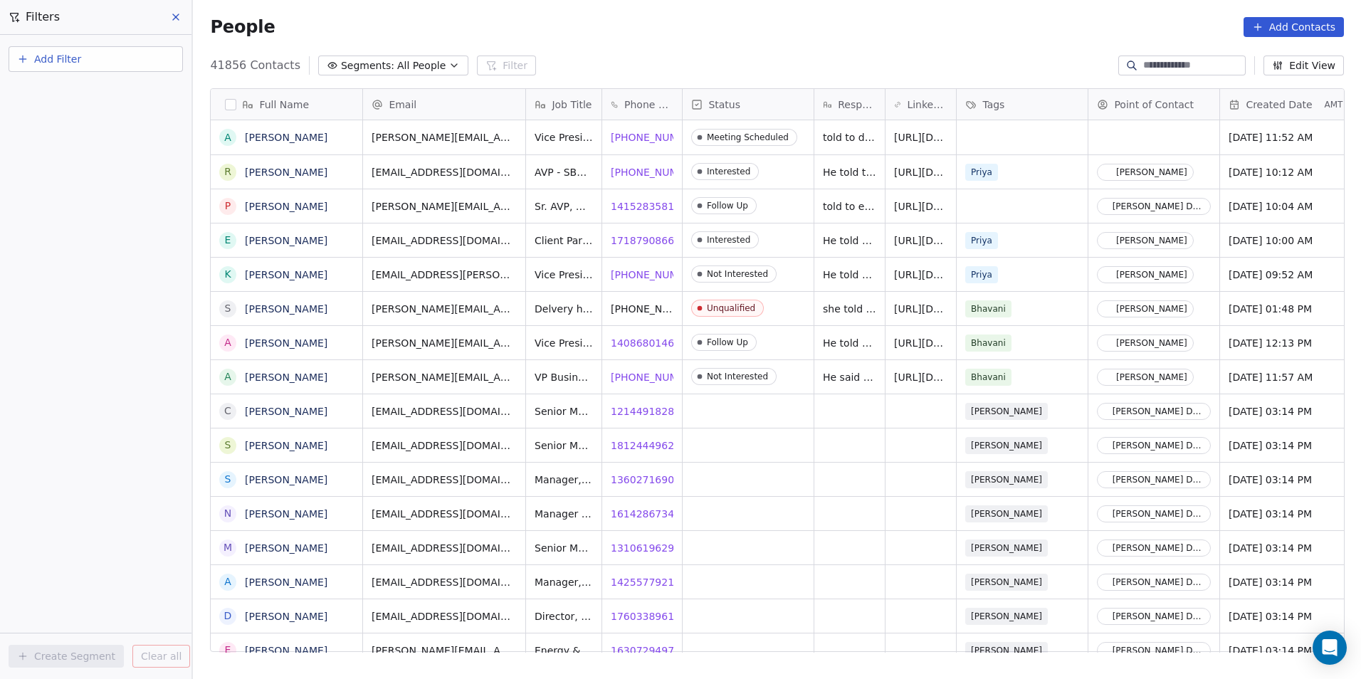
drag, startPoint x: 150, startPoint y: 323, endPoint x: 131, endPoint y: 263, distance: 63.5
click at [147, 323] on div "Add Filter Create Segment Clear all" at bounding box center [96, 357] width 192 height 644
click at [117, 60] on button "Add Filter" at bounding box center [96, 59] width 174 height 26
click at [117, 100] on div "Contact properties" at bounding box center [95, 92] width 145 height 15
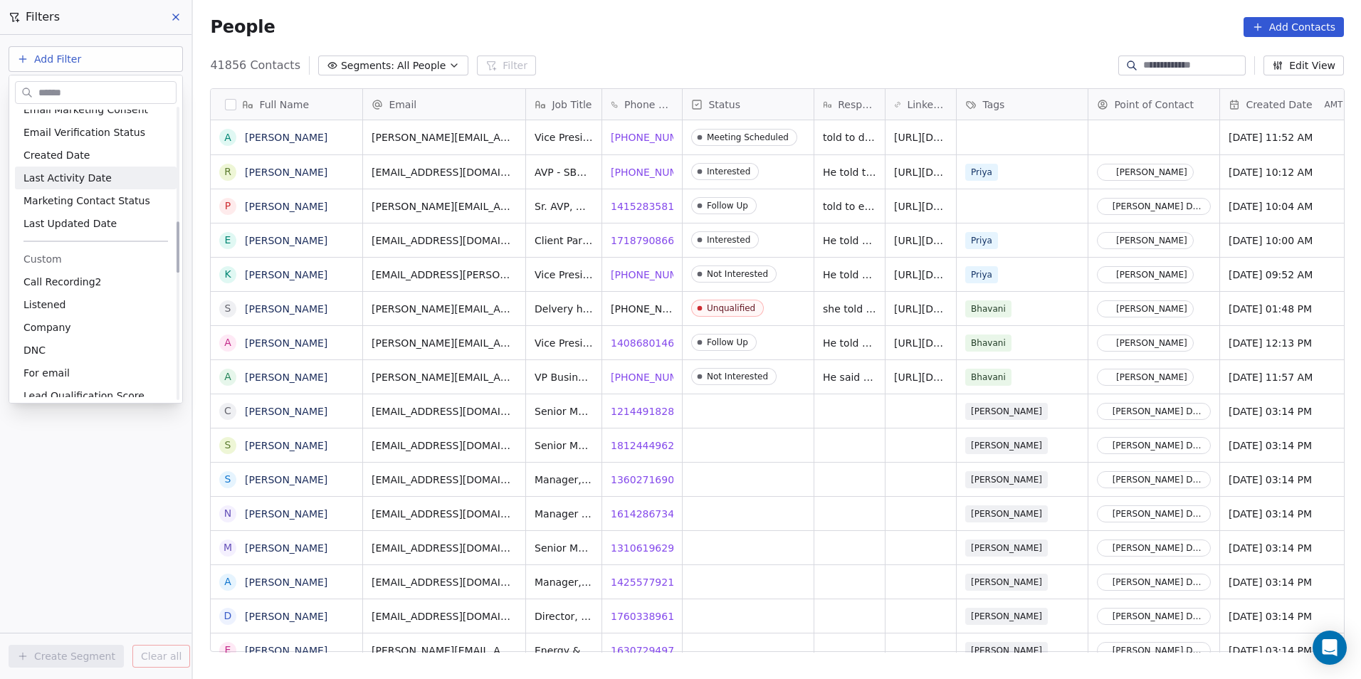
scroll to position [641, 0]
click at [75, 332] on div "Company" at bounding box center [95, 326] width 145 height 14
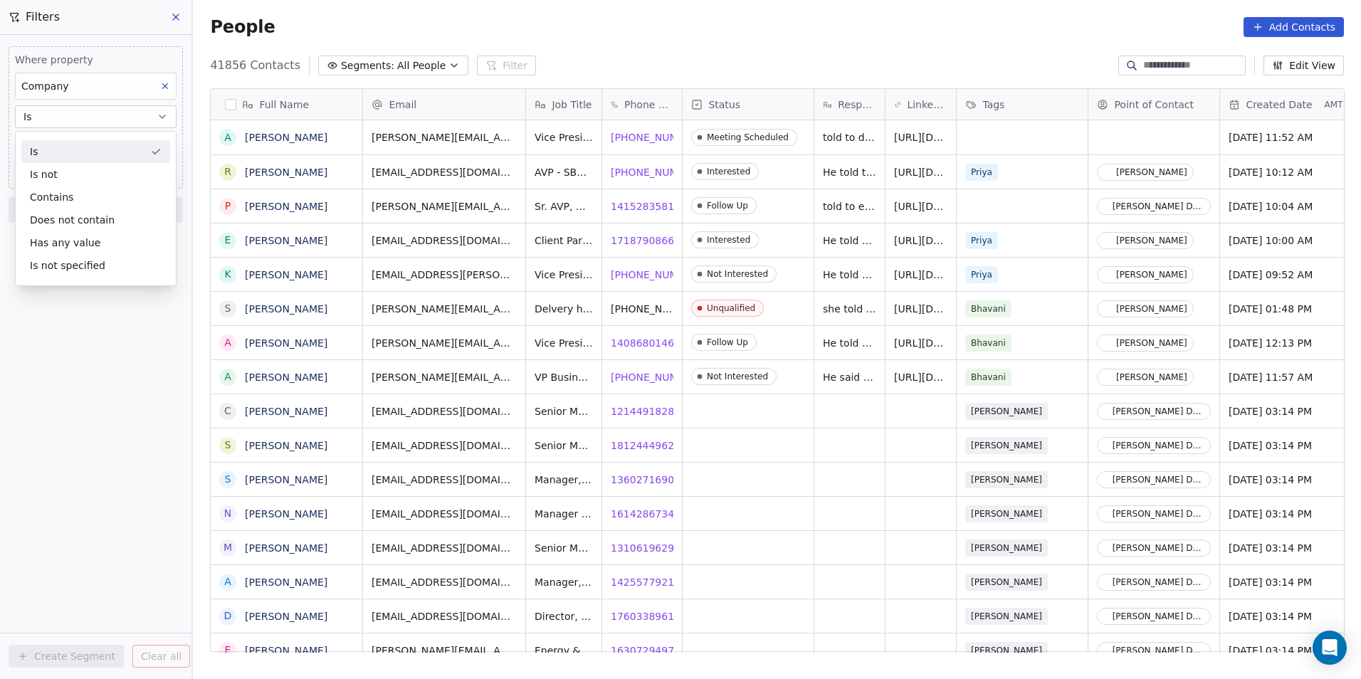
click at [100, 409] on div "Where property Company Is Add filter to this group Add another filter Create Se…" at bounding box center [96, 357] width 192 height 644
click at [103, 142] on input at bounding box center [96, 145] width 160 height 21
type input "******"
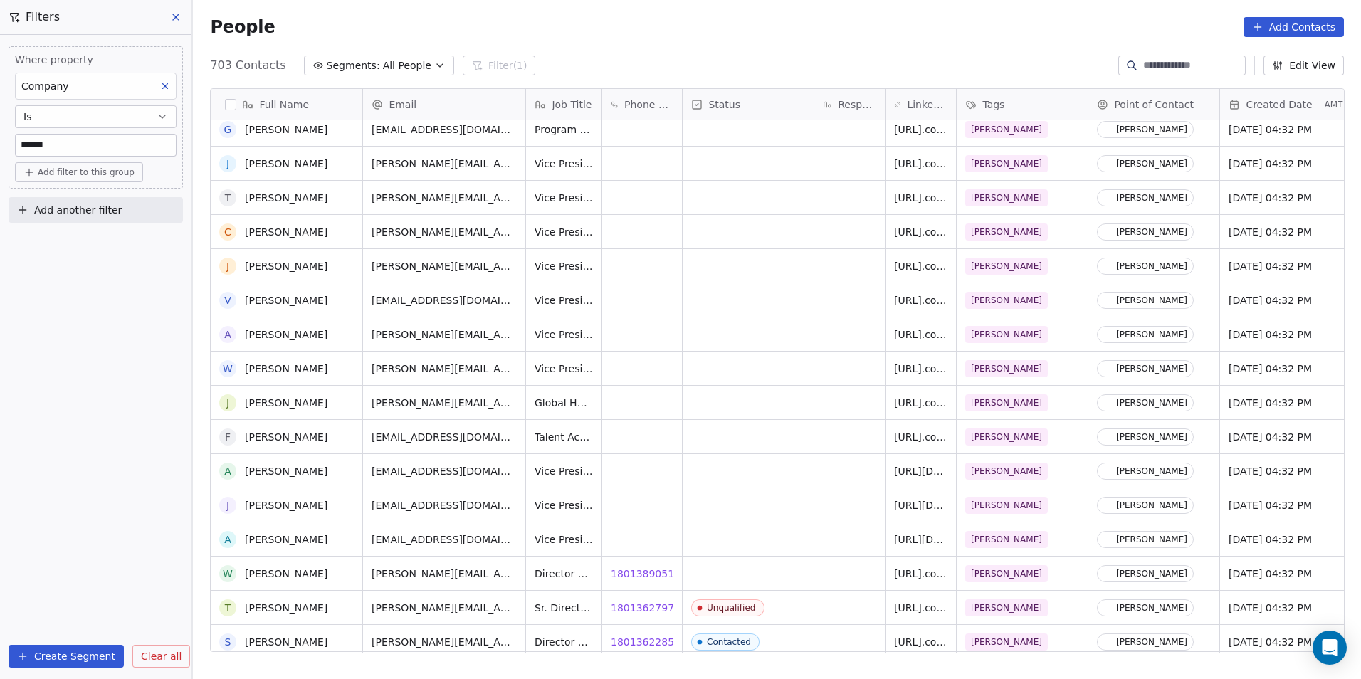
scroll to position [0, 0]
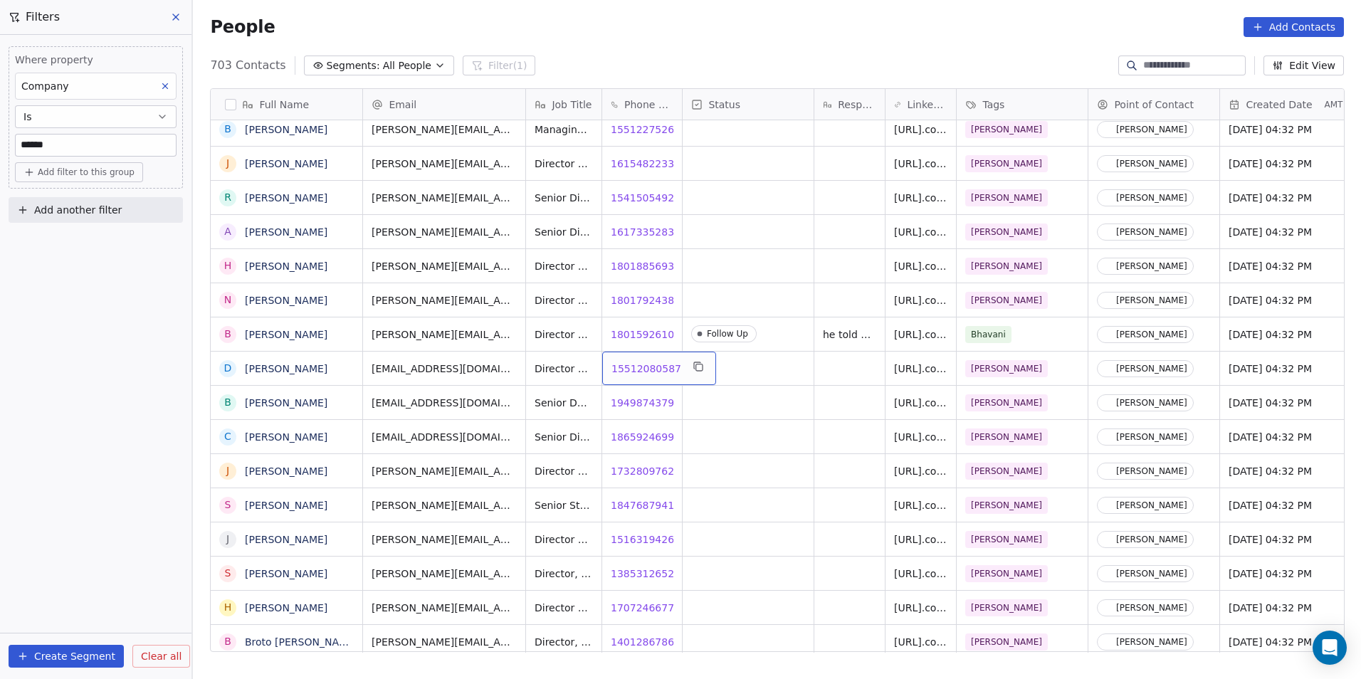
click at [639, 368] on span "15512080587" at bounding box center [647, 369] width 70 height 14
drag, startPoint x: 653, startPoint y: 404, endPoint x: 629, endPoint y: 402, distance: 23.6
click at [653, 404] on html "DS Technologies Inc Contacts People Marketing Workflows Campaigns Sales Pipelin…" at bounding box center [680, 339] width 1361 height 679
click at [638, 404] on span "19498743792" at bounding box center [647, 403] width 70 height 14
click at [632, 471] on div "Contact Not Found" at bounding box center [721, 454] width 178 height 37
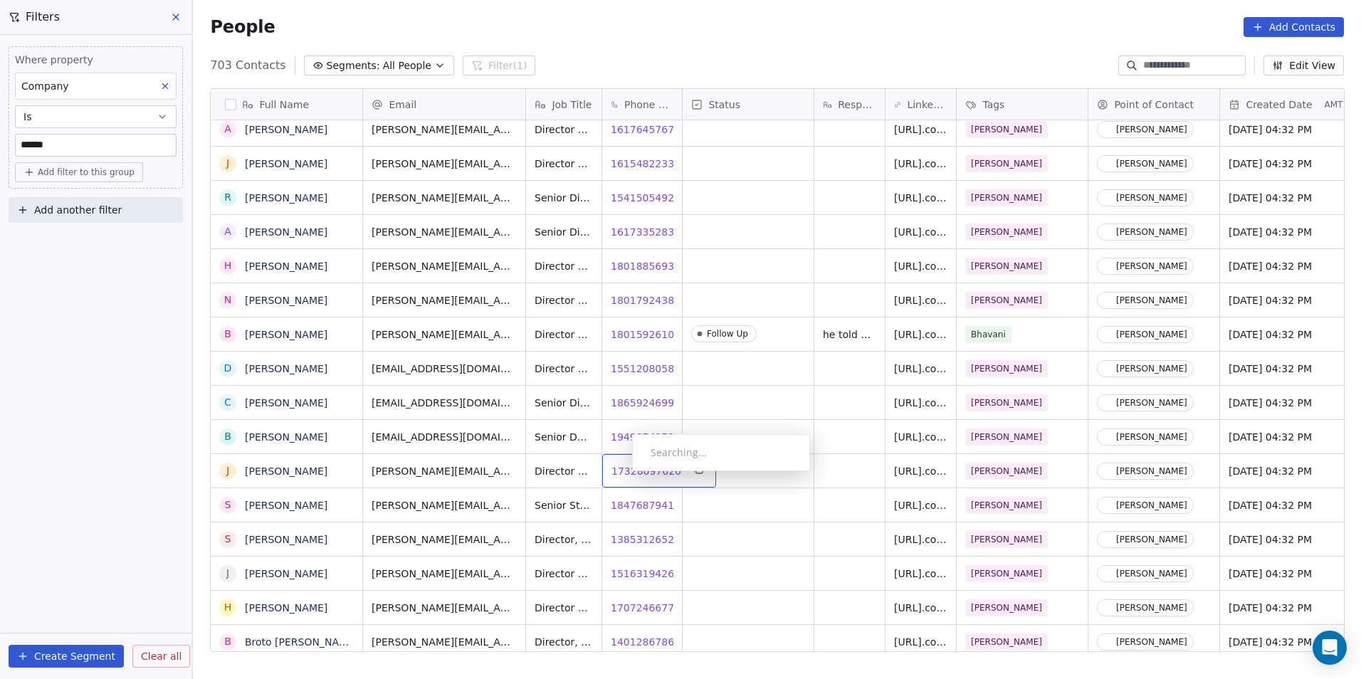
click at [621, 475] on span "17328097620" at bounding box center [647, 471] width 70 height 14
drag, startPoint x: 634, startPoint y: 504, endPoint x: 643, endPoint y: 514, distance: 13.6
click at [634, 504] on html "DS Technologies Inc Contacts People Marketing Workflows Campaigns Sales Pipelin…" at bounding box center [680, 339] width 1361 height 679
click at [647, 503] on span "18476879419" at bounding box center [647, 505] width 70 height 14
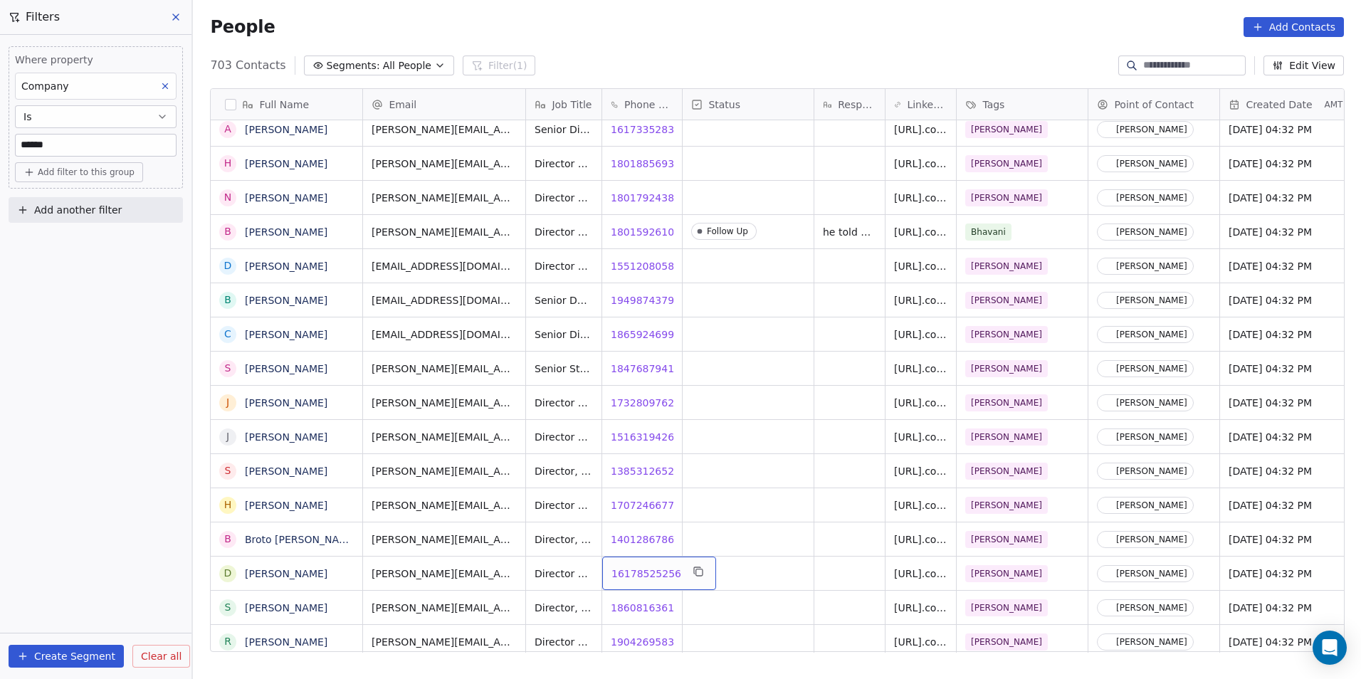
click at [642, 572] on span "16178525256" at bounding box center [647, 574] width 70 height 14
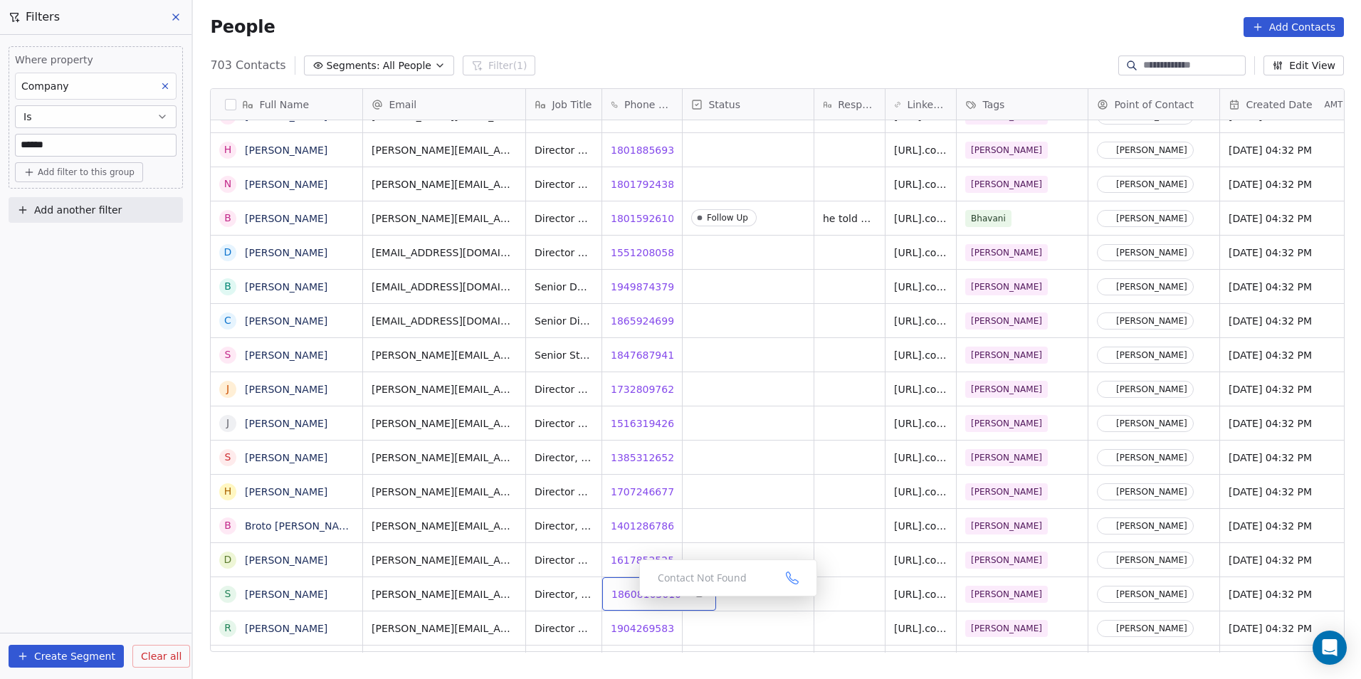
click at [634, 597] on span "18608163610" at bounding box center [647, 594] width 70 height 14
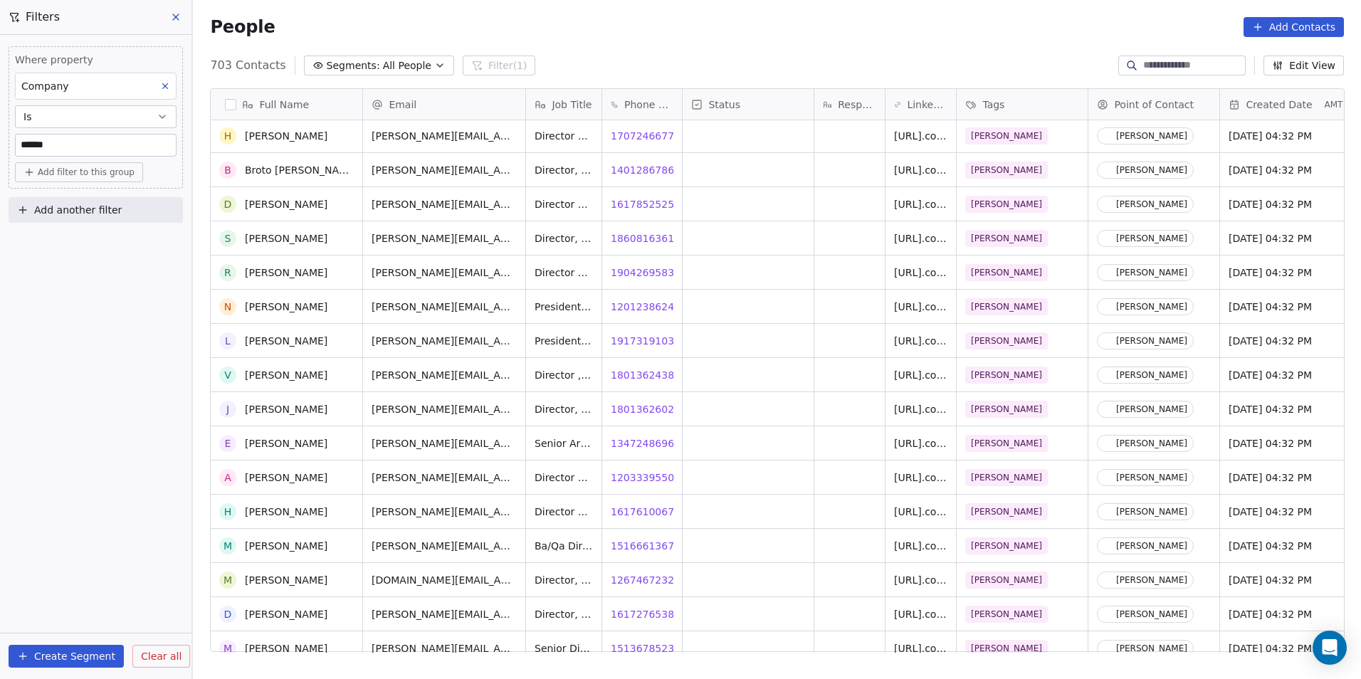
scroll to position [8273, 0]
click at [629, 270] on span "19042695835" at bounding box center [647, 273] width 70 height 14
click at [628, 305] on span "12012386243" at bounding box center [647, 307] width 70 height 14
drag, startPoint x: 633, startPoint y: 342, endPoint x: 647, endPoint y: 344, distance: 14.3
click at [633, 342] on html "DS Technologies Inc Contacts People Marketing Workflows Campaigns Sales Pipelin…" at bounding box center [680, 339] width 1361 height 679
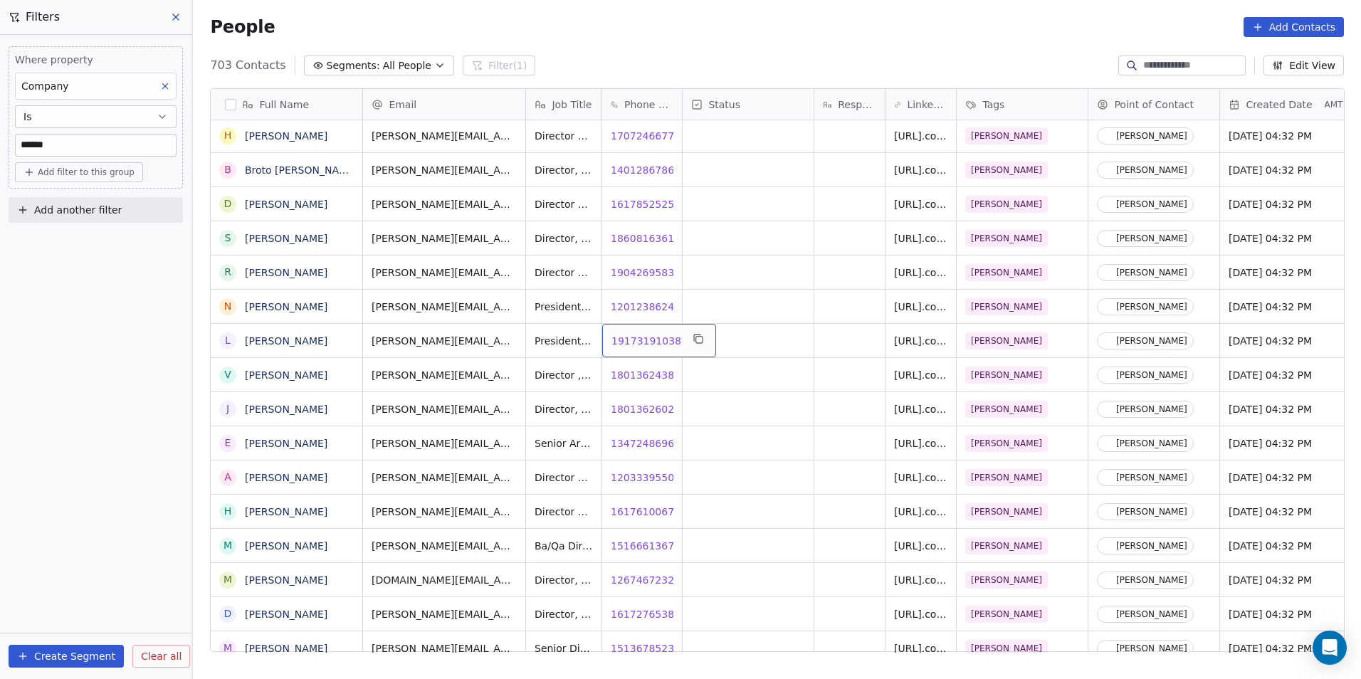
click at [644, 342] on span "19173191038" at bounding box center [647, 341] width 70 height 14
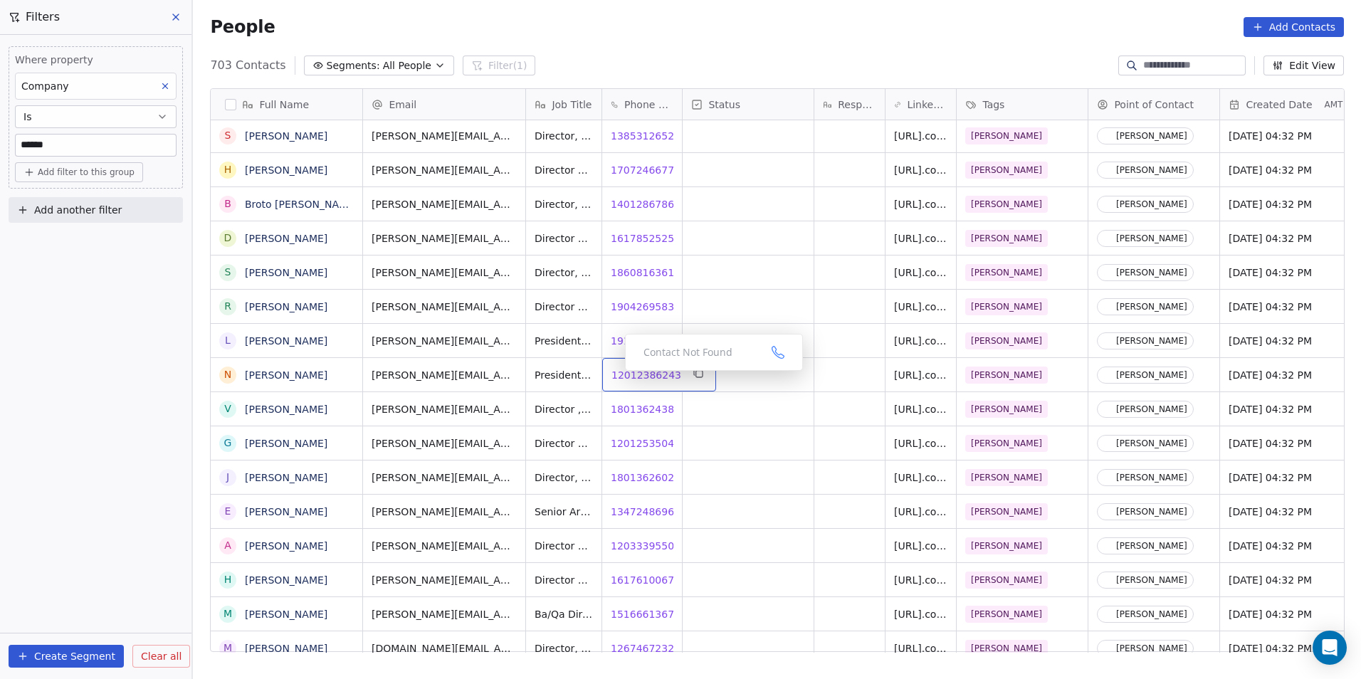
click at [609, 374] on div "12012386243 12012386243" at bounding box center [659, 374] width 114 height 33
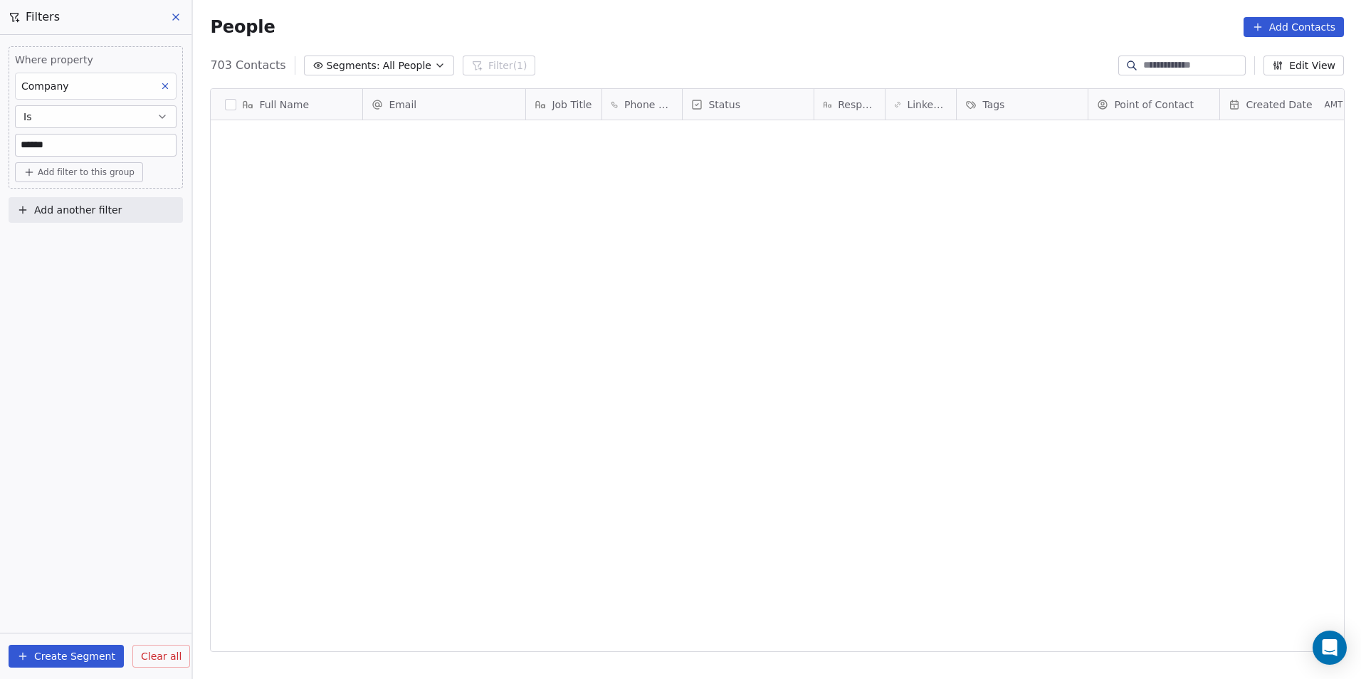
scroll to position [587, 1158]
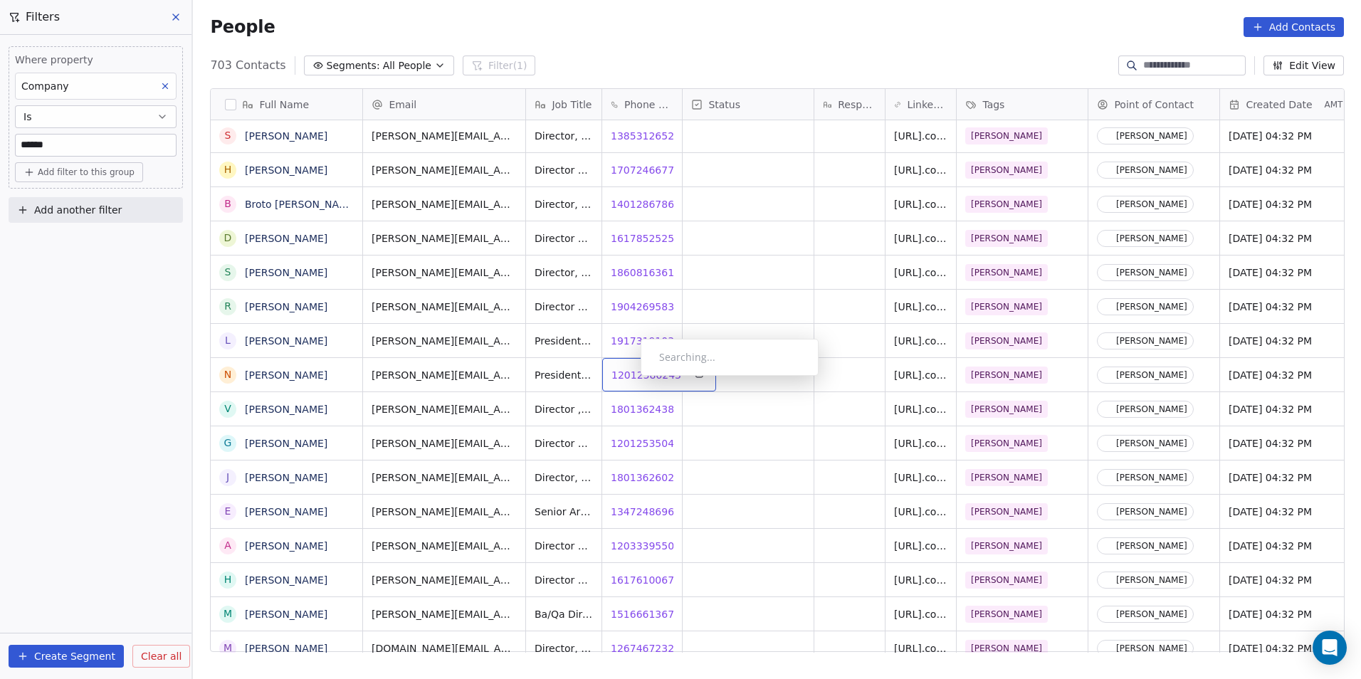
click at [629, 379] on span "12012386243" at bounding box center [647, 375] width 70 height 14
click at [626, 407] on span "18013624387" at bounding box center [647, 409] width 70 height 14
click at [643, 444] on span "12012535047" at bounding box center [647, 443] width 70 height 14
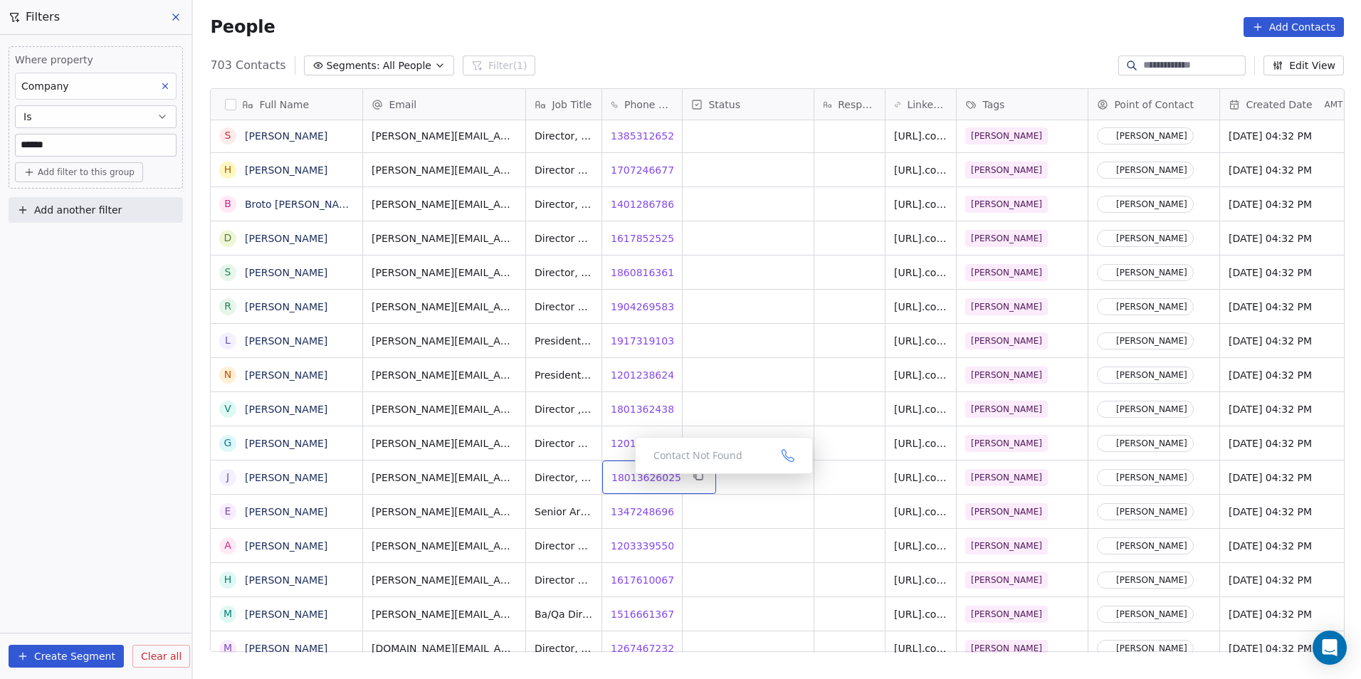
click at [624, 478] on span "18013626025" at bounding box center [647, 478] width 70 height 14
click at [640, 476] on span "18013626025" at bounding box center [647, 478] width 70 height 14
click at [623, 508] on span "13472486967" at bounding box center [647, 512] width 70 height 14
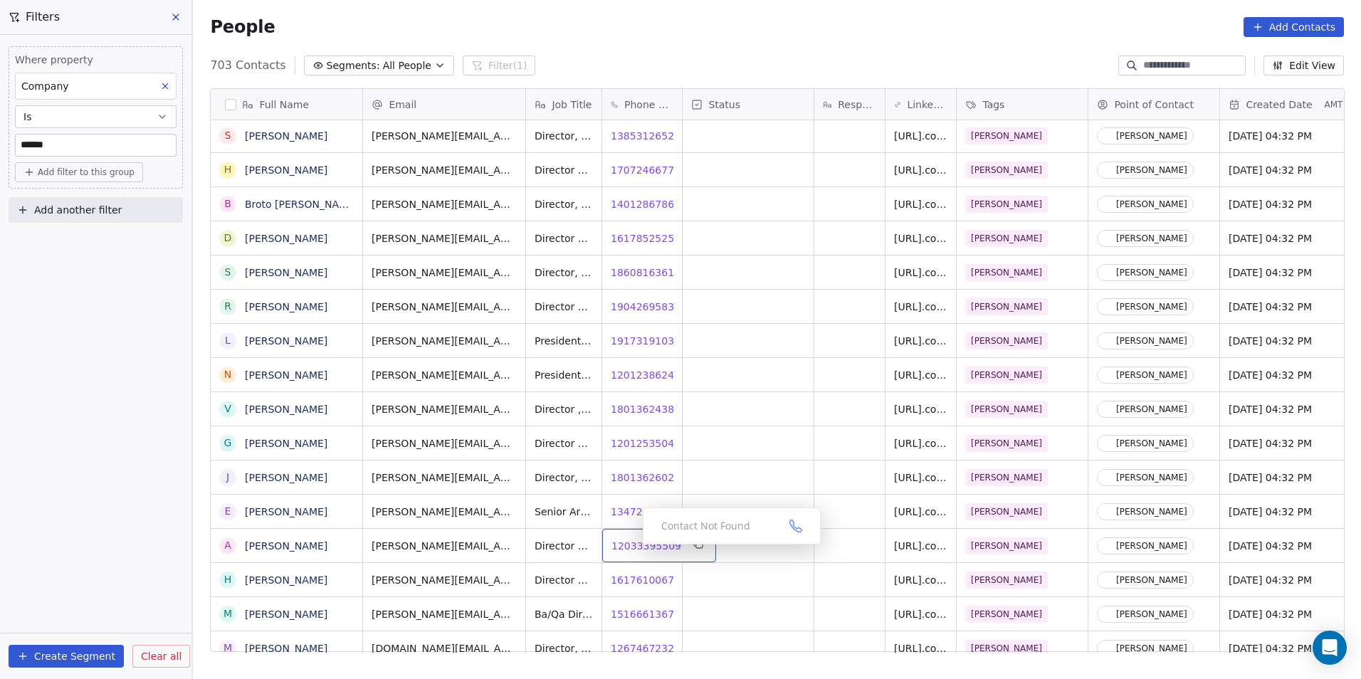
click at [632, 548] on span "12033395509" at bounding box center [647, 546] width 70 height 14
click at [640, 577] on span "16176100671" at bounding box center [647, 580] width 70 height 14
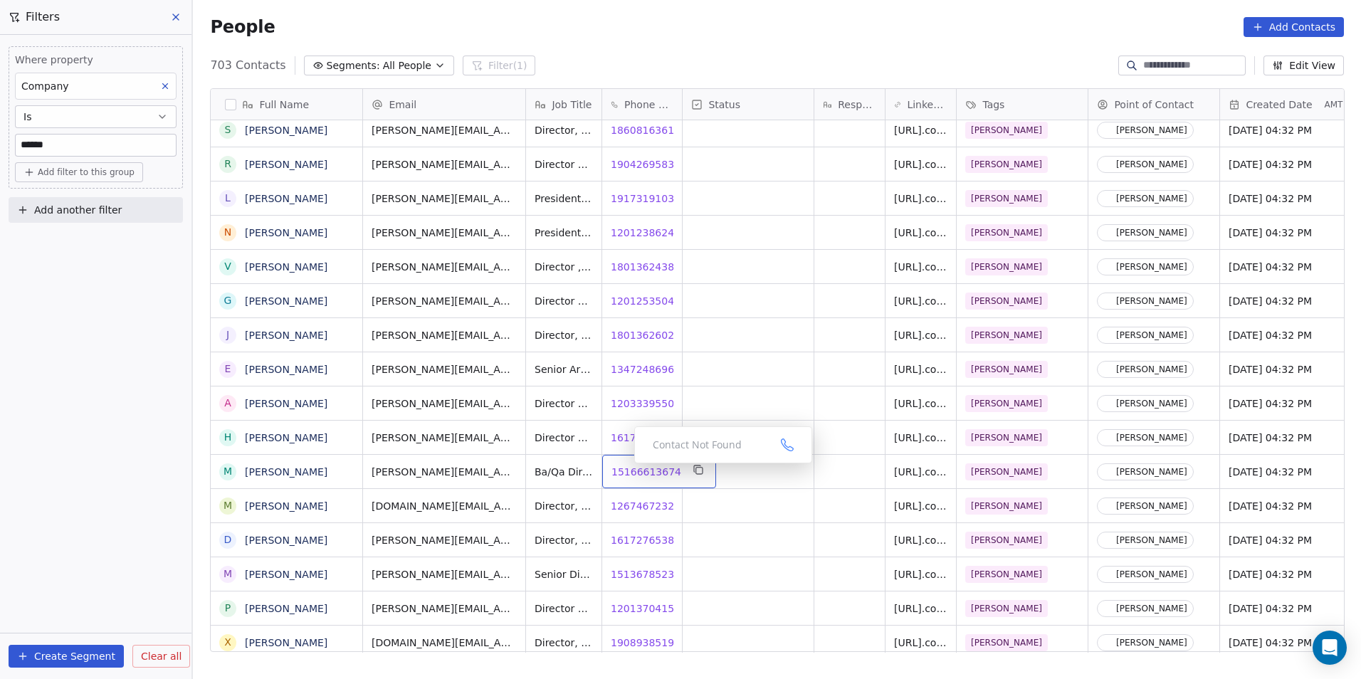
click at [623, 467] on span "15166613674" at bounding box center [647, 472] width 70 height 14
click at [632, 507] on span "12674672322" at bounding box center [647, 506] width 70 height 14
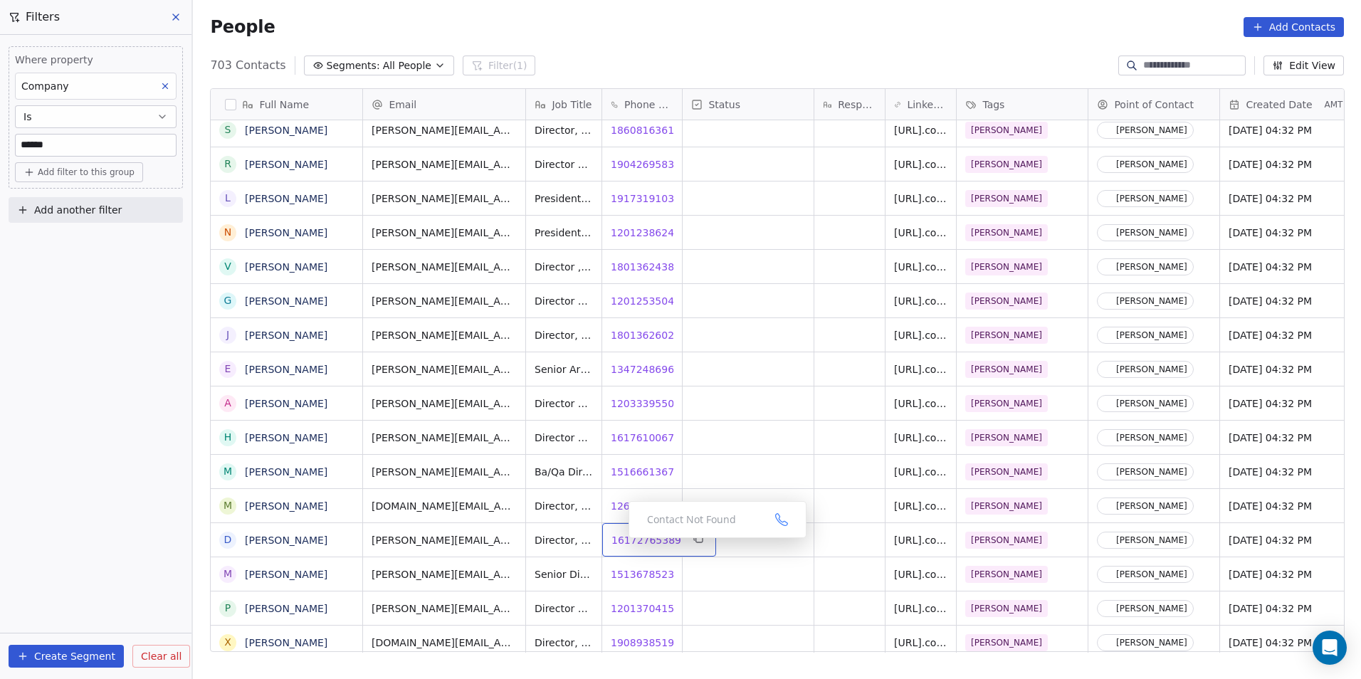
click at [617, 542] on span "16172765389" at bounding box center [647, 540] width 70 height 14
click at [637, 573] on span "15136785239" at bounding box center [647, 574] width 70 height 14
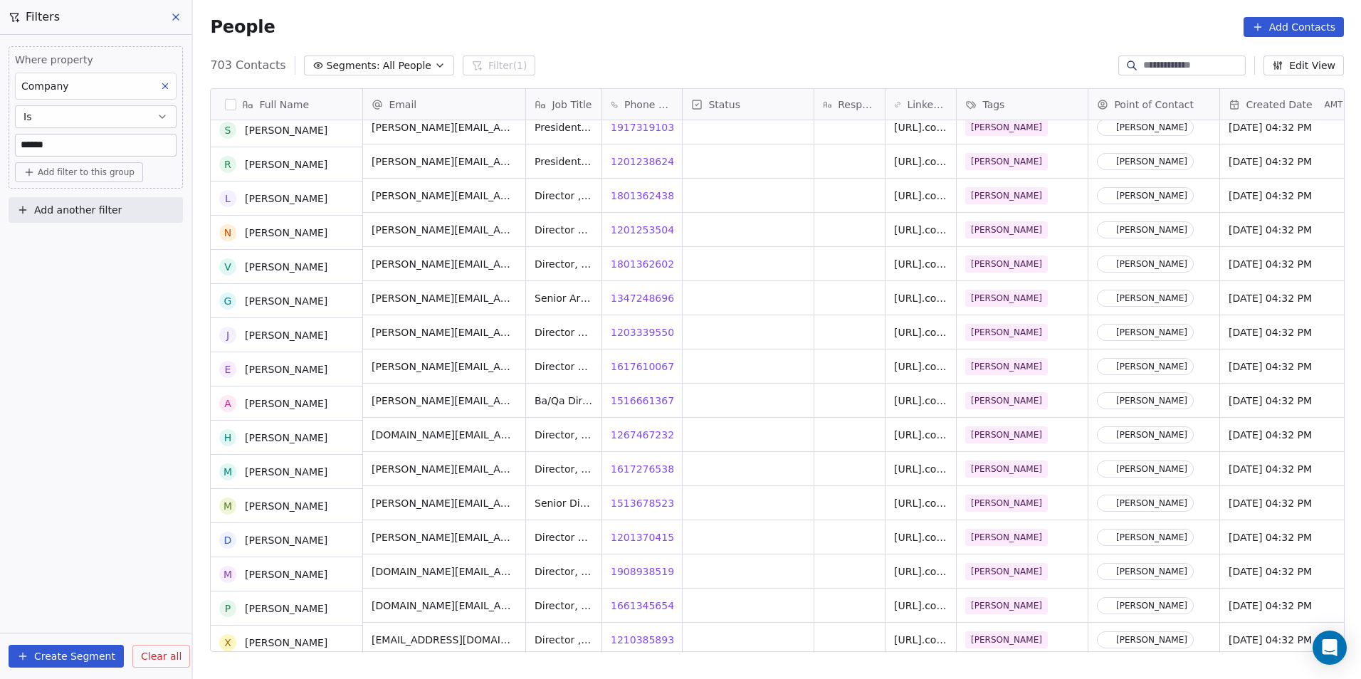
scroll to position [8486, 0]
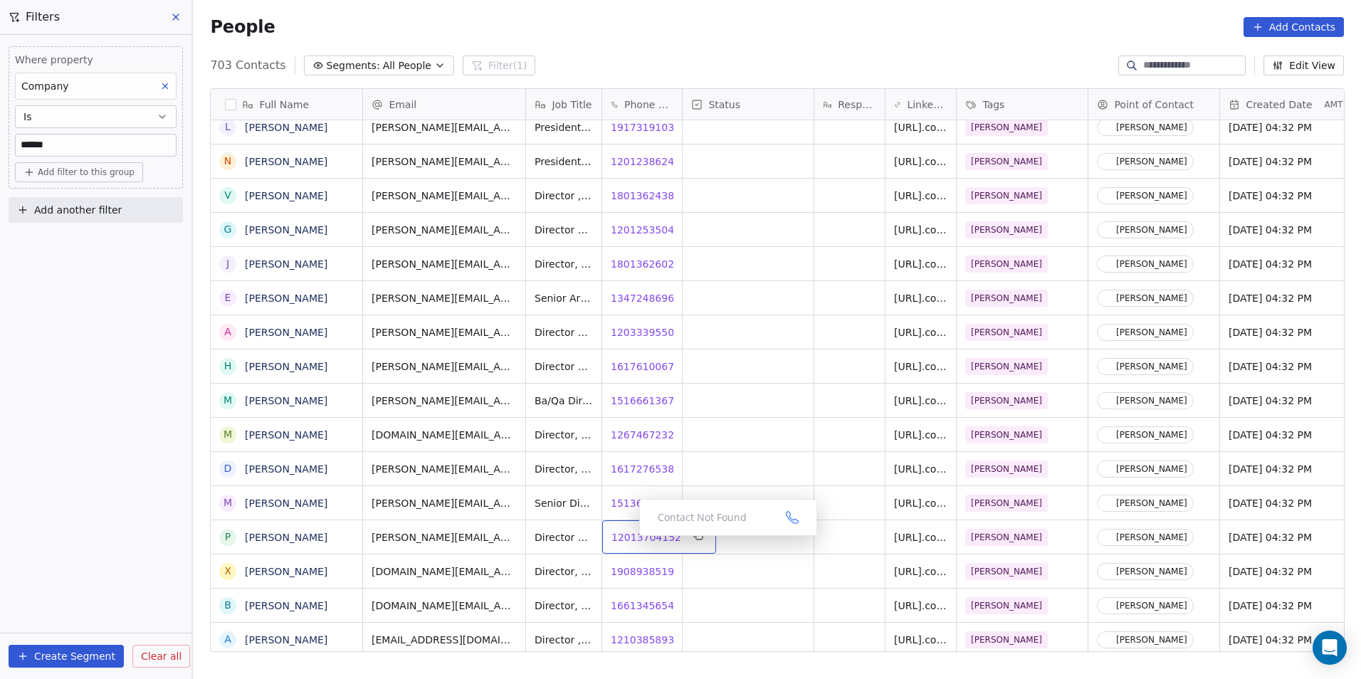
click at [628, 540] on span "12013704152" at bounding box center [647, 537] width 70 height 14
click at [626, 585] on html "DS Technologies Inc Contacts People Marketing Workflows Campaigns Sales Pipelin…" at bounding box center [680, 339] width 1361 height 679
click at [627, 576] on span "19089385198" at bounding box center [647, 572] width 70 height 14
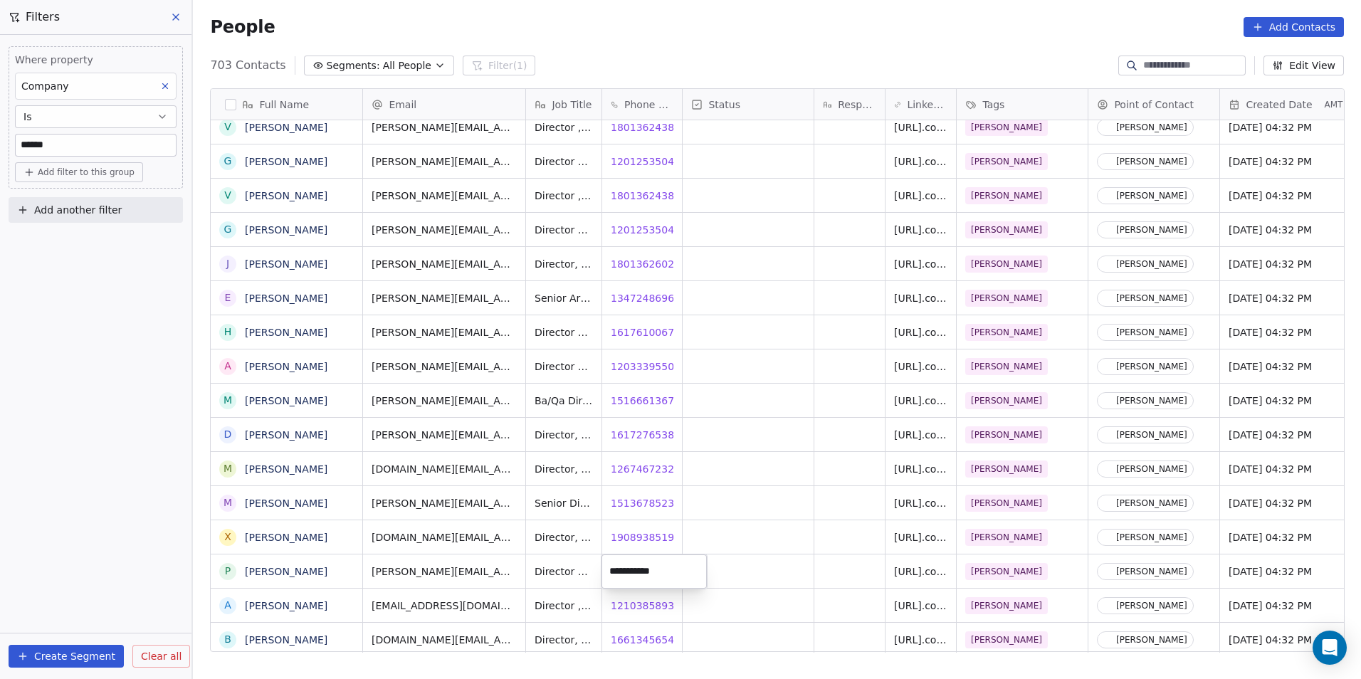
click at [779, 605] on html "DS Technologies Inc Contacts People Marketing Workflows Campaigns Sales Pipelin…" at bounding box center [680, 339] width 1361 height 679
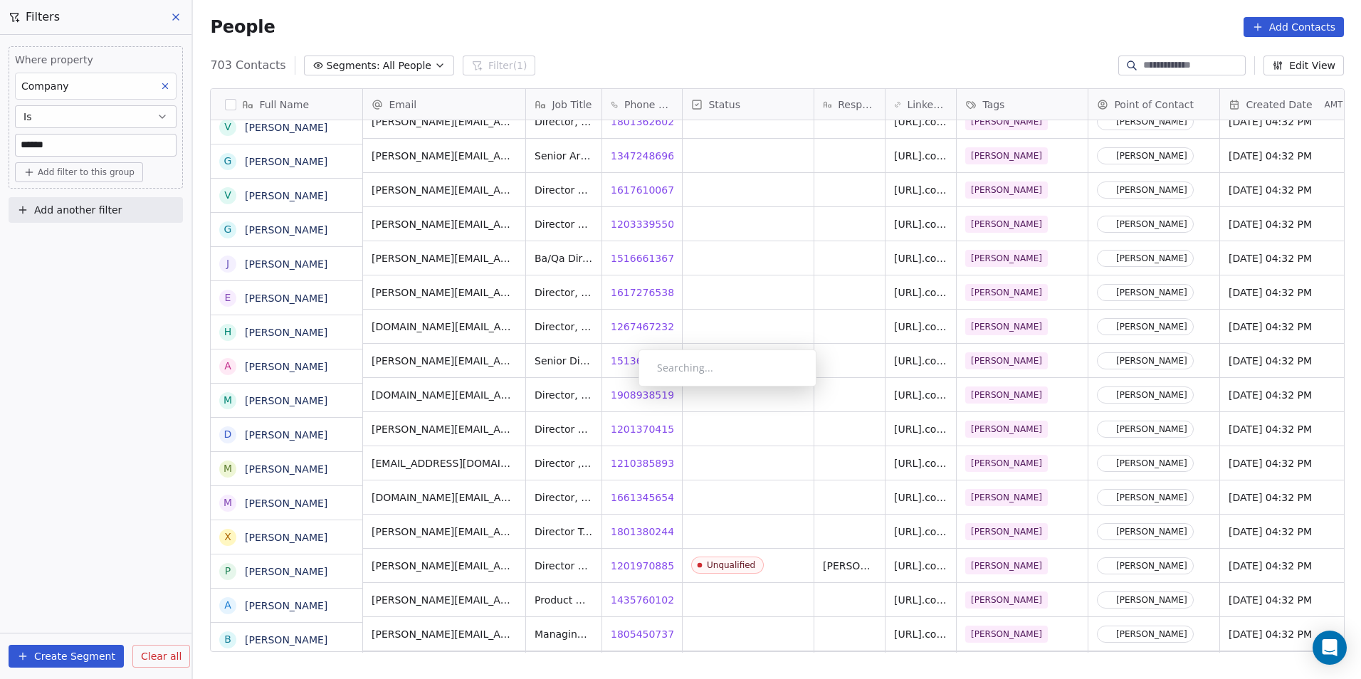
scroll to position [8629, 0]
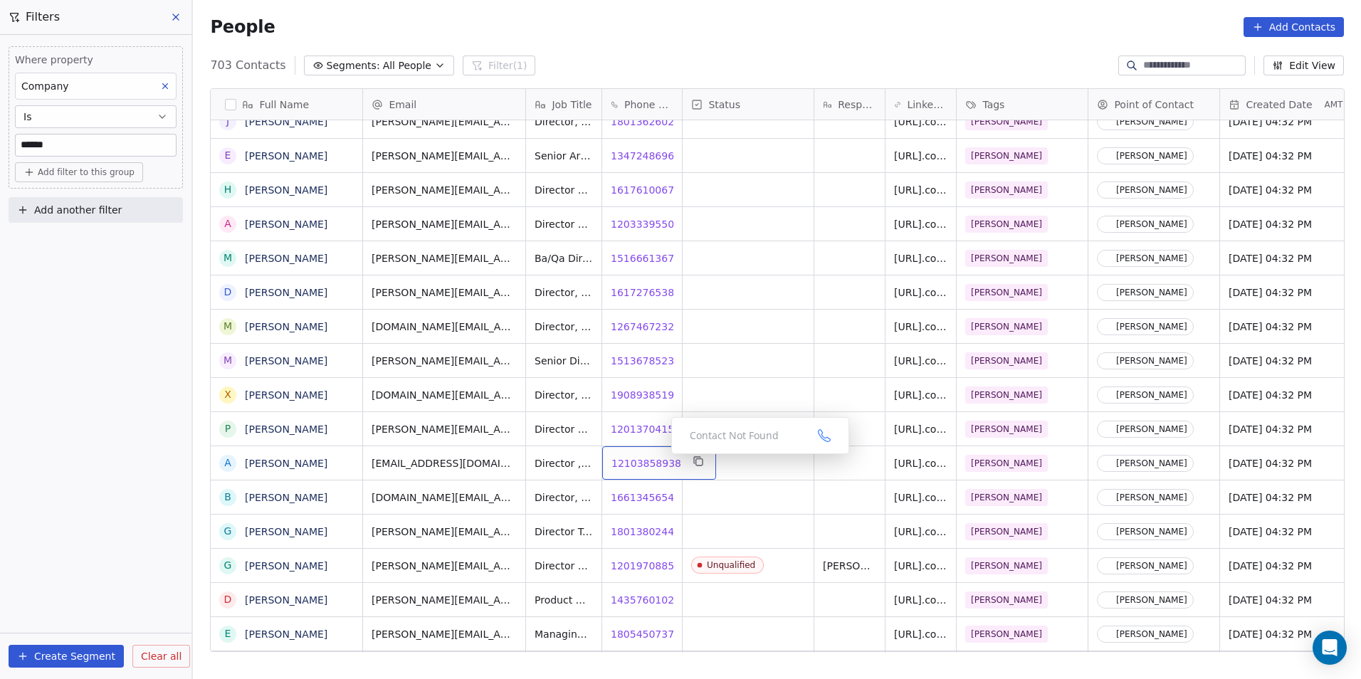
click at [624, 468] on span "12103858938" at bounding box center [647, 463] width 70 height 14
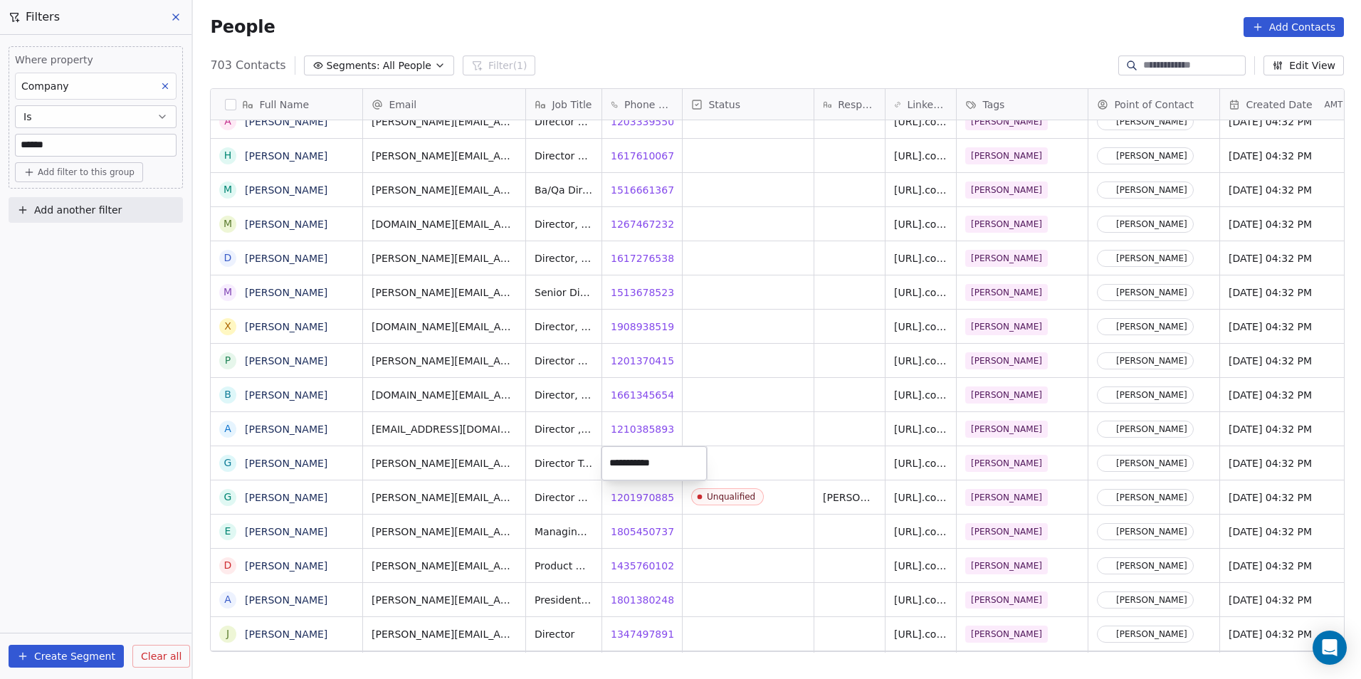
click at [767, 564] on html "DS Technologies Inc Contacts People Marketing Workflows Campaigns Sales Pipelin…" at bounding box center [680, 339] width 1361 height 679
click at [627, 532] on span "18054507376" at bounding box center [647, 532] width 70 height 14
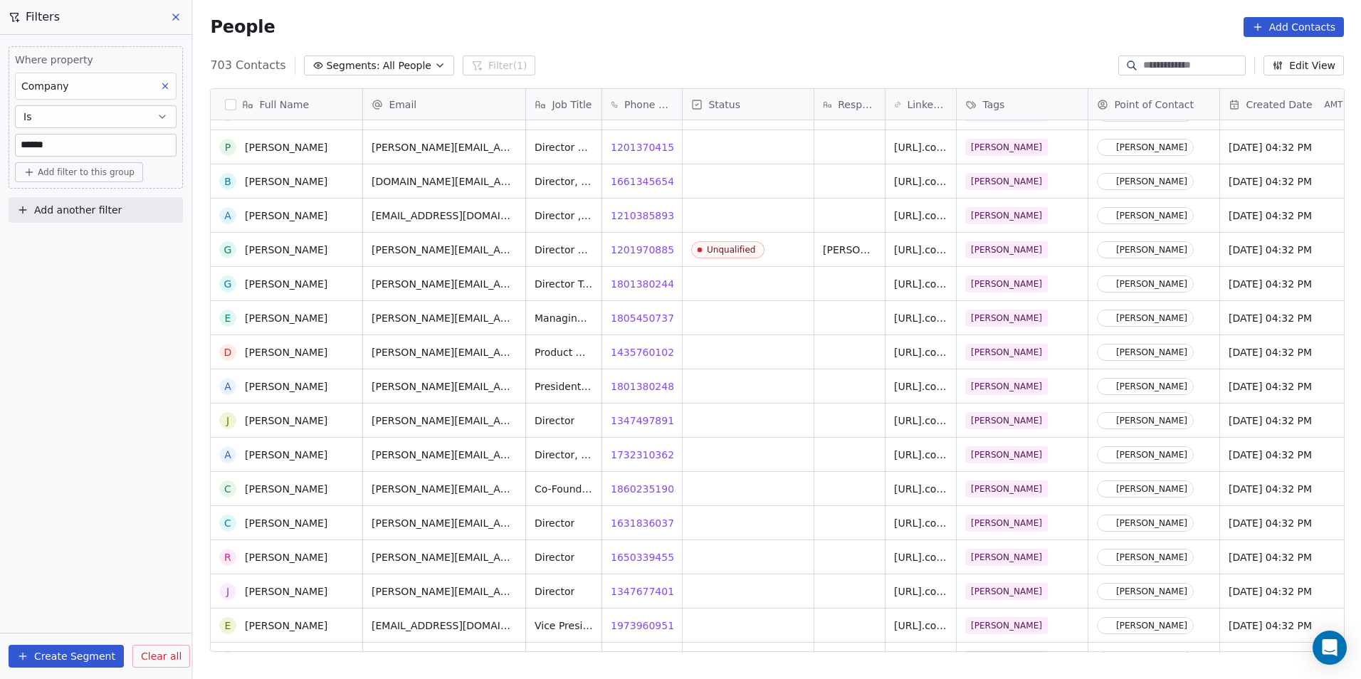
scroll to position [8985, 0]
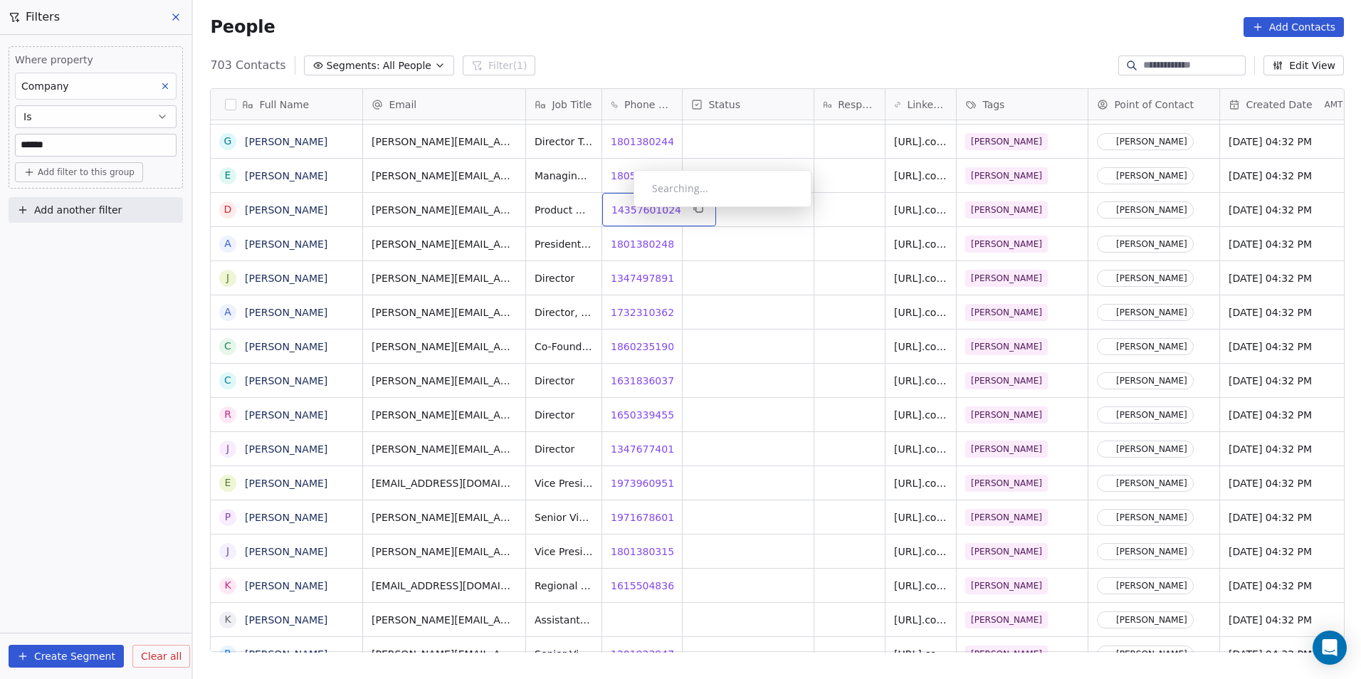
click at [622, 211] on span "14357601024" at bounding box center [647, 210] width 70 height 14
click at [631, 276] on html "DS Technologies Inc Contacts People Marketing Workflows Campaigns Sales Pipelin…" at bounding box center [680, 339] width 1361 height 679
click at [637, 277] on span "13474978914" at bounding box center [647, 278] width 70 height 14
drag, startPoint x: 640, startPoint y: 317, endPoint x: 624, endPoint y: 315, distance: 15.7
click at [640, 317] on html "DS Technologies Inc Contacts People Marketing Workflows Campaigns Sales Pipelin…" at bounding box center [680, 339] width 1361 height 679
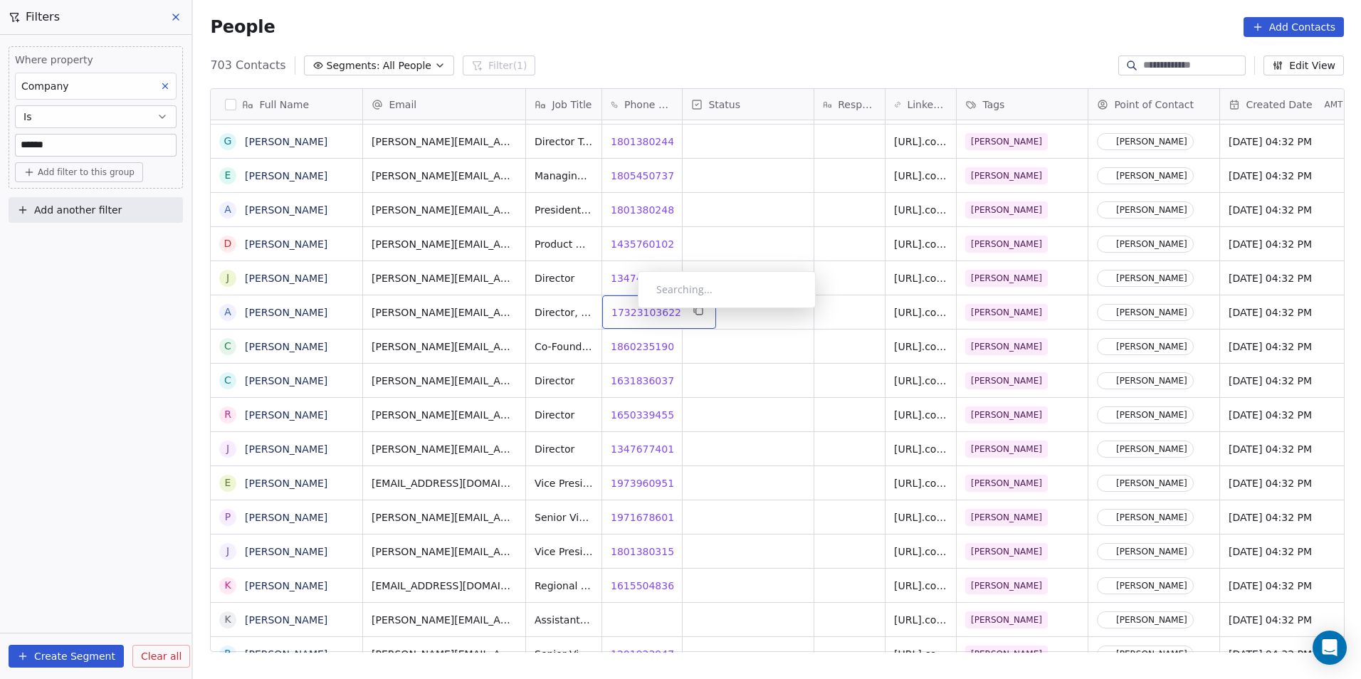
click at [627, 312] on span "17323103622" at bounding box center [647, 312] width 70 height 14
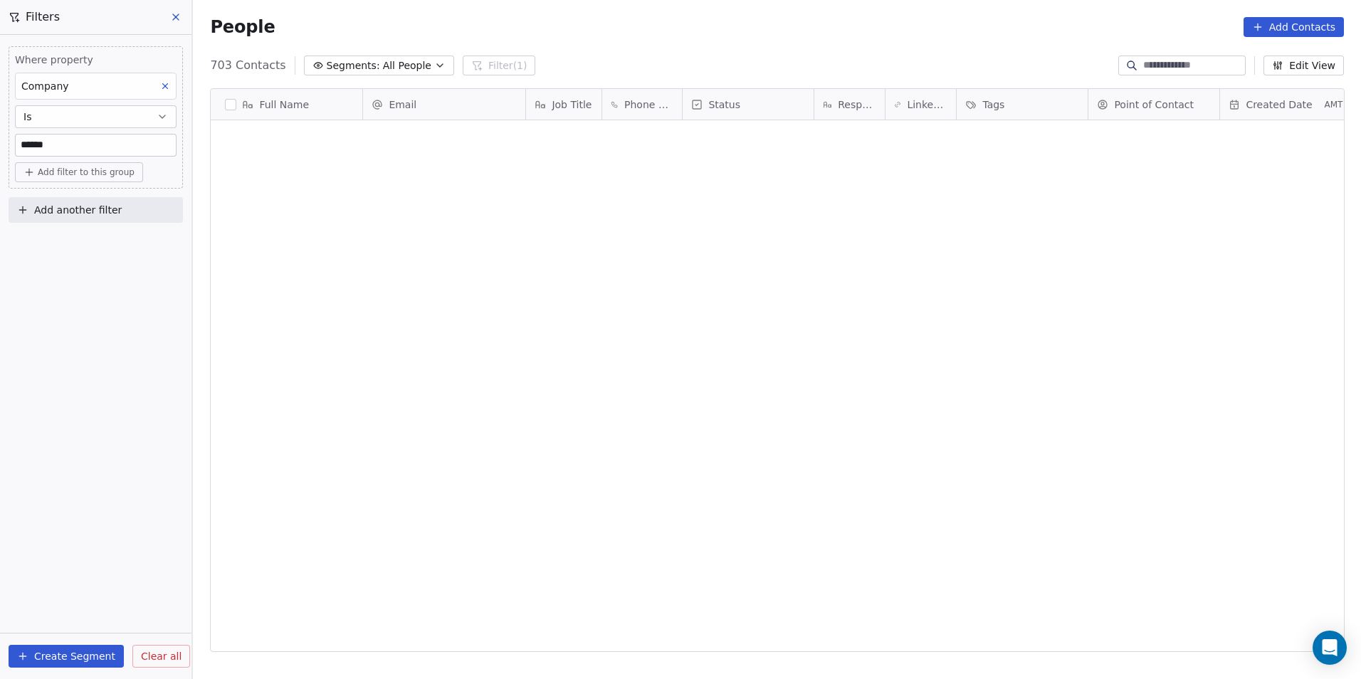
scroll to position [587, 1158]
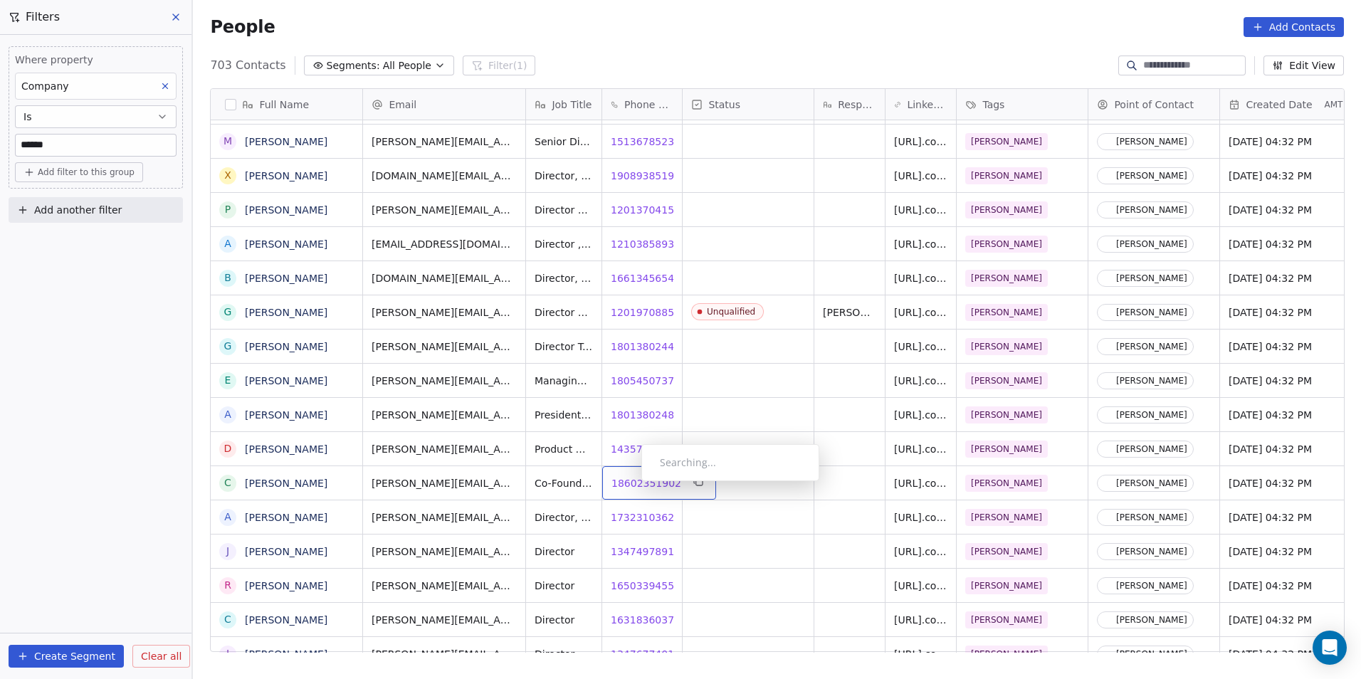
click at [630, 485] on span "18602351902" at bounding box center [647, 483] width 70 height 14
click at [641, 582] on span "16503394556" at bounding box center [647, 586] width 70 height 14
click at [622, 416] on span "18013802484" at bounding box center [647, 415] width 70 height 14
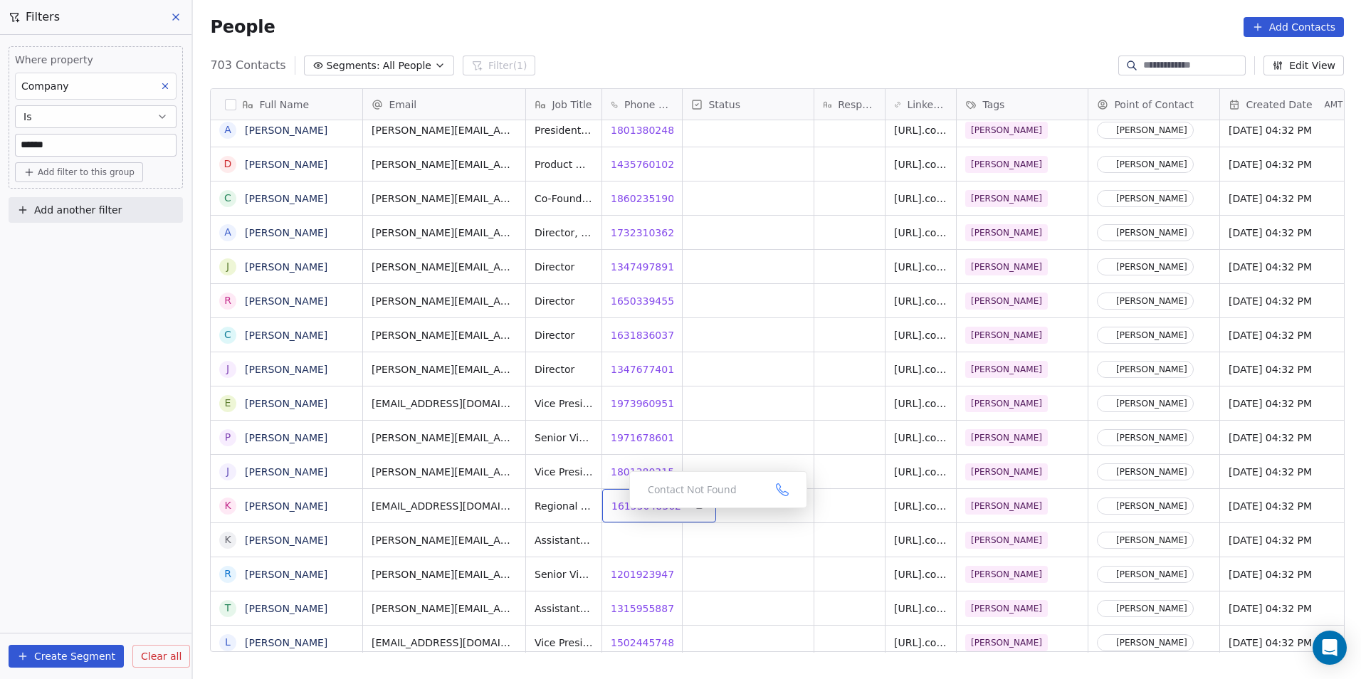
click at [628, 505] on span "16155048362" at bounding box center [647, 506] width 70 height 14
click at [626, 575] on span "12019239474" at bounding box center [647, 574] width 70 height 14
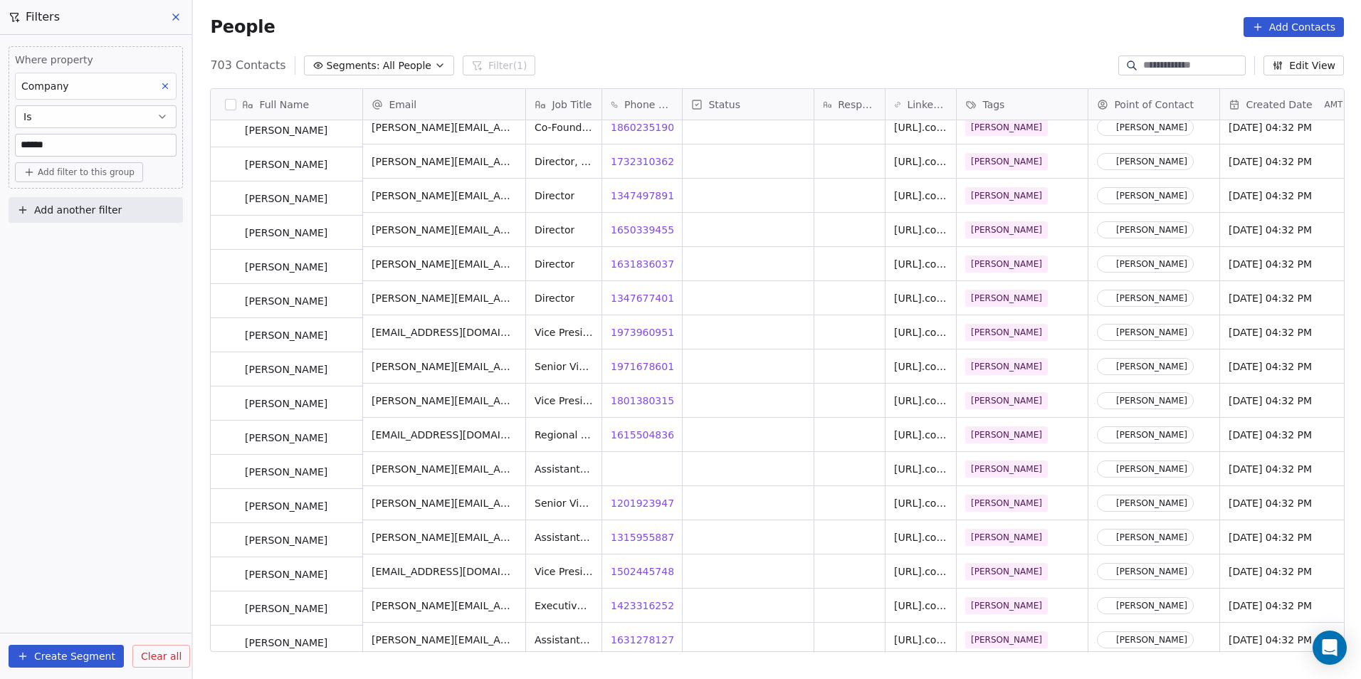
scroll to position [9341, 0]
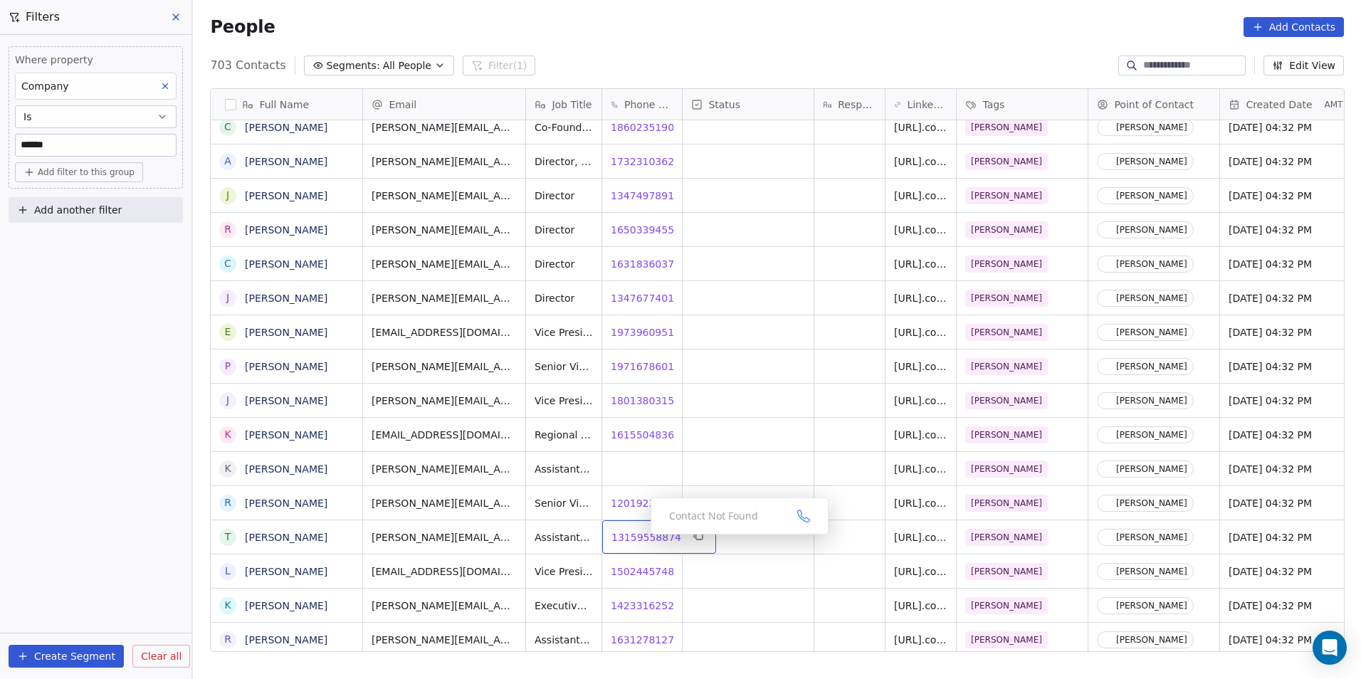
click at [639, 538] on span "13159558874" at bounding box center [647, 537] width 70 height 14
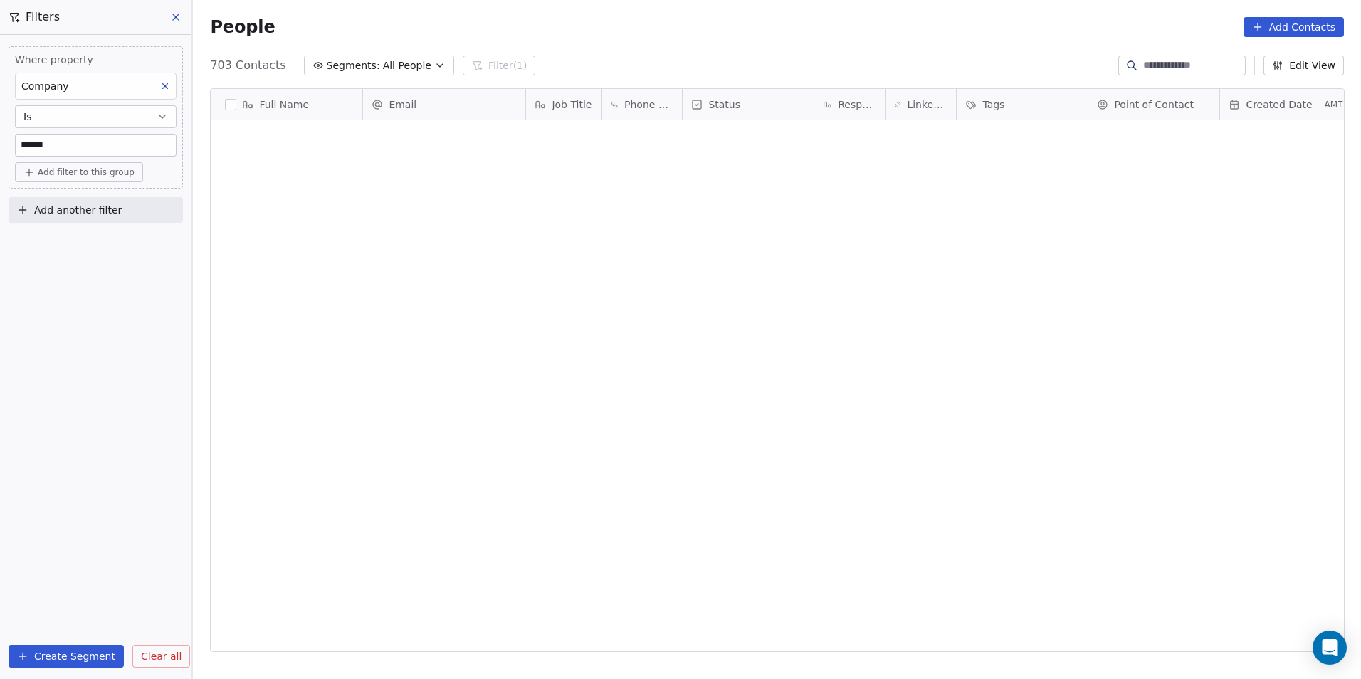
scroll to position [587, 1158]
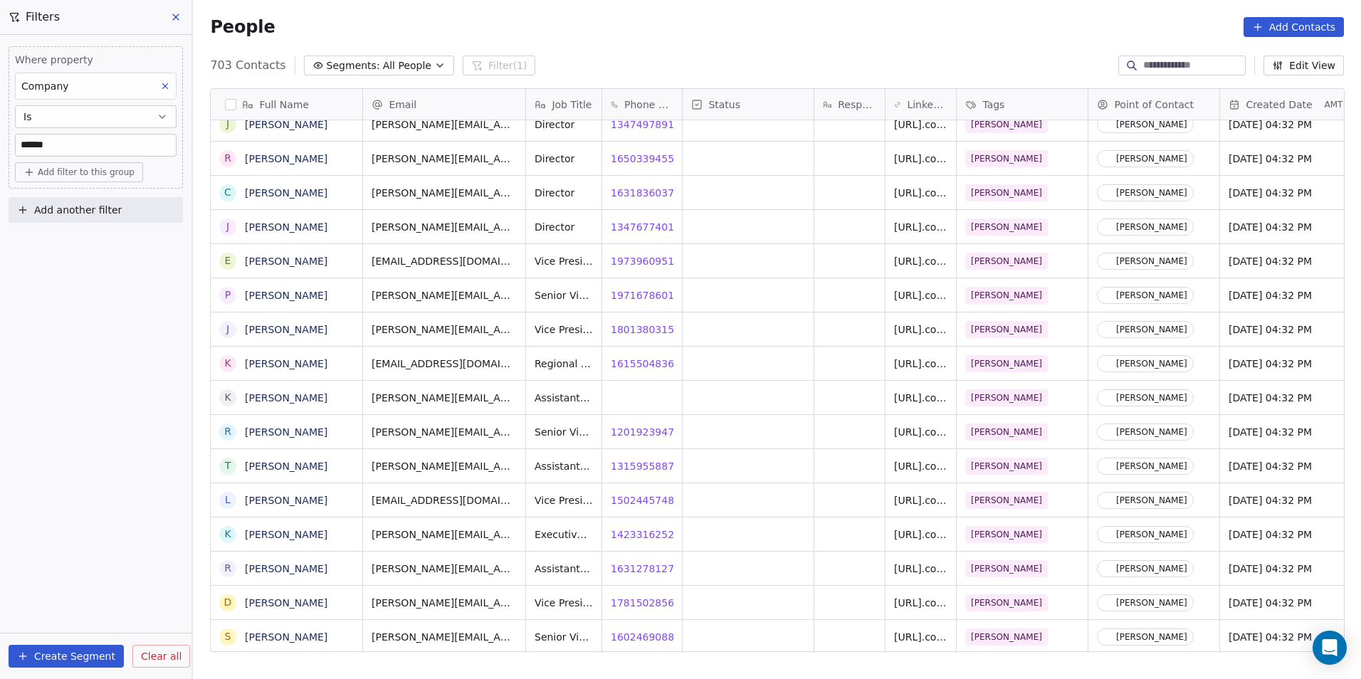
click at [87, 142] on input "******" at bounding box center [96, 145] width 160 height 21
type input "*"
type input "*******"
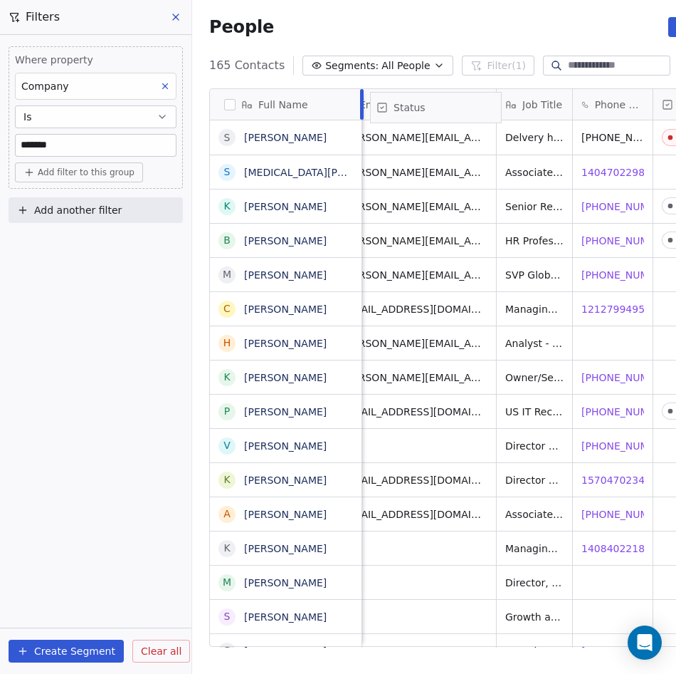
scroll to position [0, 0]
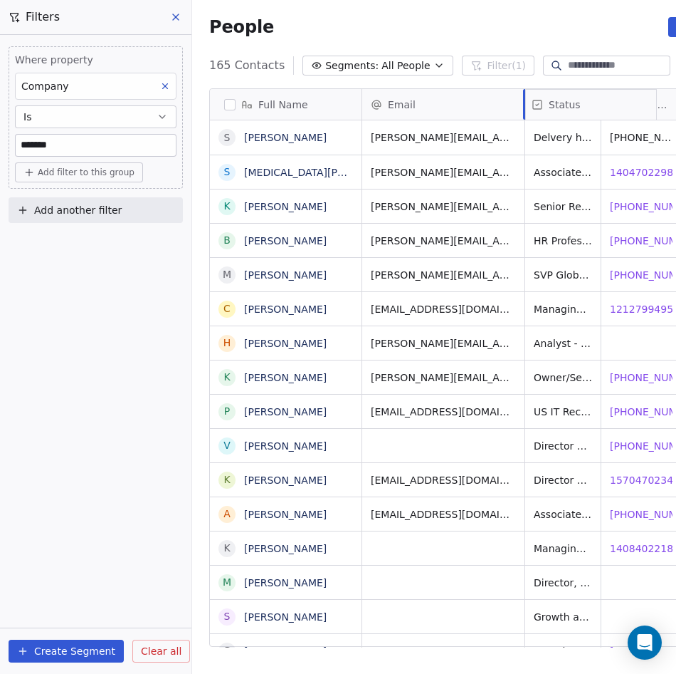
drag, startPoint x: 549, startPoint y: 104, endPoint x: 569, endPoint y: 95, distance: 22.0
click at [569, 95] on div "Full Name S [PERSON_NAME] S [MEDICAL_DATA][PERSON_NAME] K [PERSON_NAME] B [PERS…" at bounding box center [490, 368] width 560 height 558
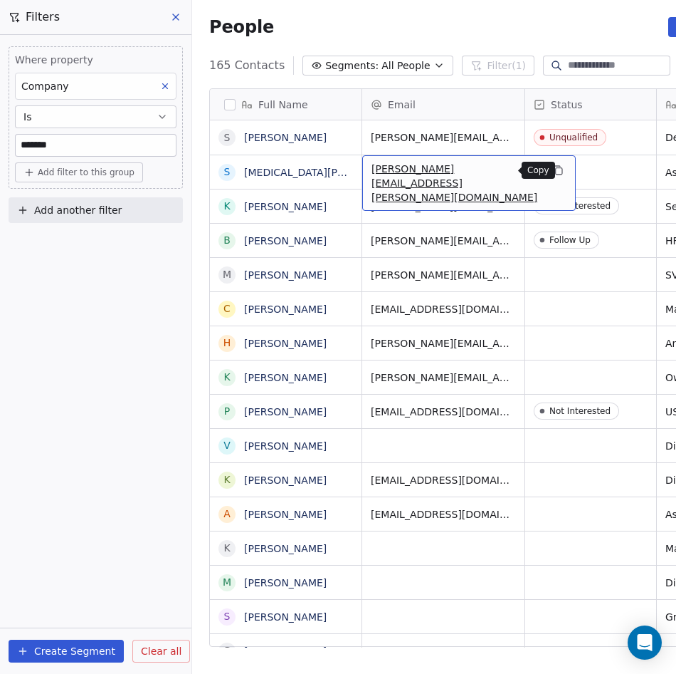
click at [553, 168] on icon "grid" at bounding box center [558, 169] width 11 height 11
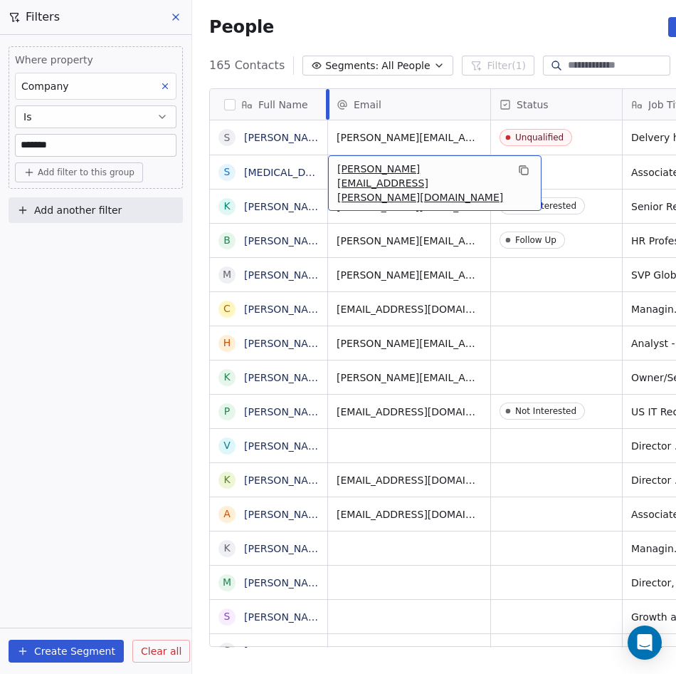
drag, startPoint x: 362, startPoint y: 89, endPoint x: 328, endPoint y: 96, distance: 34.9
click at [328, 96] on div at bounding box center [328, 104] width 4 height 31
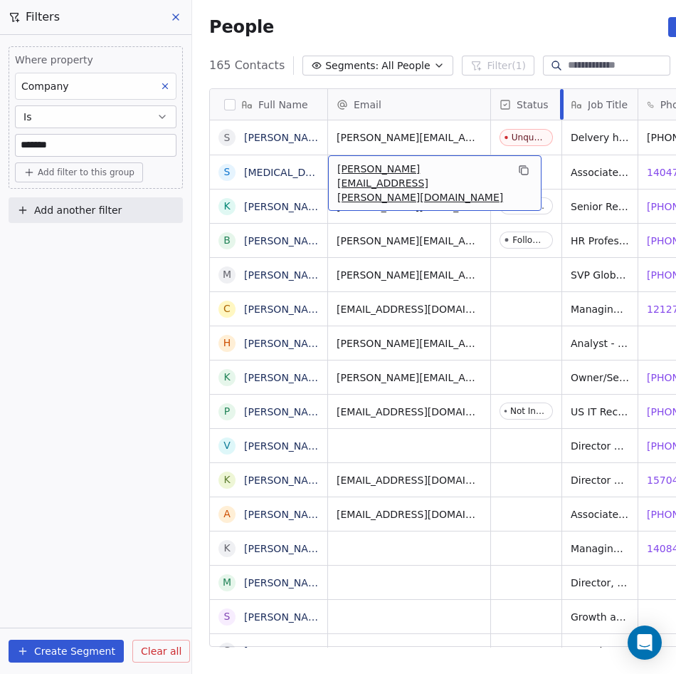
drag, startPoint x: 622, startPoint y: 94, endPoint x: 532, endPoint y: 109, distance: 90.9
click at [532, 109] on div "Status" at bounding box center [526, 104] width 71 height 31
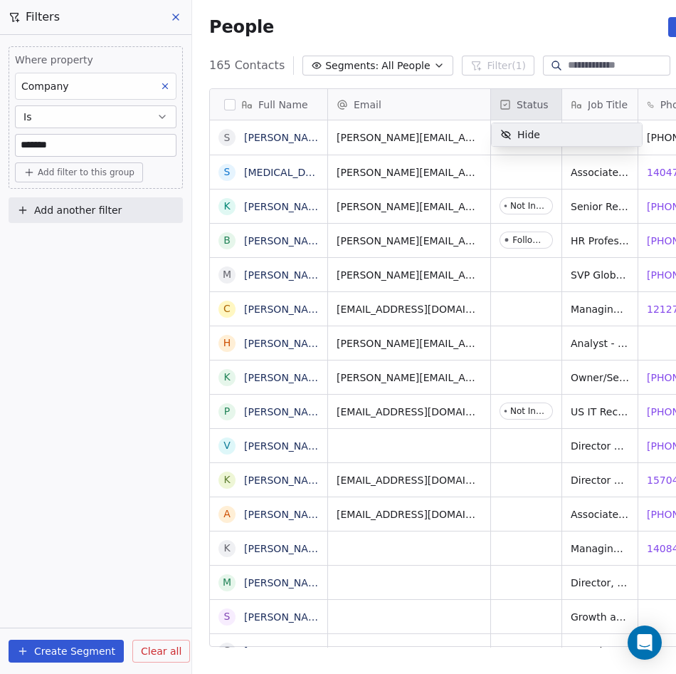
click at [528, 318] on html "DS Technologies Inc Contacts People Marketing Workflows Campaigns Sales Pipelin…" at bounding box center [338, 337] width 676 height 674
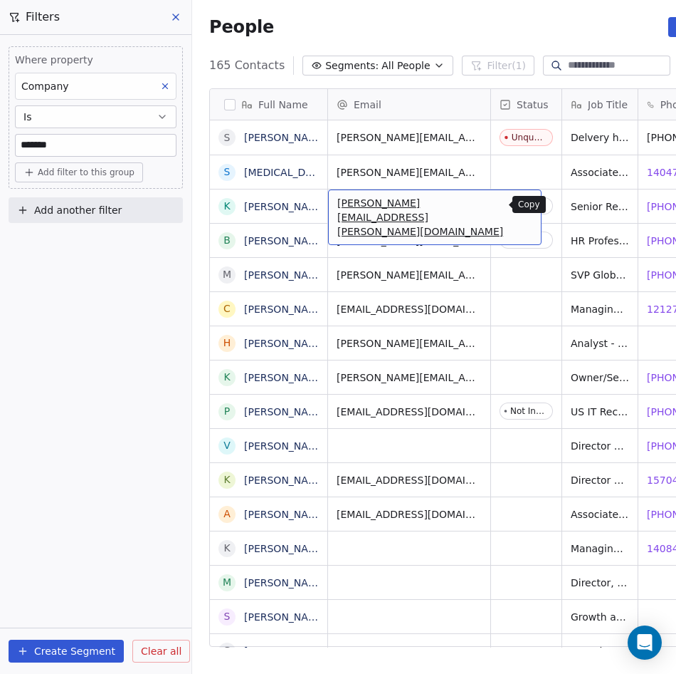
click at [518, 204] on icon "grid" at bounding box center [523, 204] width 11 height 11
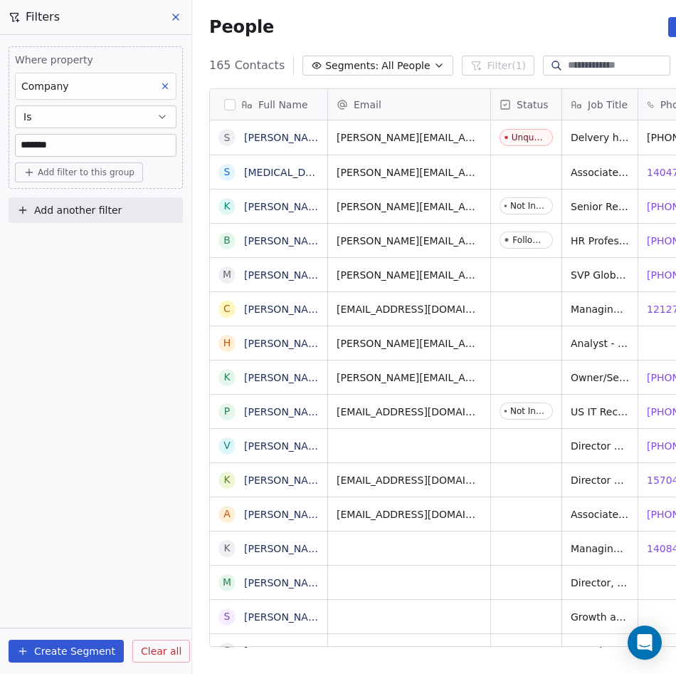
scroll to position [582, 585]
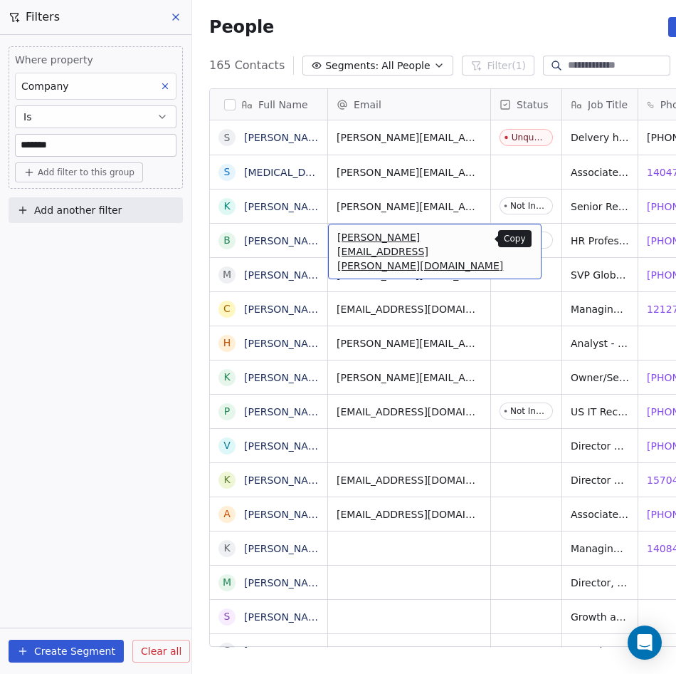
click at [518, 241] on icon "grid" at bounding box center [523, 238] width 11 height 11
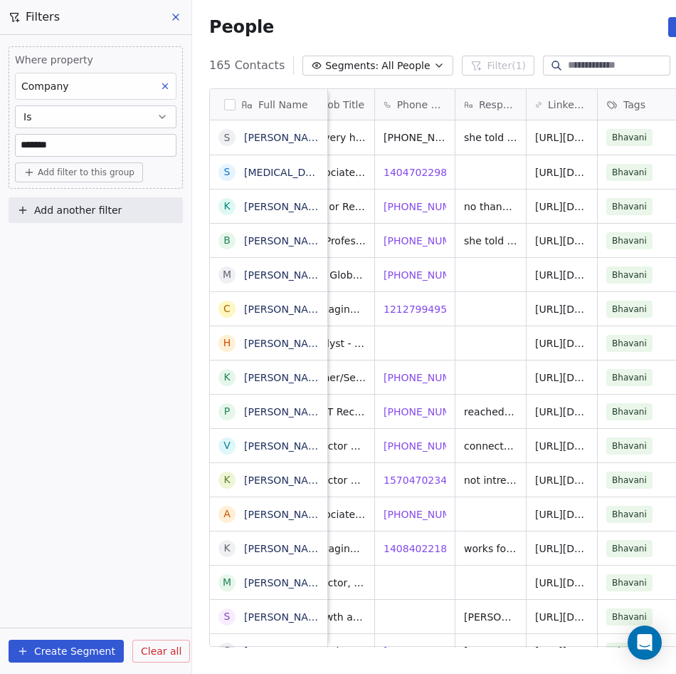
scroll to position [0, 0]
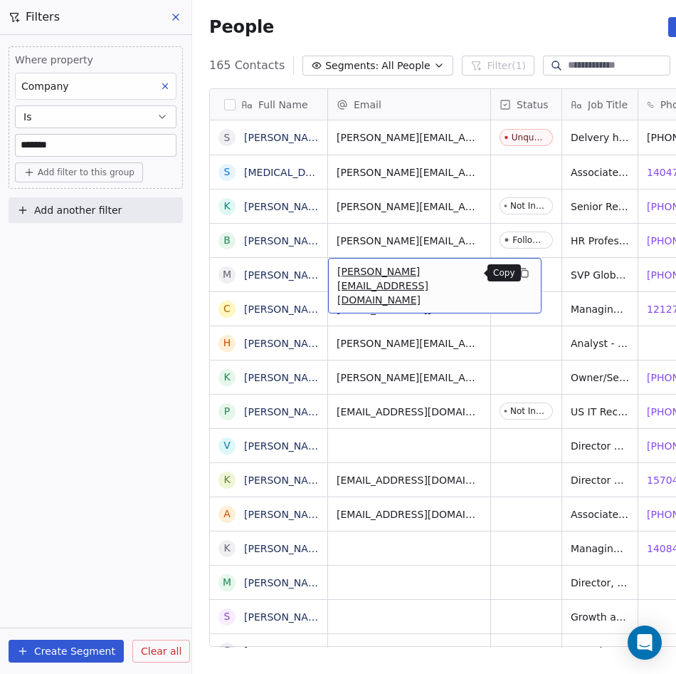
click at [518, 273] on icon "grid" at bounding box center [523, 272] width 11 height 11
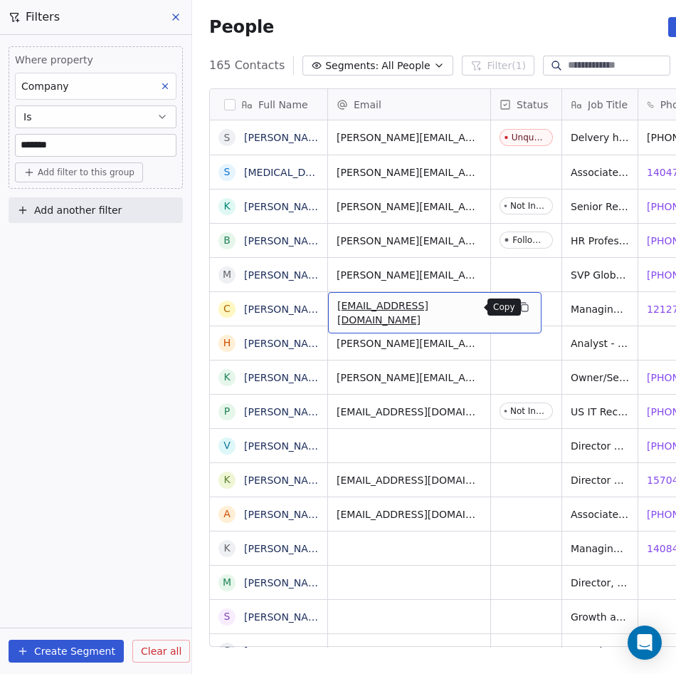
click at [522, 309] on icon "grid" at bounding box center [525, 308] width 6 height 6
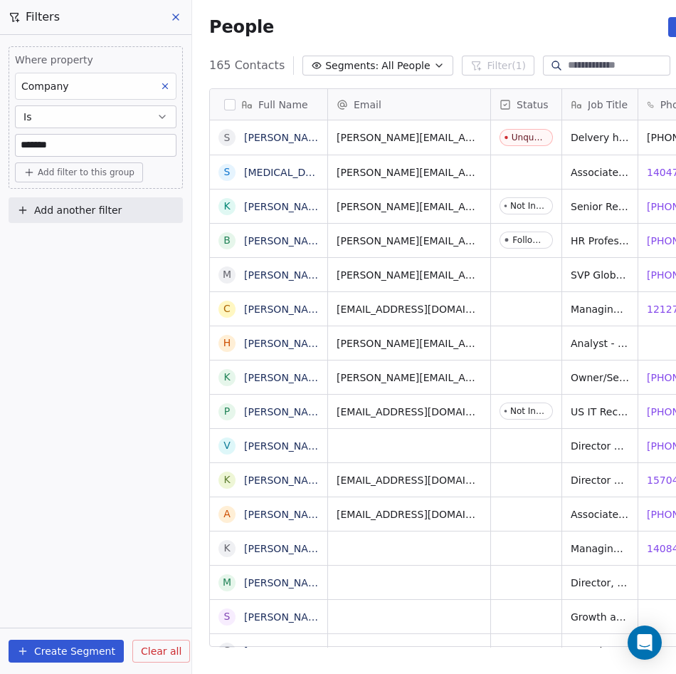
scroll to position [582, 585]
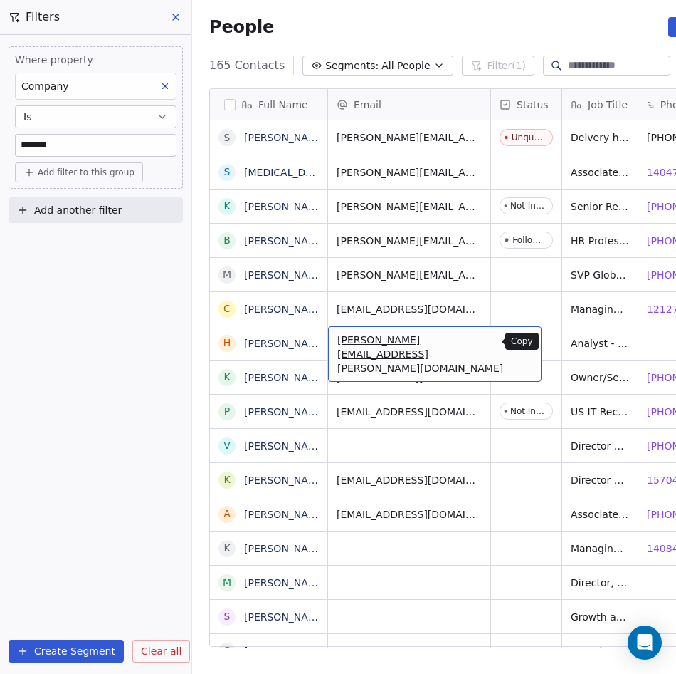
click at [522, 344] on icon "grid" at bounding box center [525, 342] width 6 height 6
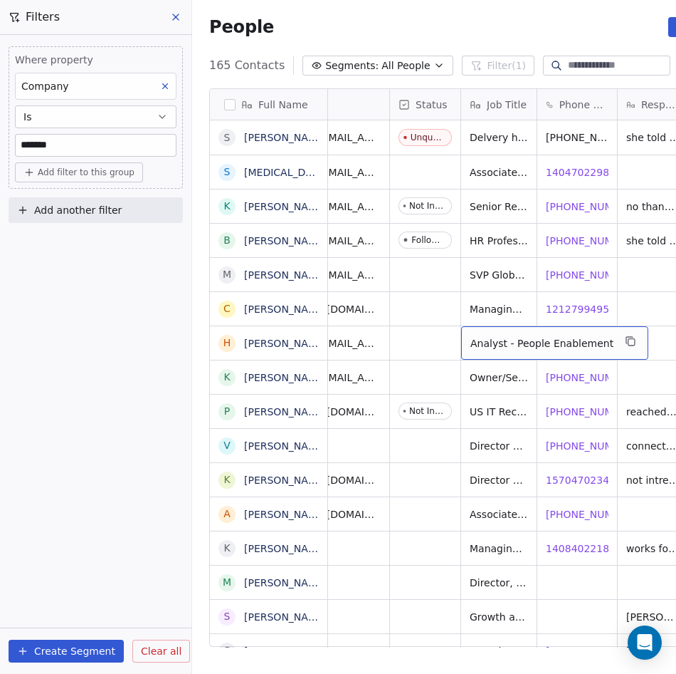
scroll to position [0, 0]
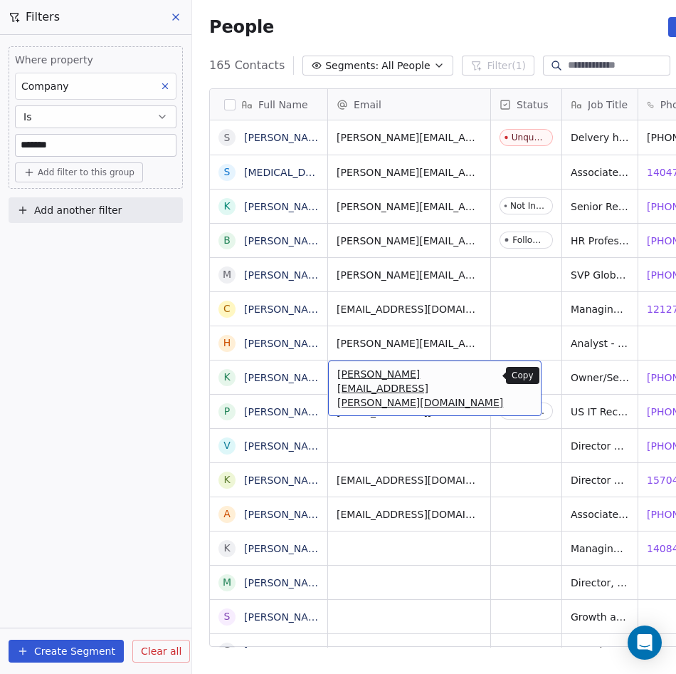
click at [518, 378] on icon "grid" at bounding box center [523, 375] width 11 height 11
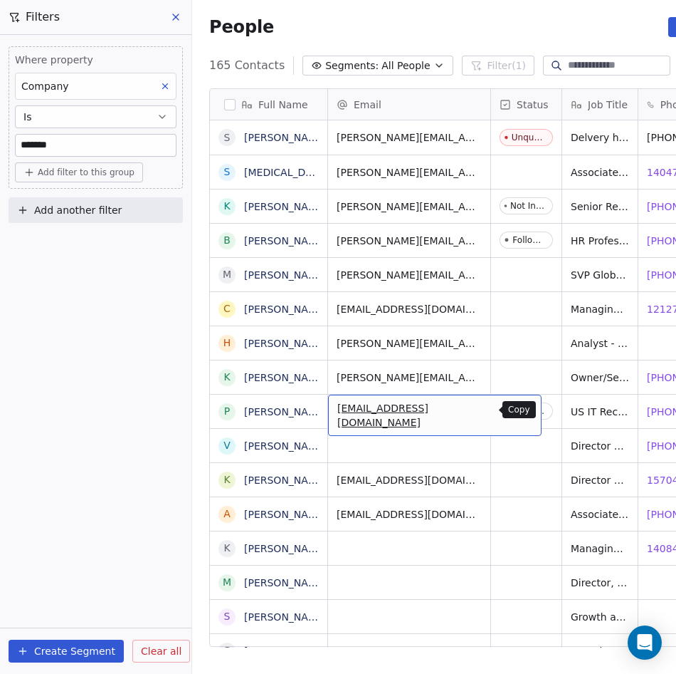
click at [518, 407] on icon "grid" at bounding box center [523, 409] width 11 height 11
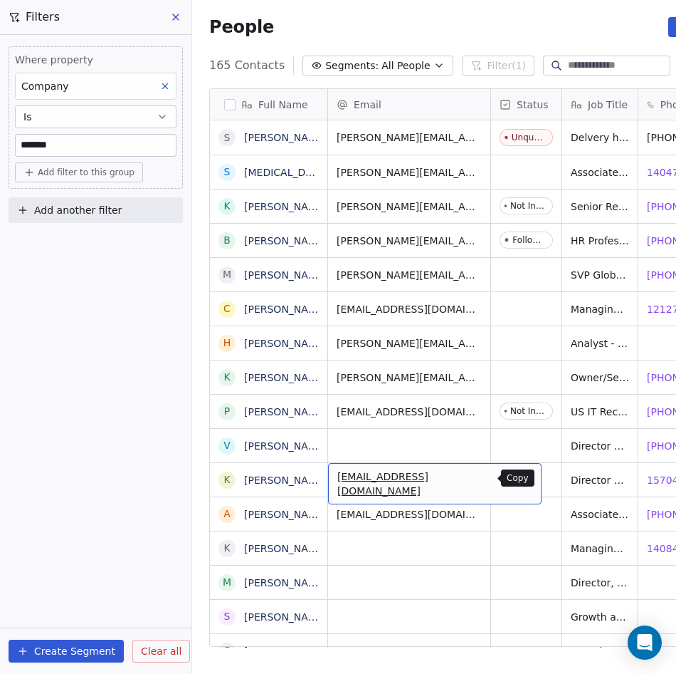
click at [518, 479] on icon "grid" at bounding box center [523, 477] width 11 height 11
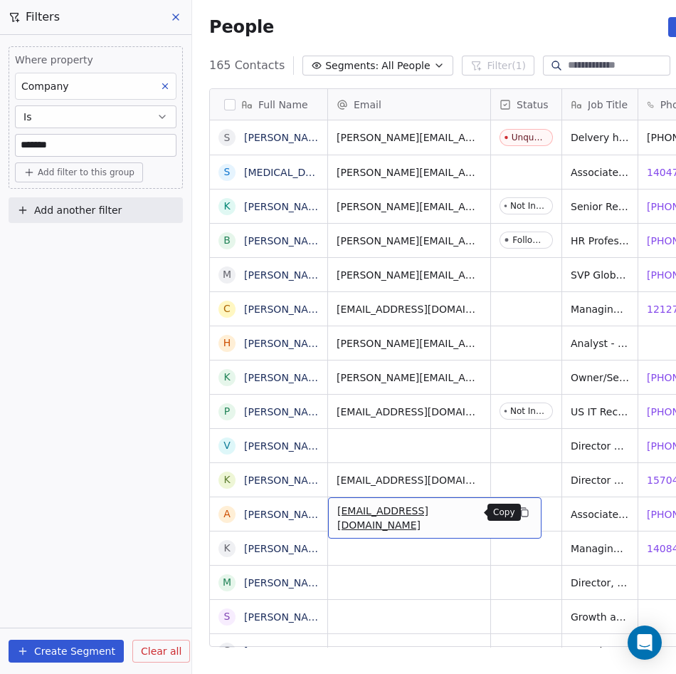
click at [515, 506] on button "grid" at bounding box center [523, 511] width 17 height 17
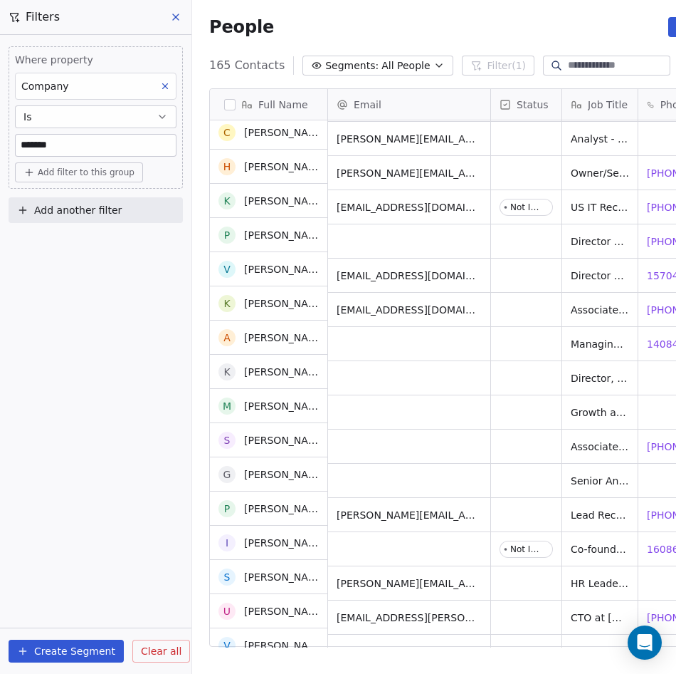
scroll to position [285, 0]
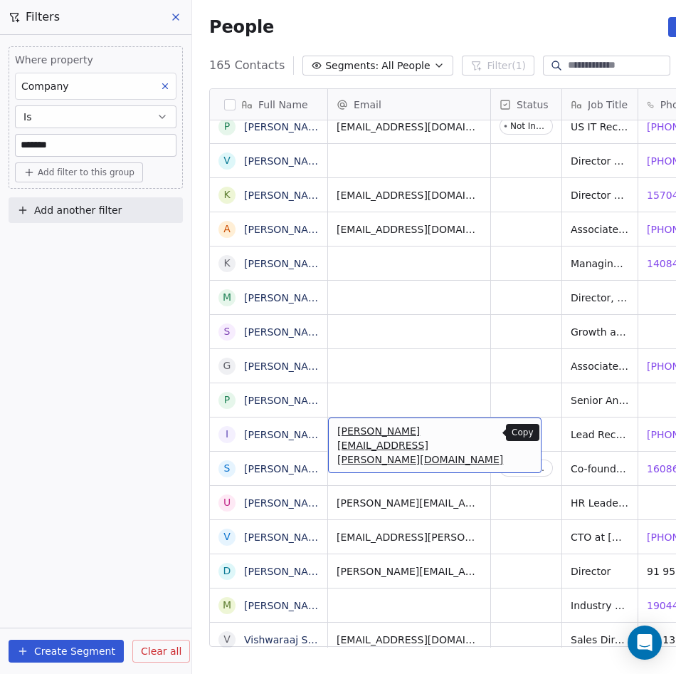
click at [518, 433] on icon "grid" at bounding box center [523, 431] width 11 height 11
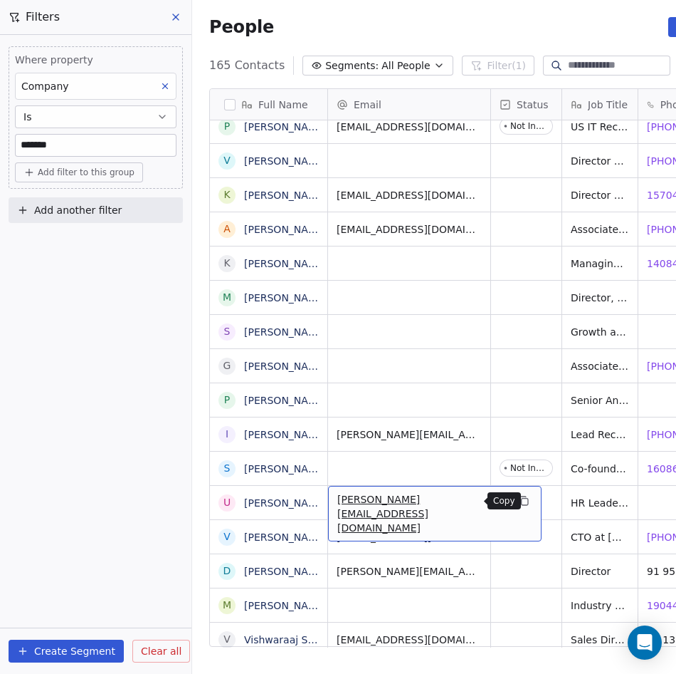
click at [518, 502] on icon "grid" at bounding box center [523, 500] width 11 height 11
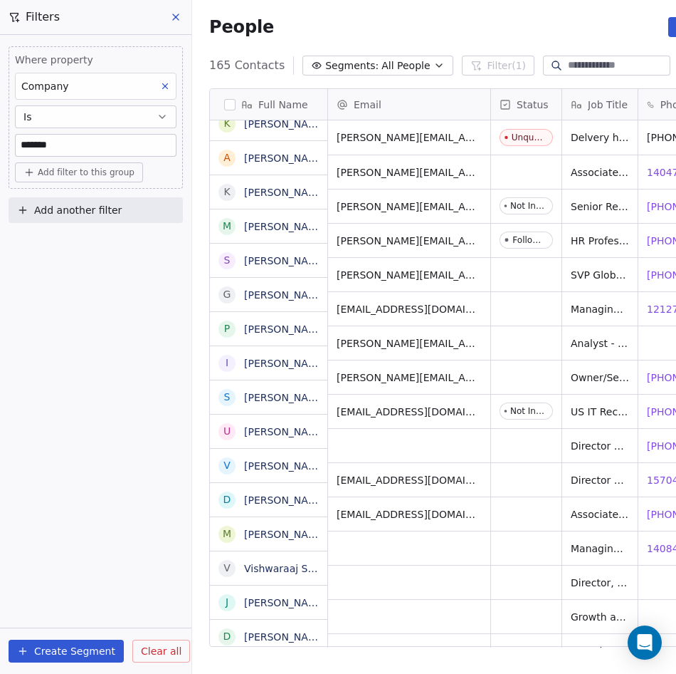
scroll to position [582, 585]
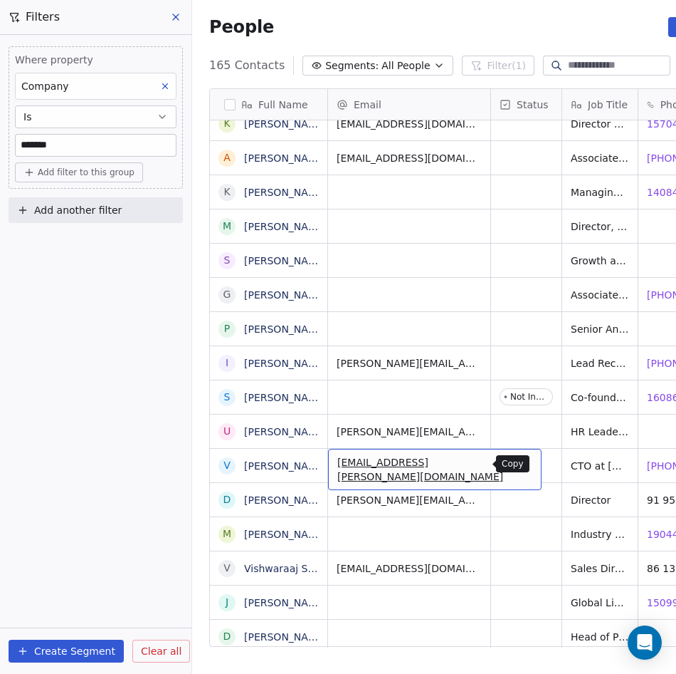
click at [522, 466] on icon "grid" at bounding box center [525, 464] width 6 height 6
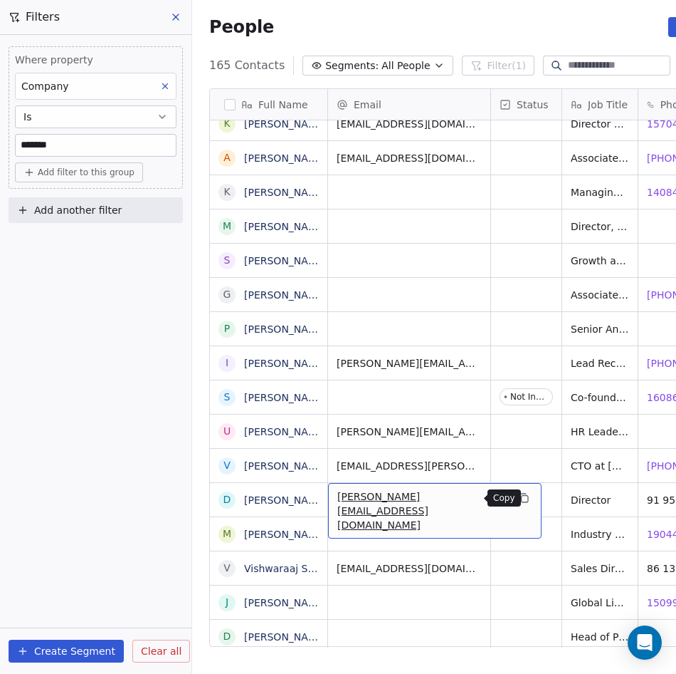
drag, startPoint x: 473, startPoint y: 497, endPoint x: 481, endPoint y: 491, distance: 9.7
click at [515, 491] on button "grid" at bounding box center [523, 497] width 17 height 17
click at [518, 499] on icon "grid" at bounding box center [523, 497] width 11 height 11
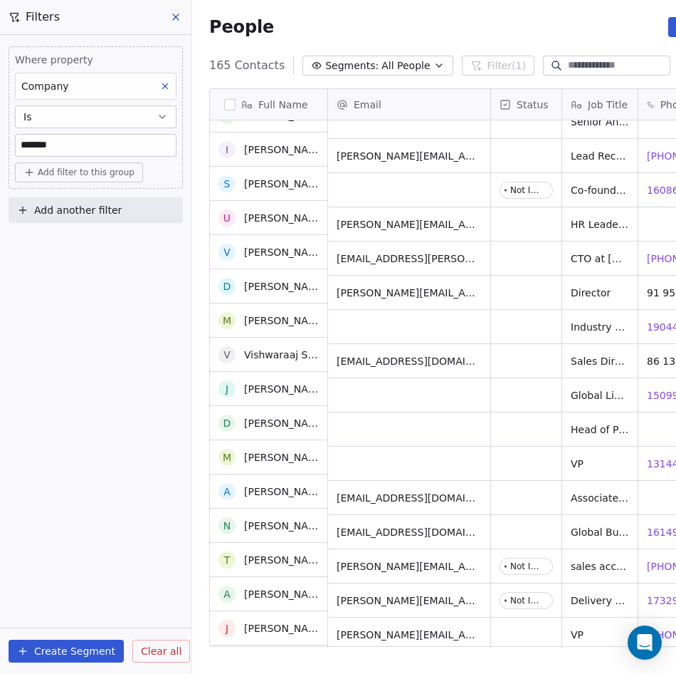
scroll to position [570, 0]
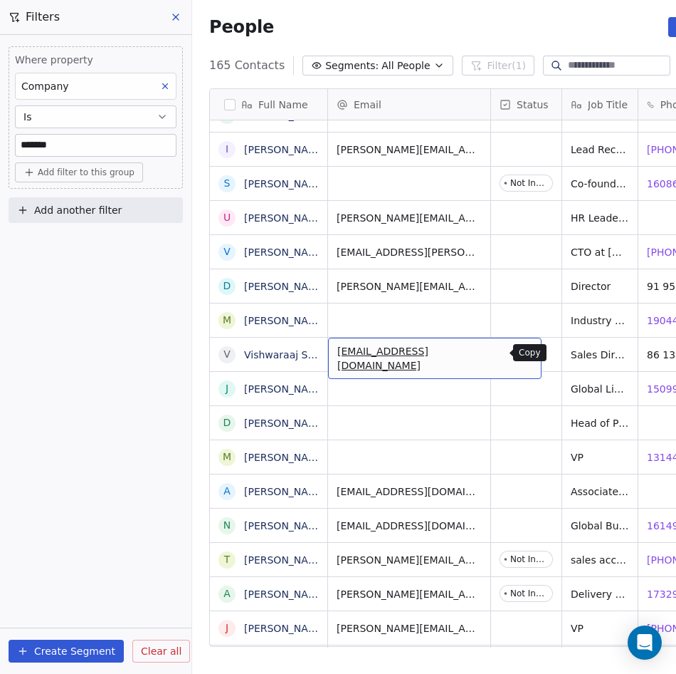
click at [518, 352] on icon "grid" at bounding box center [523, 352] width 11 height 11
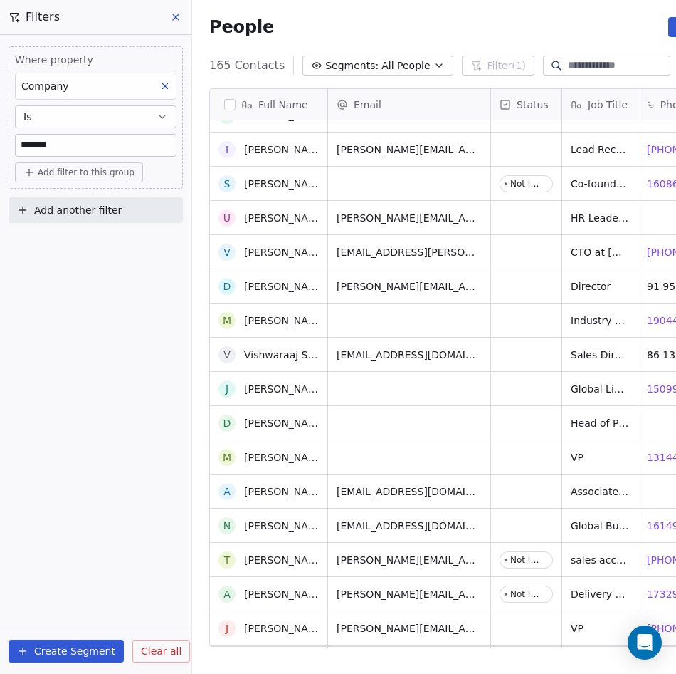
scroll to position [641, 0]
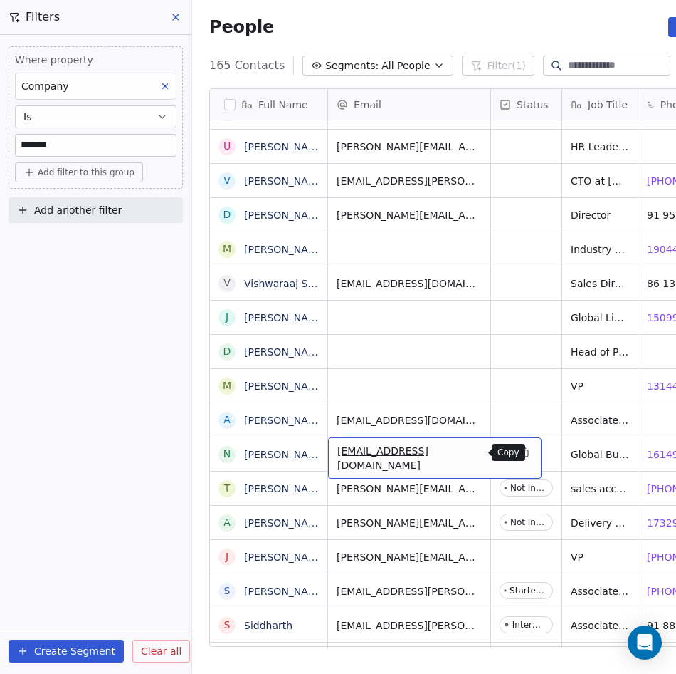
click at [518, 454] on icon "grid" at bounding box center [523, 451] width 11 height 11
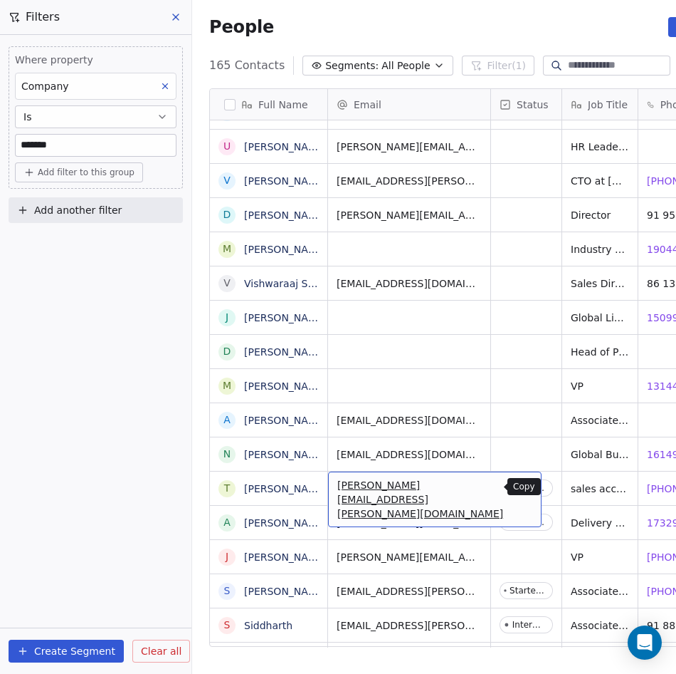
click at [515, 484] on button "grid" at bounding box center [523, 486] width 17 height 17
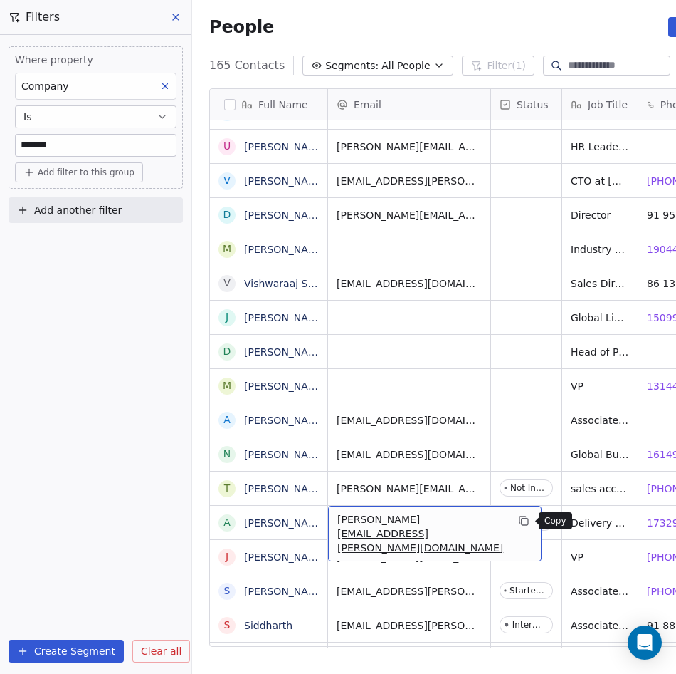
click at [523, 519] on icon "grid" at bounding box center [523, 520] width 11 height 11
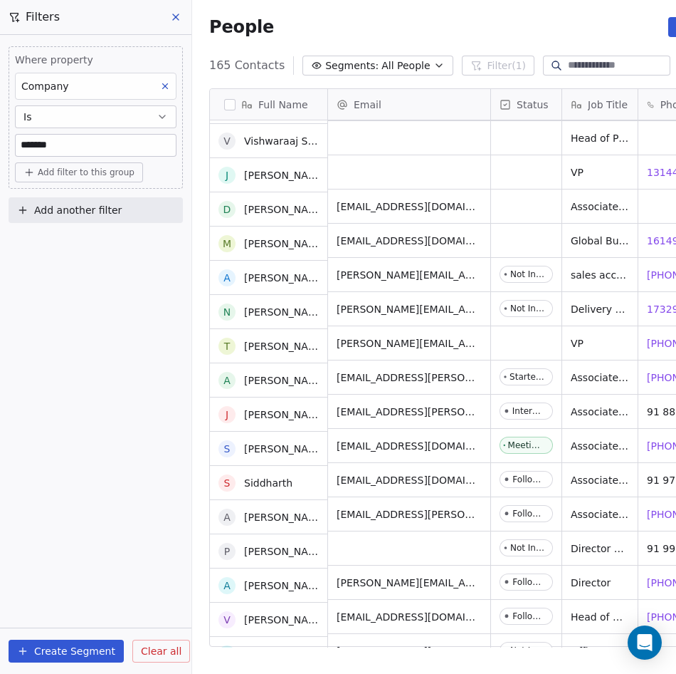
scroll to position [854, 0]
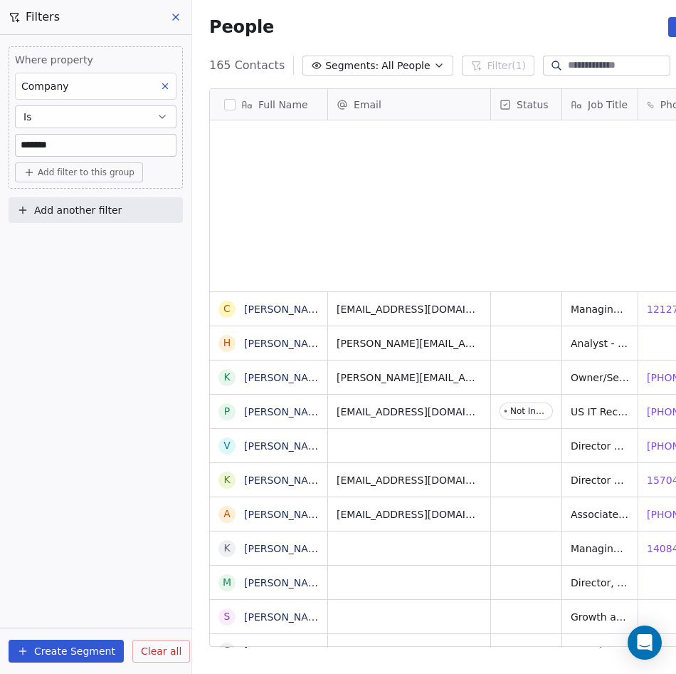
scroll to position [582, 585]
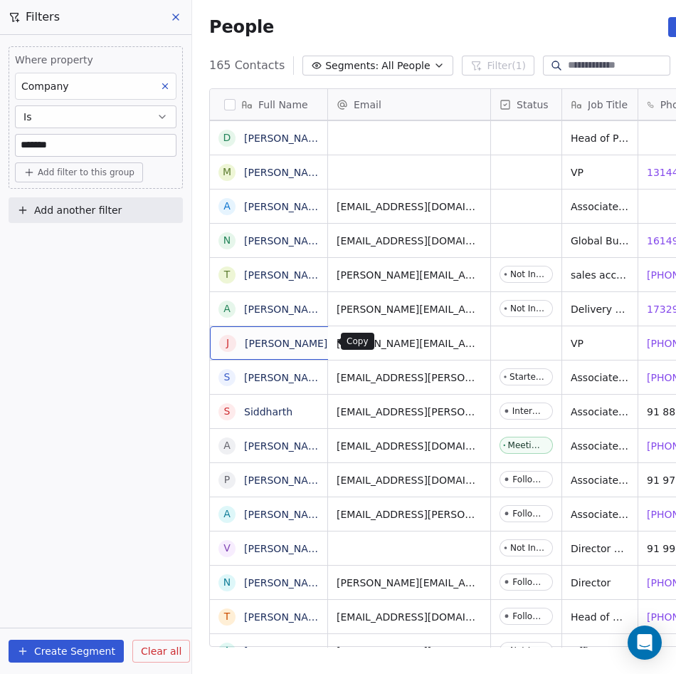
click at [342, 342] on icon "grid" at bounding box center [345, 342] width 6 height 6
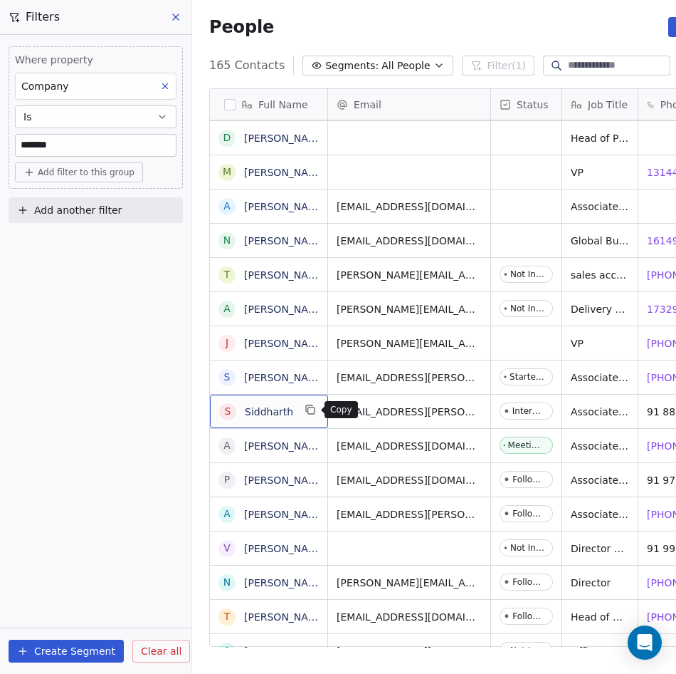
click at [313, 412] on icon "grid" at bounding box center [310, 409] width 11 height 11
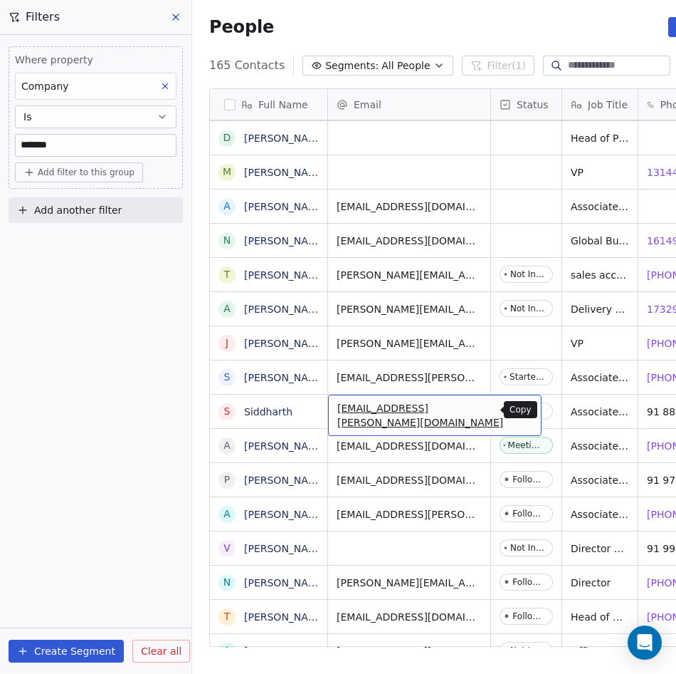
click at [515, 417] on button "grid" at bounding box center [523, 409] width 17 height 17
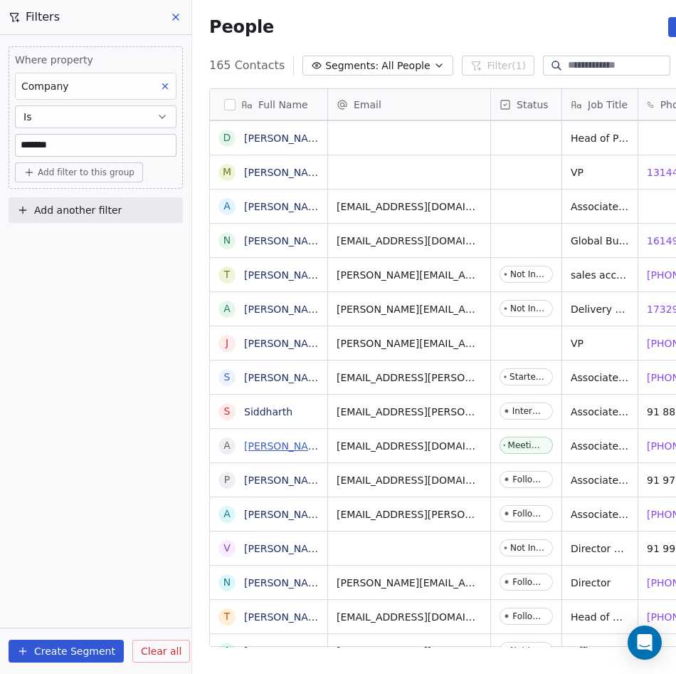
click at [308, 451] on link "[PERSON_NAME] Cspo Safe" at bounding box center [312, 445] width 136 height 11
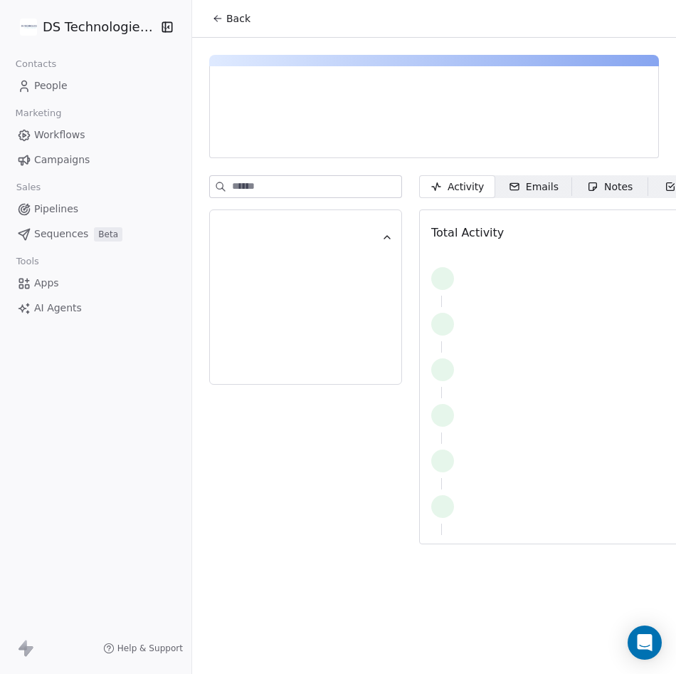
click at [216, 22] on icon at bounding box center [217, 18] width 11 height 11
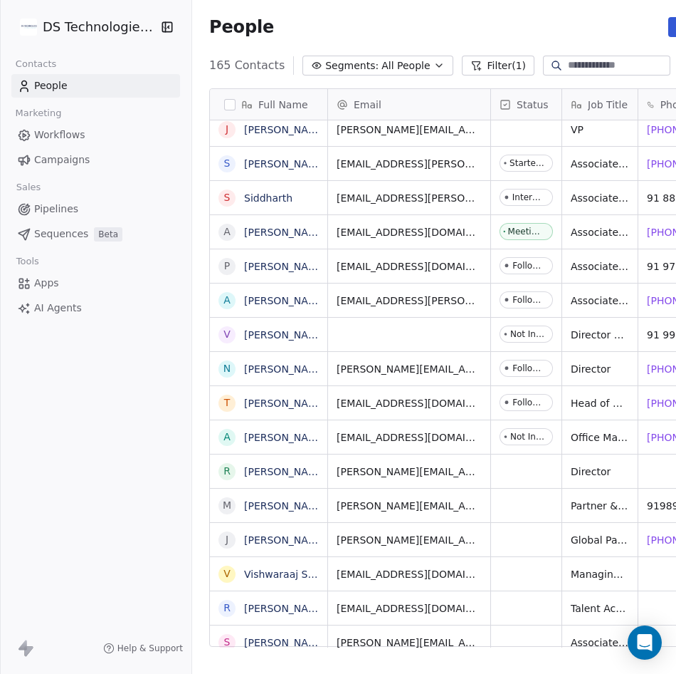
scroll to position [582, 585]
click at [339, 263] on icon "grid" at bounding box center [344, 263] width 11 height 11
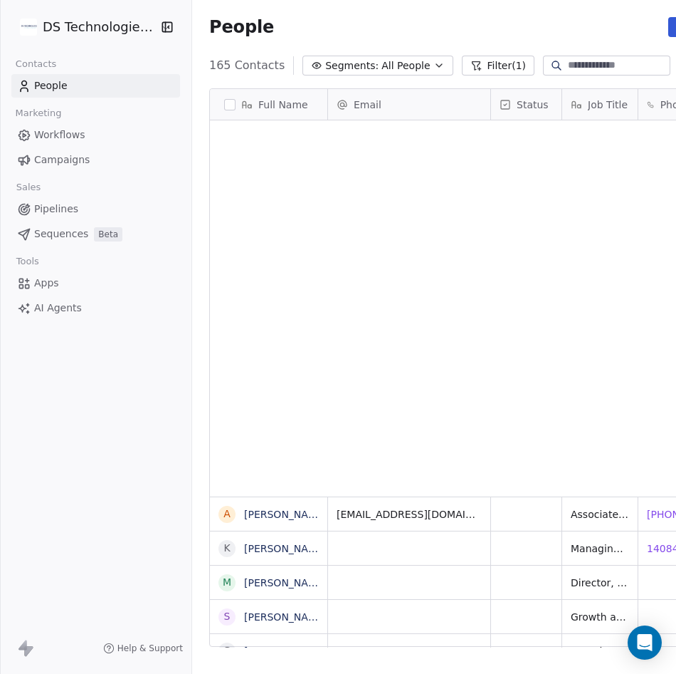
scroll to position [582, 585]
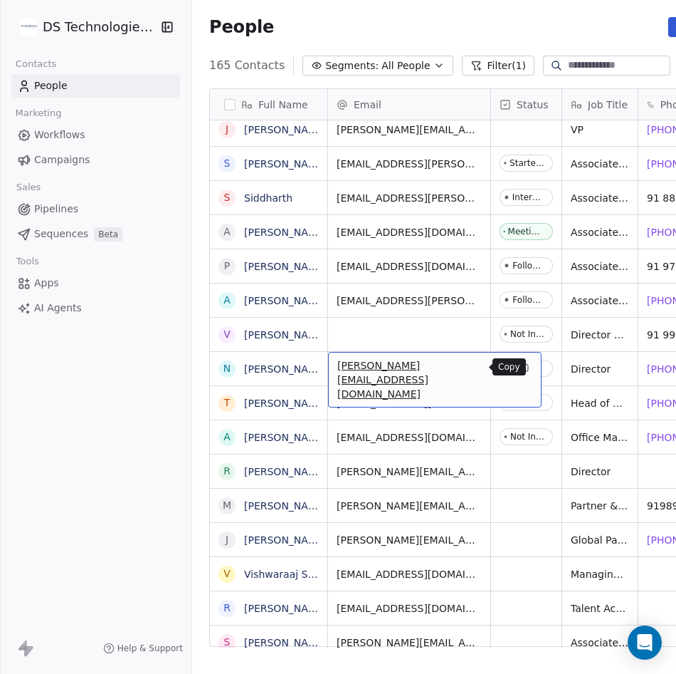
click at [522, 368] on icon "grid" at bounding box center [525, 368] width 6 height 6
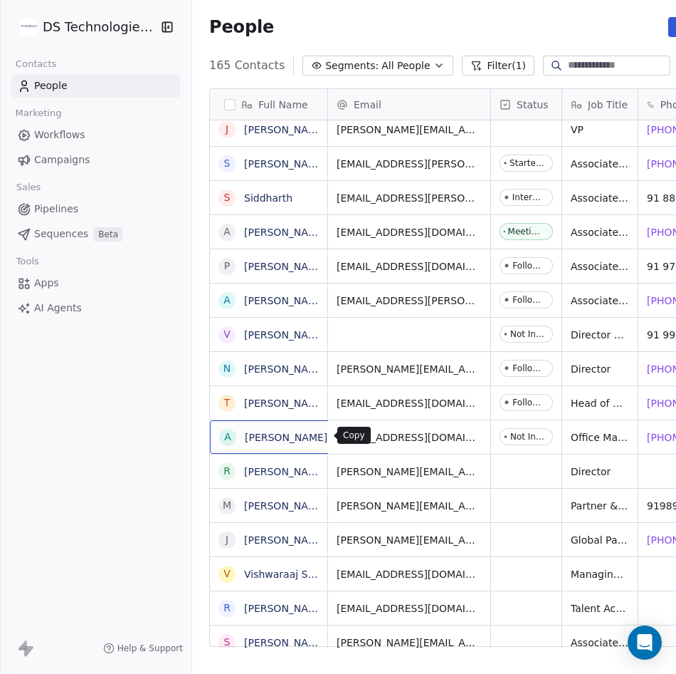
click at [339, 435] on icon "grid" at bounding box center [344, 434] width 11 height 11
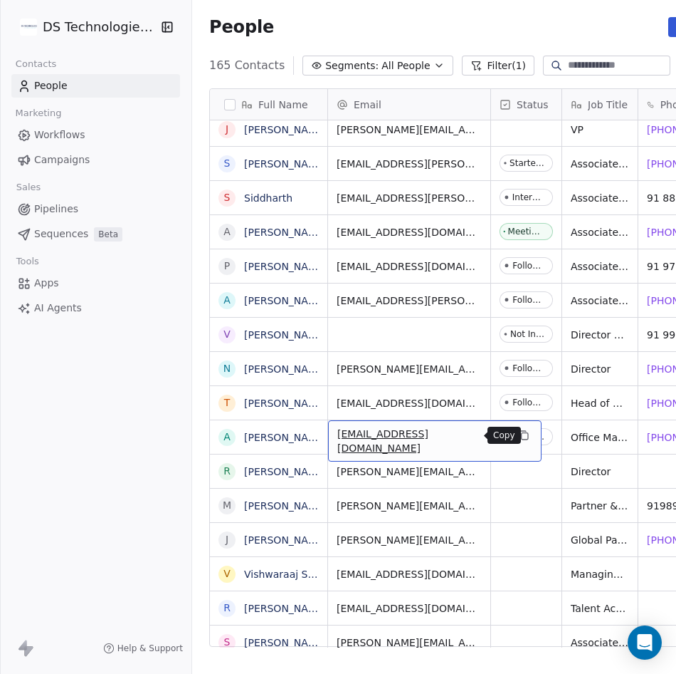
click at [522, 433] on icon "grid" at bounding box center [525, 436] width 6 height 6
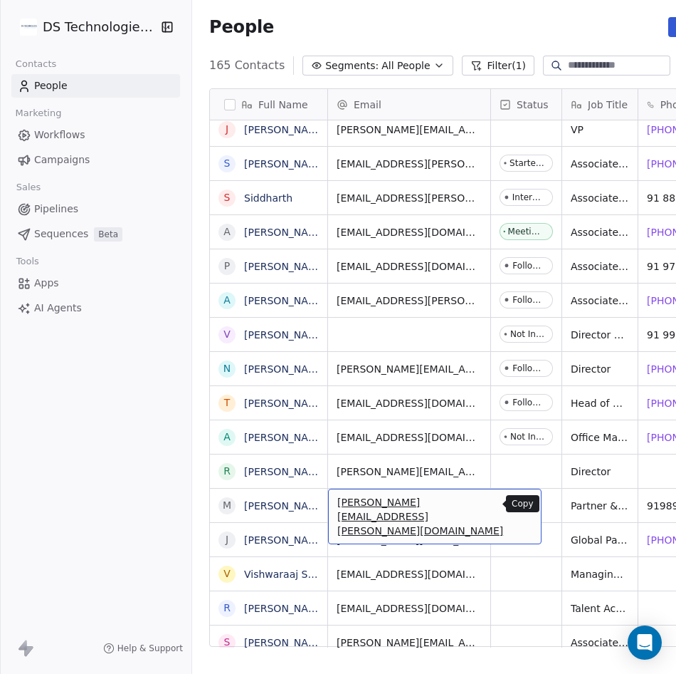
click at [518, 503] on icon "grid" at bounding box center [523, 503] width 11 height 11
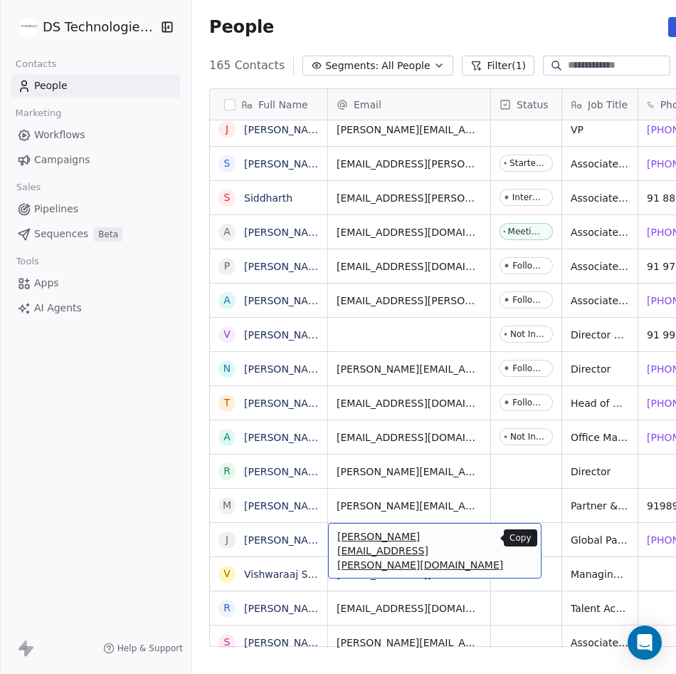
click at [518, 540] on icon "grid" at bounding box center [523, 537] width 11 height 11
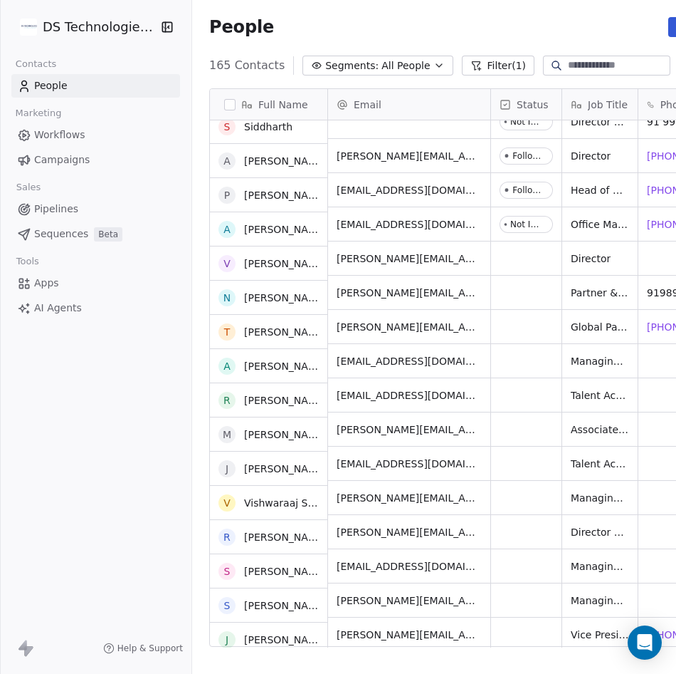
scroll to position [1282, 0]
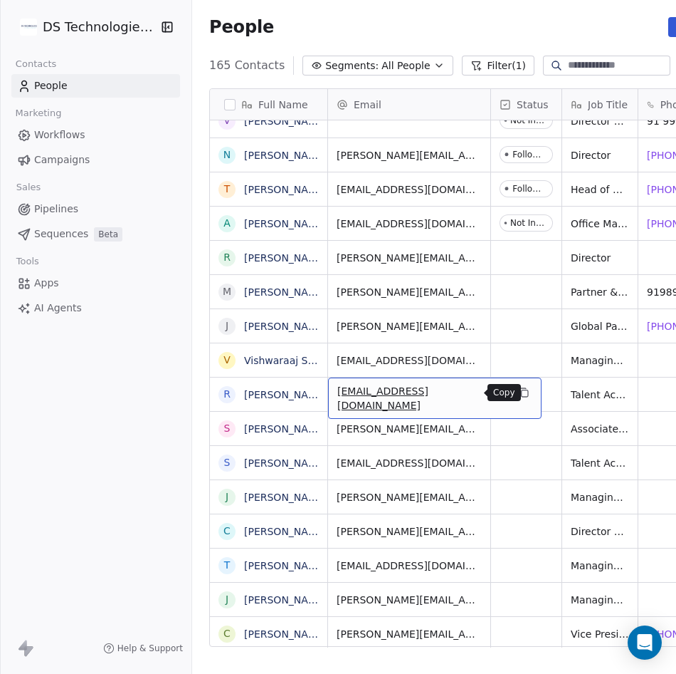
click at [518, 388] on icon "grid" at bounding box center [523, 392] width 11 height 11
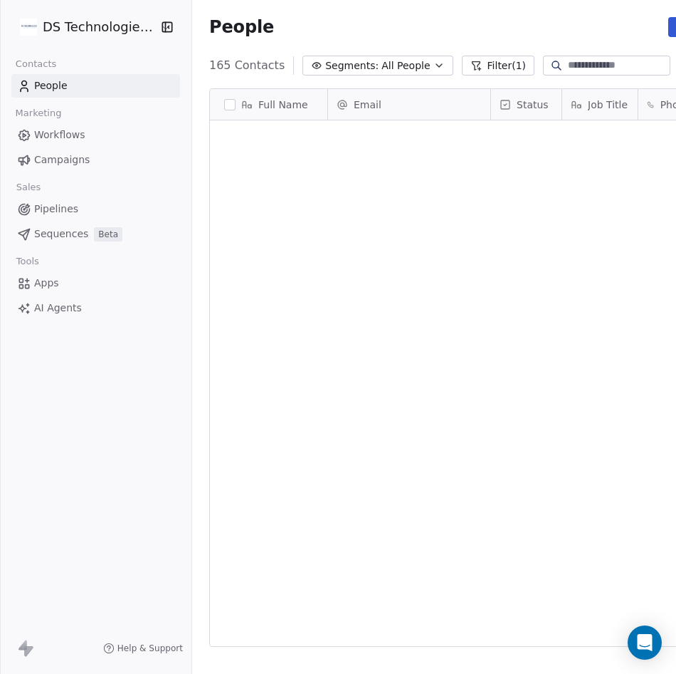
scroll to position [582, 585]
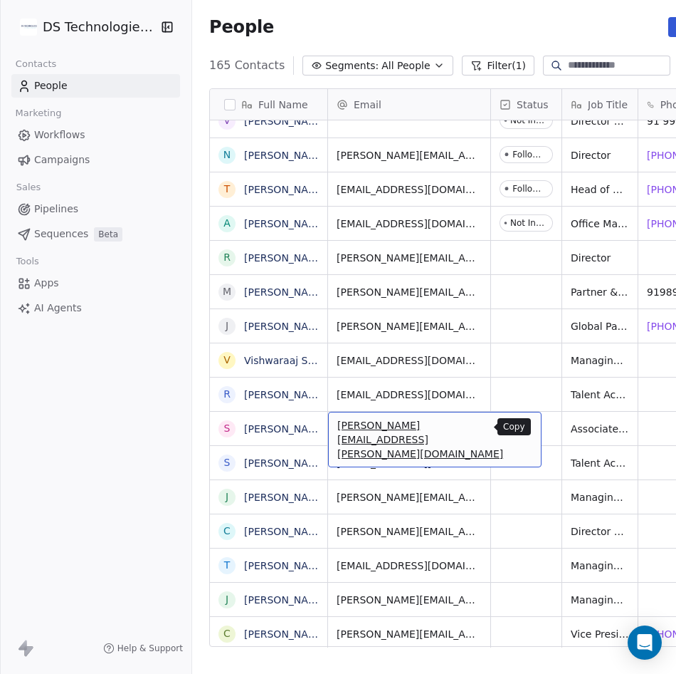
click at [518, 427] on icon "grid" at bounding box center [523, 426] width 11 height 11
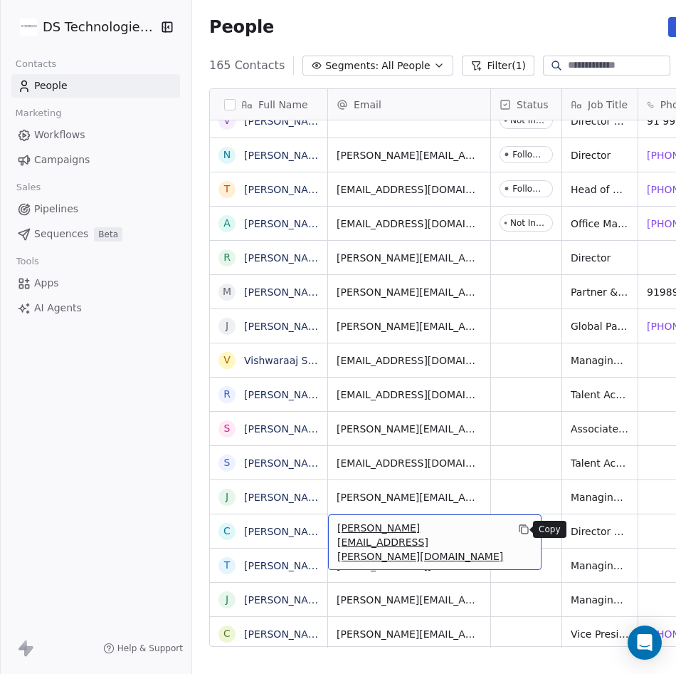
click at [522, 533] on icon "grid" at bounding box center [525, 530] width 6 height 6
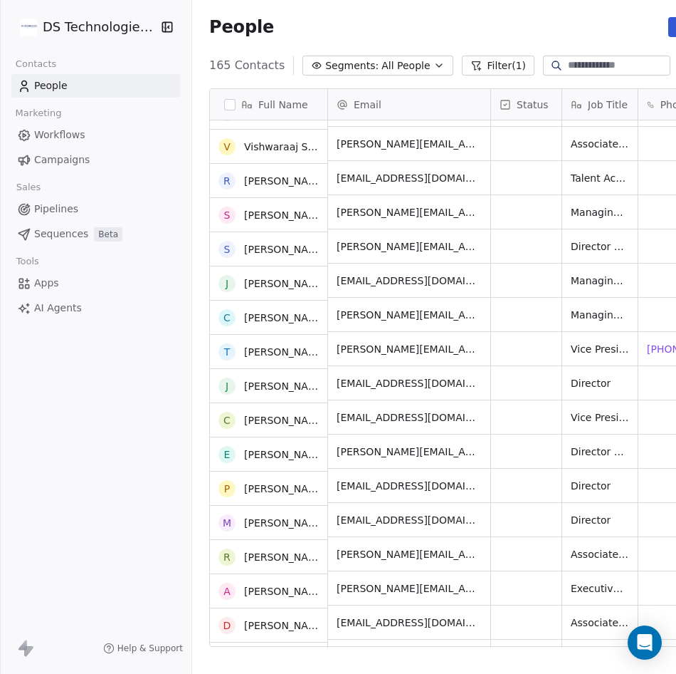
scroll to position [1566, 0]
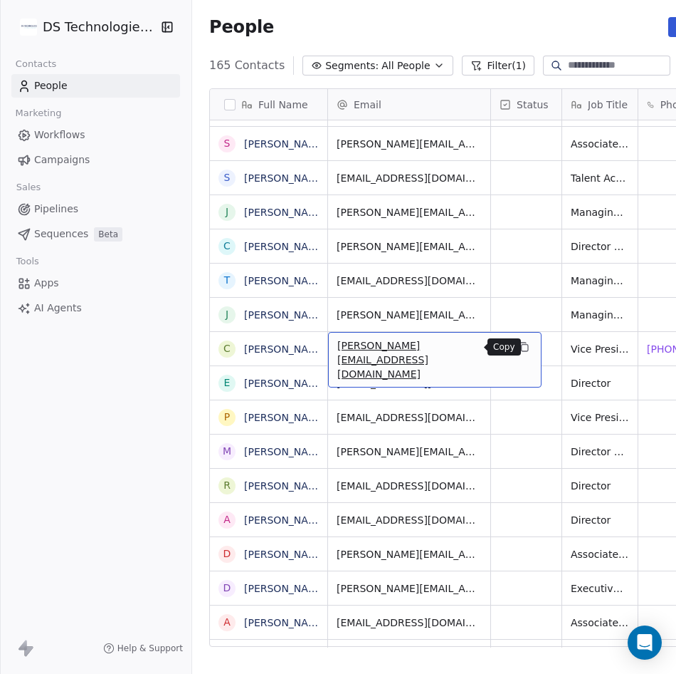
click at [518, 348] on icon "grid" at bounding box center [523, 346] width 11 height 11
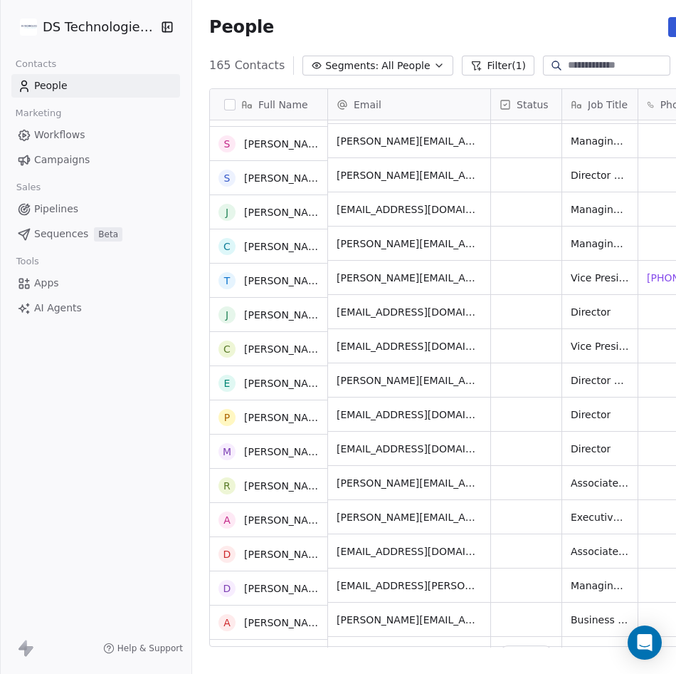
scroll to position [1638, 0]
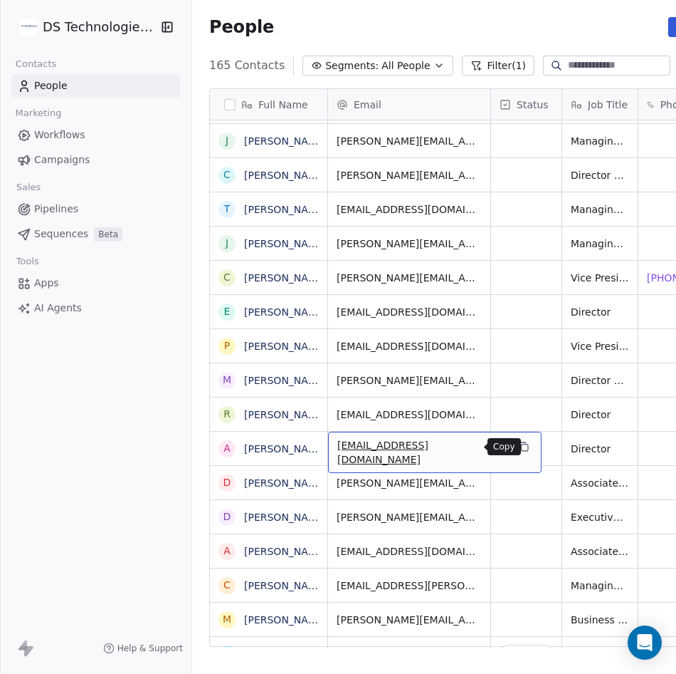
click at [518, 447] on icon "grid" at bounding box center [523, 446] width 11 height 11
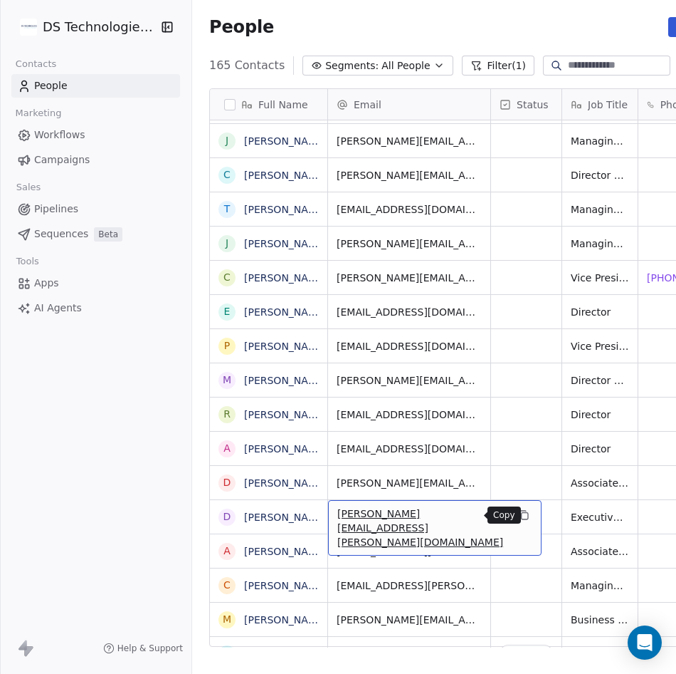
click at [518, 515] on icon "grid" at bounding box center [523, 514] width 11 height 11
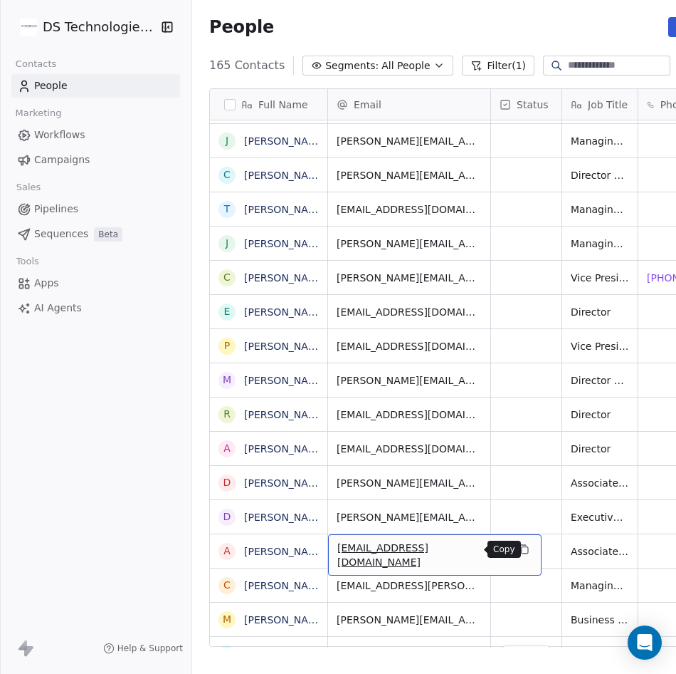
click at [522, 553] on icon "grid" at bounding box center [525, 550] width 6 height 6
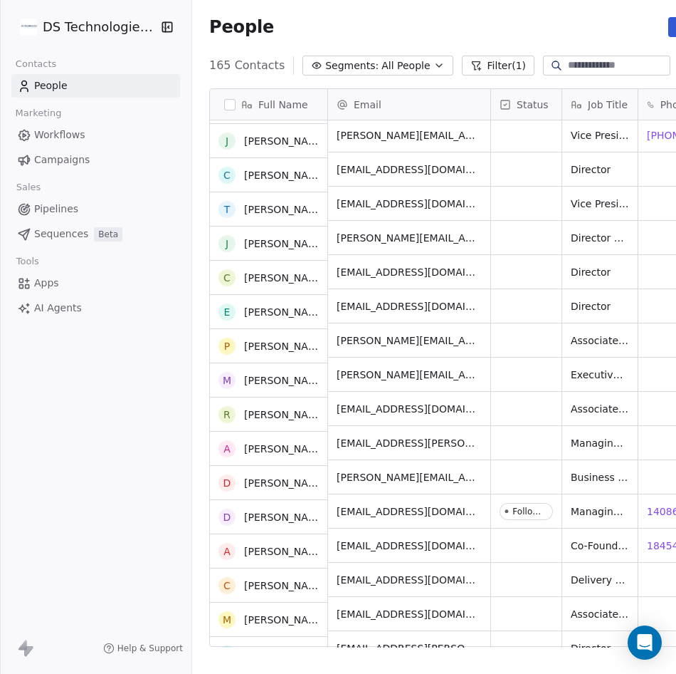
scroll to position [1780, 0]
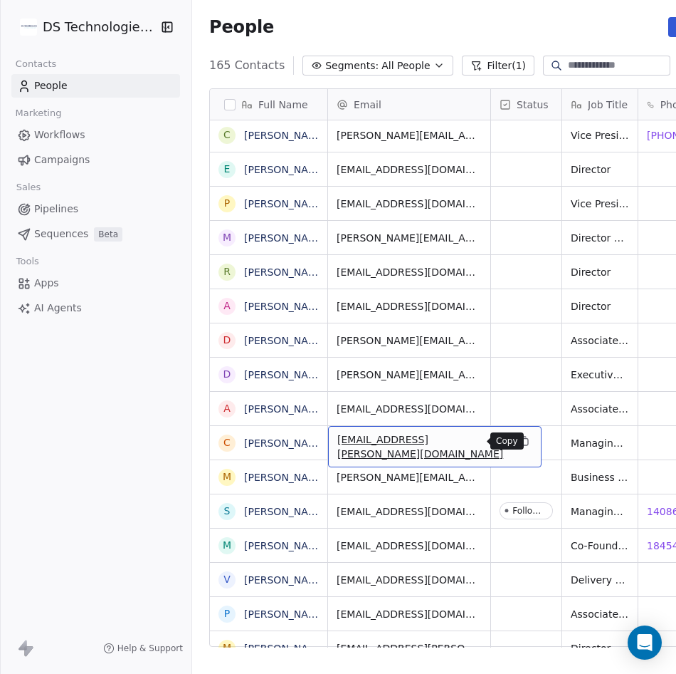
click at [518, 444] on icon "grid" at bounding box center [523, 440] width 11 height 11
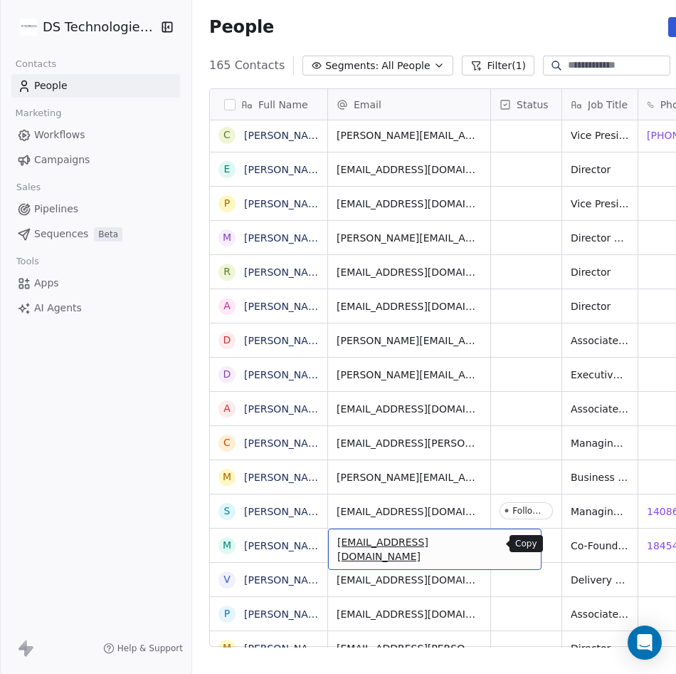
click at [522, 541] on icon "grid" at bounding box center [525, 544] width 6 height 6
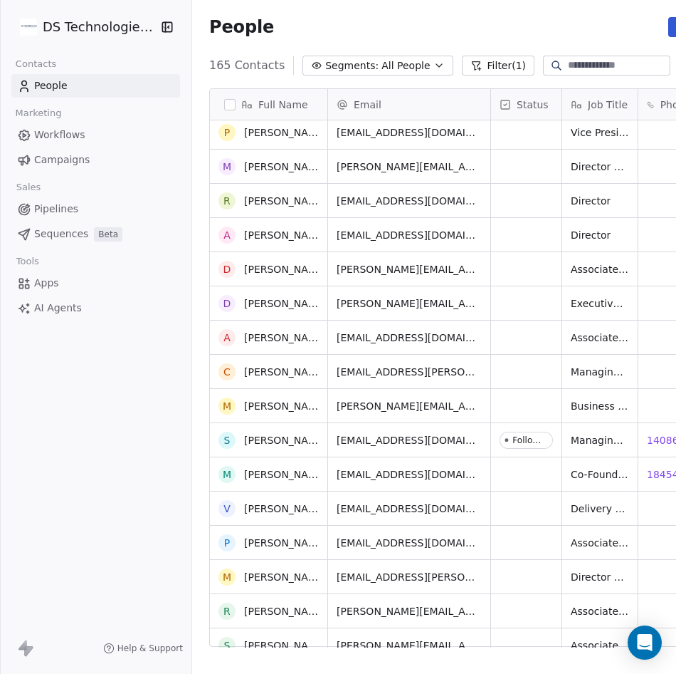
scroll to position [1922, 0]
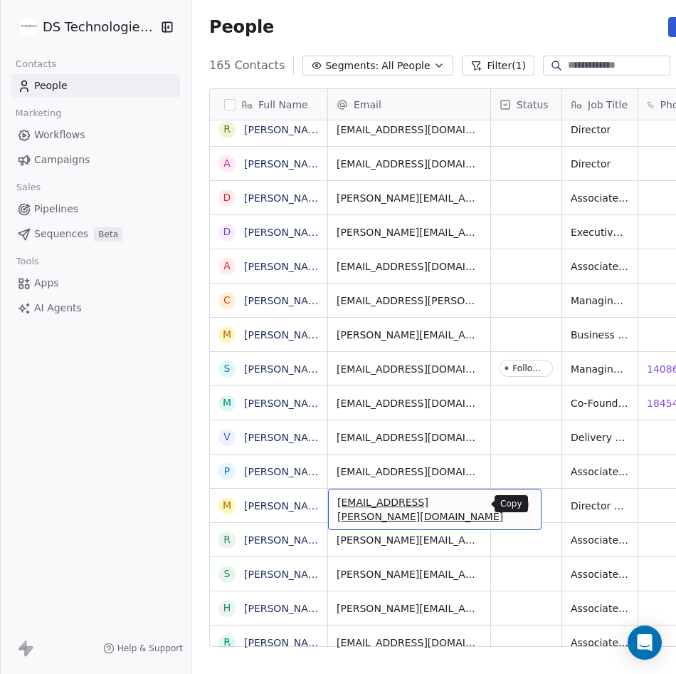
click at [518, 502] on icon "grid" at bounding box center [523, 503] width 11 height 11
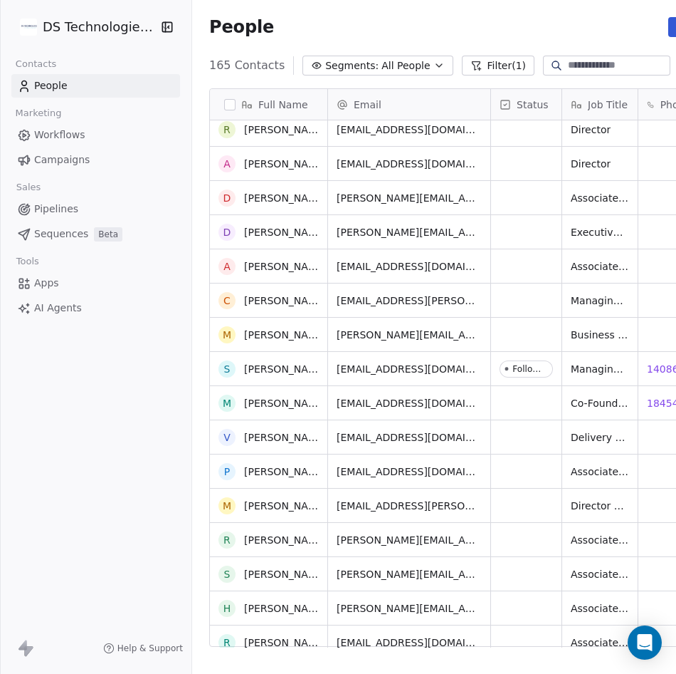
scroll to position [1994, 0]
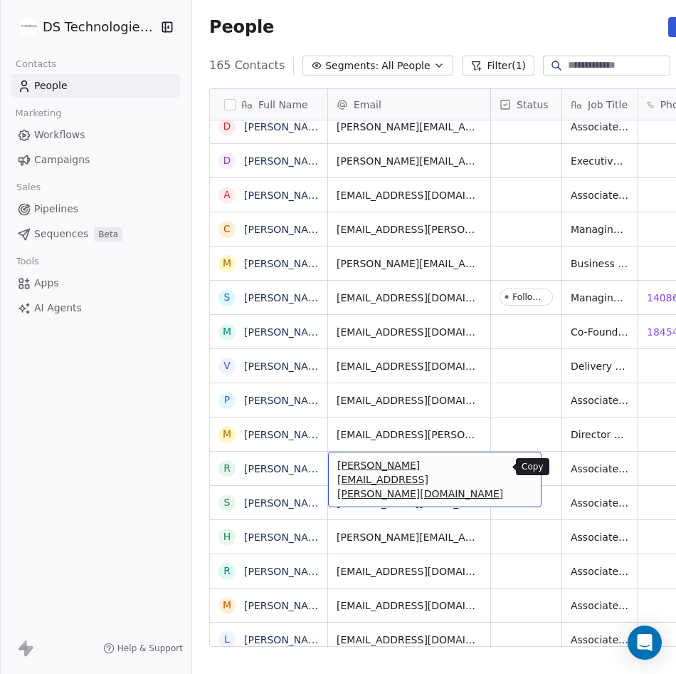
click at [518, 471] on icon "grid" at bounding box center [523, 466] width 11 height 11
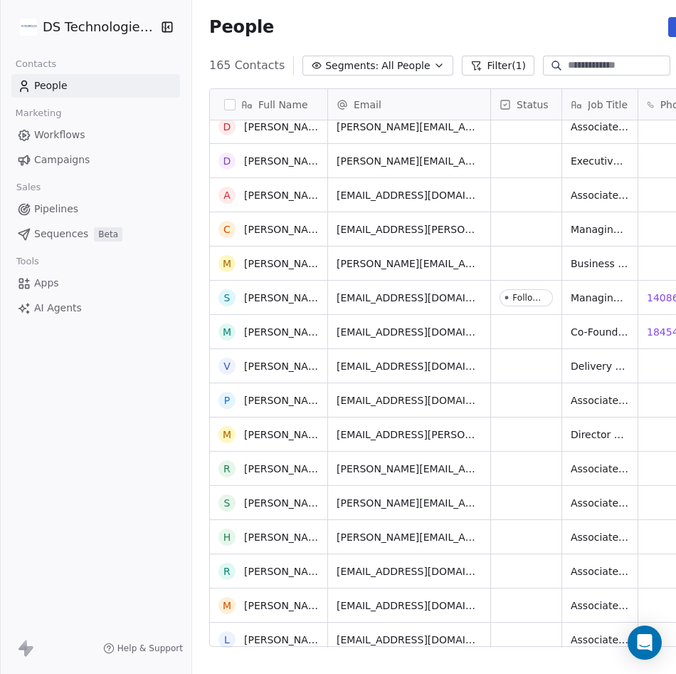
scroll to position [2207, 0]
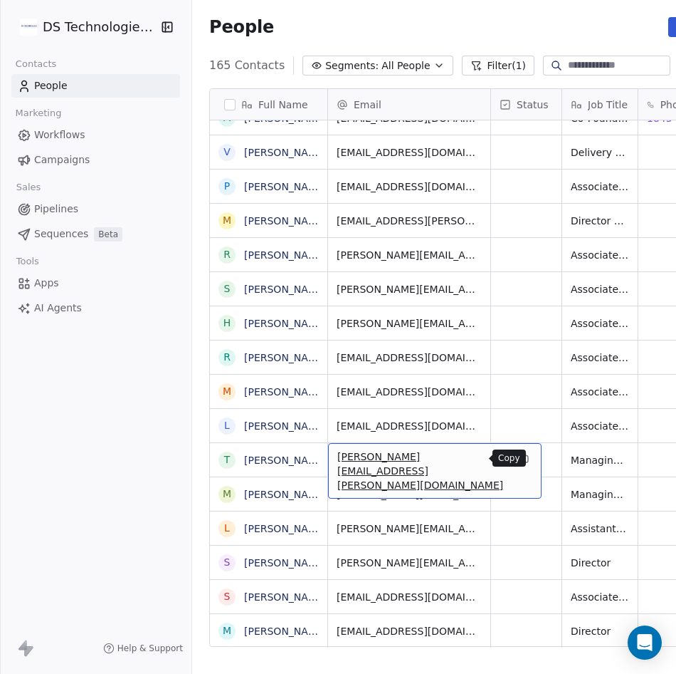
click at [518, 460] on icon "grid" at bounding box center [523, 457] width 11 height 11
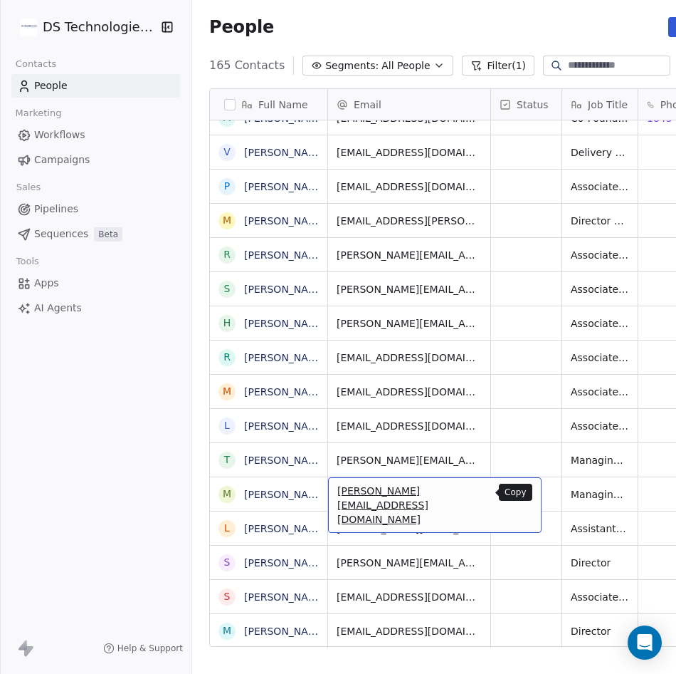
click at [522, 493] on icon "grid" at bounding box center [525, 493] width 6 height 6
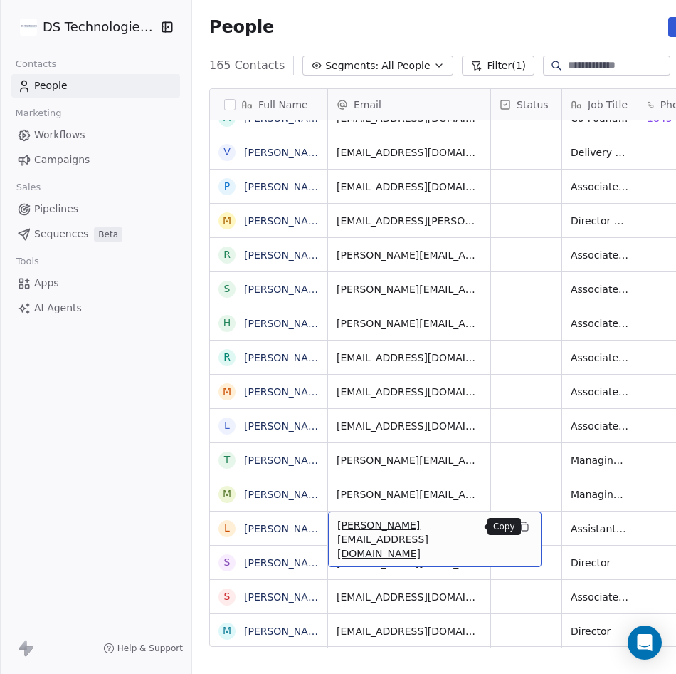
click at [518, 525] on icon "grid" at bounding box center [523, 525] width 11 height 11
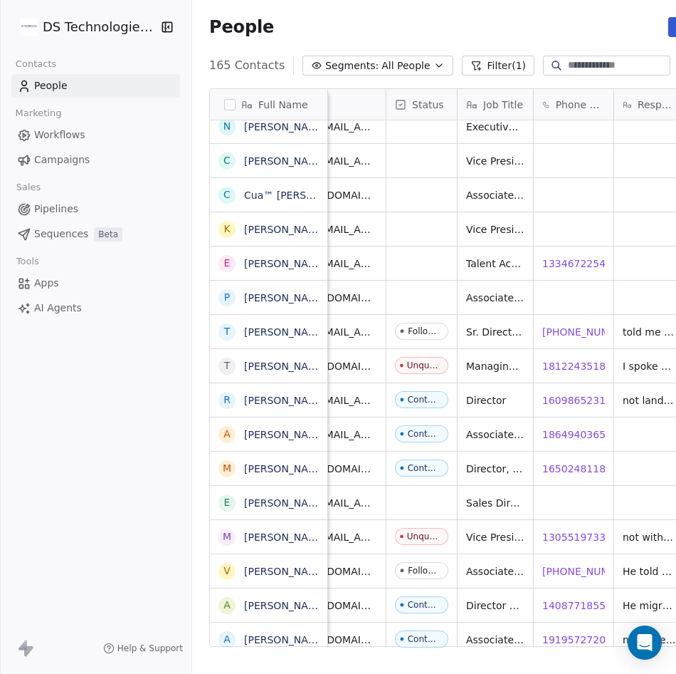
scroll to position [0, 0]
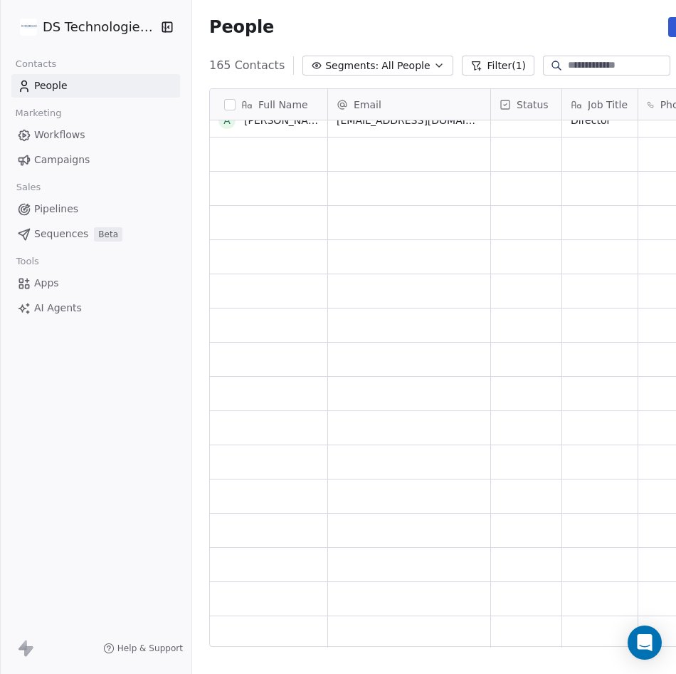
scroll to position [5112, 0]
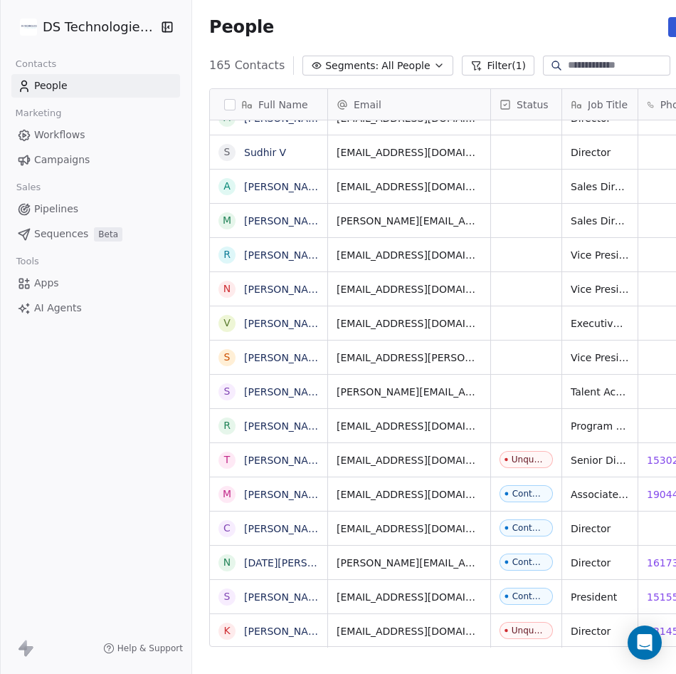
click at [481, 62] on button "Filter (1)" at bounding box center [498, 66] width 73 height 20
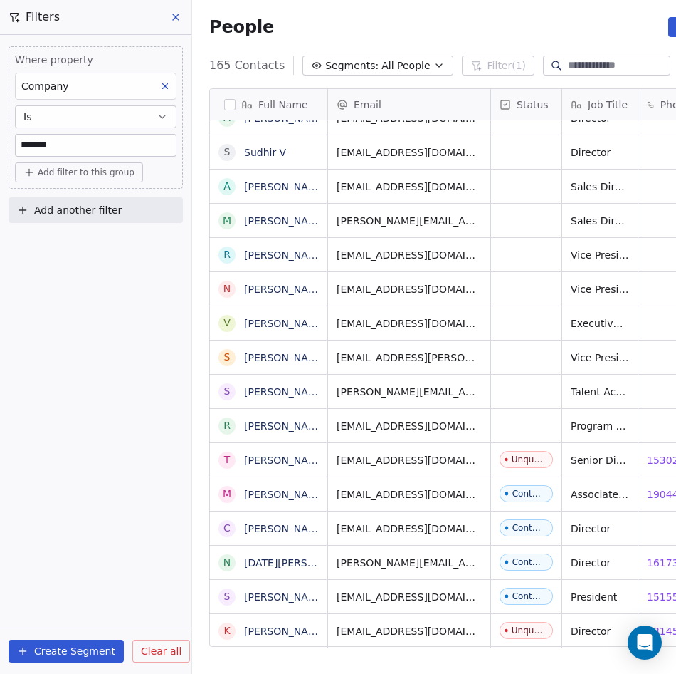
click at [169, 85] on icon at bounding box center [165, 86] width 10 height 10
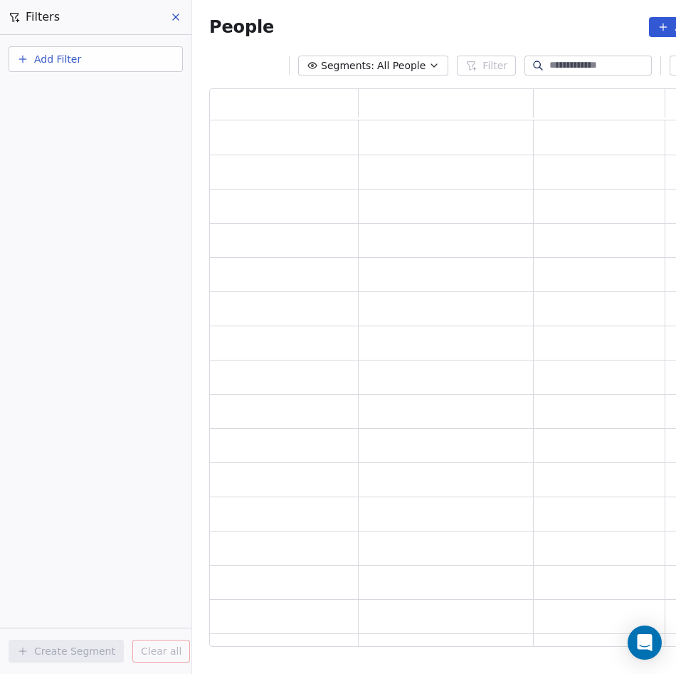
scroll to position [548, 540]
click at [93, 66] on button "Add Filter" at bounding box center [96, 59] width 174 height 26
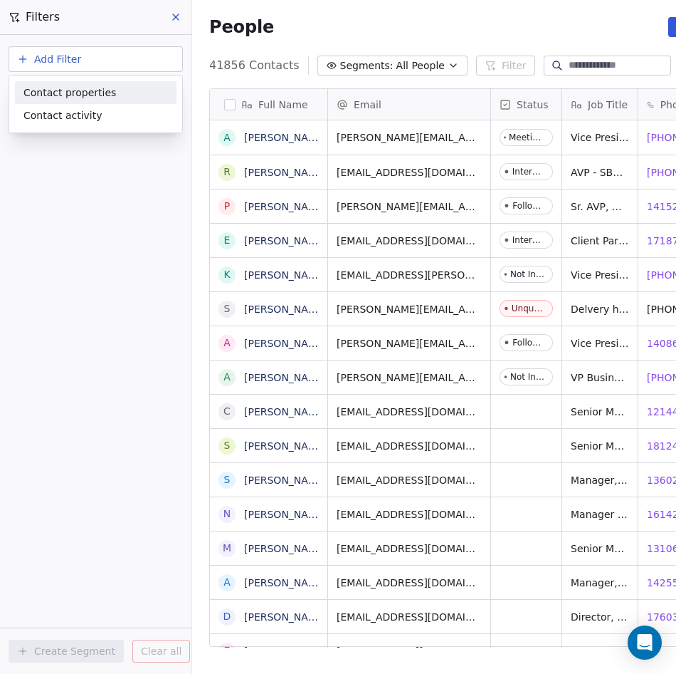
scroll to position [582, 585]
click at [83, 99] on span "Contact properties" at bounding box center [69, 92] width 93 height 15
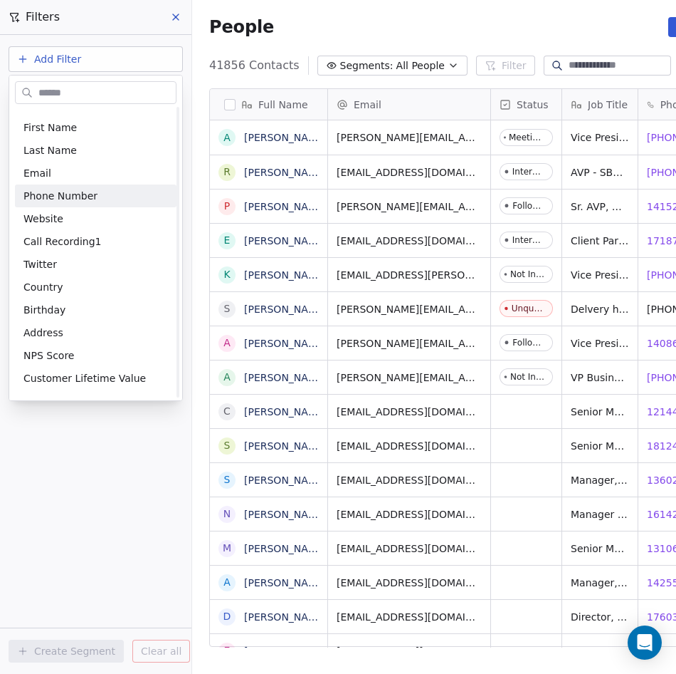
scroll to position [71, 0]
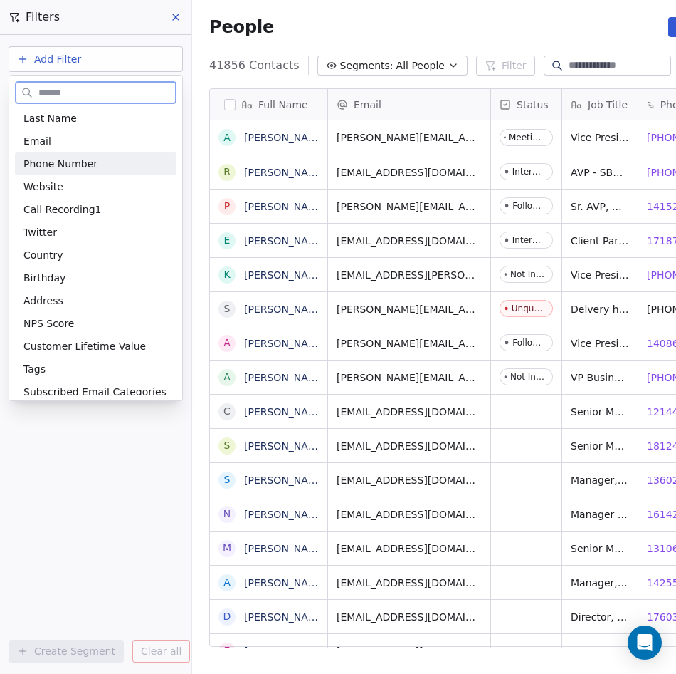
click at [83, 164] on span "Phone Number" at bounding box center [60, 164] width 74 height 14
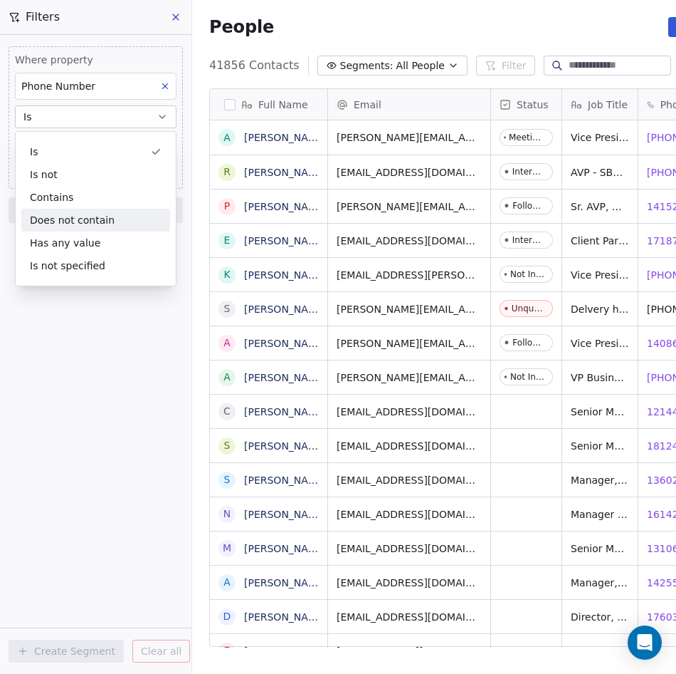
click at [108, 376] on div "Where property Phone Number Is Add Phone Number Add filter to this group Add an…" at bounding box center [96, 354] width 192 height 639
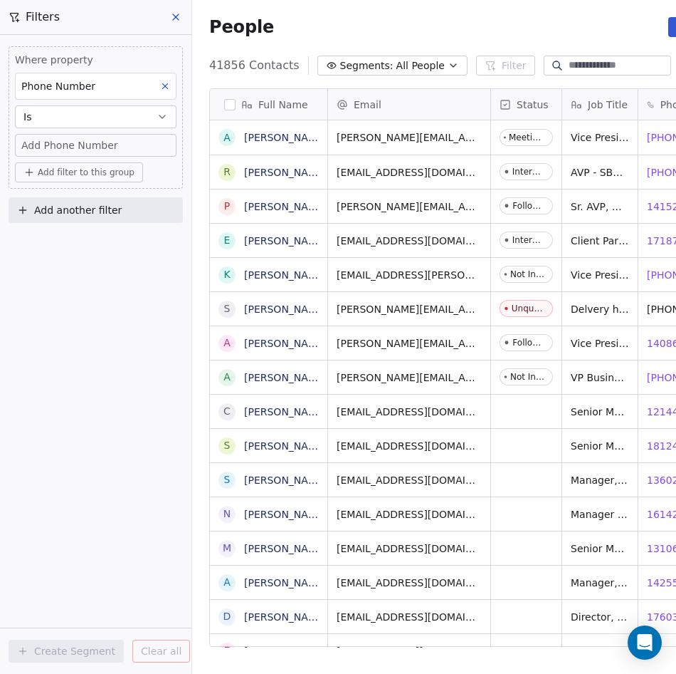
click at [85, 150] on span "Add Phone Number" at bounding box center [69, 145] width 97 height 14
type input "**********"
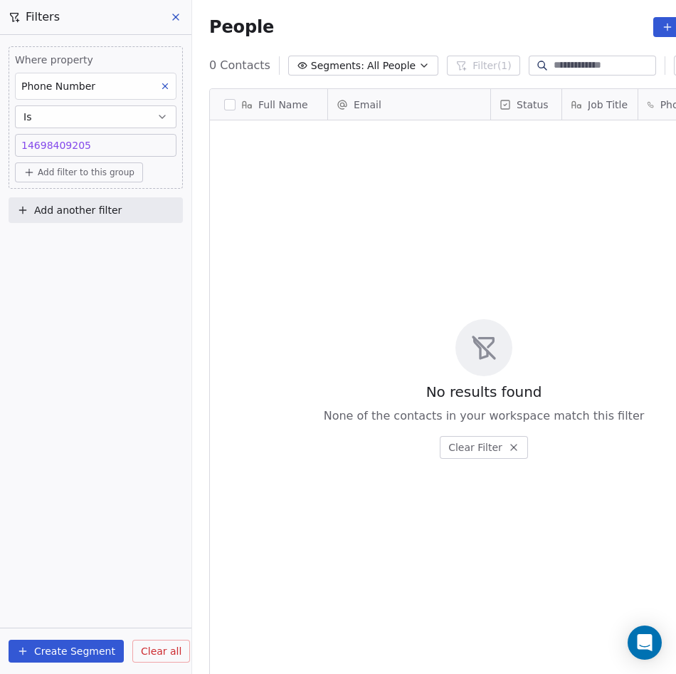
scroll to position [582, 573]
click at [167, 82] on icon at bounding box center [165, 86] width 10 height 10
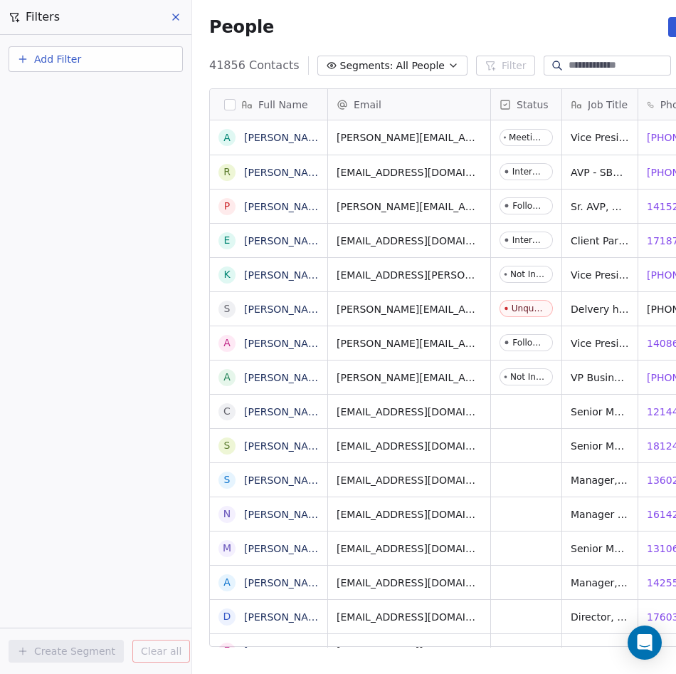
scroll to position [582, 585]
click at [569, 59] on input at bounding box center [619, 65] width 100 height 14
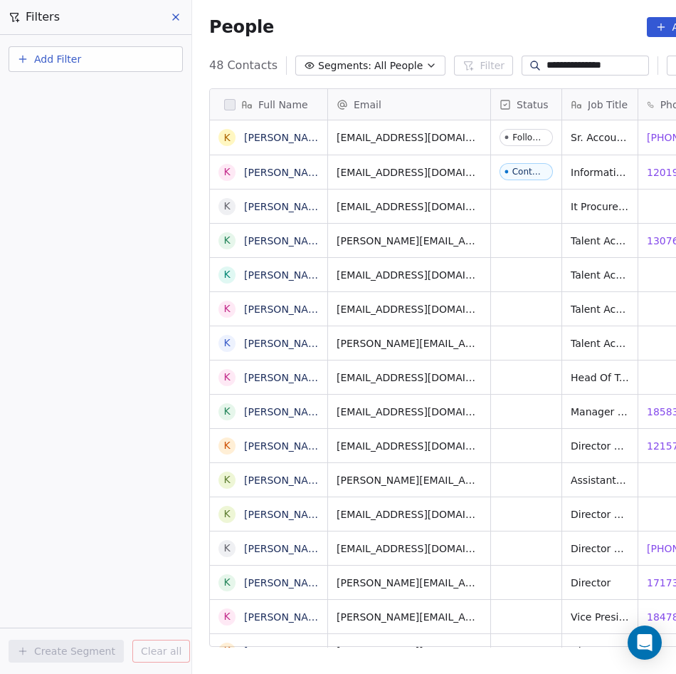
scroll to position [582, 567]
type input "**********"
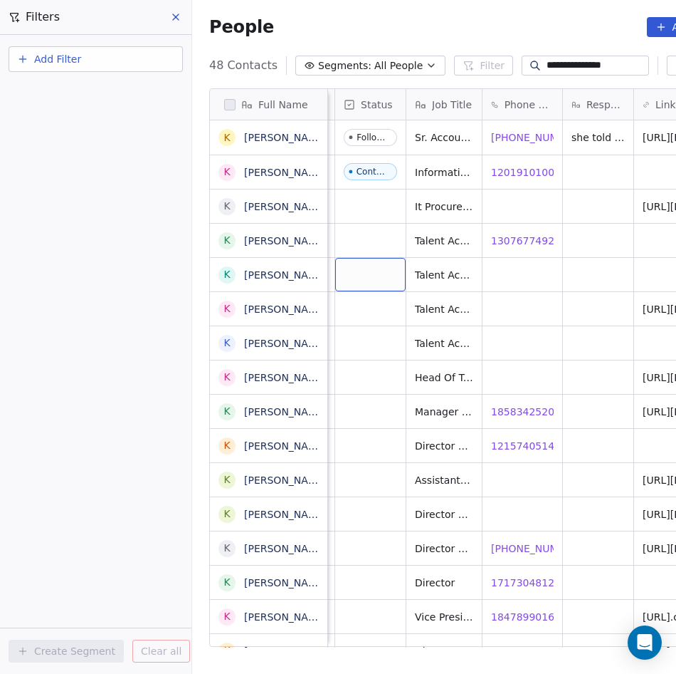
scroll to position [0, 138]
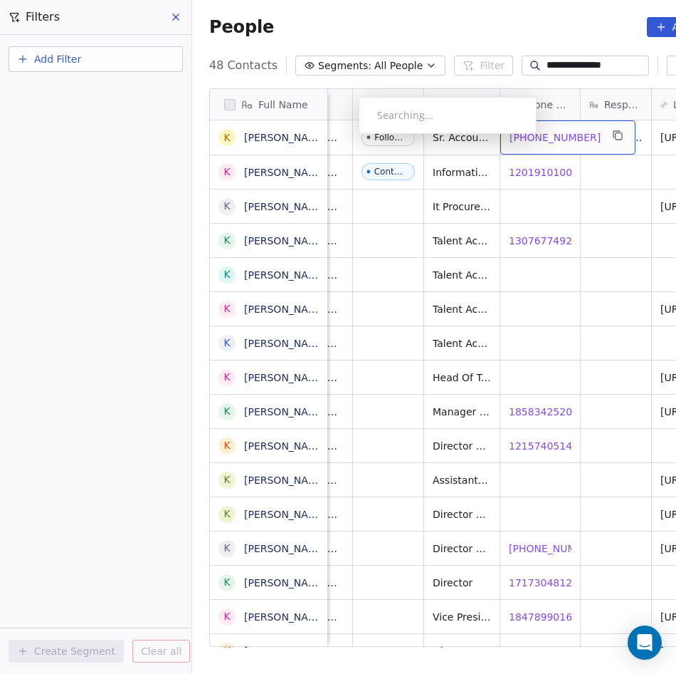
click at [544, 138] on span "[PHONE_NUMBER]" at bounding box center [555, 137] width 91 height 14
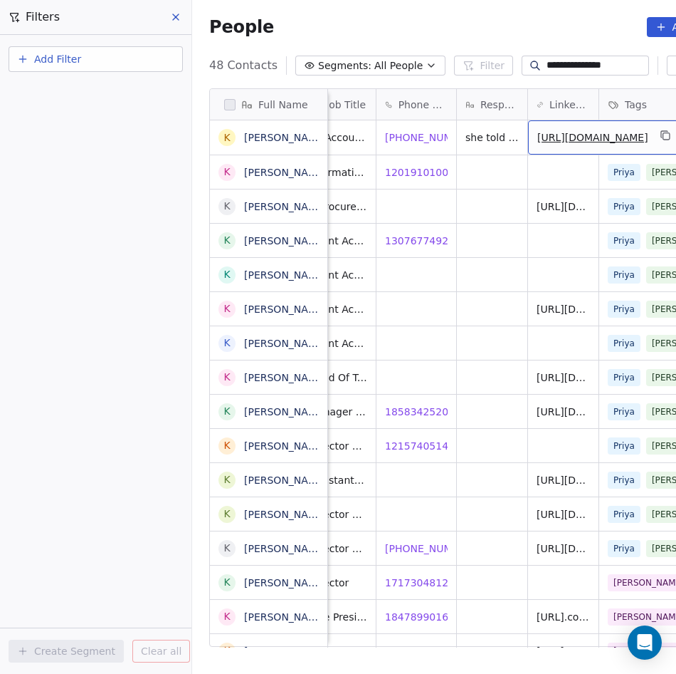
scroll to position [0, 333]
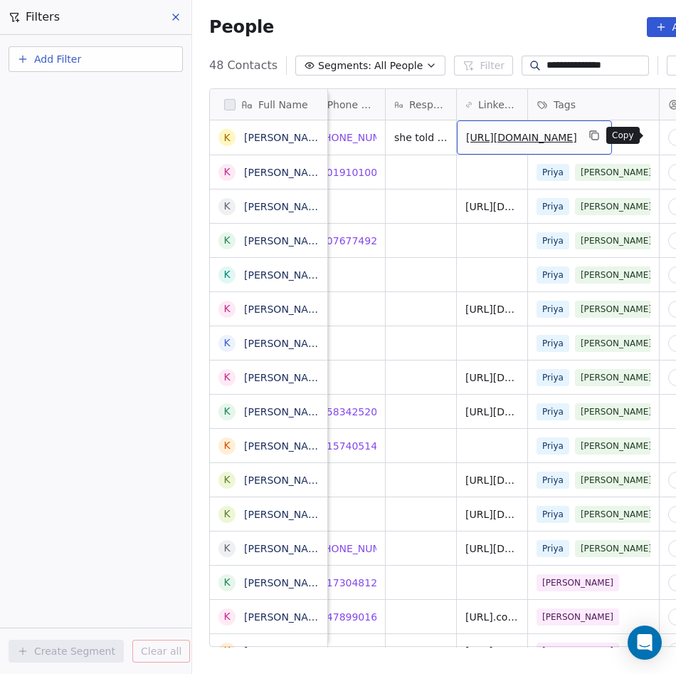
click at [600, 130] on icon "grid" at bounding box center [594, 135] width 11 height 11
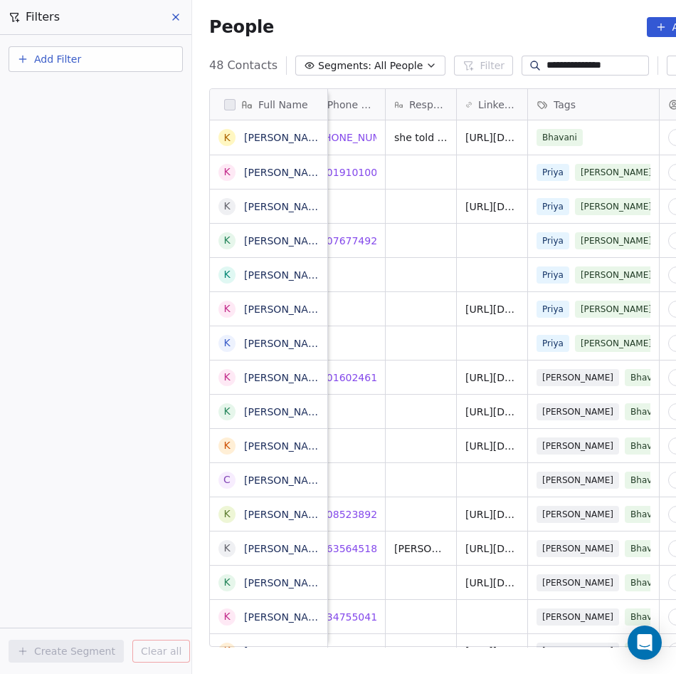
click at [620, 61] on input "**********" at bounding box center [597, 65] width 100 height 14
click at [113, 65] on button "Add Filter" at bounding box center [96, 59] width 174 height 26
click at [110, 90] on div "Contact properties" at bounding box center [95, 92] width 145 height 15
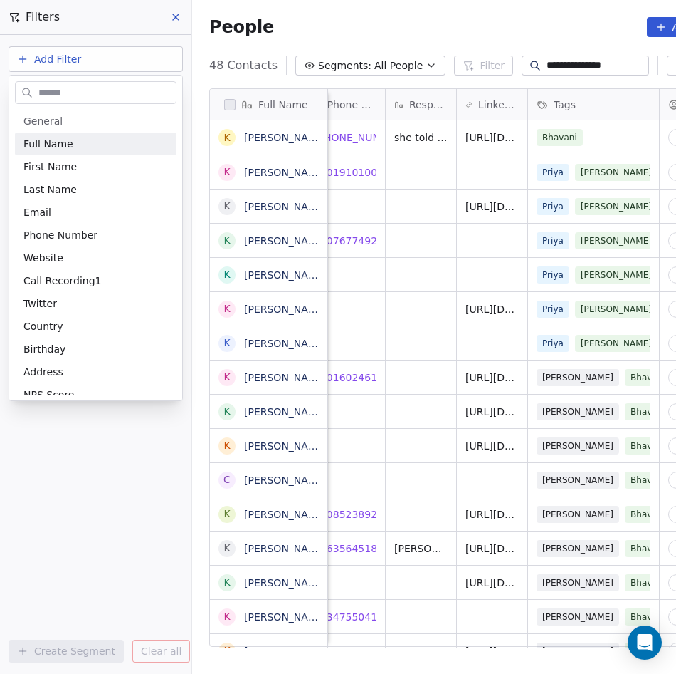
click at [92, 95] on input "text" at bounding box center [106, 93] width 140 height 21
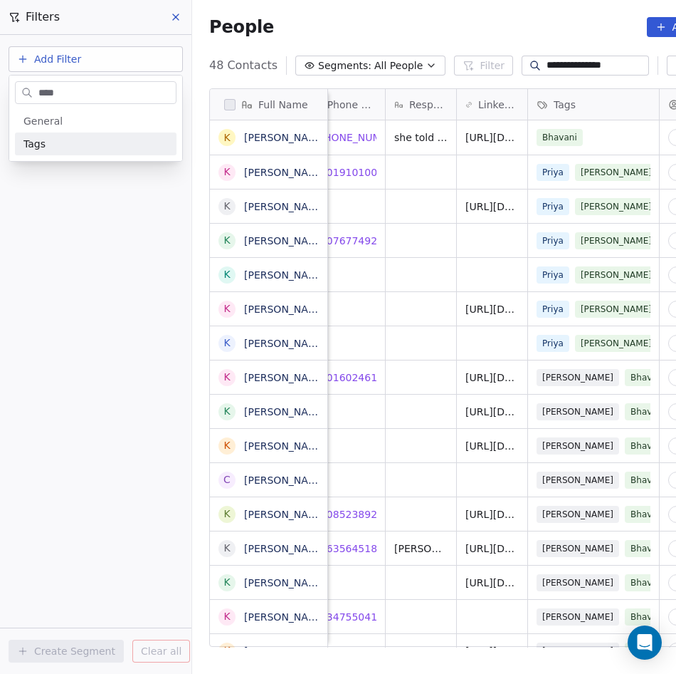
type input "****"
click at [114, 155] on div "Tags" at bounding box center [96, 143] width 162 height 23
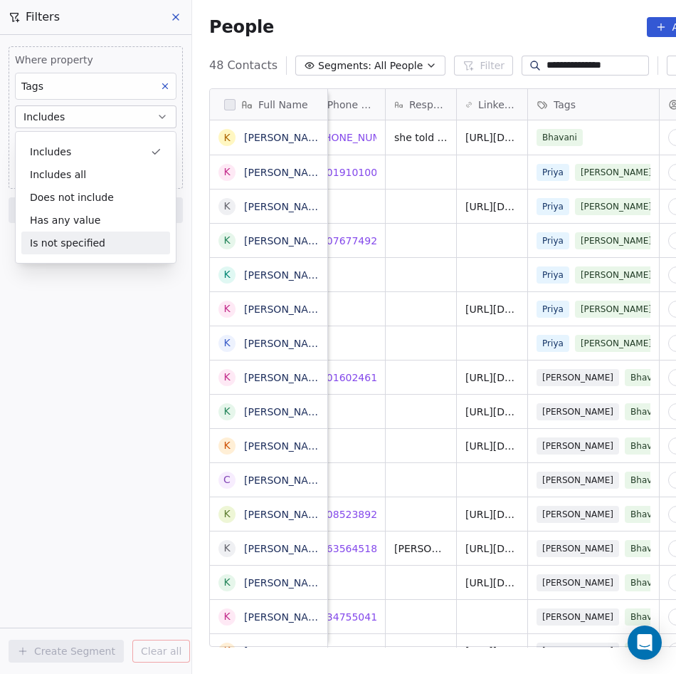
click at [117, 322] on div "Where property Tags Includes Select Tags Add filter to this group Add another f…" at bounding box center [96, 354] width 192 height 639
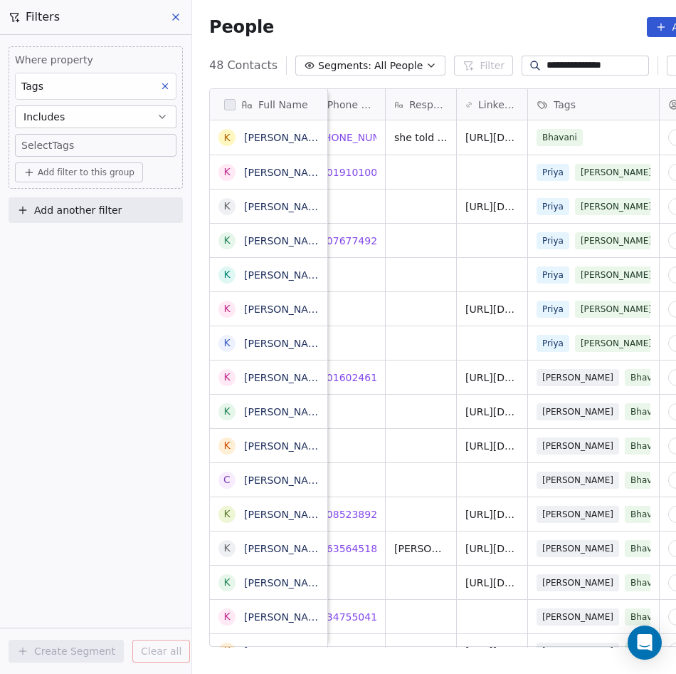
click at [102, 144] on body "**********" at bounding box center [338, 337] width 676 height 674
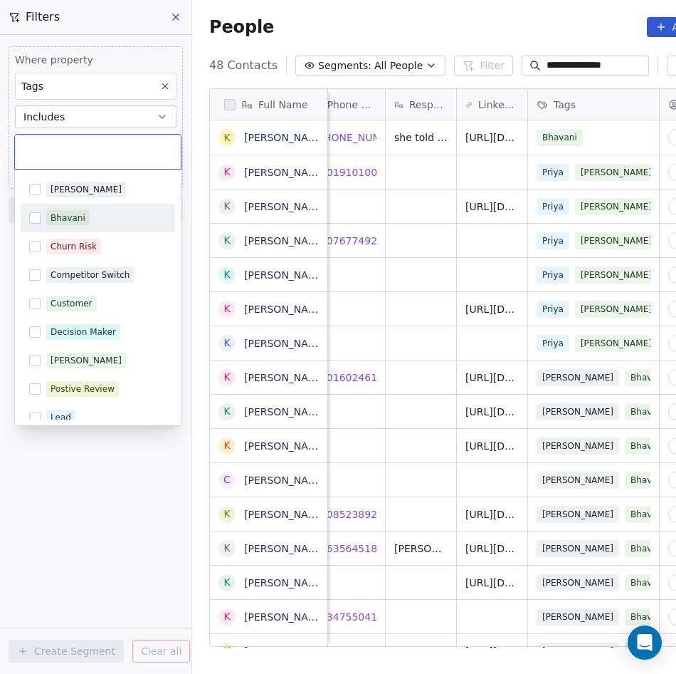
click at [33, 220] on button "Suggestions" at bounding box center [34, 217] width 11 height 11
click at [33, 219] on button "Suggestions" at bounding box center [34, 217] width 11 height 11
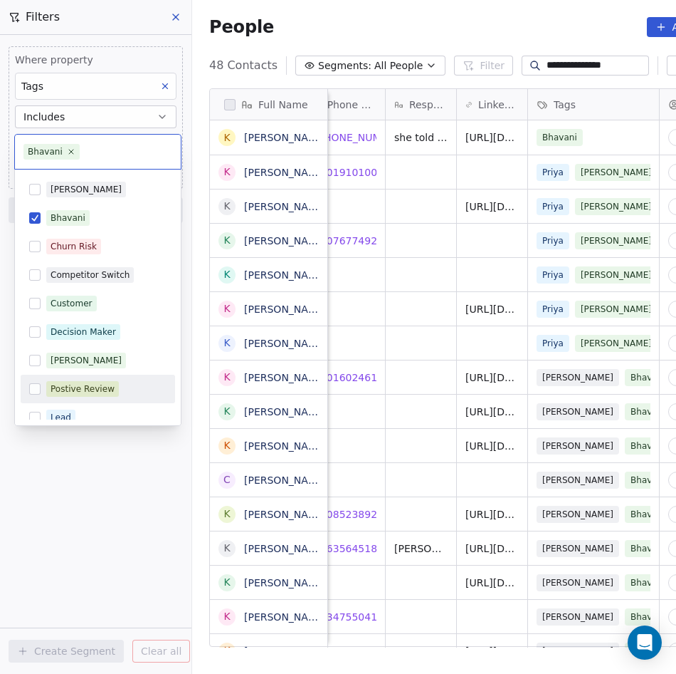
click at [78, 493] on html "**********" at bounding box center [338, 337] width 676 height 674
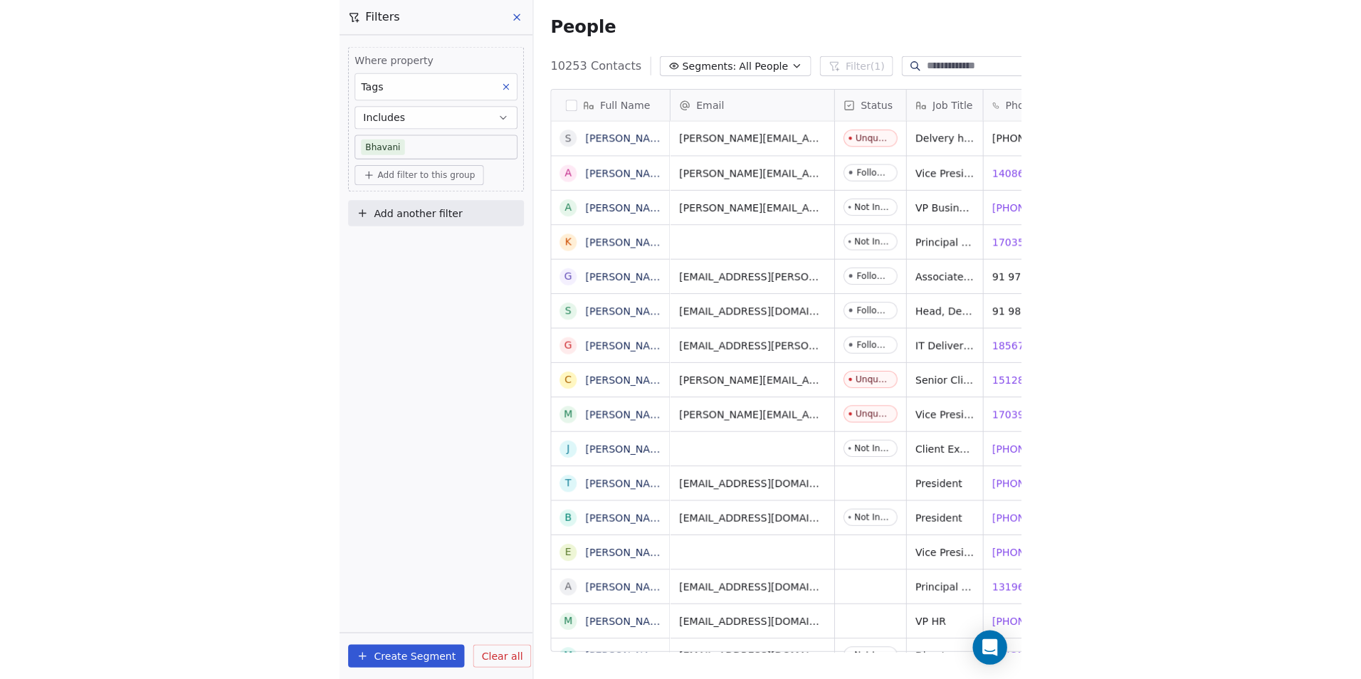
scroll to position [587, 1158]
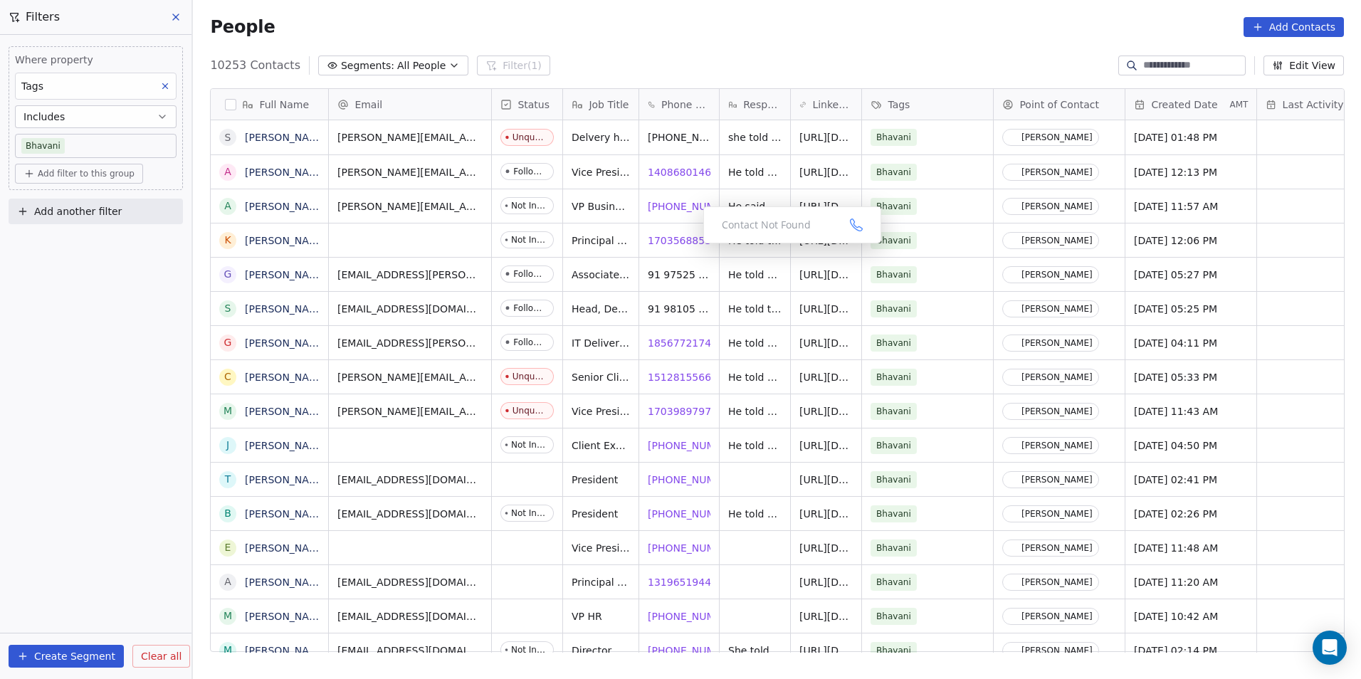
click at [676, 241] on div "Contact Not Found" at bounding box center [792, 224] width 178 height 37
click at [676, 242] on div "Contact Not Found" at bounding box center [792, 224] width 178 height 37
click at [669, 345] on span "18567721740" at bounding box center [684, 343] width 70 height 14
click at [676, 481] on span "1 610-530-5023" at bounding box center [694, 480] width 91 height 14
click at [676, 582] on span "13196519442" at bounding box center [684, 582] width 70 height 14
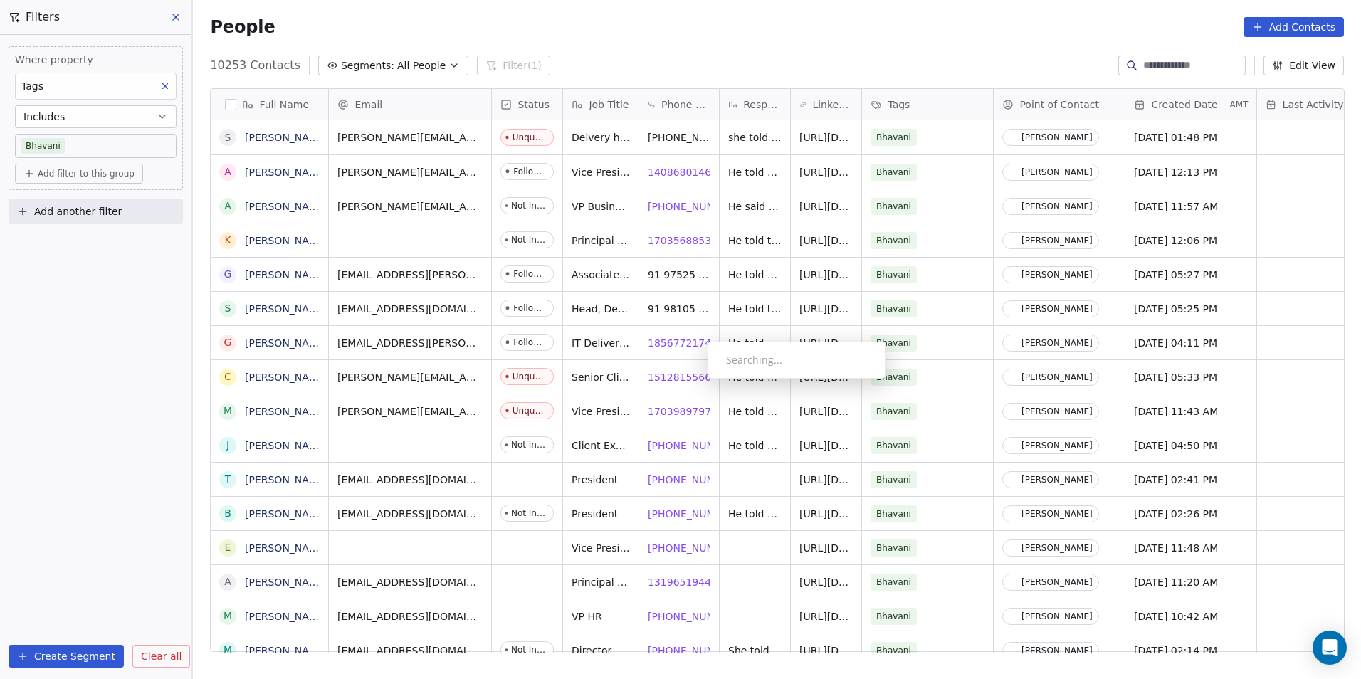
scroll to position [587, 1158]
click at [1156, 65] on input at bounding box center [1193, 65] width 100 height 14
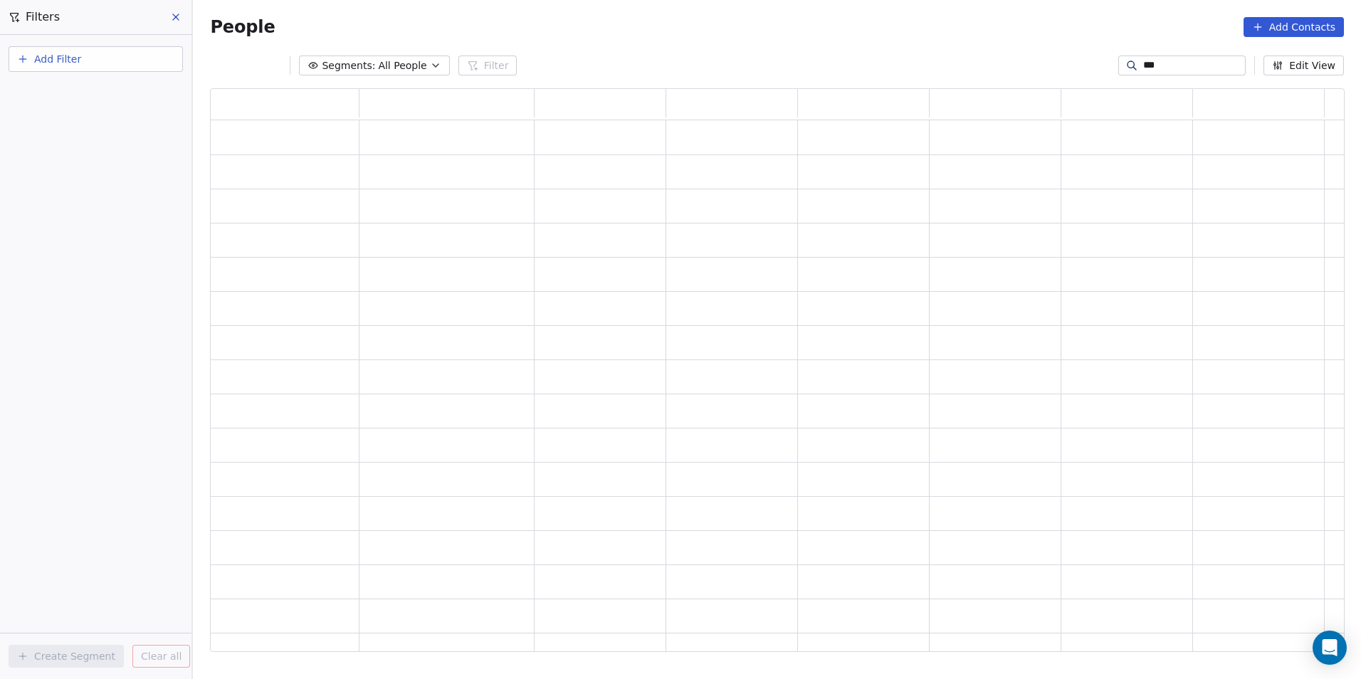
scroll to position [553, 1124]
type input "*"
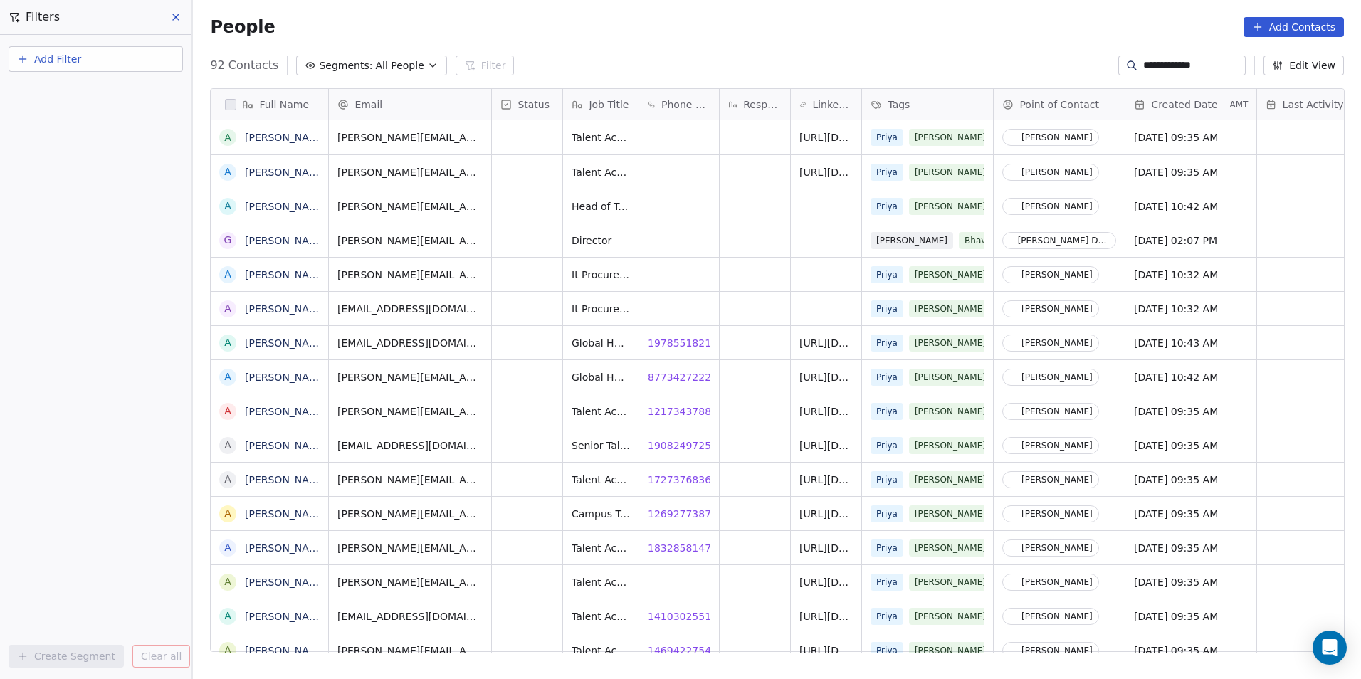
scroll to position [0, 0]
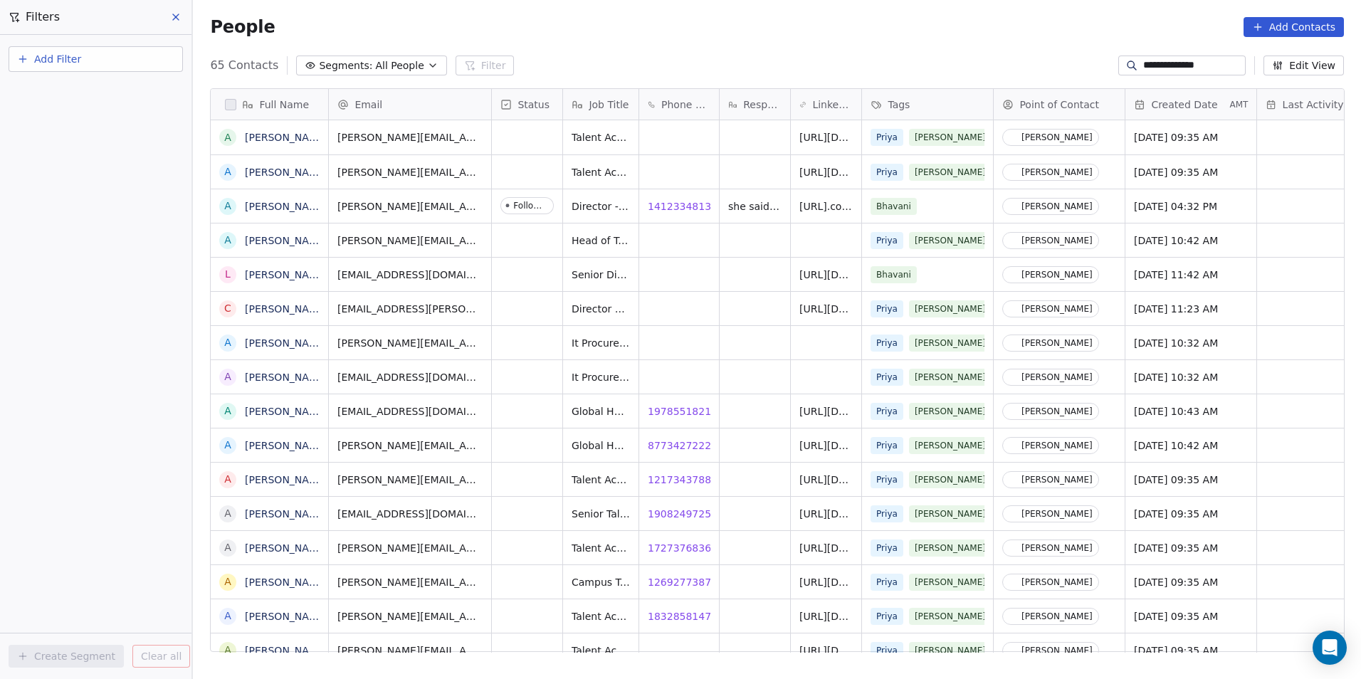
type input "**********"
click at [731, 203] on icon "grid" at bounding box center [735, 204] width 11 height 11
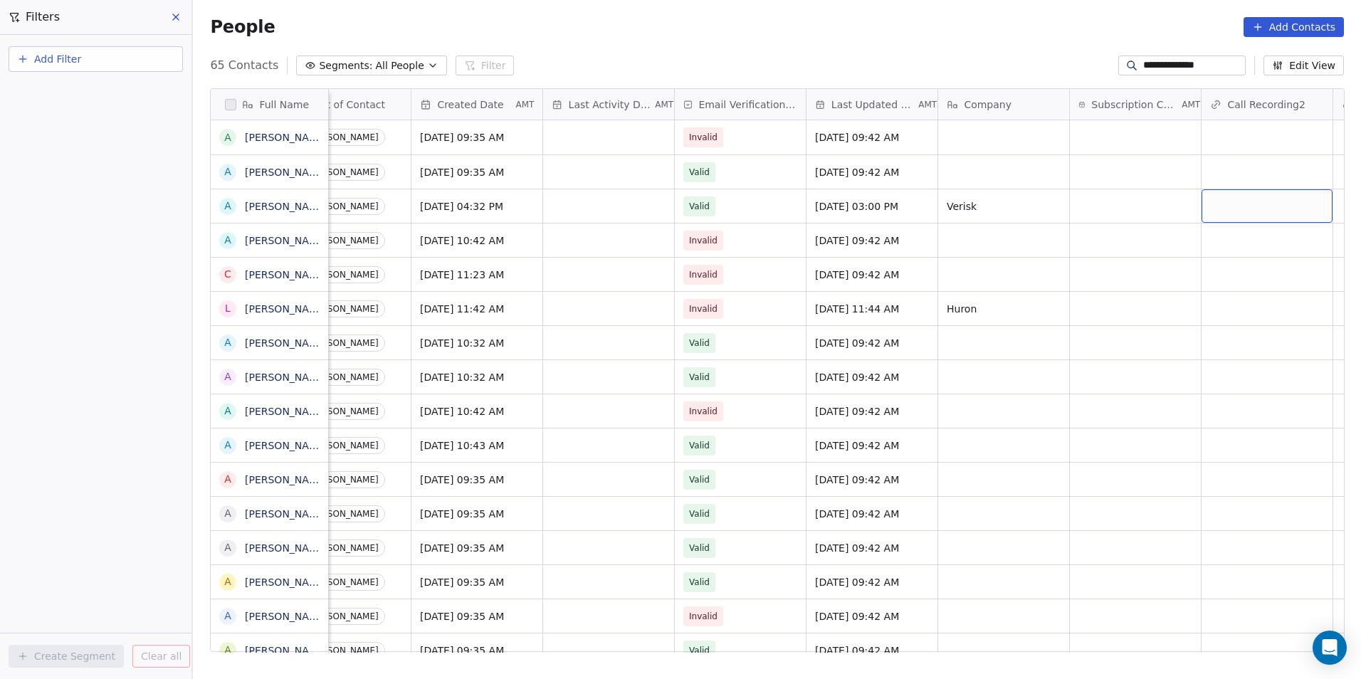
click at [1269, 199] on div "grid" at bounding box center [1267, 205] width 131 height 33
type input "**********"
click at [1143, 305] on html "**********" at bounding box center [680, 339] width 1361 height 679
drag, startPoint x: 1209, startPoint y: 60, endPoint x: 1067, endPoint y: 49, distance: 142.1
click at [1067, 49] on section "**********" at bounding box center [777, 339] width 1168 height 679
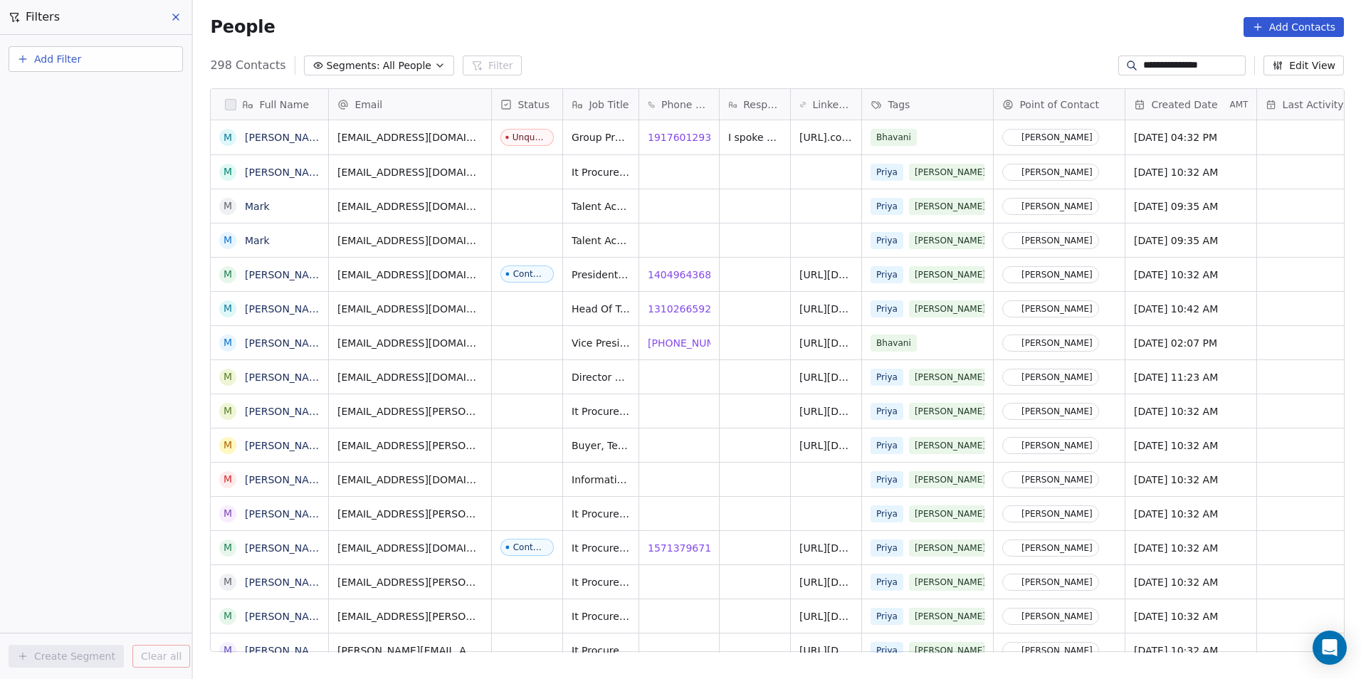
scroll to position [587, 1158]
type input "**********"
click at [730, 135] on icon "grid" at bounding box center [735, 135] width 11 height 11
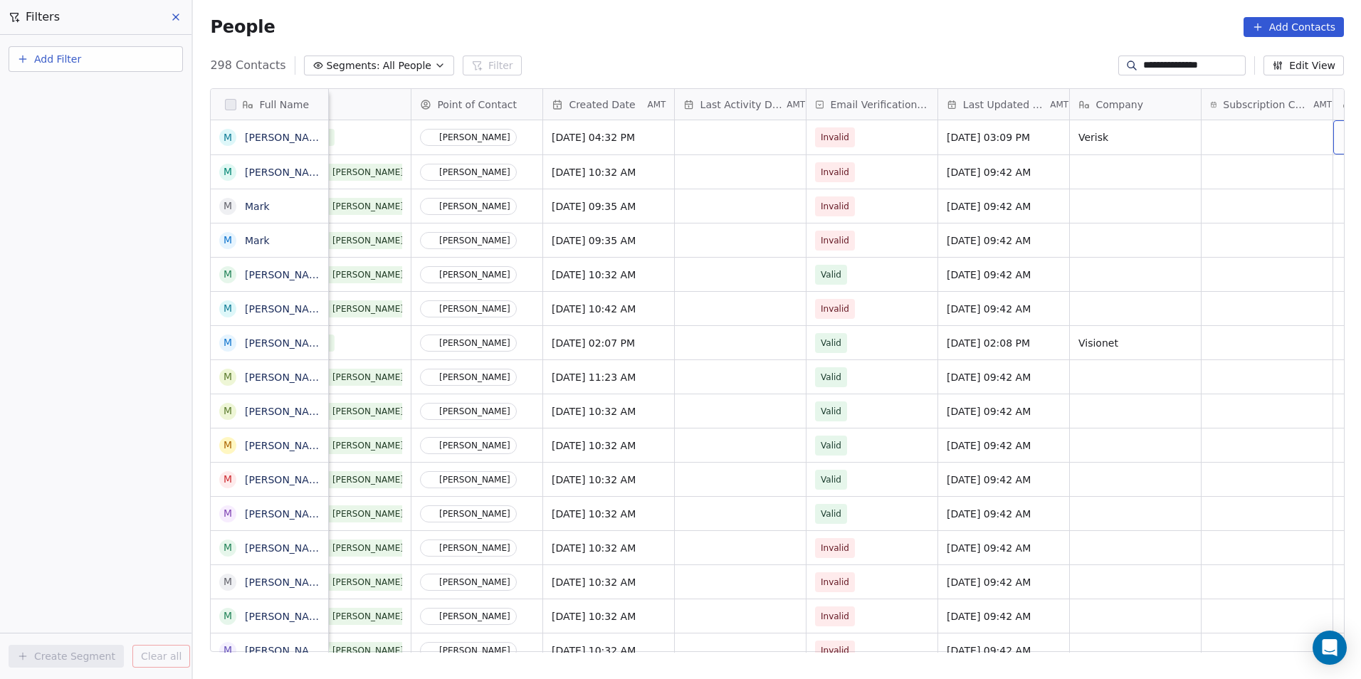
scroll to position [0, 714]
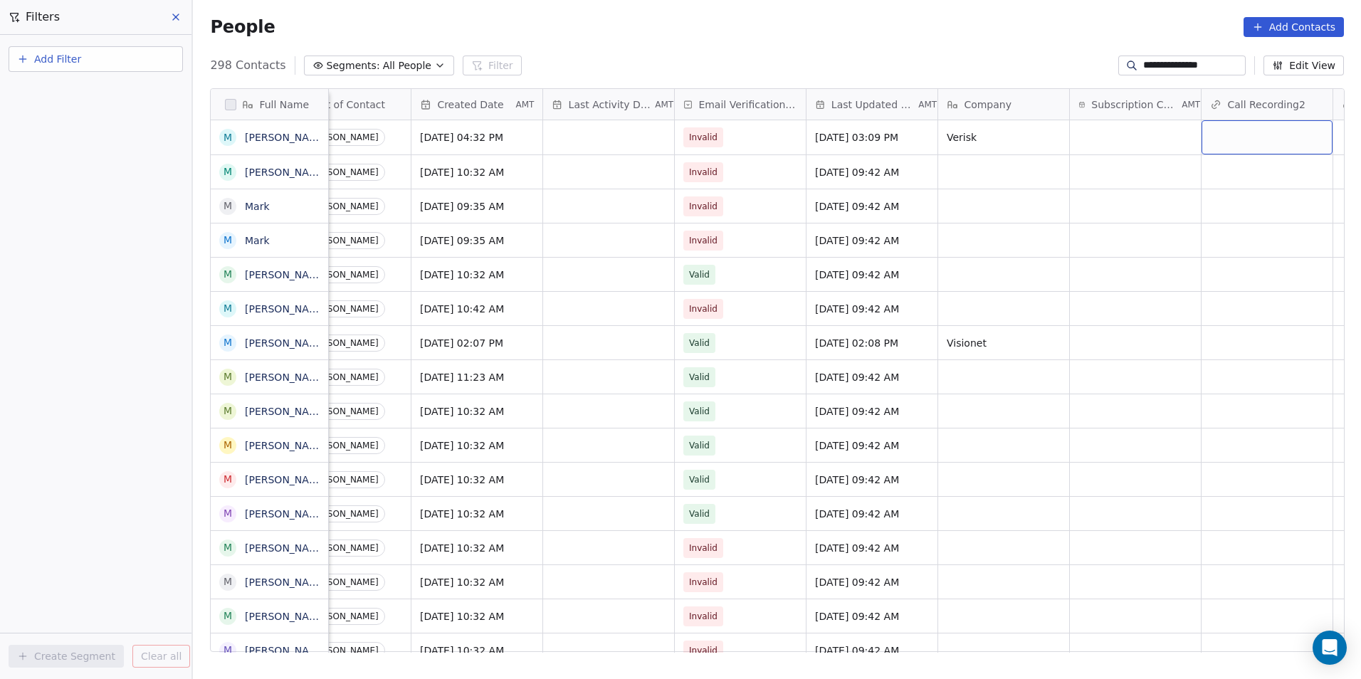
click at [1244, 148] on div "grid" at bounding box center [1267, 137] width 131 height 34
type input "**********"
click at [1146, 253] on html "**********" at bounding box center [680, 339] width 1361 height 679
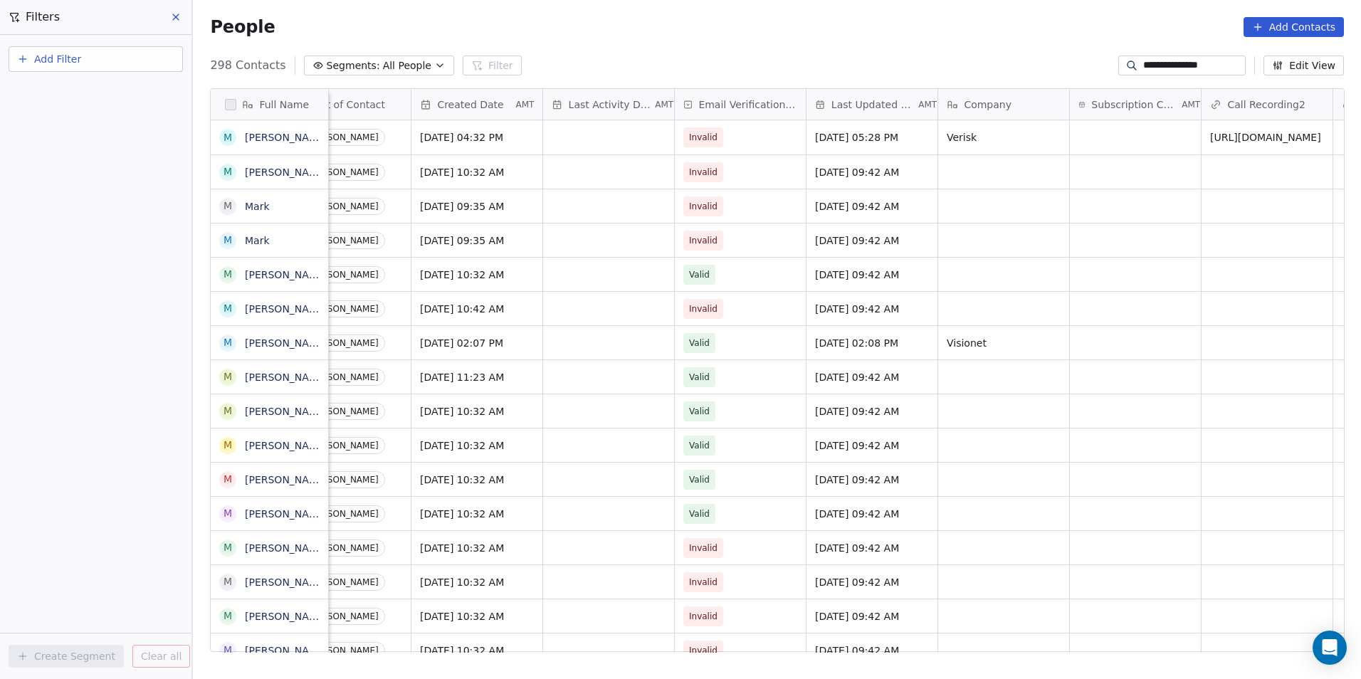
click at [72, 56] on span "Add Filter" at bounding box center [57, 59] width 47 height 15
click at [112, 94] on div "Contact properties" at bounding box center [95, 92] width 145 height 15
type input "****"
click at [110, 147] on div "Tags" at bounding box center [95, 144] width 145 height 14
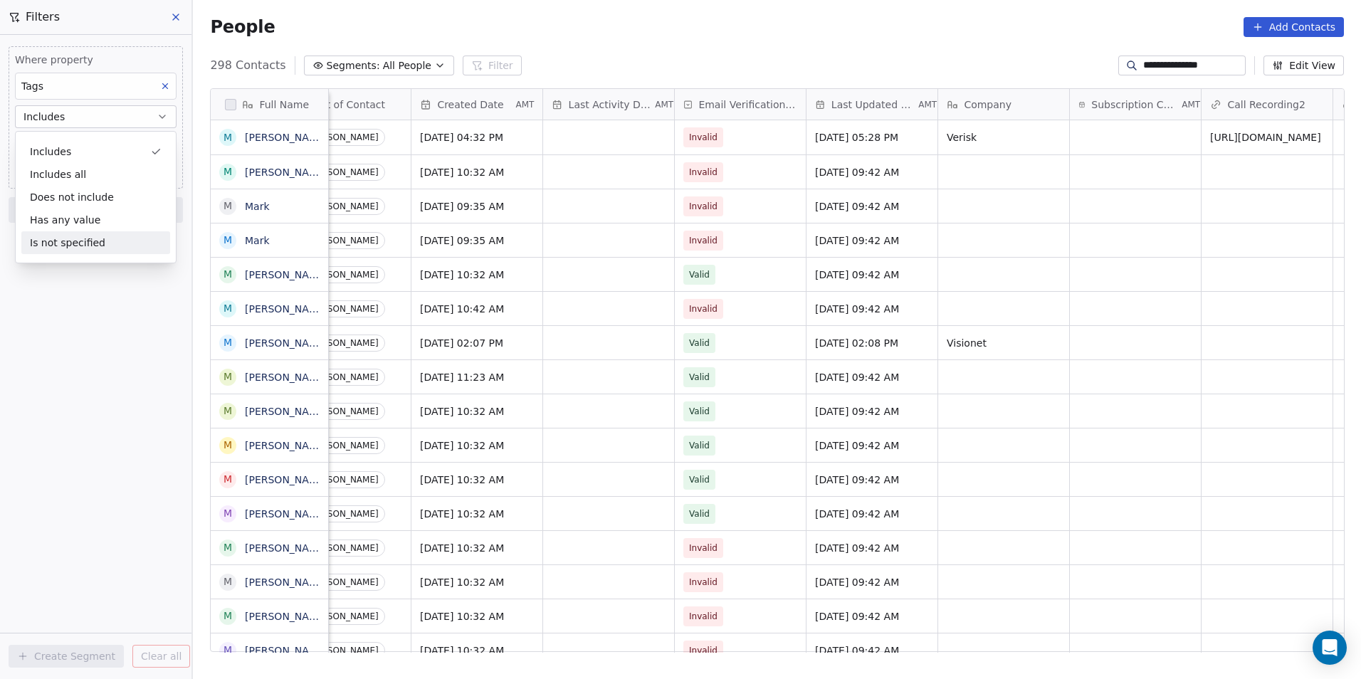
click at [119, 291] on div "Where property Tags Includes Select Tags Add filter to this group Add another f…" at bounding box center [96, 357] width 192 height 644
click at [117, 149] on body "**********" at bounding box center [680, 339] width 1361 height 679
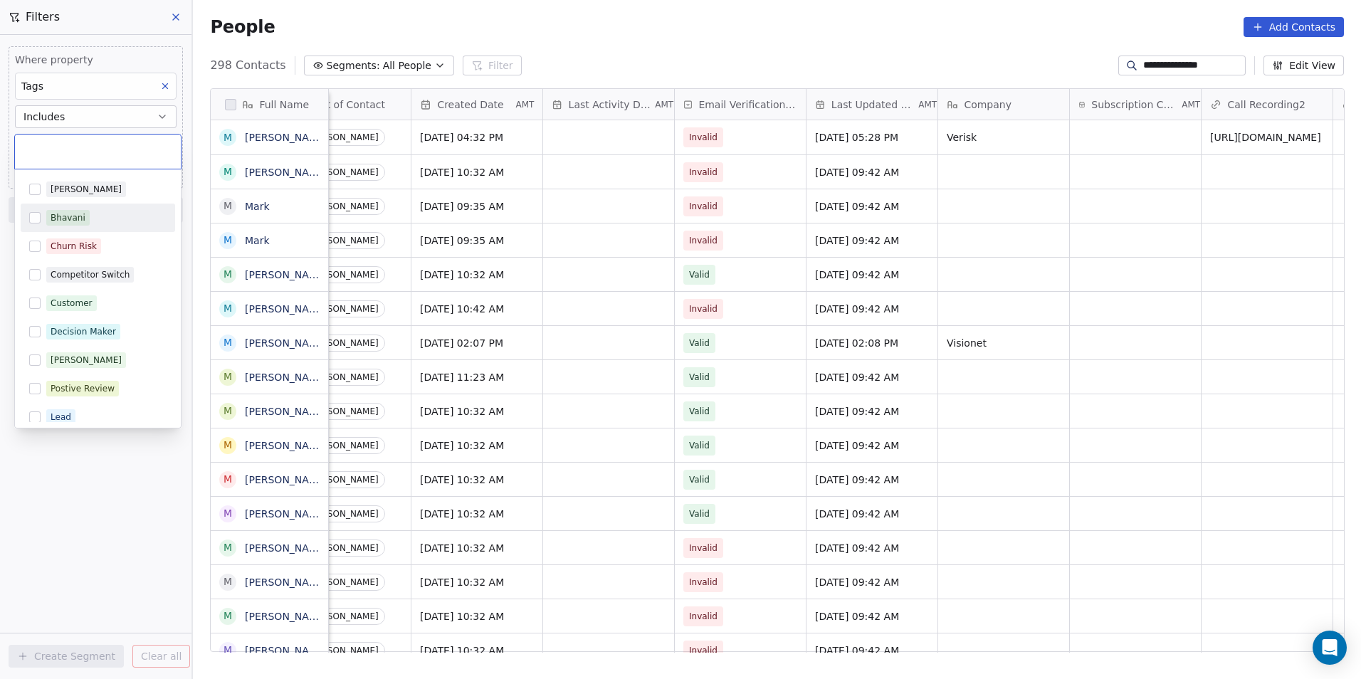
click at [90, 214] on div "Bhavani" at bounding box center [106, 218] width 120 height 16
click at [73, 557] on html "**********" at bounding box center [680, 339] width 1361 height 679
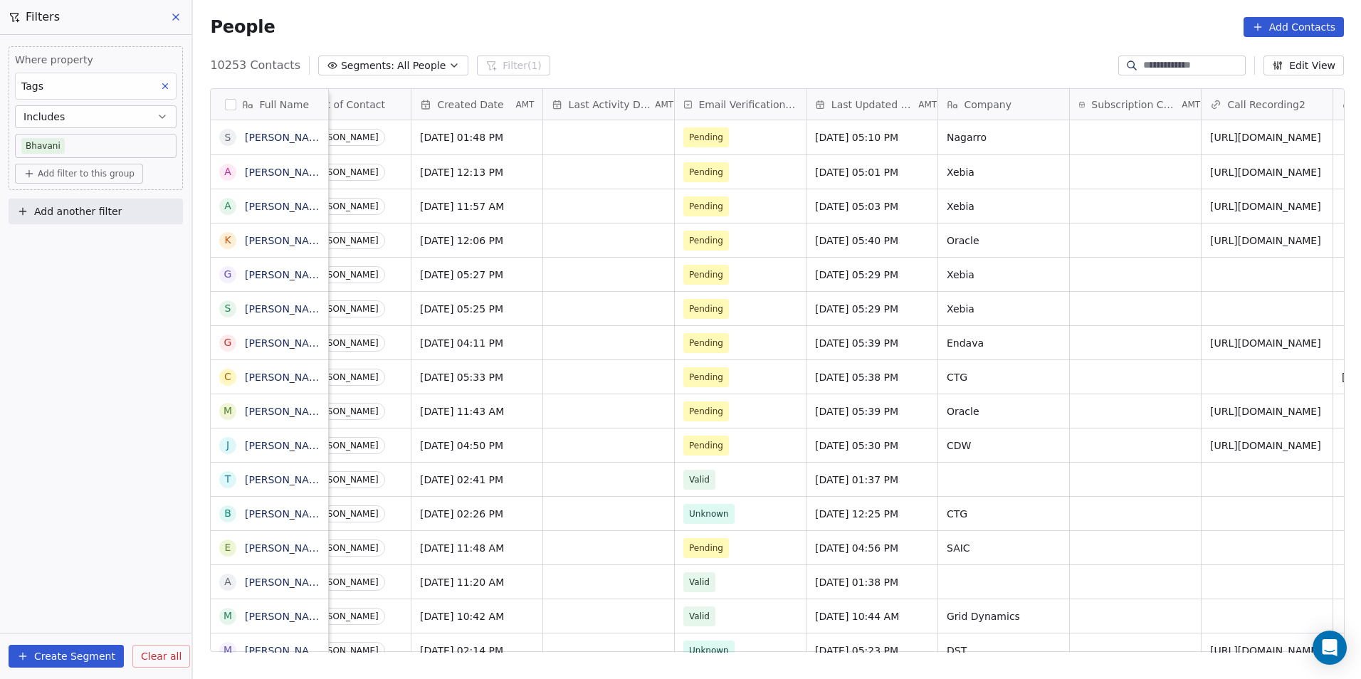
click at [103, 211] on span "Add another filter" at bounding box center [78, 211] width 88 height 15
click at [93, 355] on html "DS Technologies Inc Contacts People Marketing Workflows Campaigns Sales Pipelin…" at bounding box center [680, 339] width 1361 height 679
click at [90, 206] on span "Add another filter" at bounding box center [78, 211] width 88 height 15
click at [100, 243] on span "Contact properties" at bounding box center [69, 245] width 93 height 15
type input "******"
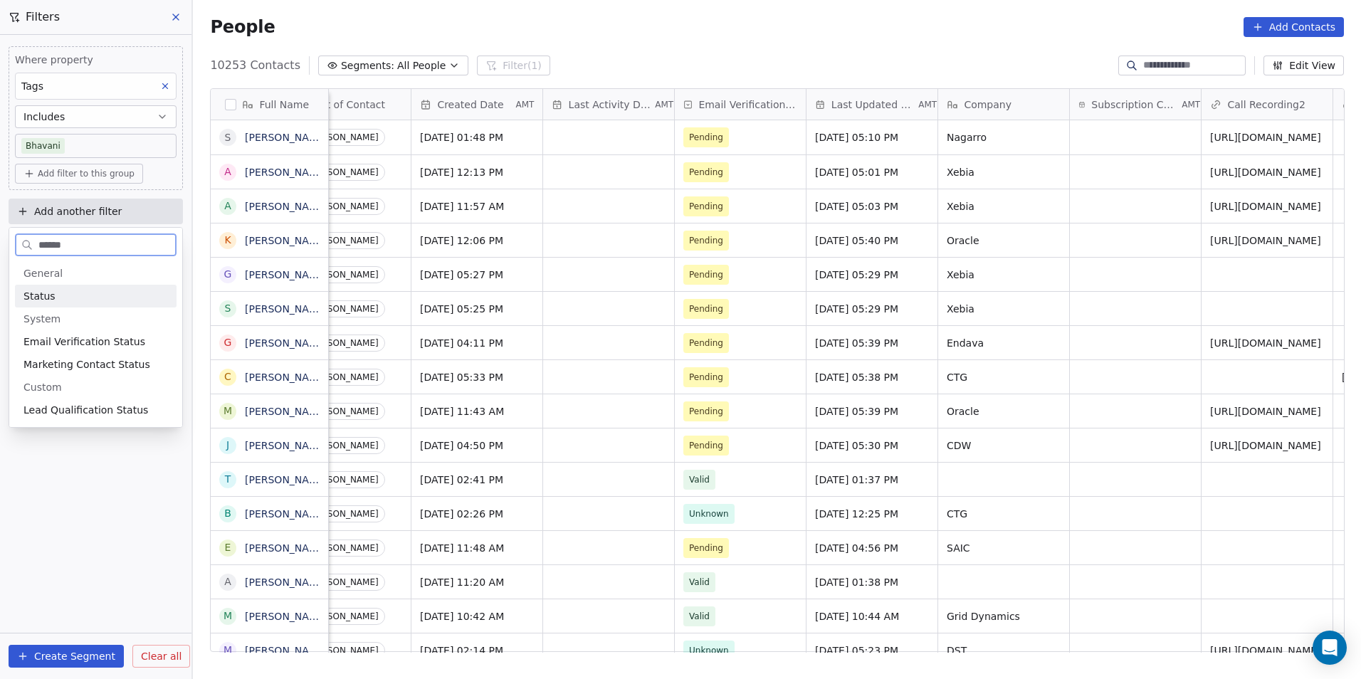
click at [111, 300] on div "Status" at bounding box center [95, 296] width 145 height 14
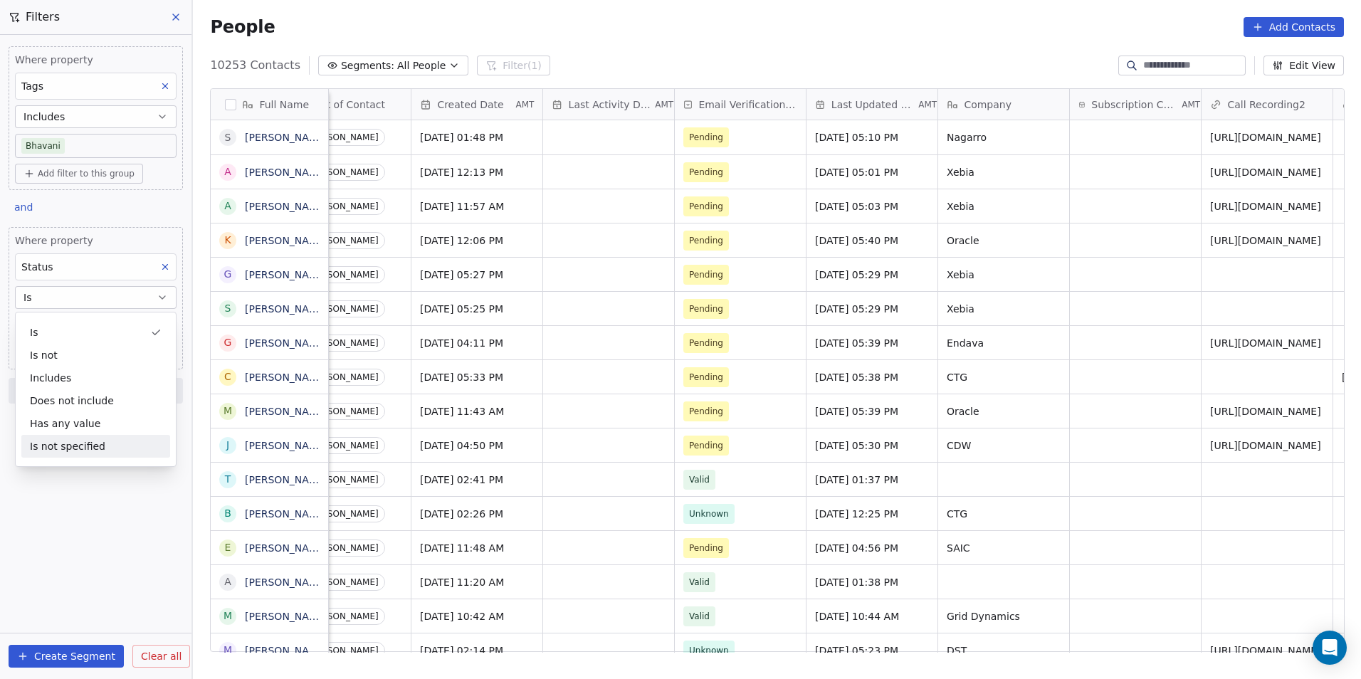
click at [89, 512] on div "Where property Tags Includes Bhavani Add filter to this group and Where propert…" at bounding box center [96, 357] width 192 height 644
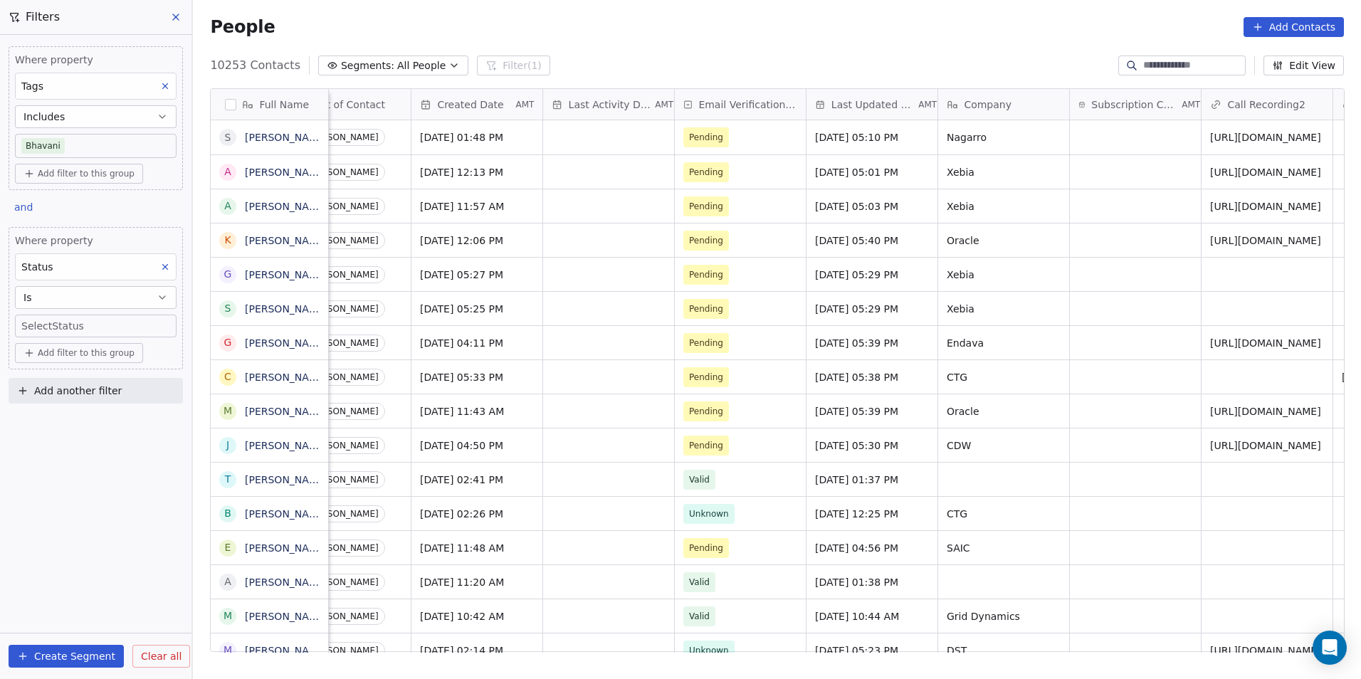
click at [96, 324] on body "DS Technologies Inc Contacts People Marketing Workflows Campaigns Sales Pipelin…" at bounding box center [680, 339] width 1361 height 679
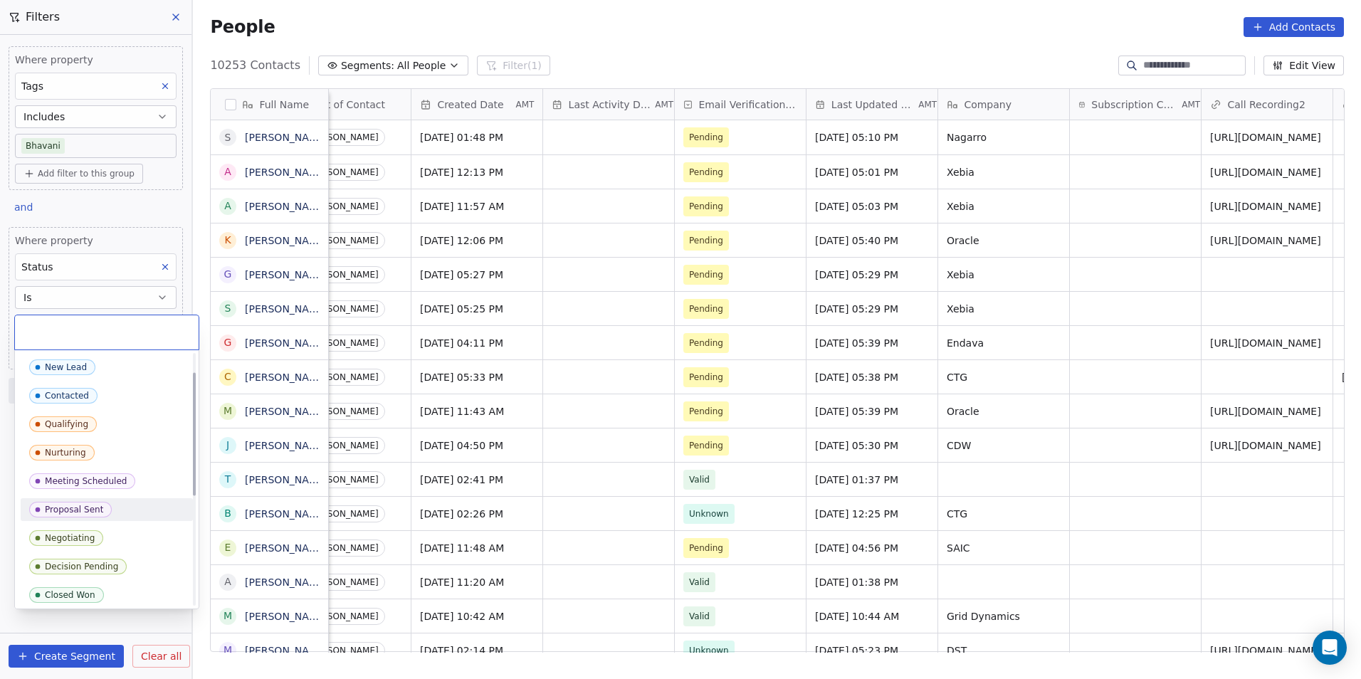
scroll to position [142, 0]
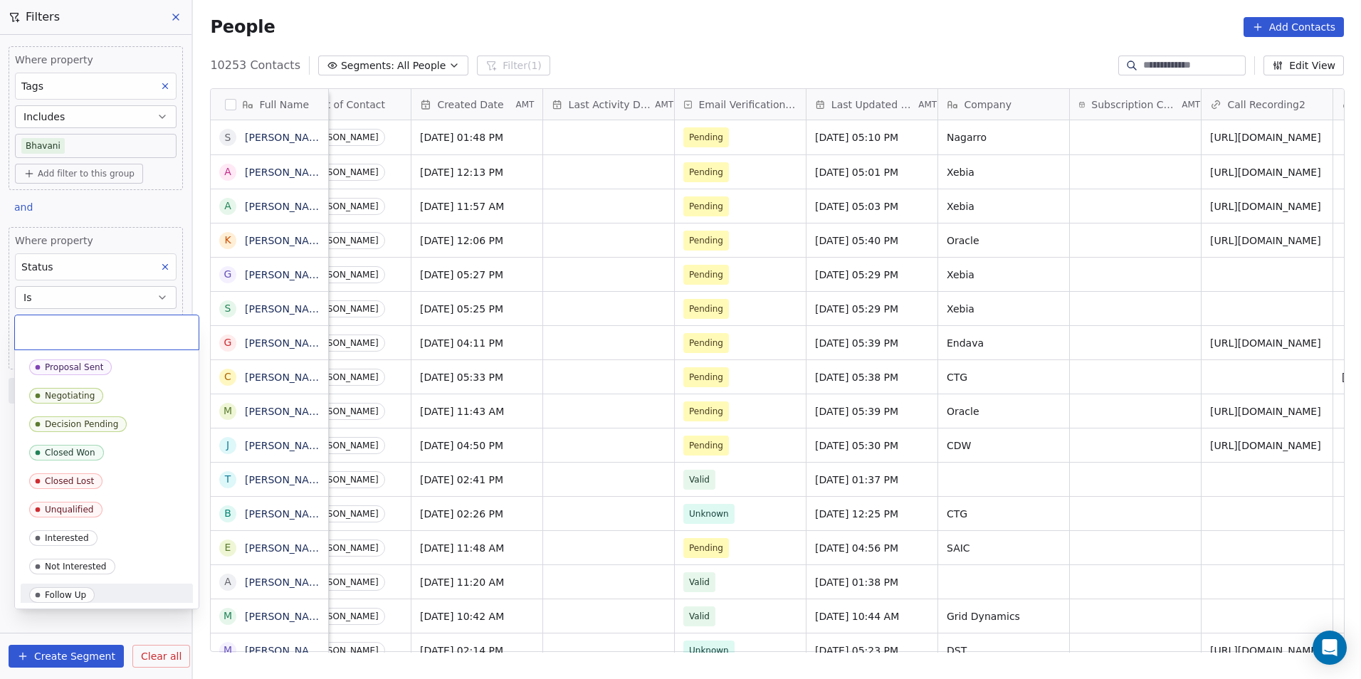
click at [79, 594] on div "Follow Up" at bounding box center [65, 595] width 41 height 10
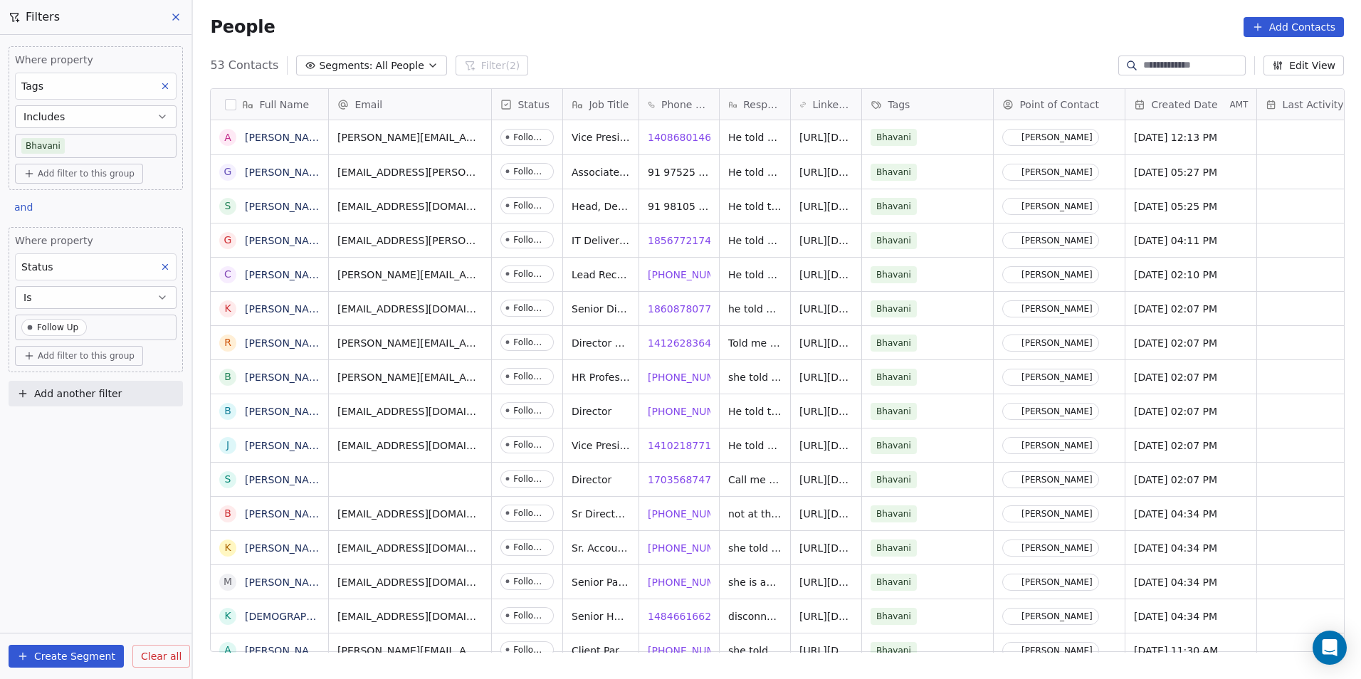
scroll to position [587, 1158]
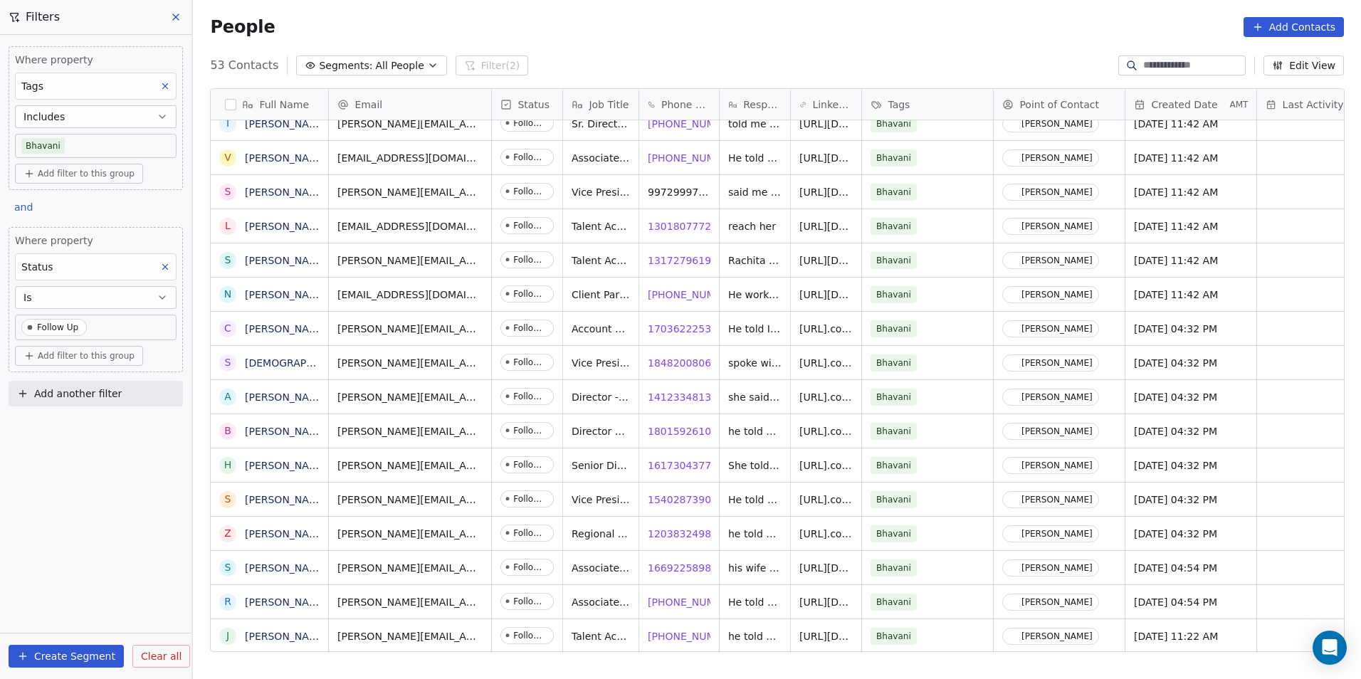
scroll to position [11, 0]
click at [674, 561] on span "16692258987" at bounding box center [684, 568] width 70 height 14
click at [737, 561] on span "[PHONE_NUMBER]" at bounding box center [770, 568] width 91 height 14
